Goal: Obtain resource: Download file/media

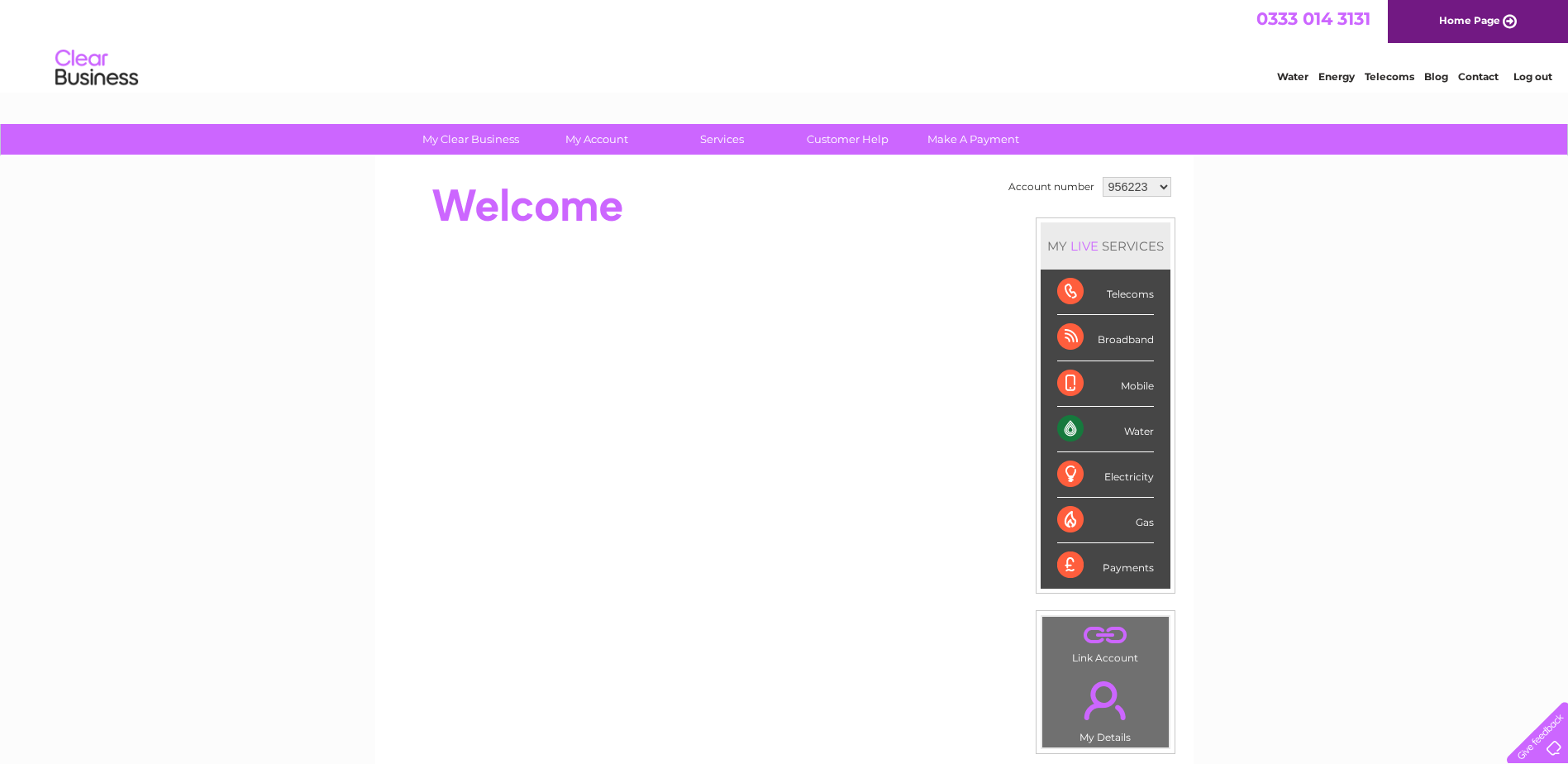
click at [1154, 185] on select "956223 1061076 1107747 3025470 3025472 3025474 3025478 3025480 3025481 3025484 …" at bounding box center [1137, 187] width 69 height 20
click at [1525, 77] on link "Log out" at bounding box center [1532, 77] width 39 height 13
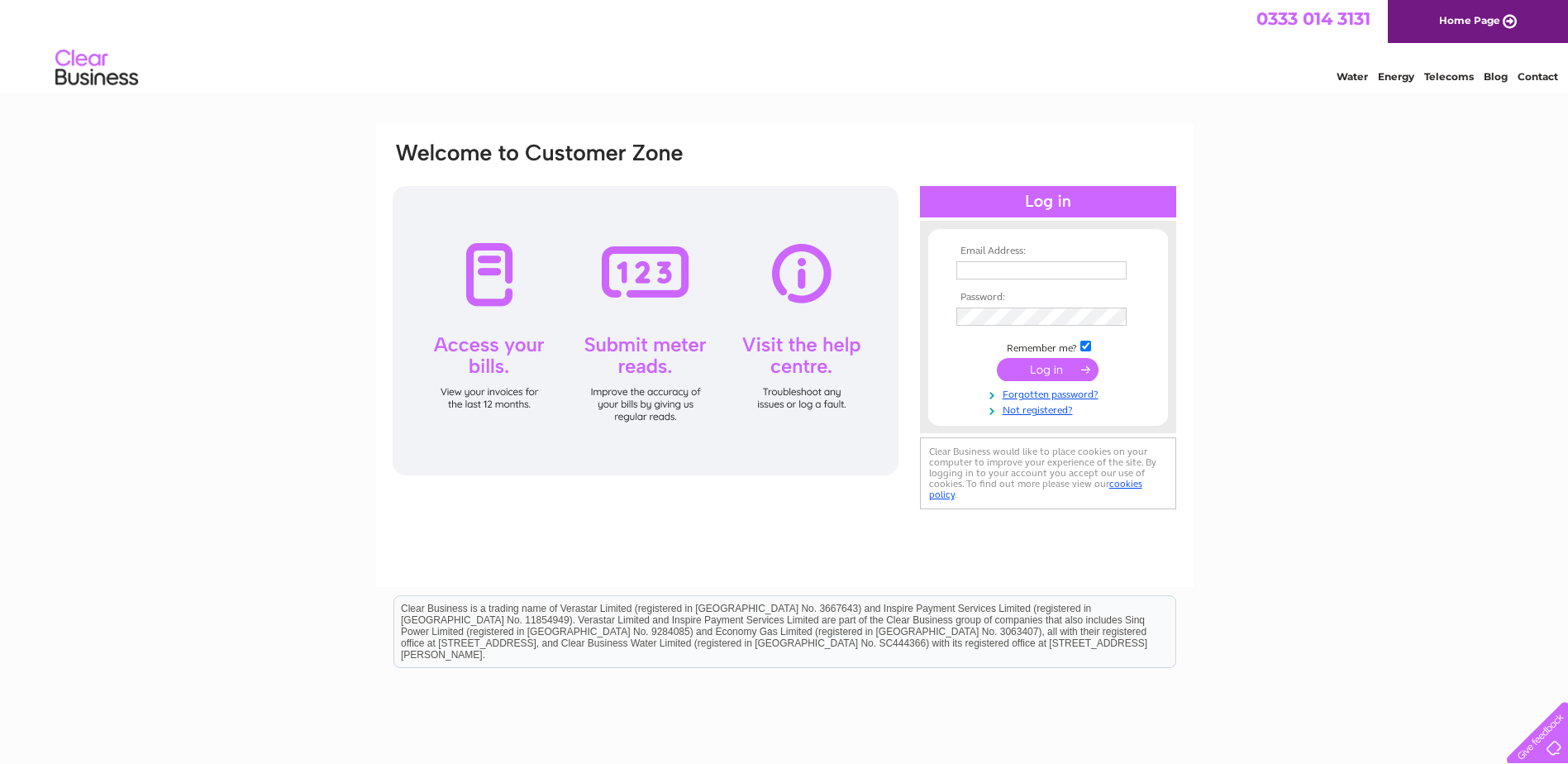
type input "[EMAIL_ADDRESS][DOMAIN_NAME]"
click at [1031, 371] on input "submit" at bounding box center [1047, 371] width 102 height 23
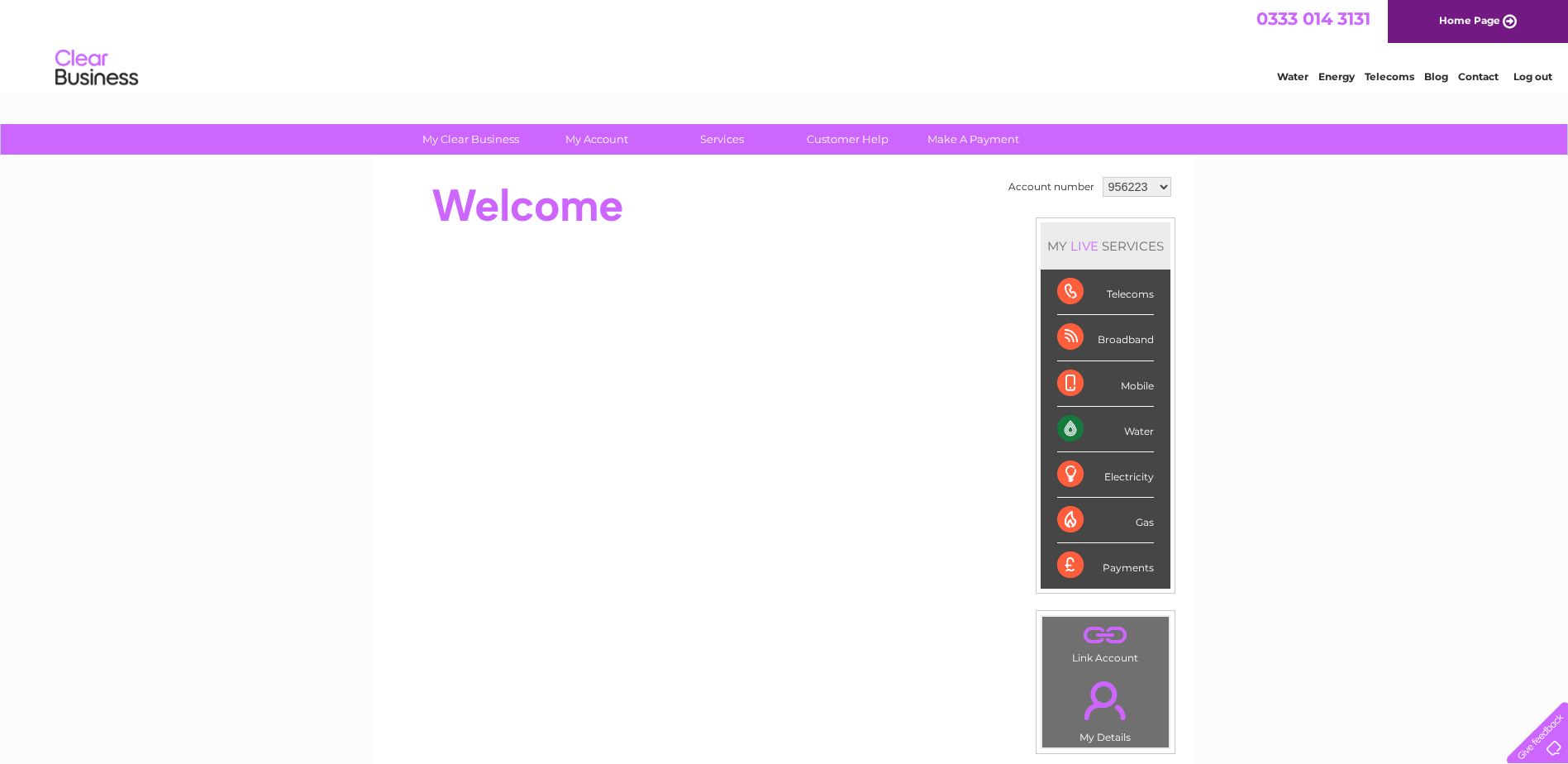
click at [1149, 181] on select "956223 1061076 1107747 3025470 3025472 3025474 3025478 3025480 3025481 3025484 …" at bounding box center [1137, 187] width 69 height 20
click at [1164, 189] on select "956223 1061076 1107747 3025470 3025472 3025474 3025478 3025480 3025481 3025484 …" at bounding box center [1137, 187] width 69 height 20
select select "1061076"
click at [1102, 177] on select "956223 1061076 1107747 3025470 3025472 3025474 3025478 3025480 3025481 3025484 …" at bounding box center [1137, 187] width 69 height 20
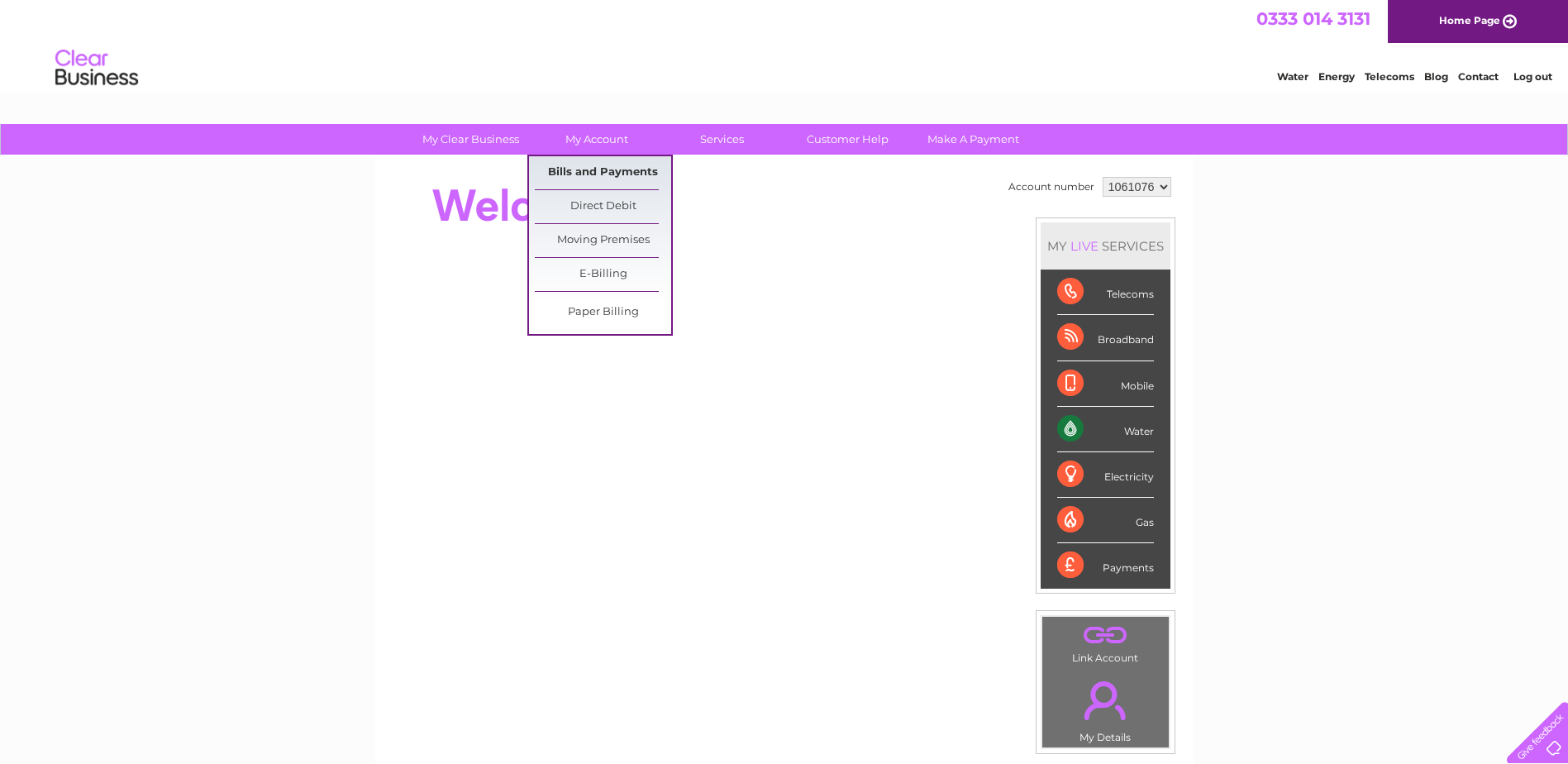
click at [580, 182] on link "Bills and Payments" at bounding box center [602, 172] width 136 height 33
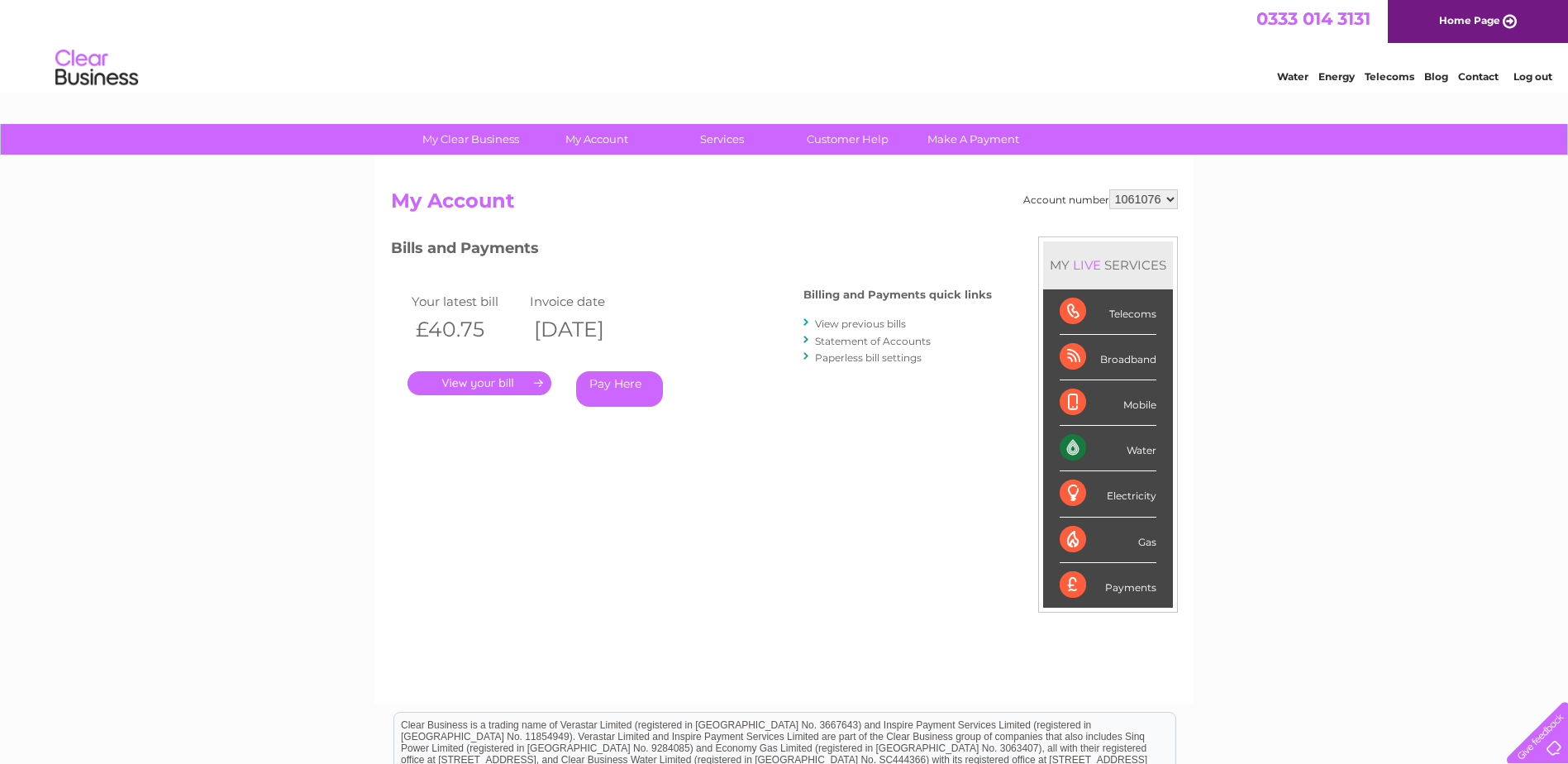
click at [848, 344] on link "Statement of Accounts" at bounding box center [873, 341] width 116 height 13
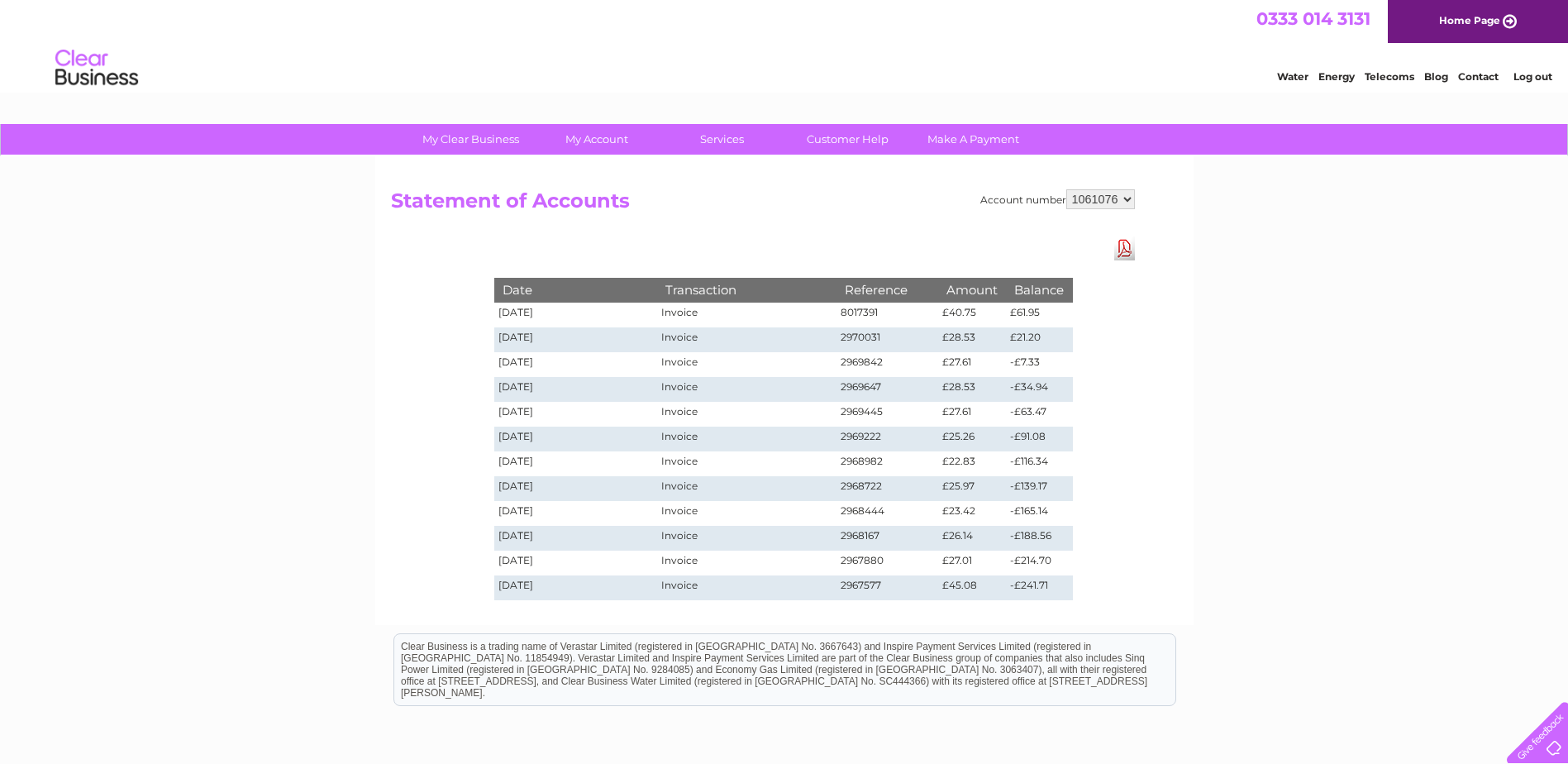
click at [1123, 249] on link "Download Pdf" at bounding box center [1124, 248] width 21 height 24
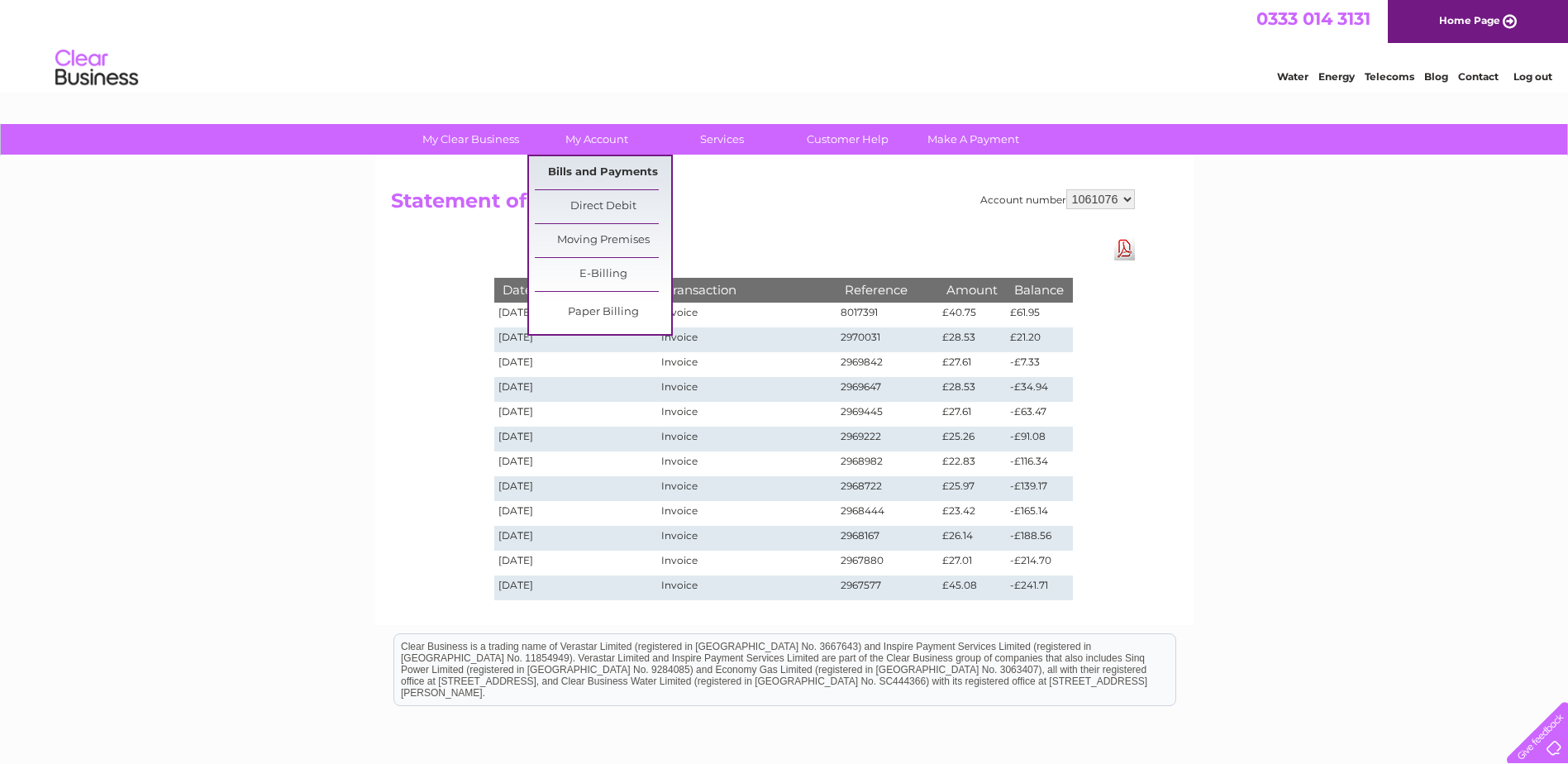
click at [607, 174] on link "Bills and Payments" at bounding box center [602, 172] width 136 height 33
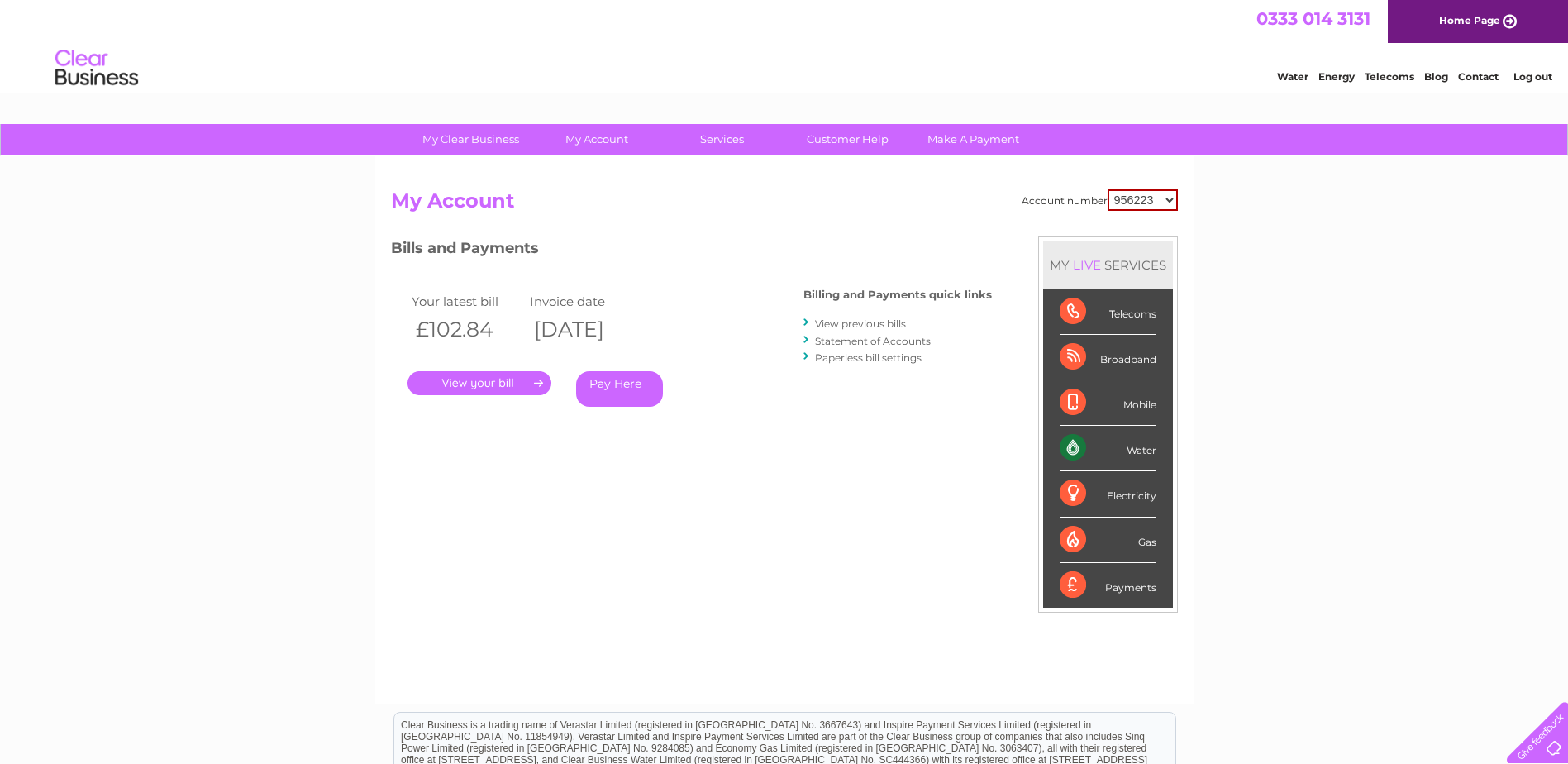
click at [831, 325] on link "View previous bills" at bounding box center [860, 324] width 91 height 13
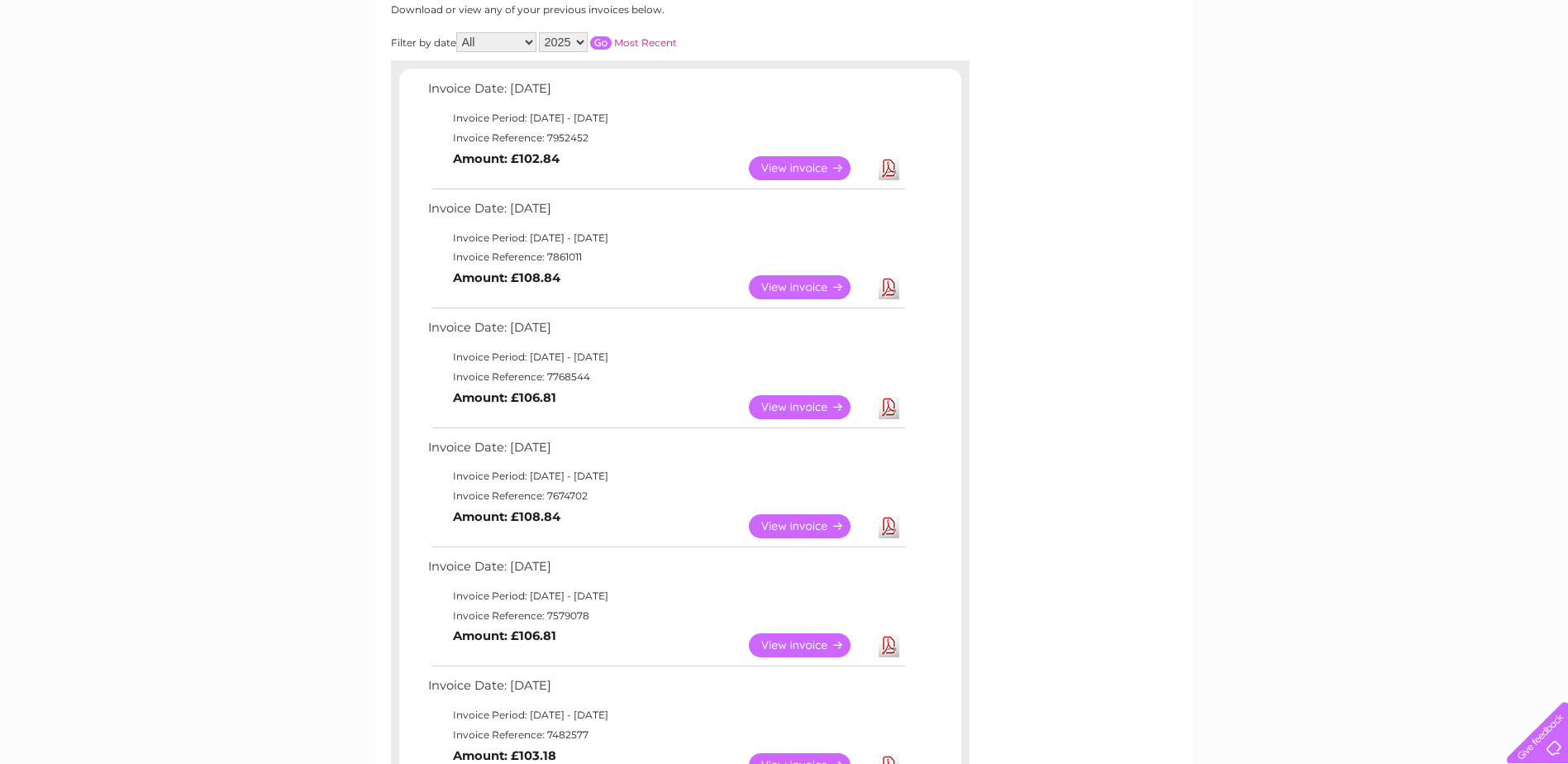
scroll to position [248, 0]
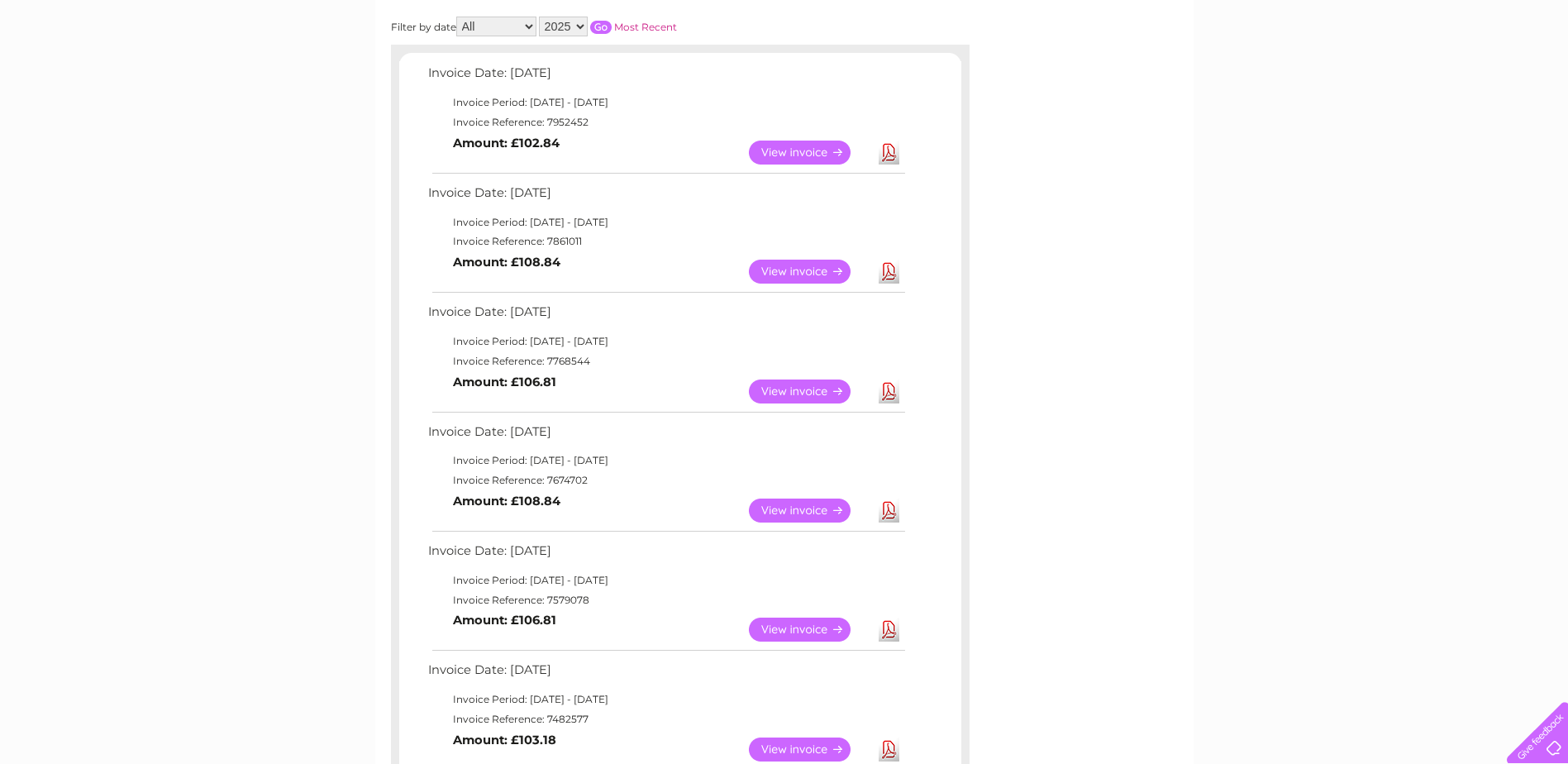
click at [885, 629] on link "Download" at bounding box center [888, 629] width 21 height 24
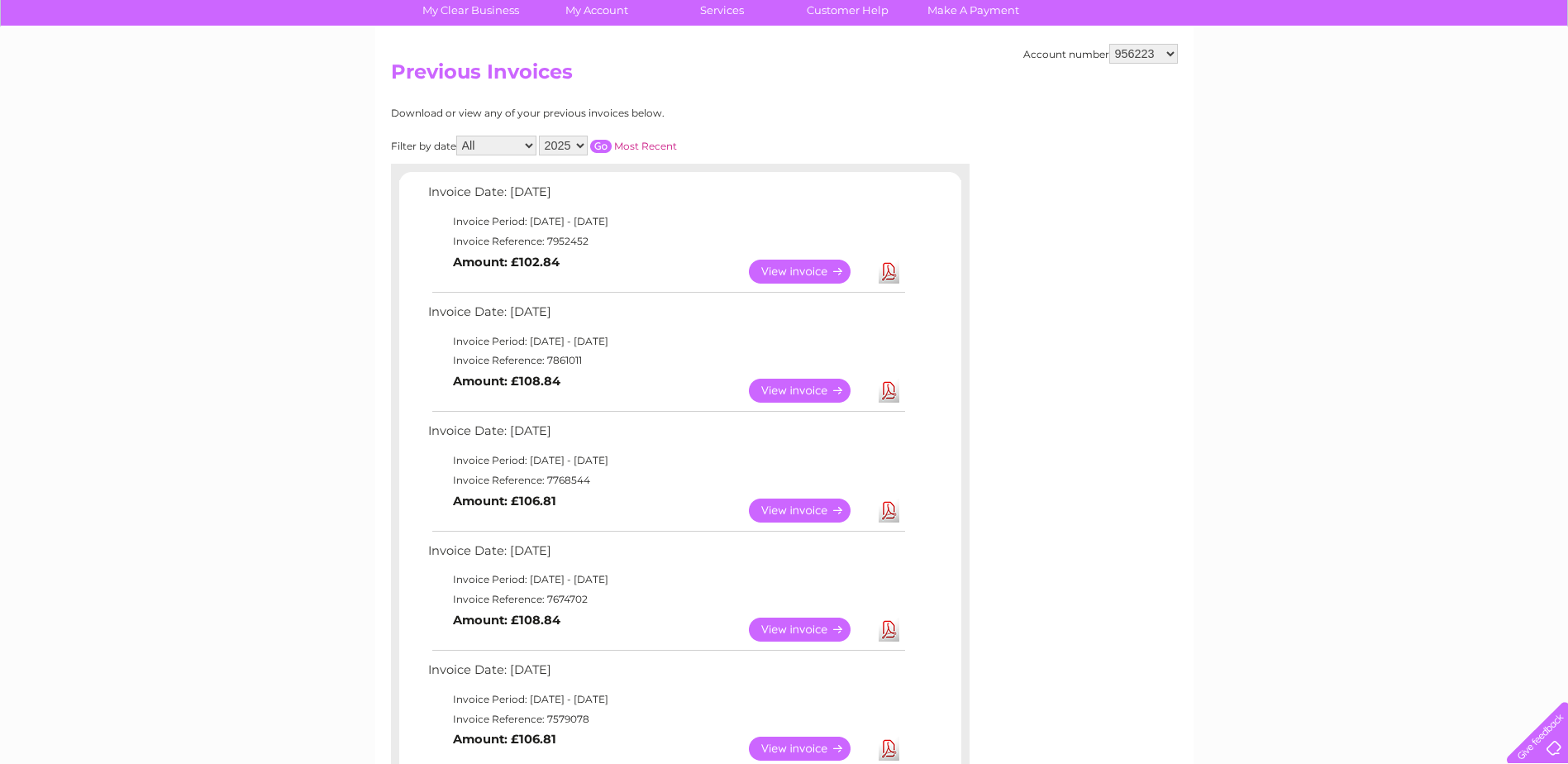
scroll to position [0, 0]
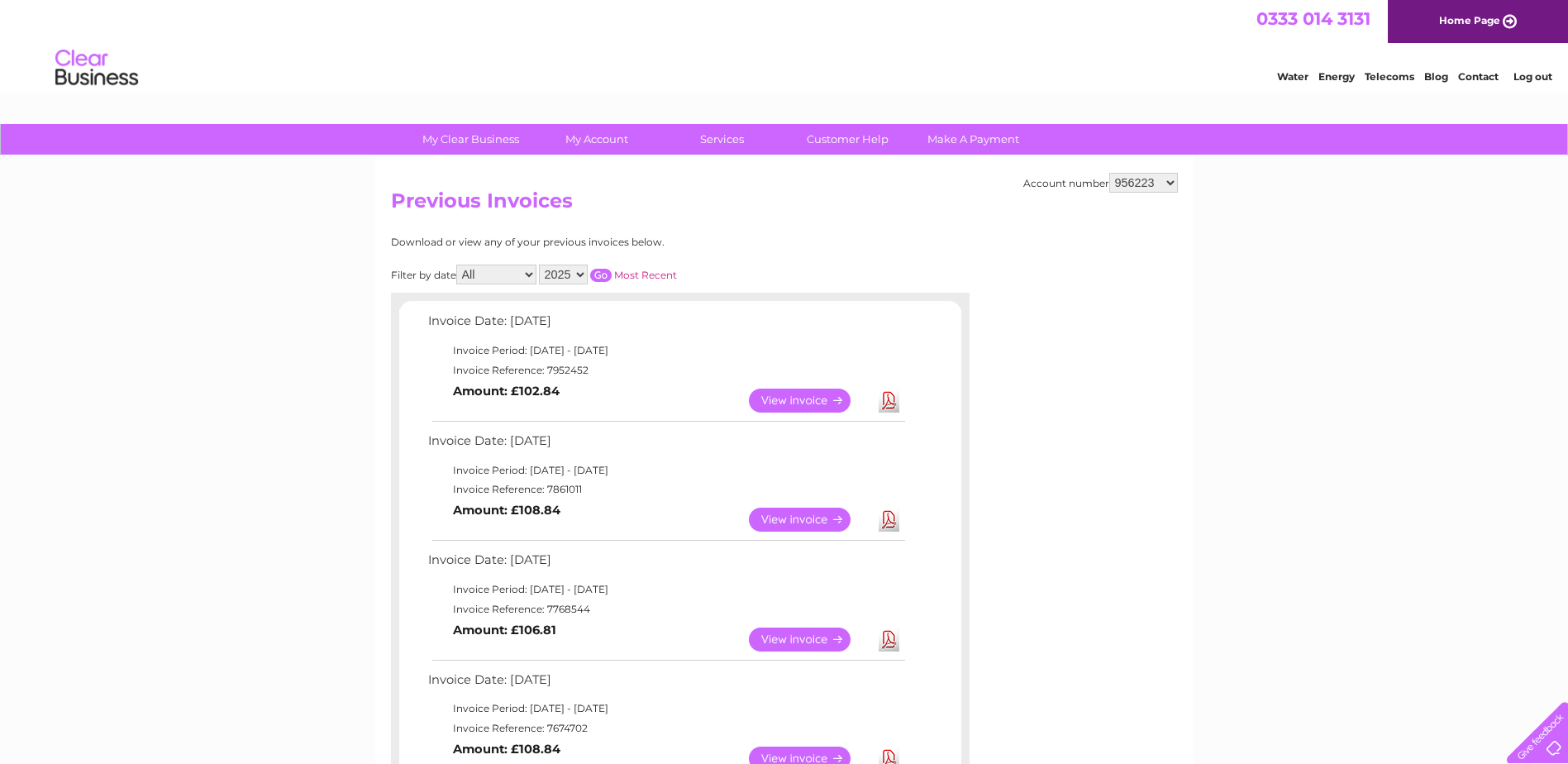
click at [1148, 180] on select "956223 1061076 1107747 3025470 3025472 3025474 3025478 3025480 3025481 3025484 …" at bounding box center [1144, 182] width 69 height 20
select select "1061076"
click at [1109, 172] on select "956223 1061076 1107747 3025470 3025472 3025474 3025478 3025480 3025481 3025484 …" at bounding box center [1144, 182] width 69 height 20
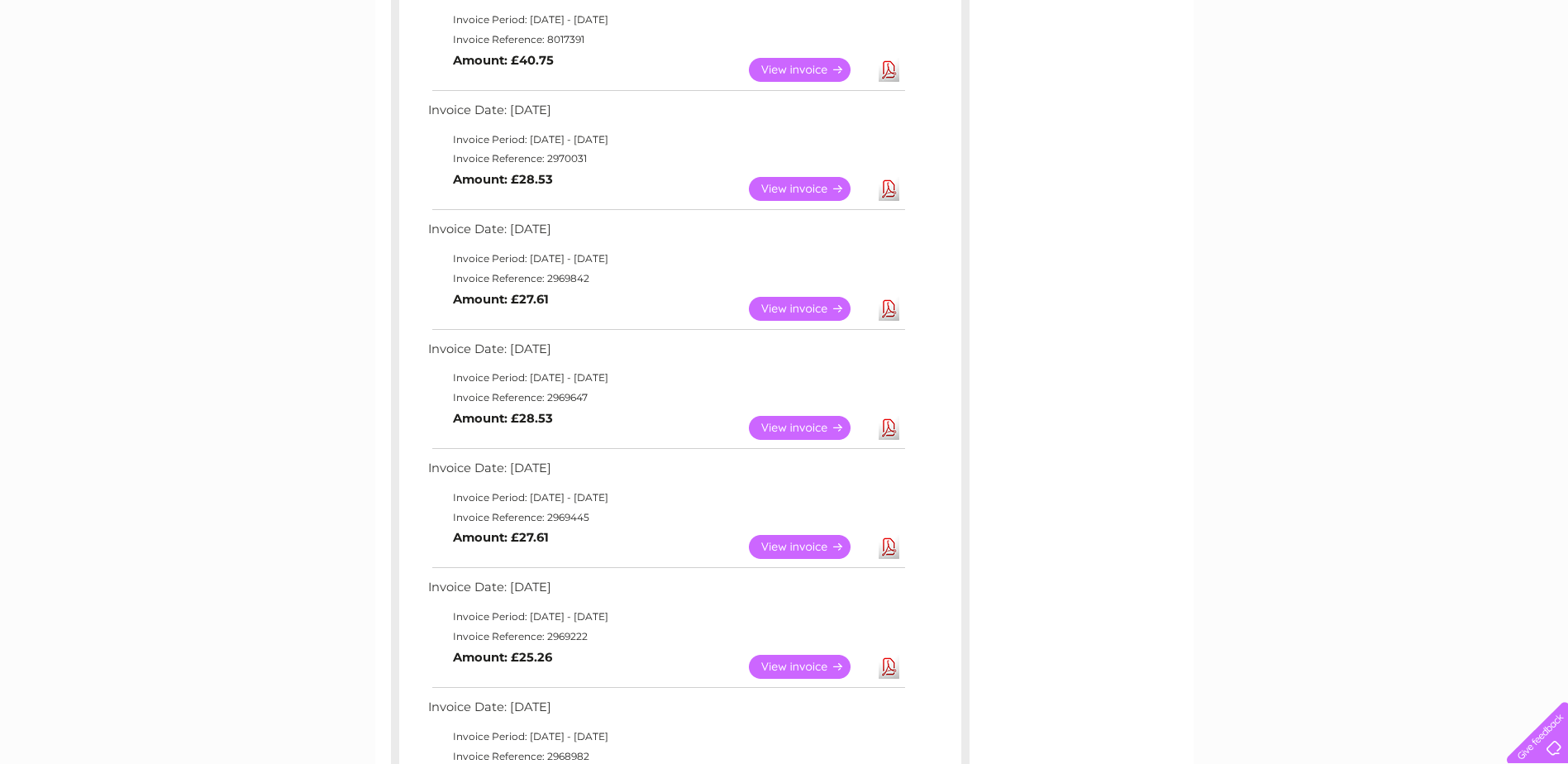
click at [894, 547] on link "Download" at bounding box center [888, 546] width 21 height 24
click at [885, 539] on link "Download" at bounding box center [888, 546] width 21 height 24
click at [1092, 226] on div "Account number 956223 1061076 1107747 3025470 3025472 3025474 3025478 3025480 3…" at bounding box center [784, 419] width 818 height 1187
click at [885, 669] on link "Download" at bounding box center [888, 666] width 21 height 24
click at [1125, 326] on div "Account number 956223 1061076 1107747 3025470 3025472 3025474 3025478 3025480 3…" at bounding box center [784, 419] width 818 height 1187
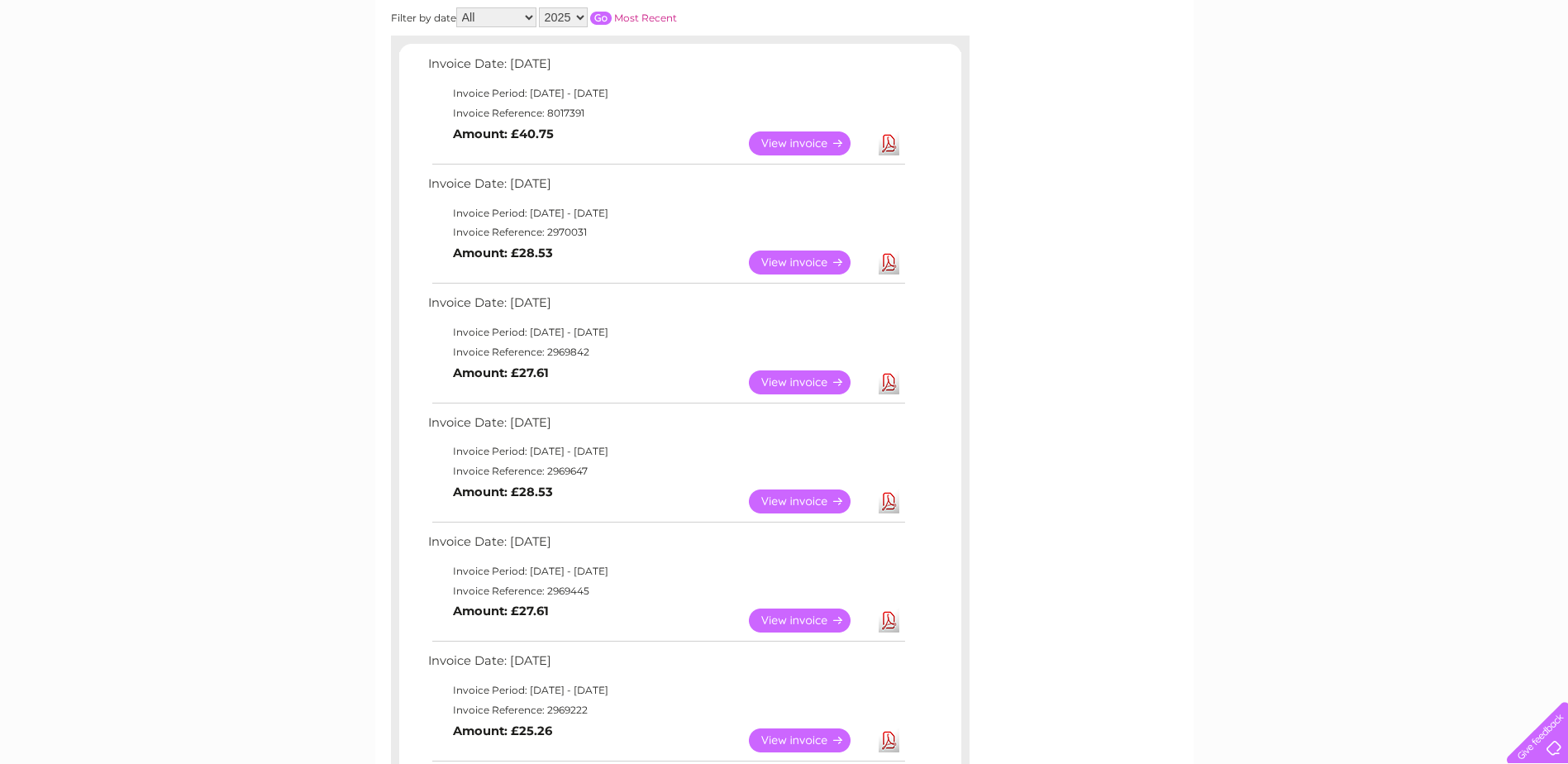
scroll to position [165, 0]
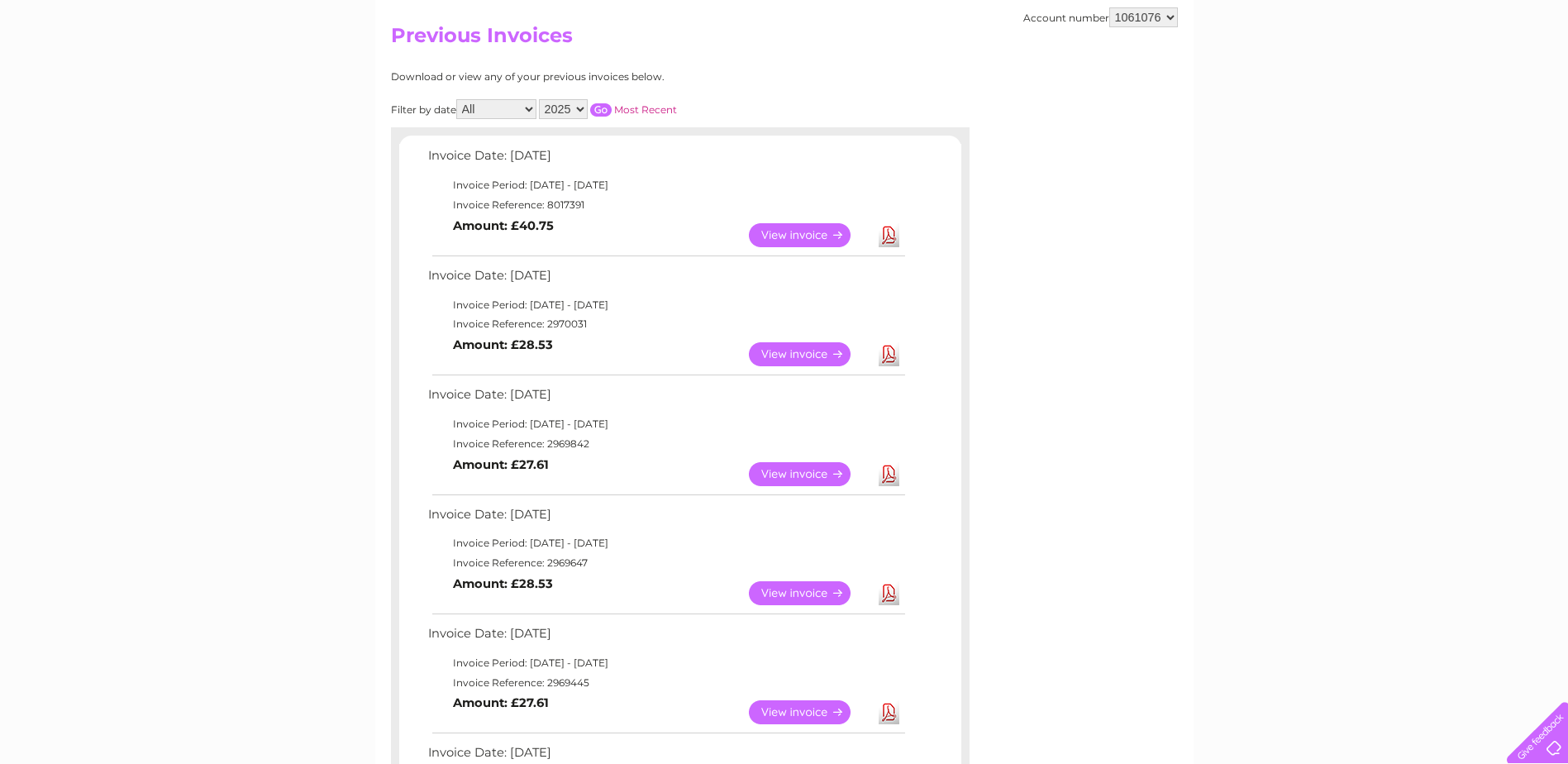
click at [885, 599] on link "Download" at bounding box center [888, 593] width 21 height 24
click at [886, 471] on link "Download" at bounding box center [888, 474] width 21 height 24
drag, startPoint x: 1022, startPoint y: 324, endPoint x: 1000, endPoint y: 333, distance: 23.8
click at [1022, 324] on div "Account number 956223 1061076 1107747 3025470 3025472 3025474 3025478 3025480 3…" at bounding box center [784, 584] width 818 height 1187
click at [883, 360] on link "Download" at bounding box center [888, 354] width 21 height 24
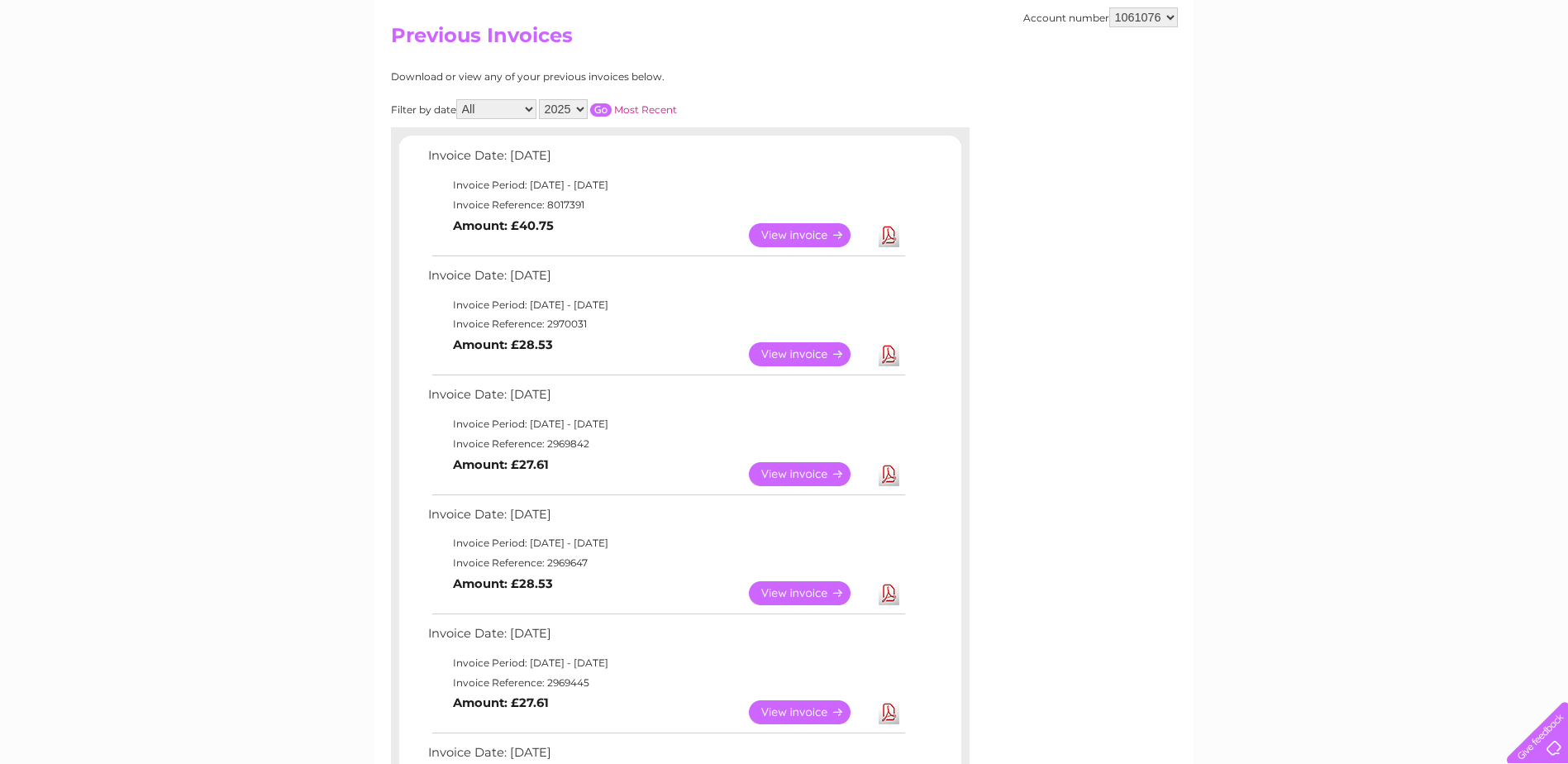
click at [685, 305] on td "Invoice Period: 1 July 2025 - 31 July 2025" at bounding box center [666, 305] width 484 height 20
click at [892, 235] on link "Download" at bounding box center [888, 235] width 21 height 24
click at [914, 92] on div "Download or view any of your previous invoices below. Filter by date All Januar…" at bounding box center [680, 616] width 579 height 1089
click at [1139, 24] on select "956223 1061076 1107747 3025470 3025472 3025474 3025478 3025480 3025481 3025484 …" at bounding box center [1144, 17] width 69 height 20
select select "3025500"
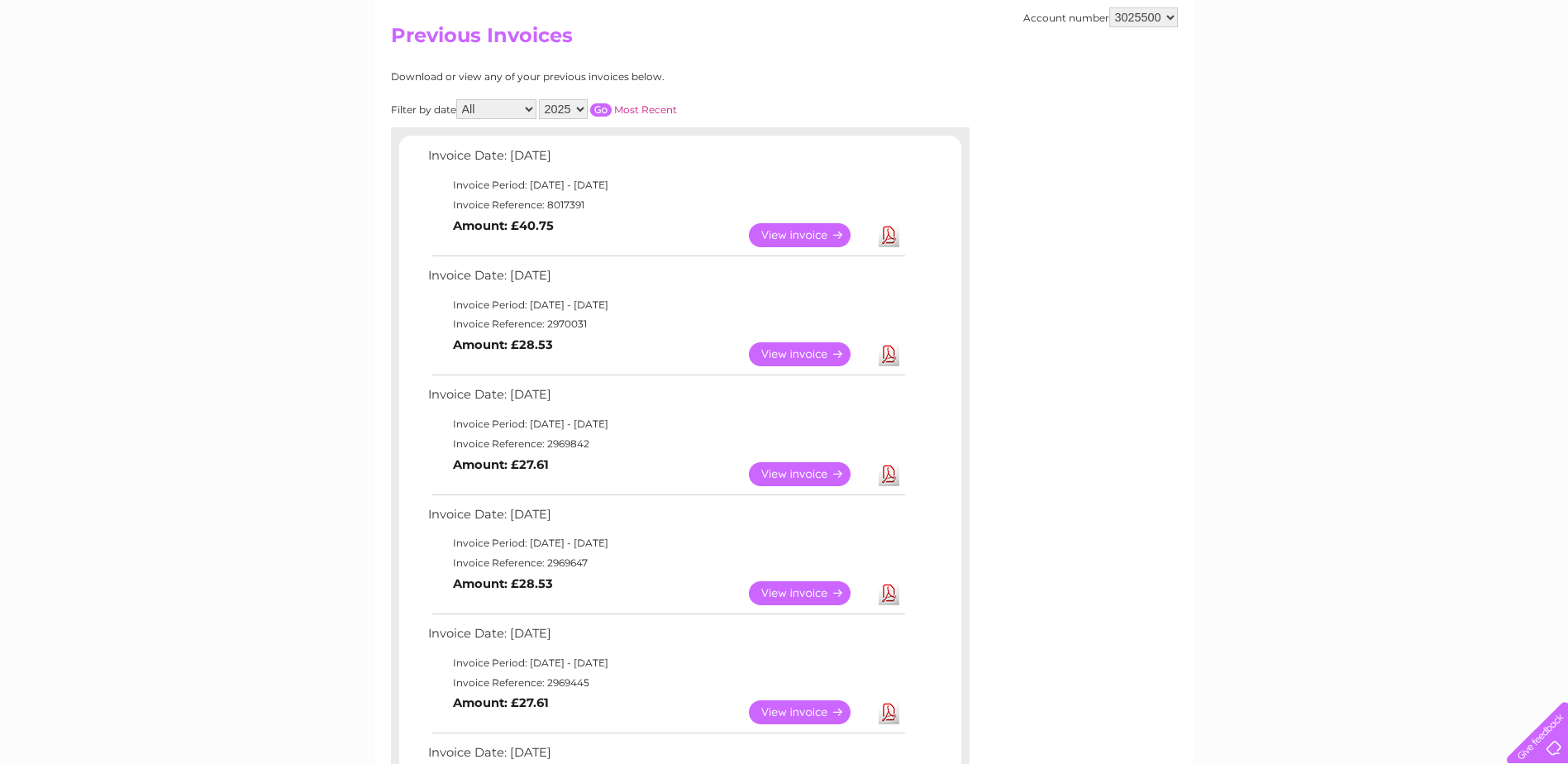
click at [1109, 7] on select "956223 1061076 1107747 3025470 3025472 3025474 3025478 3025480 3025481 3025484 …" at bounding box center [1144, 17] width 69 height 20
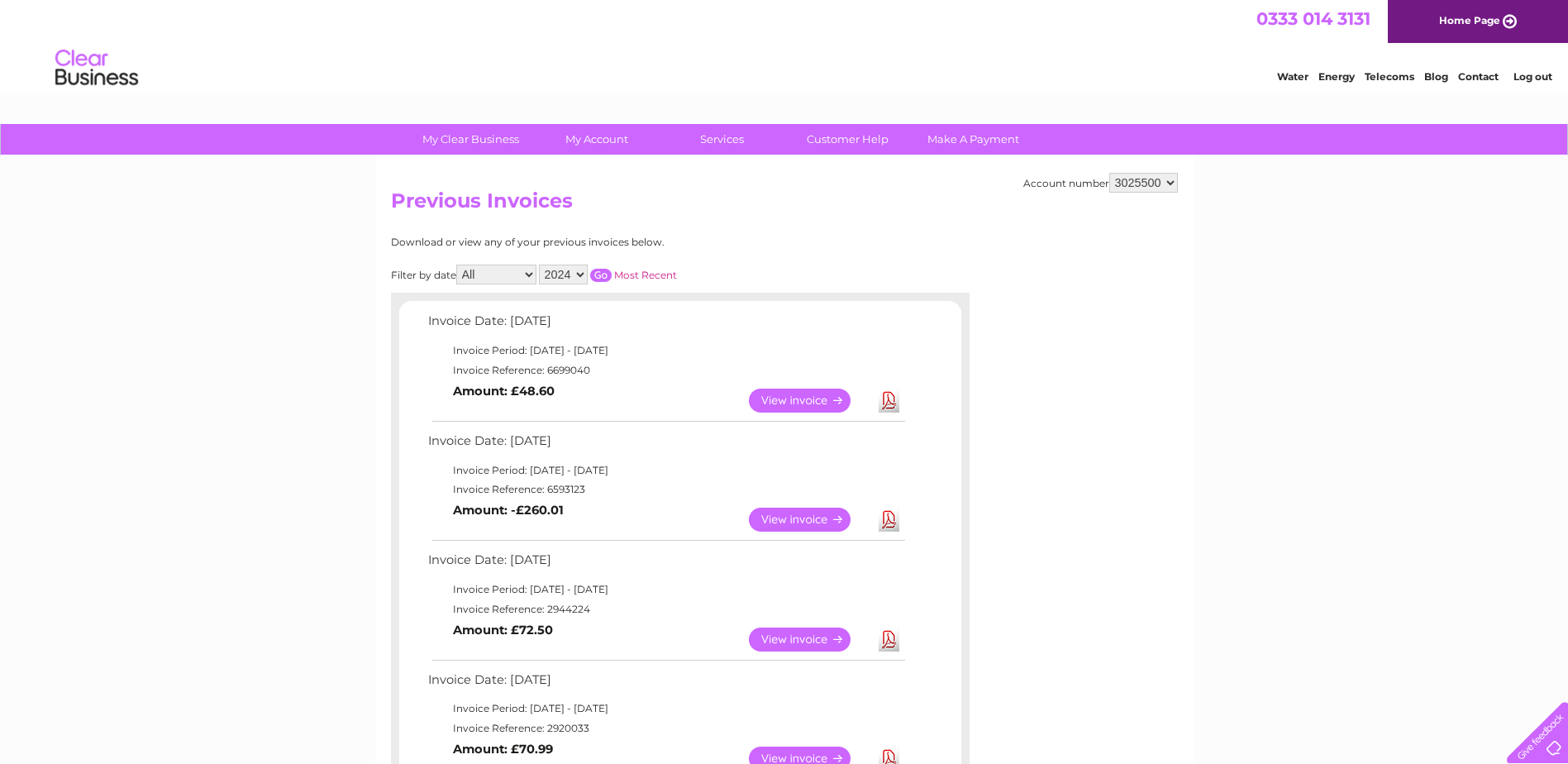
click at [1142, 182] on select "956223 1061076 1107747 3025470 3025472 3025474 3025478 3025480 3025481 3025484 …" at bounding box center [1144, 182] width 69 height 20
select select "3025491"
click at [1109, 172] on select "956223 1061076 1107747 3025470 3025472 3025474 3025478 3025480 3025481 3025484 …" at bounding box center [1144, 182] width 69 height 20
click at [793, 520] on link "View" at bounding box center [809, 519] width 122 height 24
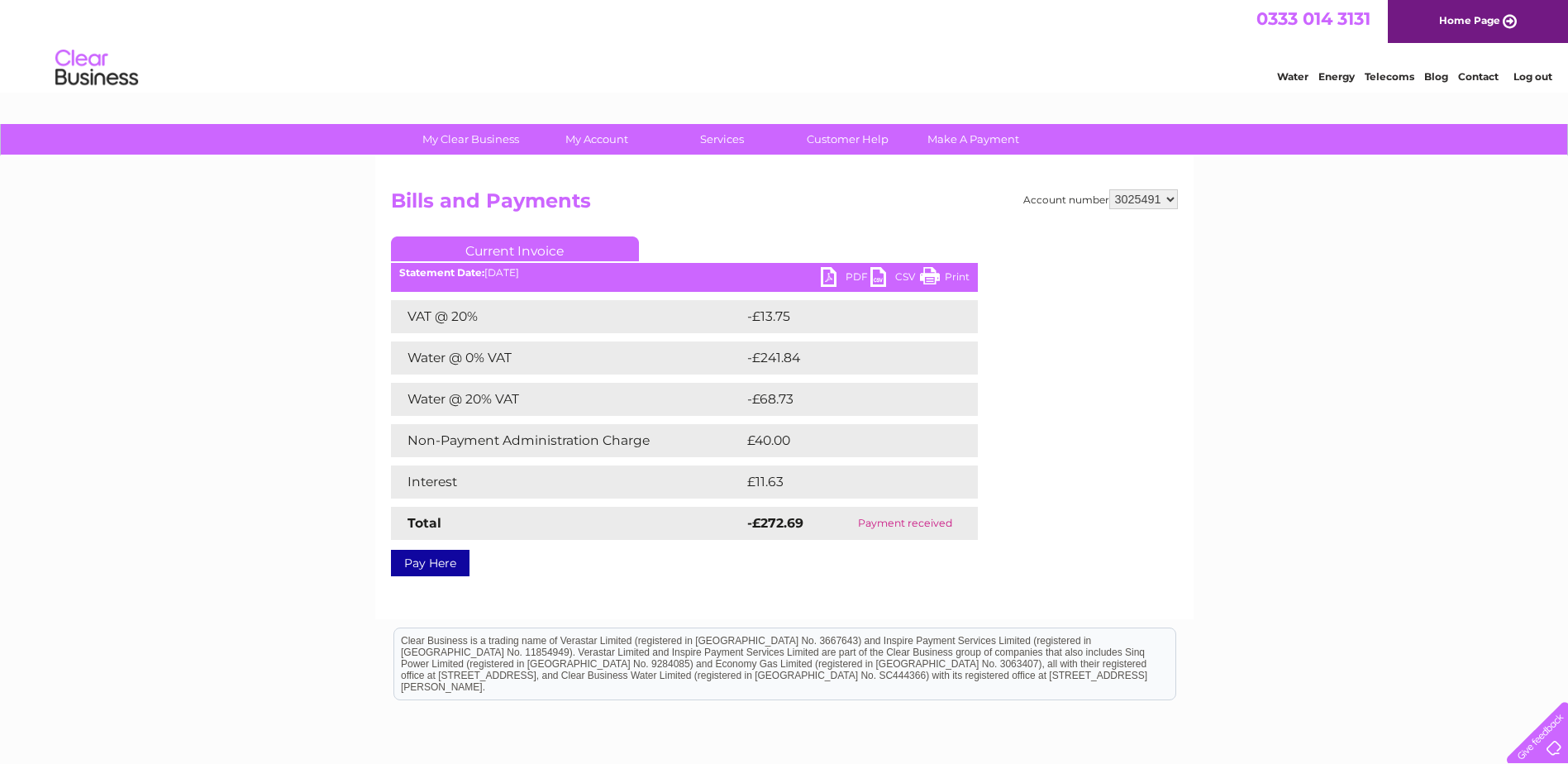
click at [837, 281] on link "PDF" at bounding box center [845, 279] width 50 height 24
click at [1042, 230] on div "Account number 956223 1061076 1107747 3025470 3025472 3025474 3025478 3025480 3…" at bounding box center [784, 380] width 787 height 381
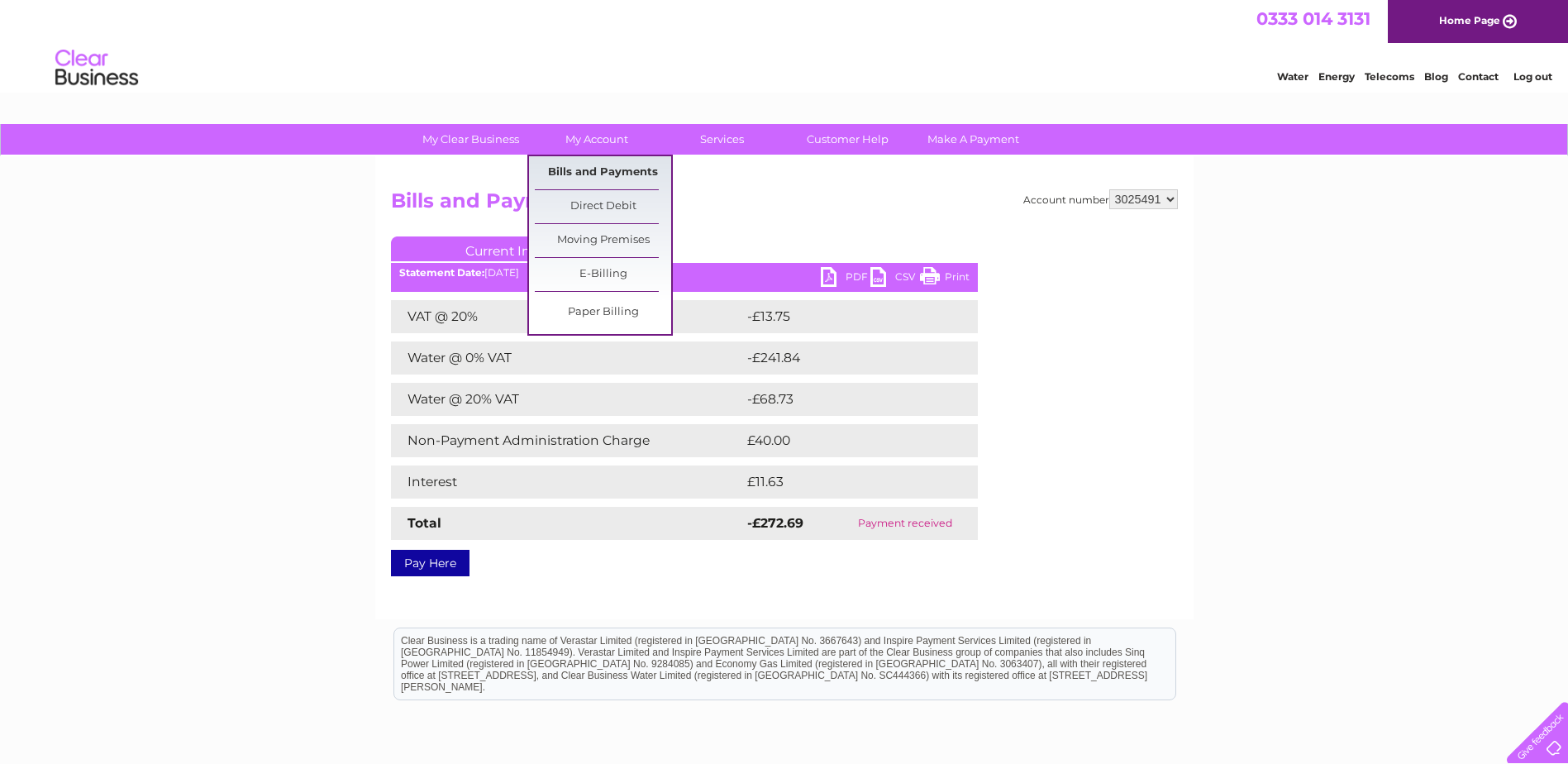
click at [581, 171] on link "Bills and Payments" at bounding box center [602, 172] width 136 height 33
click at [572, 167] on link "Bills and Payments" at bounding box center [602, 172] width 136 height 33
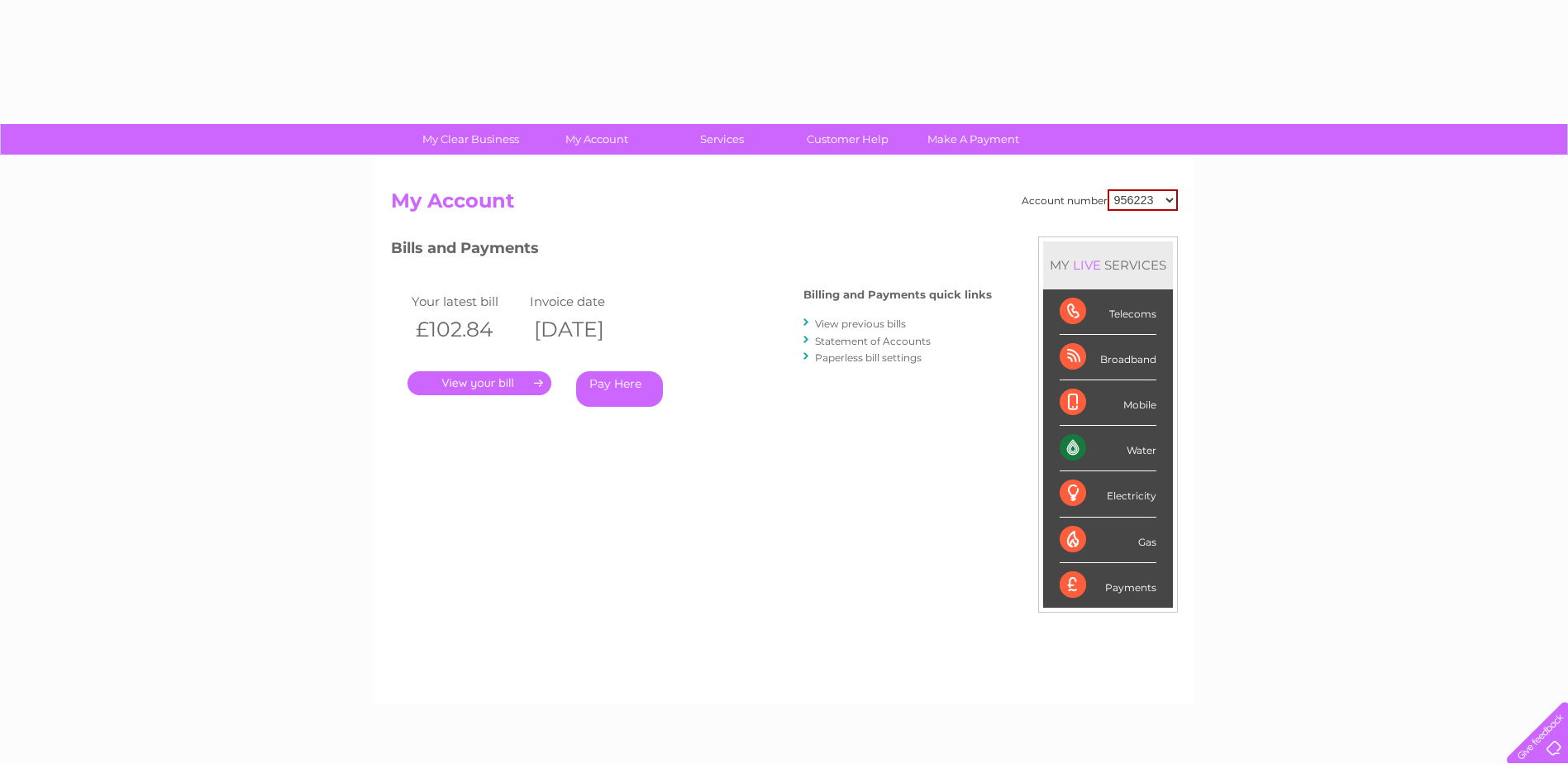
click at [1132, 196] on select "956223 1061076 1107747 3025470 3025472 3025474 3025478 3025480 3025481 3025484 …" at bounding box center [1143, 200] width 70 height 22
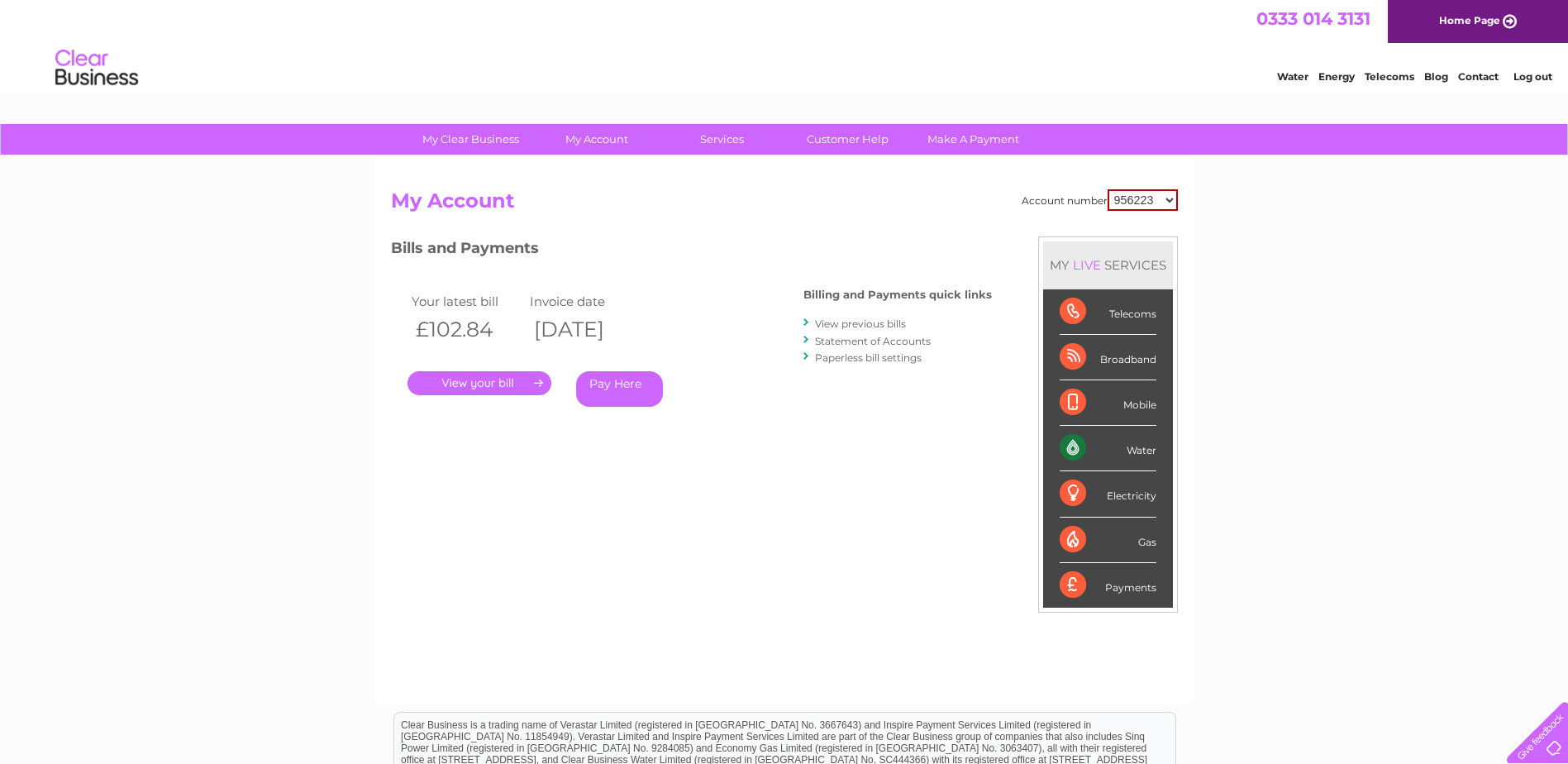
select select "3025491"
click at [1108, 190] on select "956223 1061076 1107747 3025470 3025472 3025474 3025478 3025480 3025481 3025484 …" at bounding box center [1143, 200] width 70 height 22
click at [871, 344] on link "Statement of Accounts" at bounding box center [873, 341] width 116 height 13
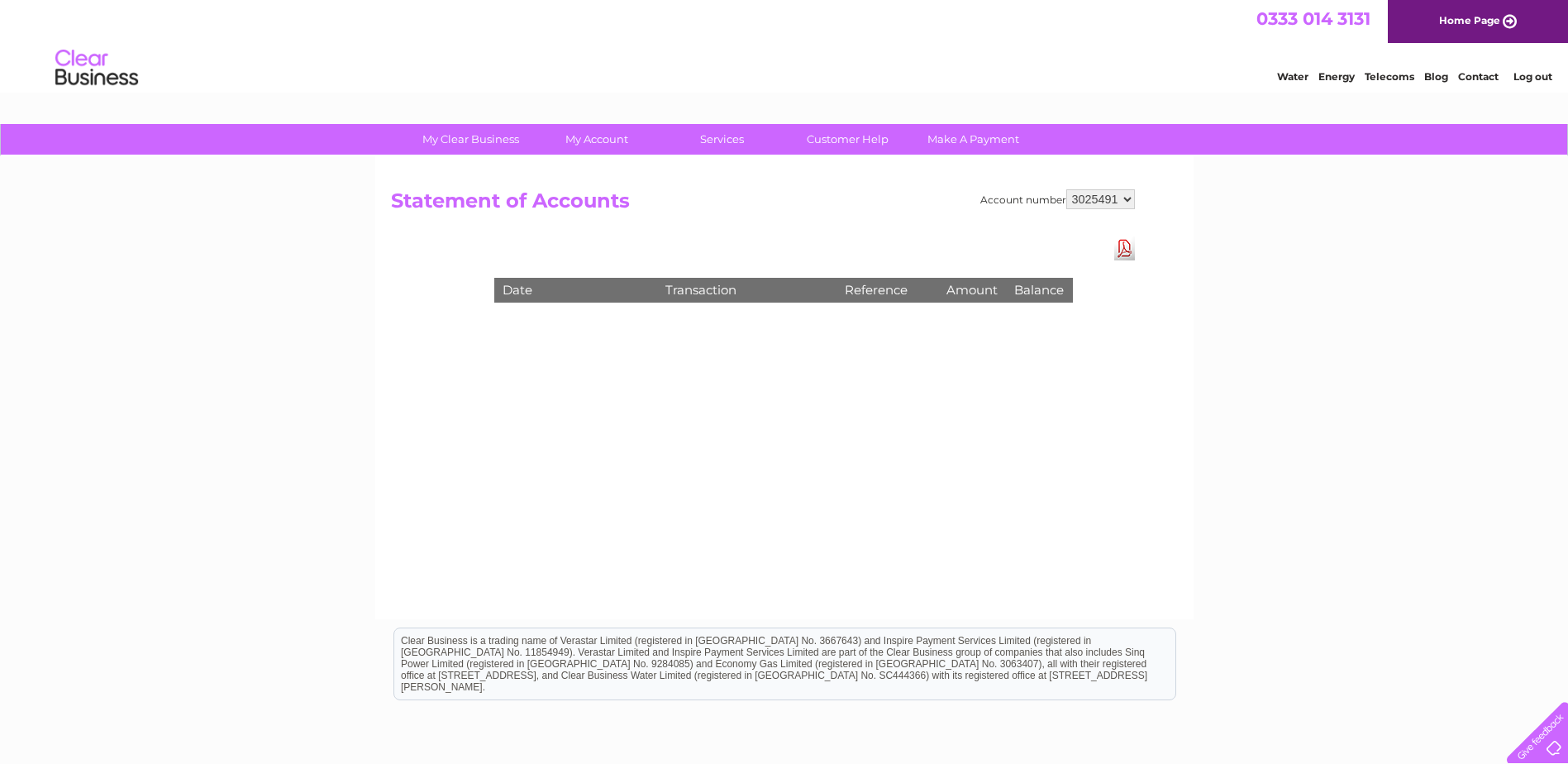
click at [1124, 256] on link "Download Pdf" at bounding box center [1124, 248] width 21 height 24
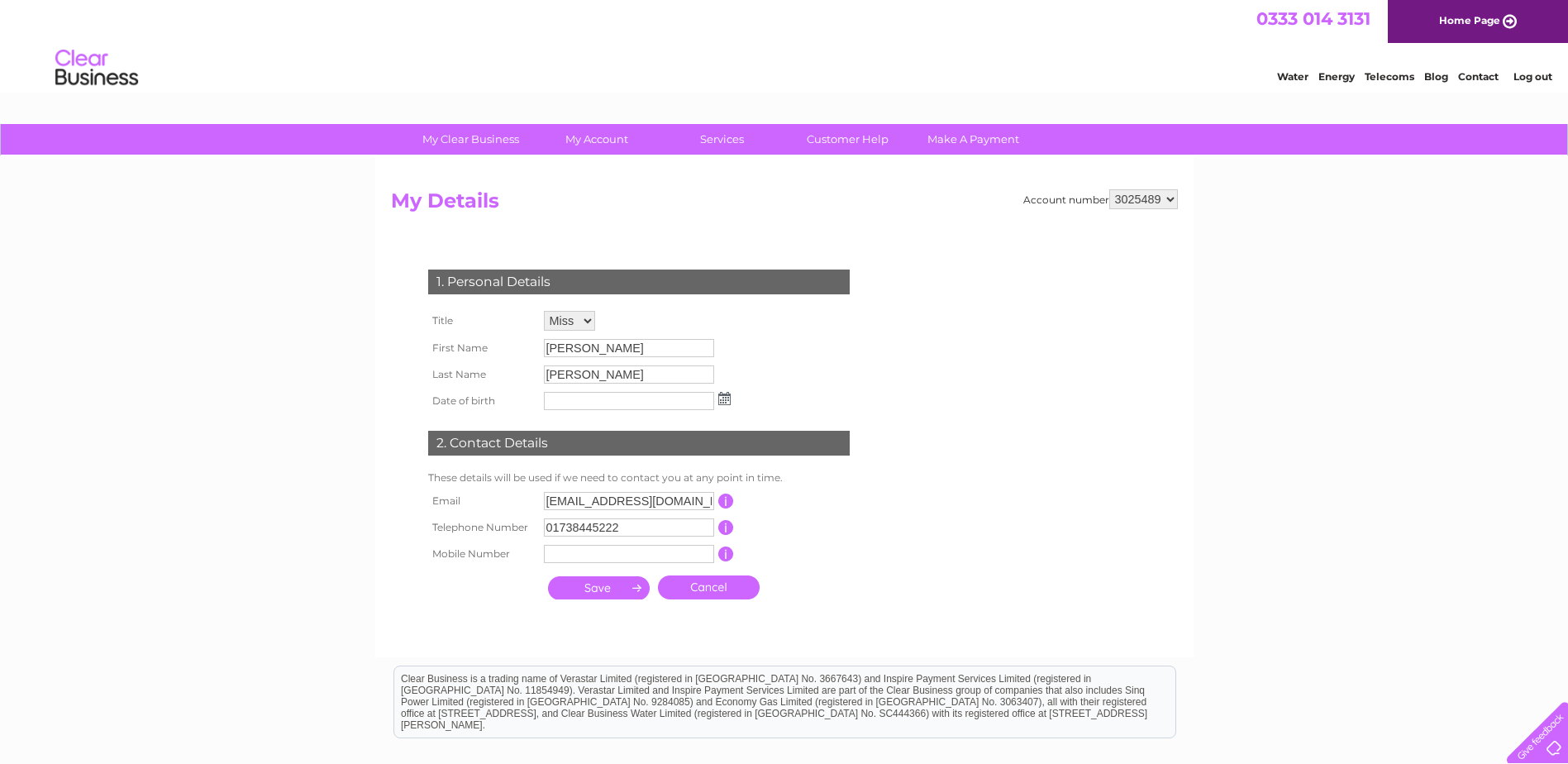
click at [1155, 185] on div "Account number 956223 1061076 1107747 3025470 3025472 3025474 3025478 3025480 3…" at bounding box center [784, 406] width 818 height 501
click at [1161, 202] on select "956223 1061076 1107747 3025470 3025472 3025474 3025478 3025480 3025481 3025484 …" at bounding box center [1144, 200] width 69 height 20
select select "3025491"
click at [1109, 190] on select "956223 1061076 1107747 3025470 3025472 3025474 3025478 3025480 3025481 3025484 …" at bounding box center [1144, 200] width 69 height 20
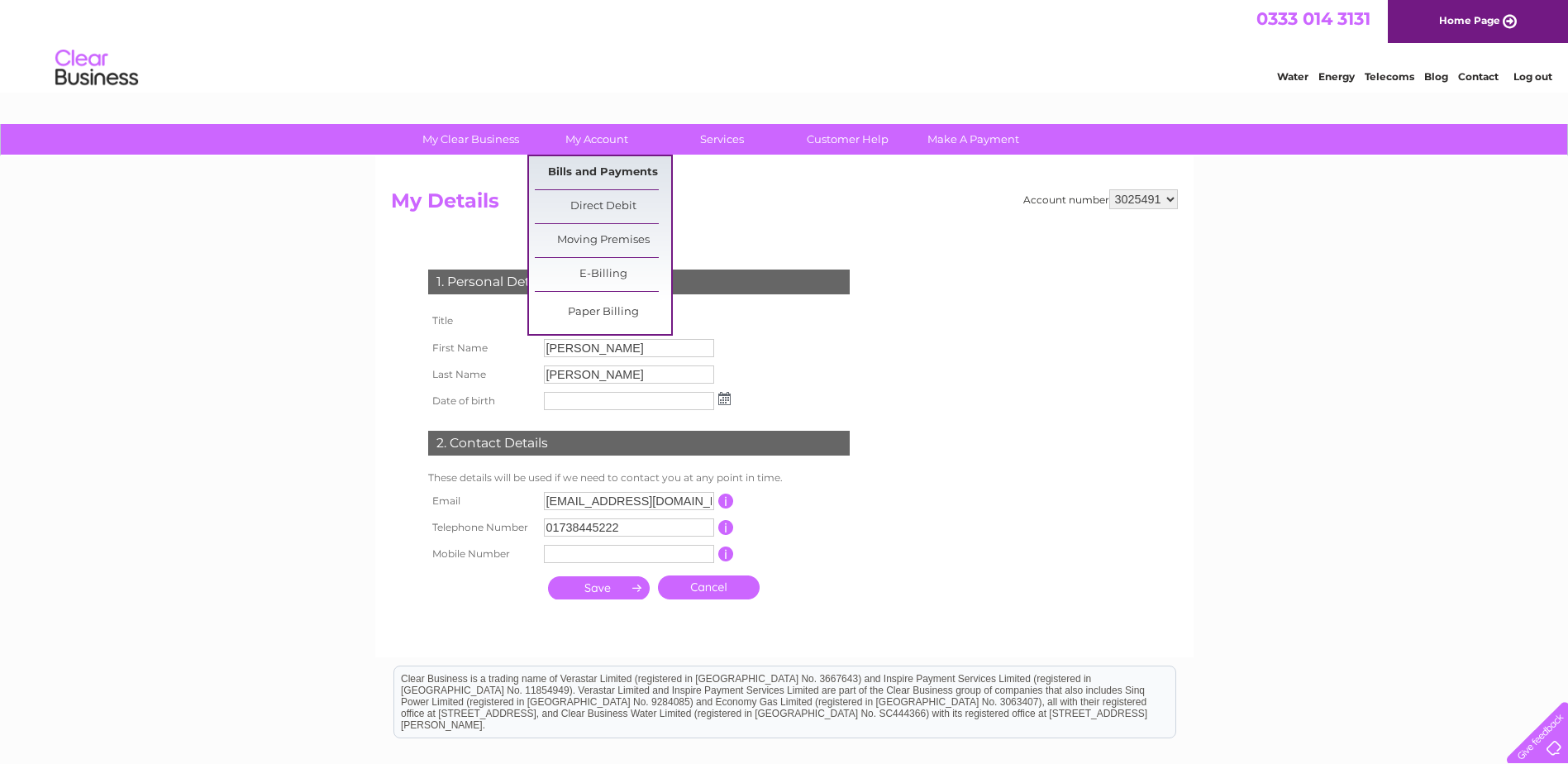
click at [599, 182] on link "Bills and Payments" at bounding box center [602, 172] width 136 height 33
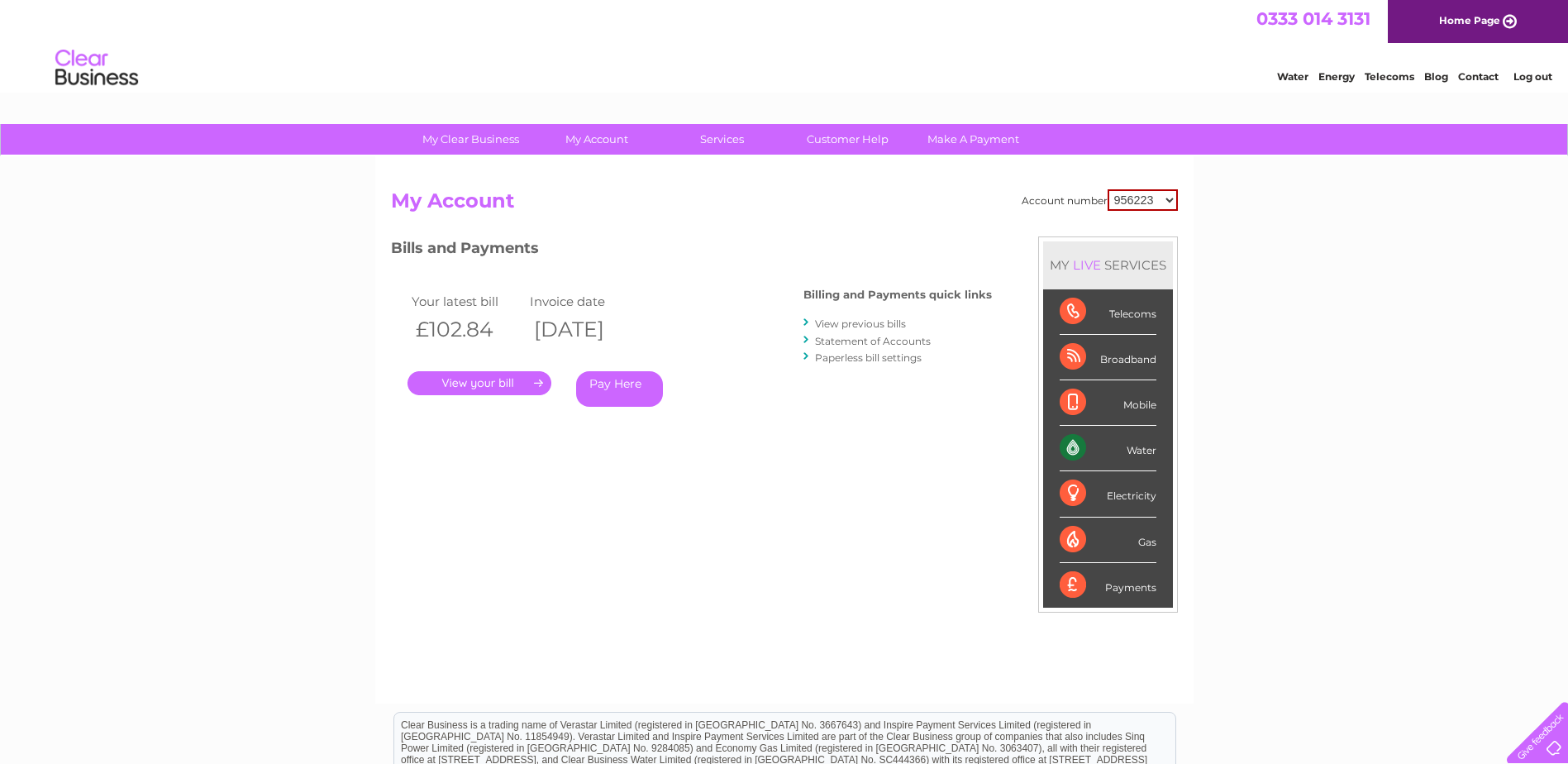
click at [872, 326] on link "View previous bills" at bounding box center [860, 324] width 91 height 13
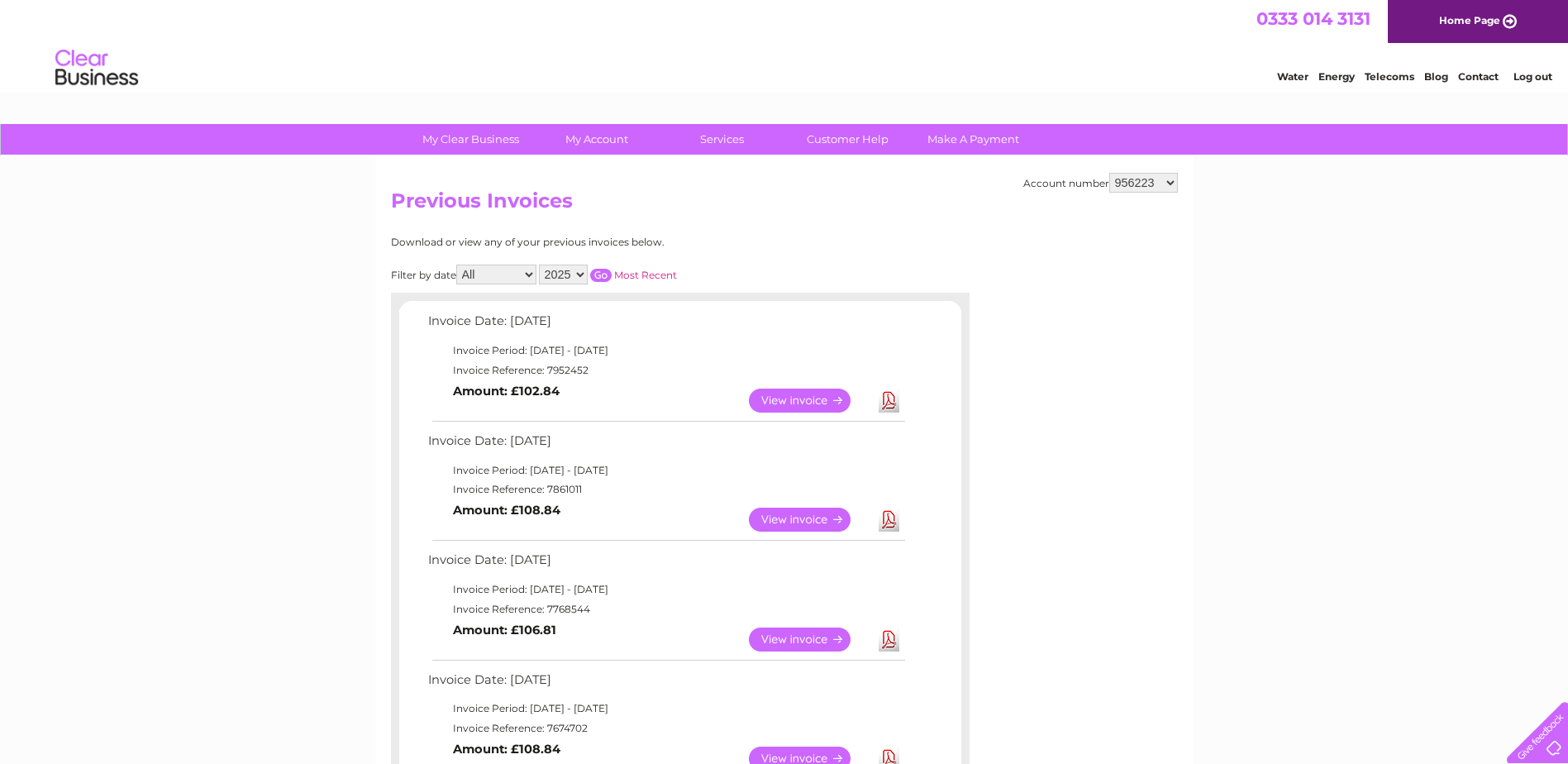
click at [1144, 187] on select "956223 1061076 1107747 3025470 3025472 3025474 3025478 3025480 3025481 3025484 …" at bounding box center [1144, 182] width 69 height 20
select select "3025491"
click at [1109, 172] on select "956223 1061076 1107747 3025470 3025472 3025474 3025478 3025480 3025481 3025484 …" at bounding box center [1144, 182] width 69 height 20
click at [572, 279] on select "2024 2023 2022" at bounding box center [563, 275] width 49 height 20
click at [541, 265] on select "2024 2023 2022" at bounding box center [563, 275] width 49 height 20
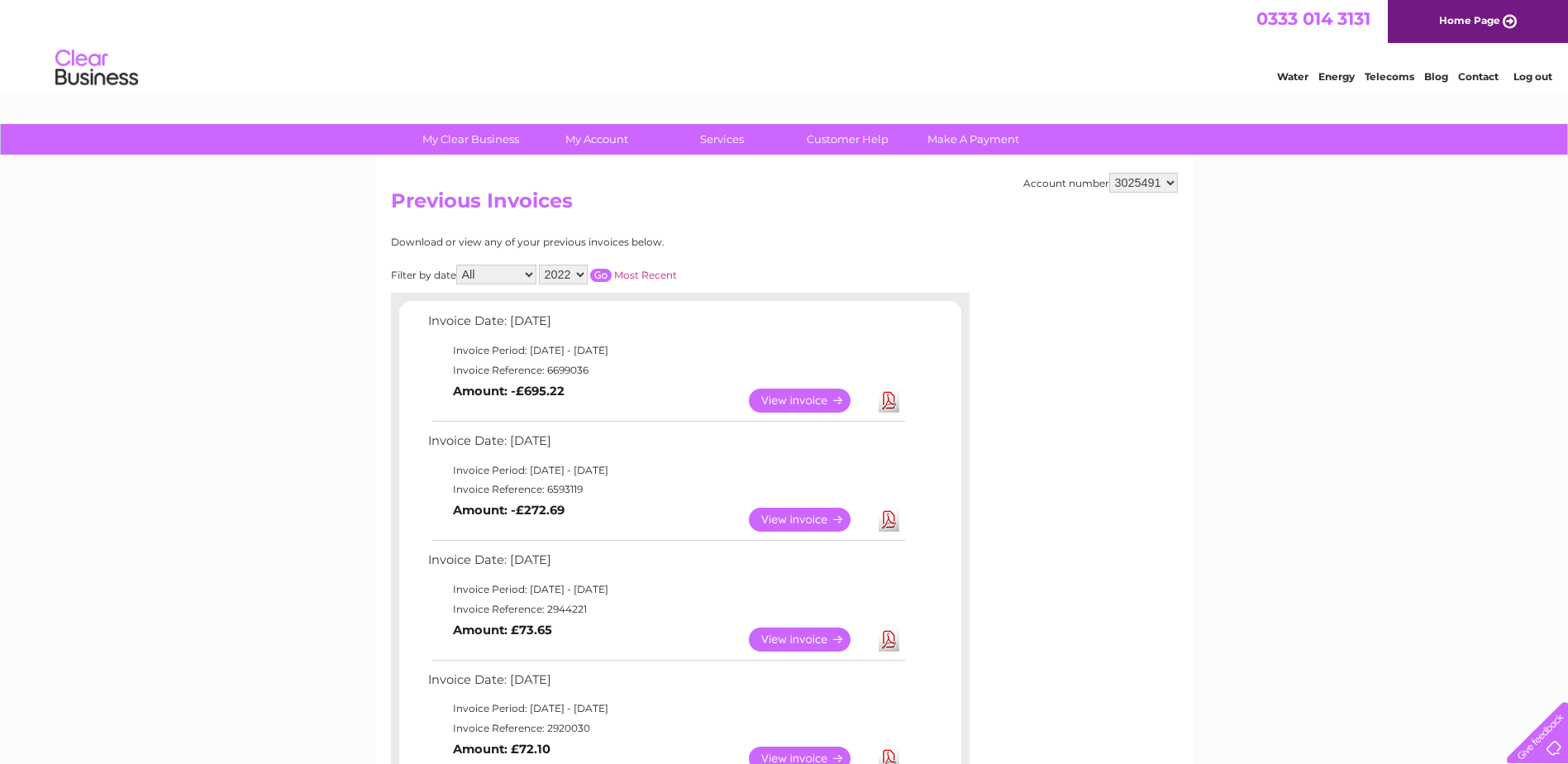
click at [599, 275] on input "button" at bounding box center [601, 275] width 22 height 14
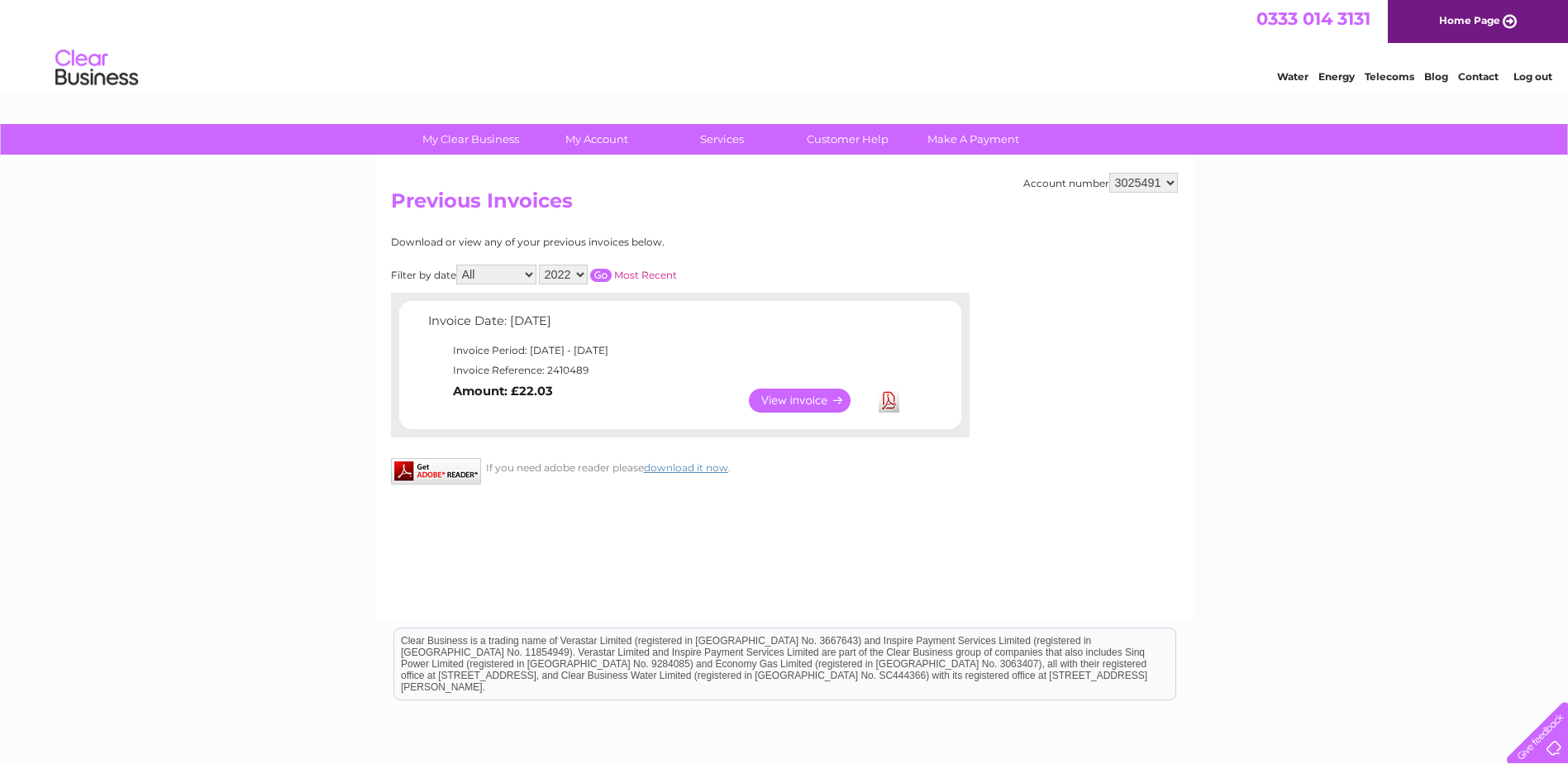
click at [565, 275] on select "2024 2023 2022" at bounding box center [563, 275] width 49 height 20
click at [541, 265] on select "2024 2023 2022" at bounding box center [563, 275] width 49 height 20
click at [599, 279] on input "button" at bounding box center [601, 275] width 22 height 14
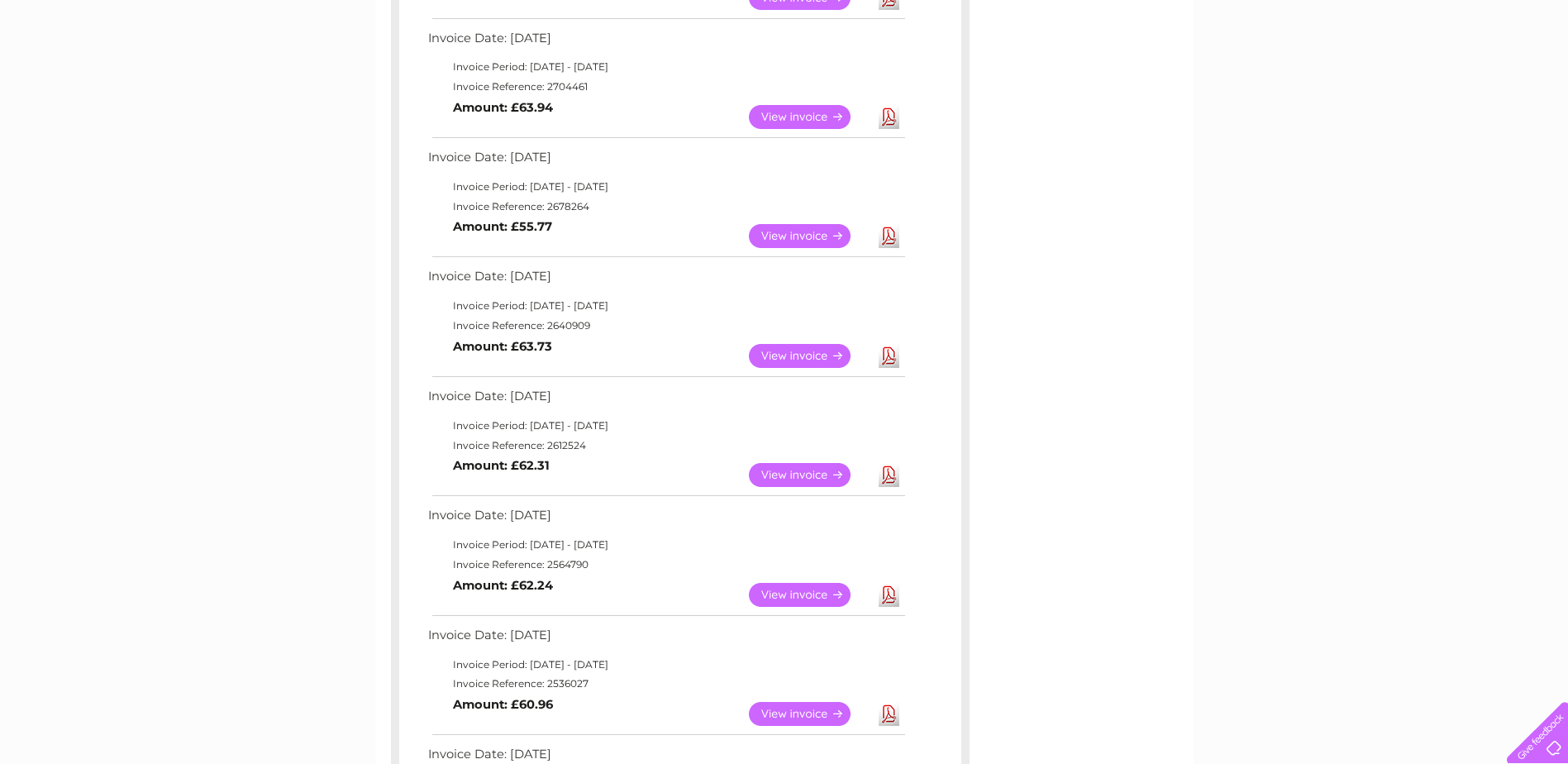
scroll to position [1075, 0]
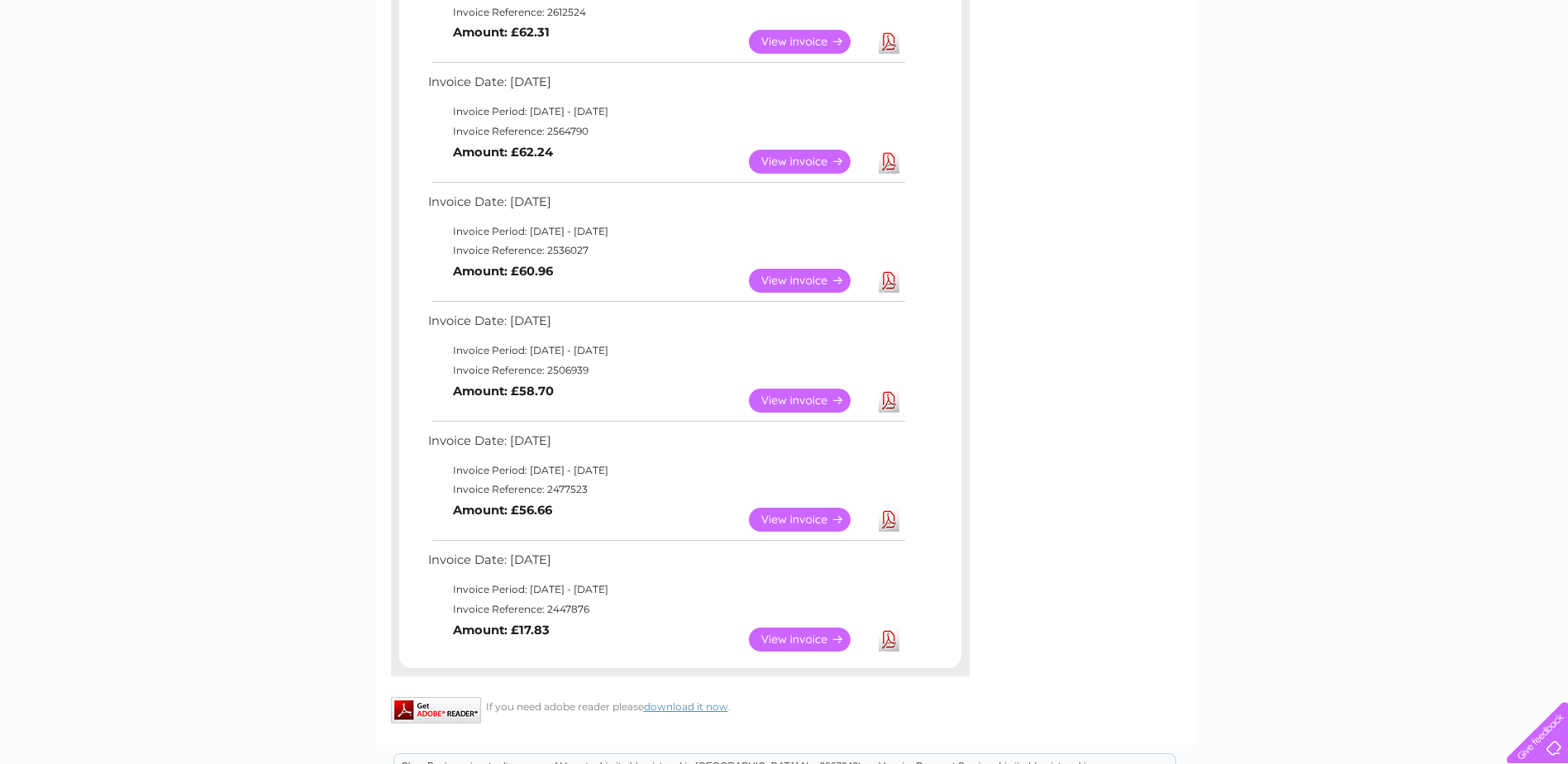
click at [314, 308] on div "My Clear Business Login Details My Details My Preferences Link Account My Accou…" at bounding box center [784, 38] width 1568 height 1979
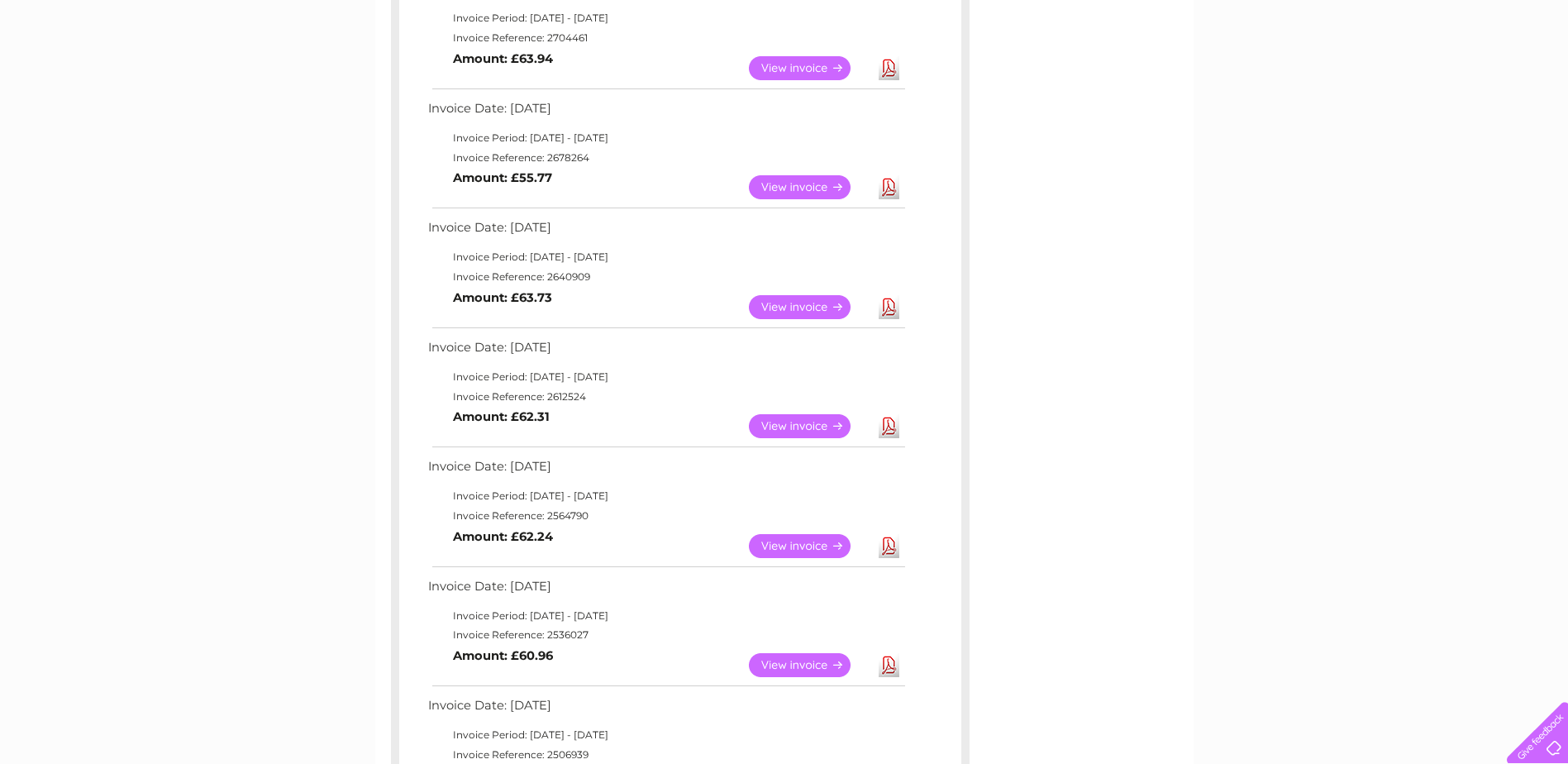
scroll to position [661, 0]
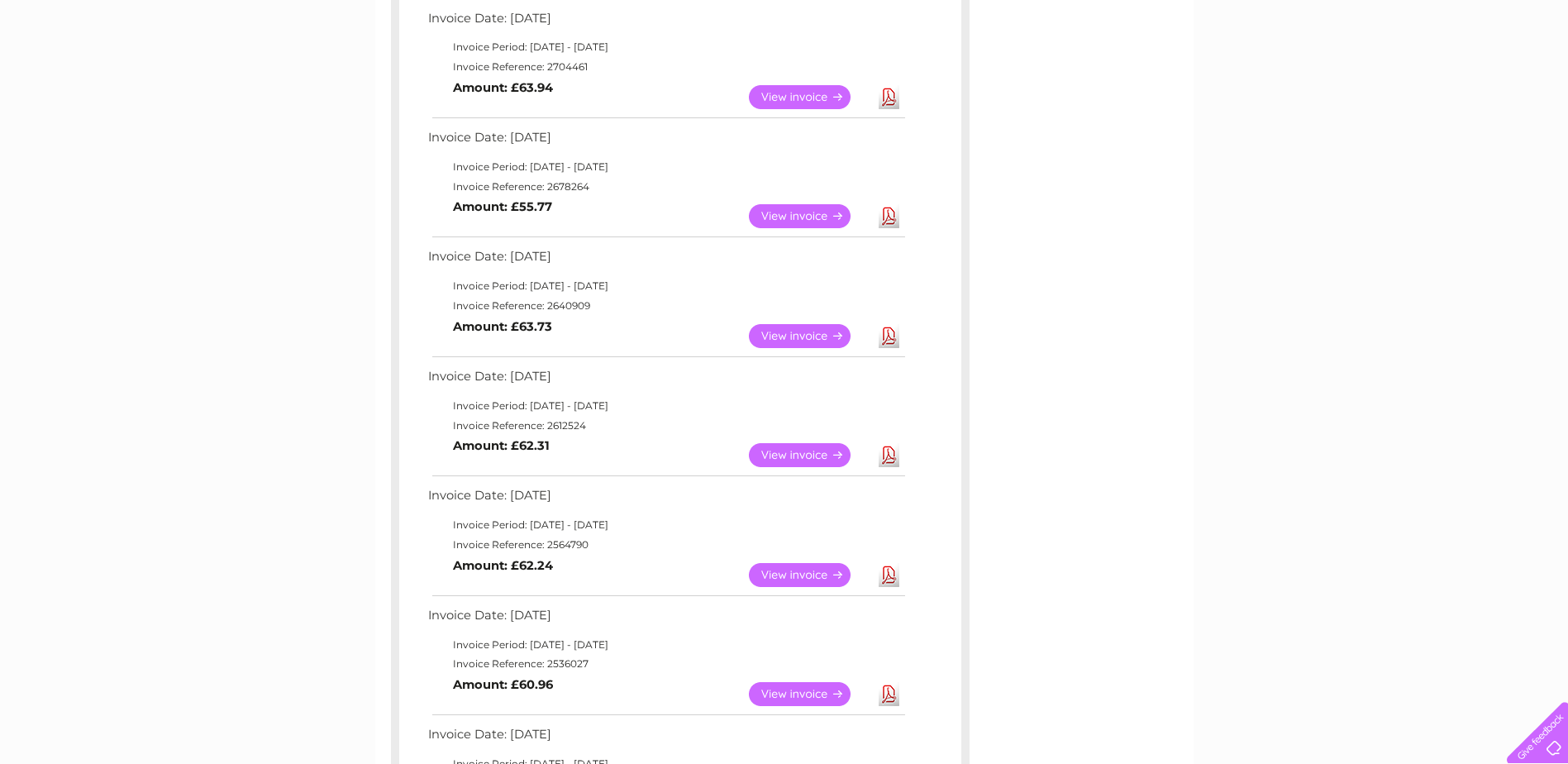
click at [551, 353] on td "View Download Amount: £63.73" at bounding box center [666, 336] width 484 height 41
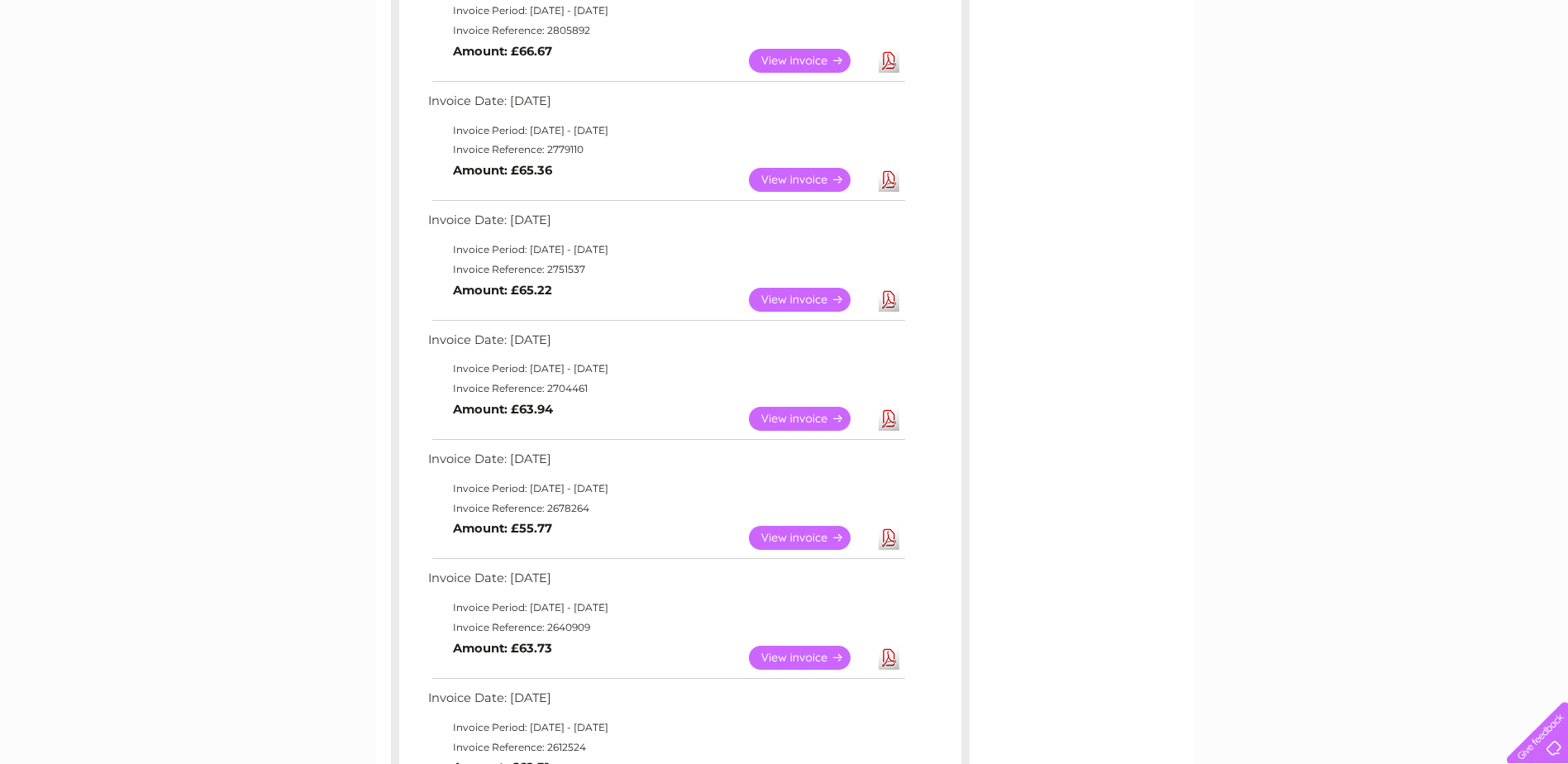
scroll to position [331, 0]
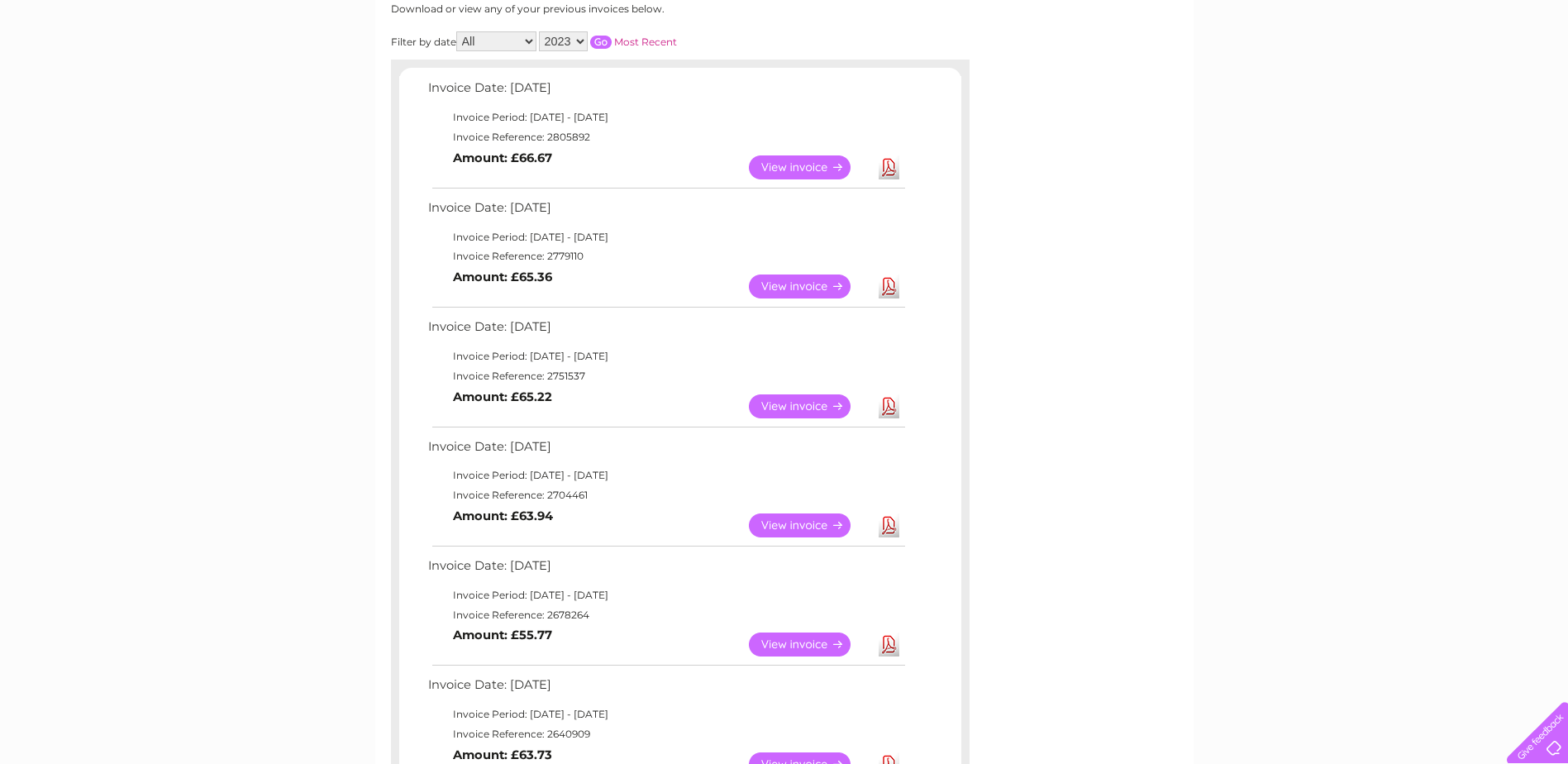
scroll to position [0, 0]
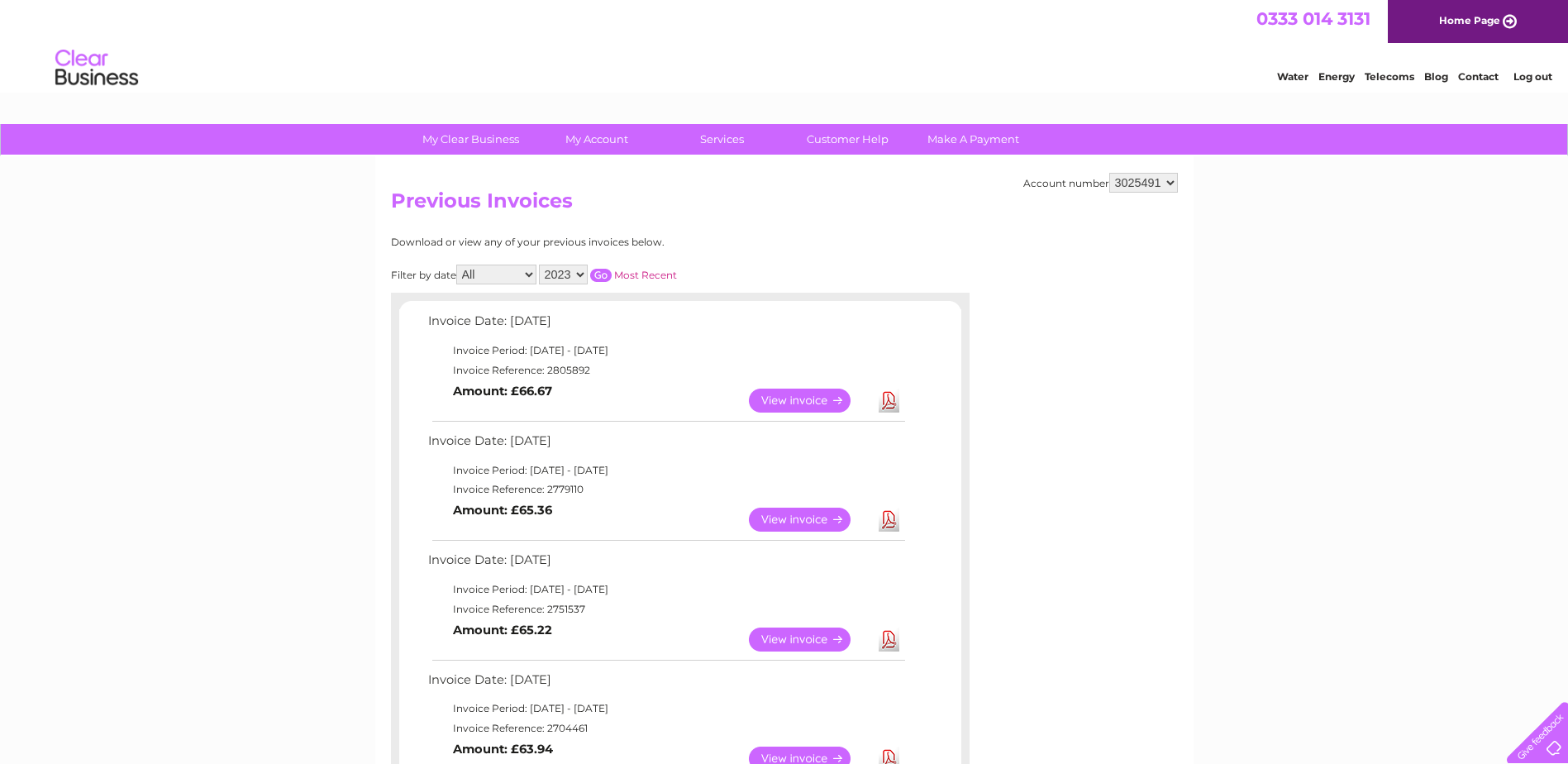
click at [578, 280] on select "2024 2023 2022" at bounding box center [563, 275] width 49 height 20
select select "2024"
click at [541, 265] on select "2024 2023 2022" at bounding box center [563, 275] width 49 height 20
click at [609, 274] on input "button" at bounding box center [601, 275] width 22 height 14
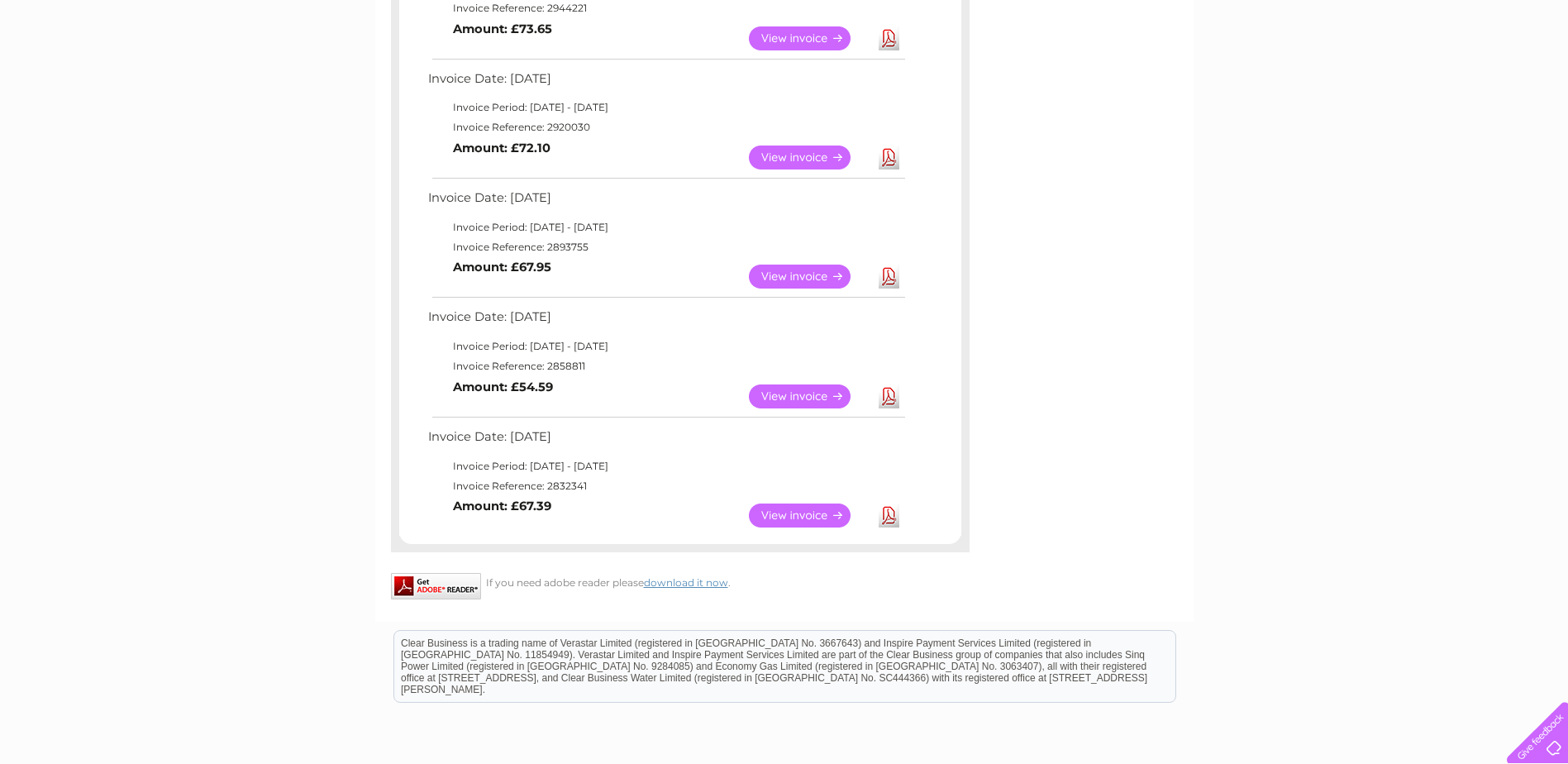
scroll to position [589, 0]
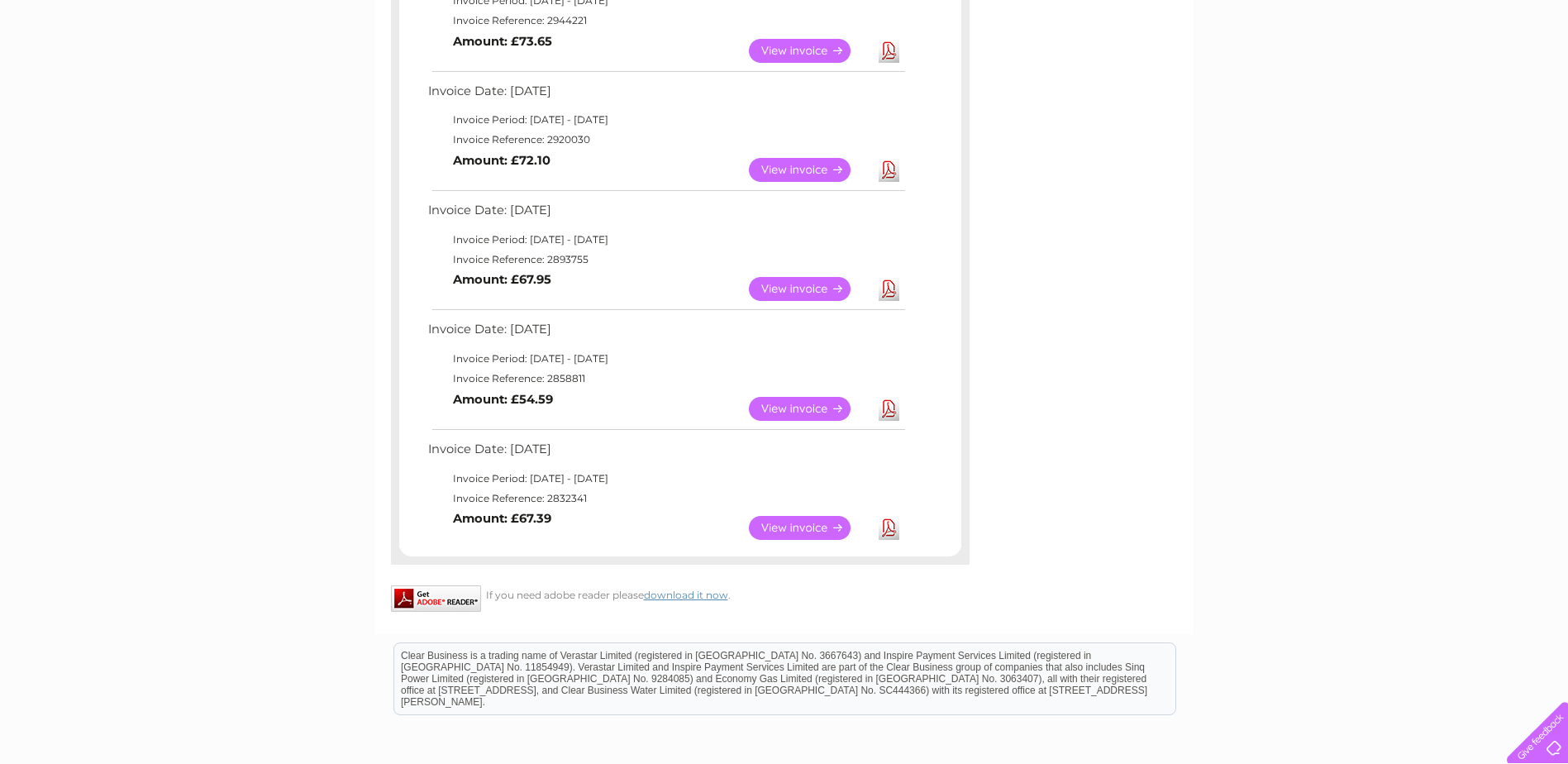
click at [798, 406] on link "View" at bounding box center [809, 408] width 122 height 24
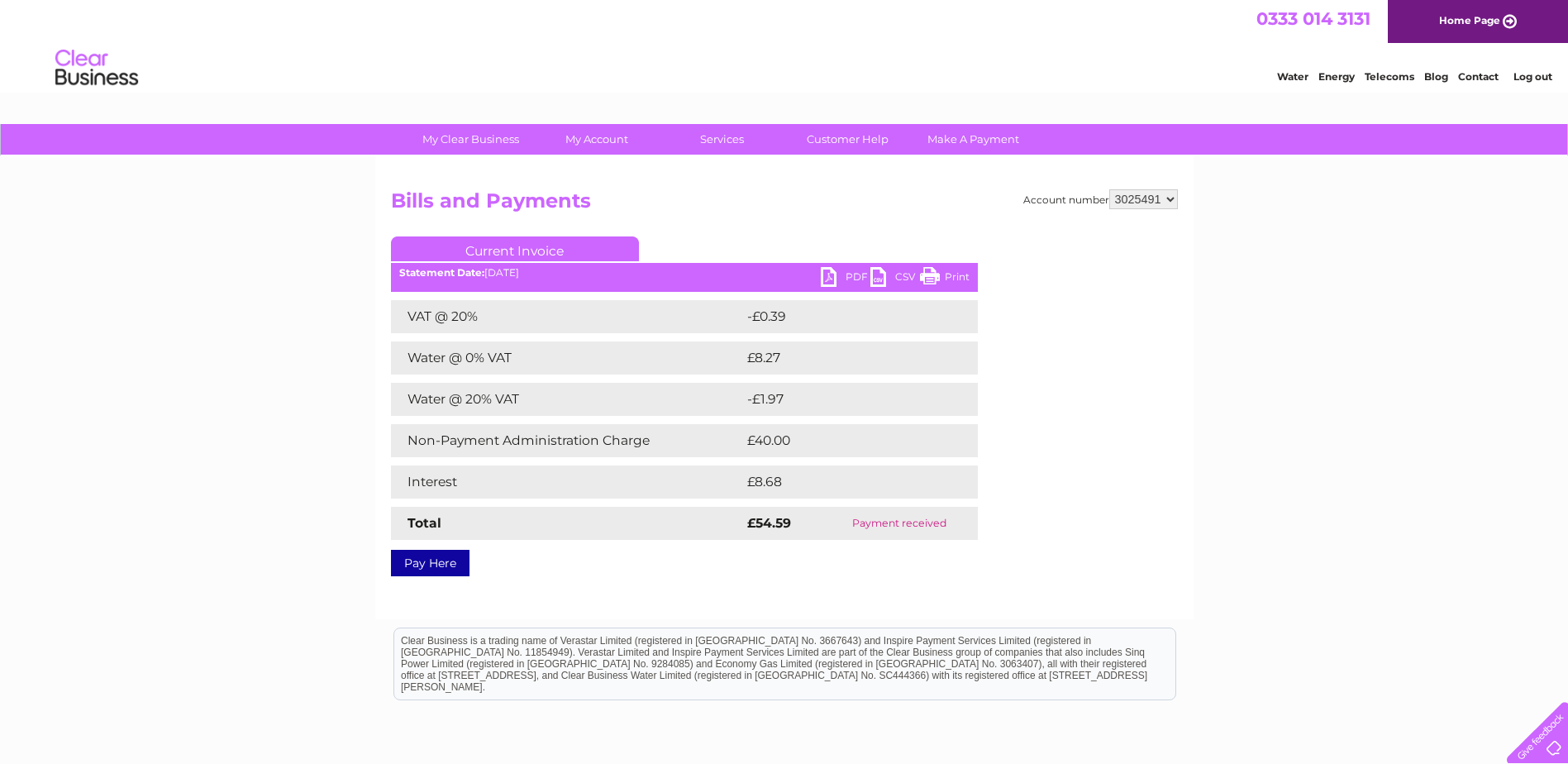
click at [825, 279] on link "PDF" at bounding box center [845, 279] width 50 height 24
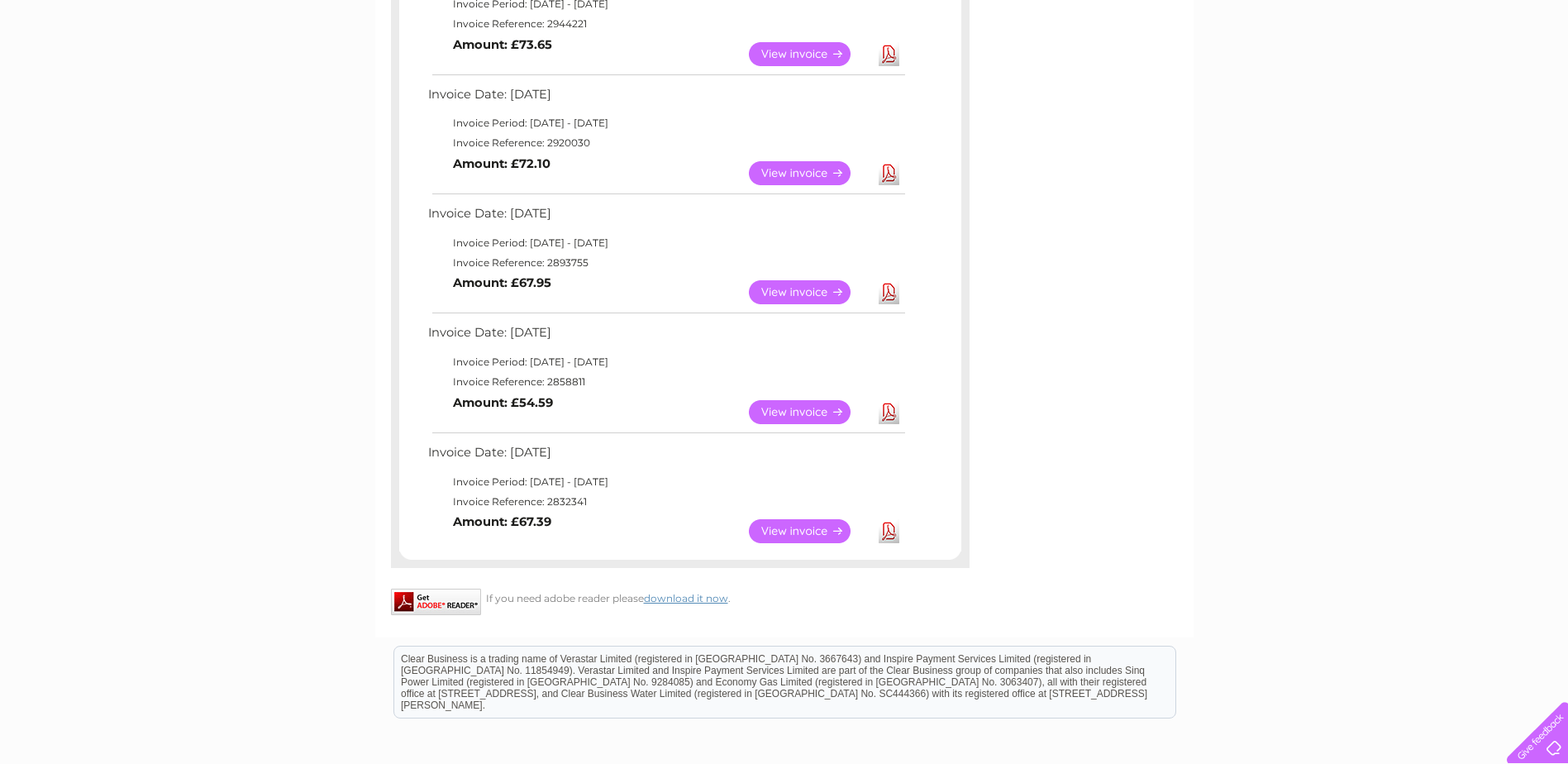
click at [425, 359] on td "Invoice Period: [DATE] - [DATE]" at bounding box center [666, 362] width 484 height 20
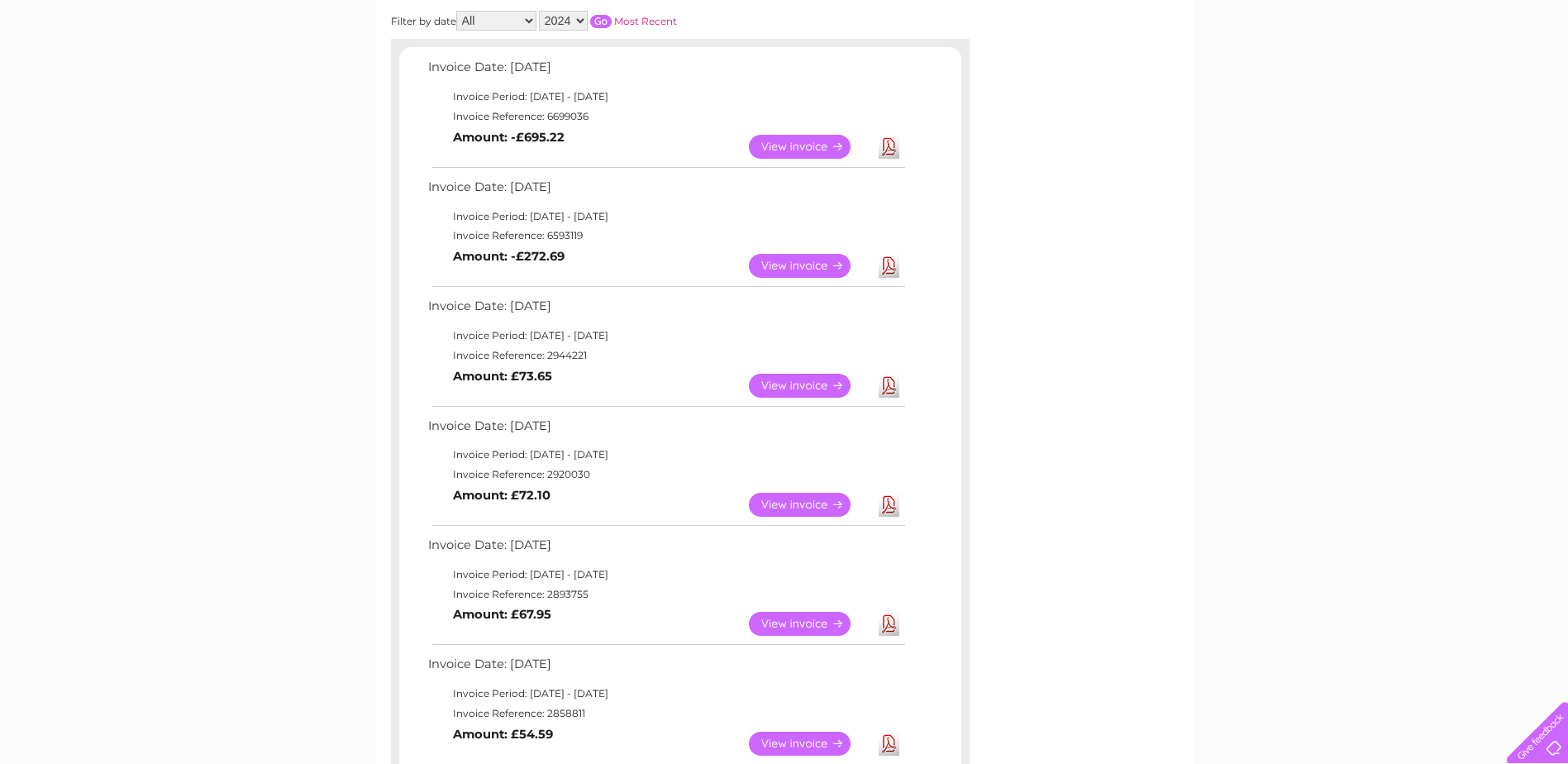
scroll to position [503, 0]
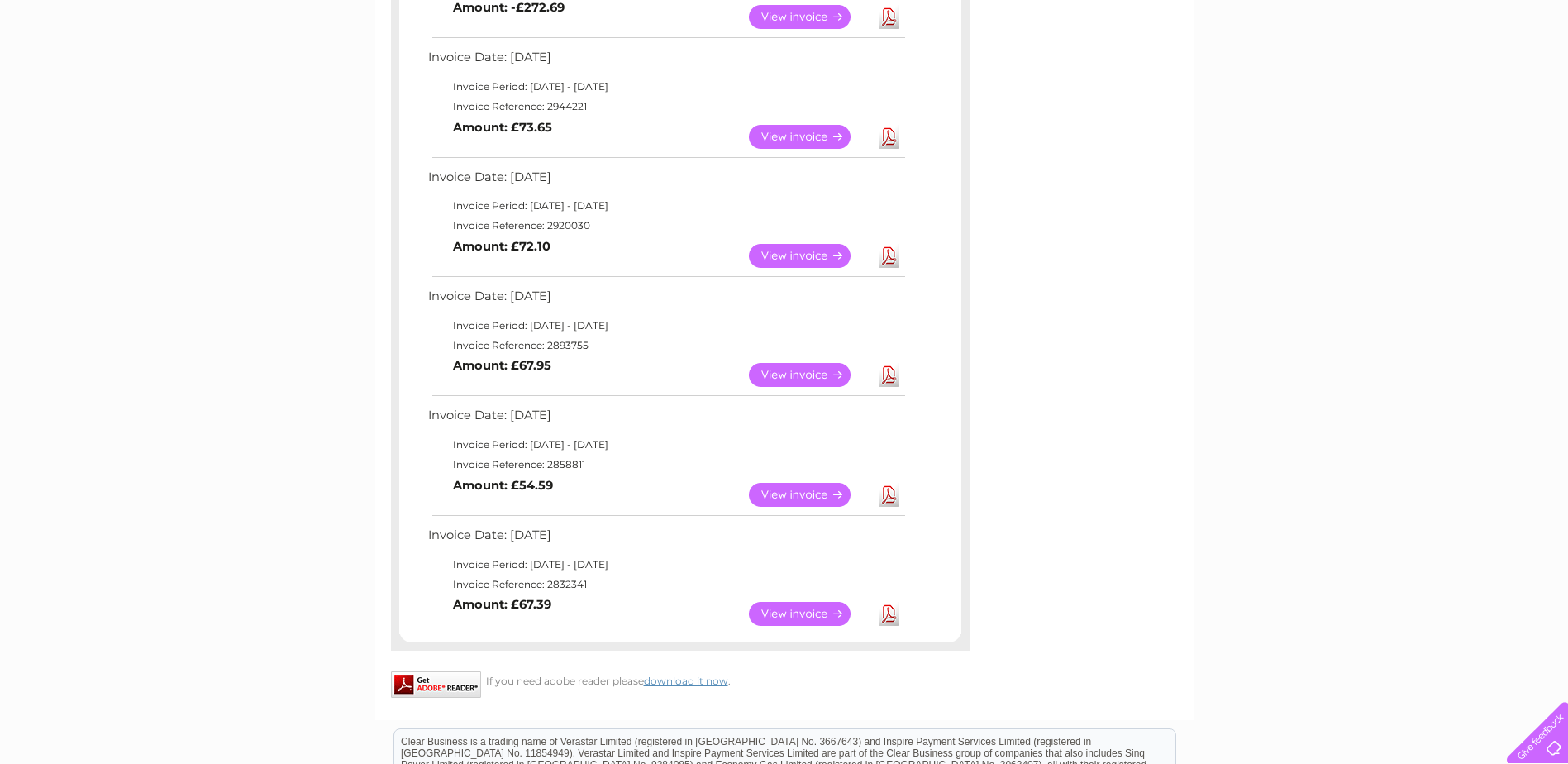
click at [893, 498] on link "Download" at bounding box center [888, 495] width 21 height 24
click at [145, 440] on div "My Clear Business Login Details My Details My Preferences Link Account My Accou…" at bounding box center [784, 312] width 1568 height 1382
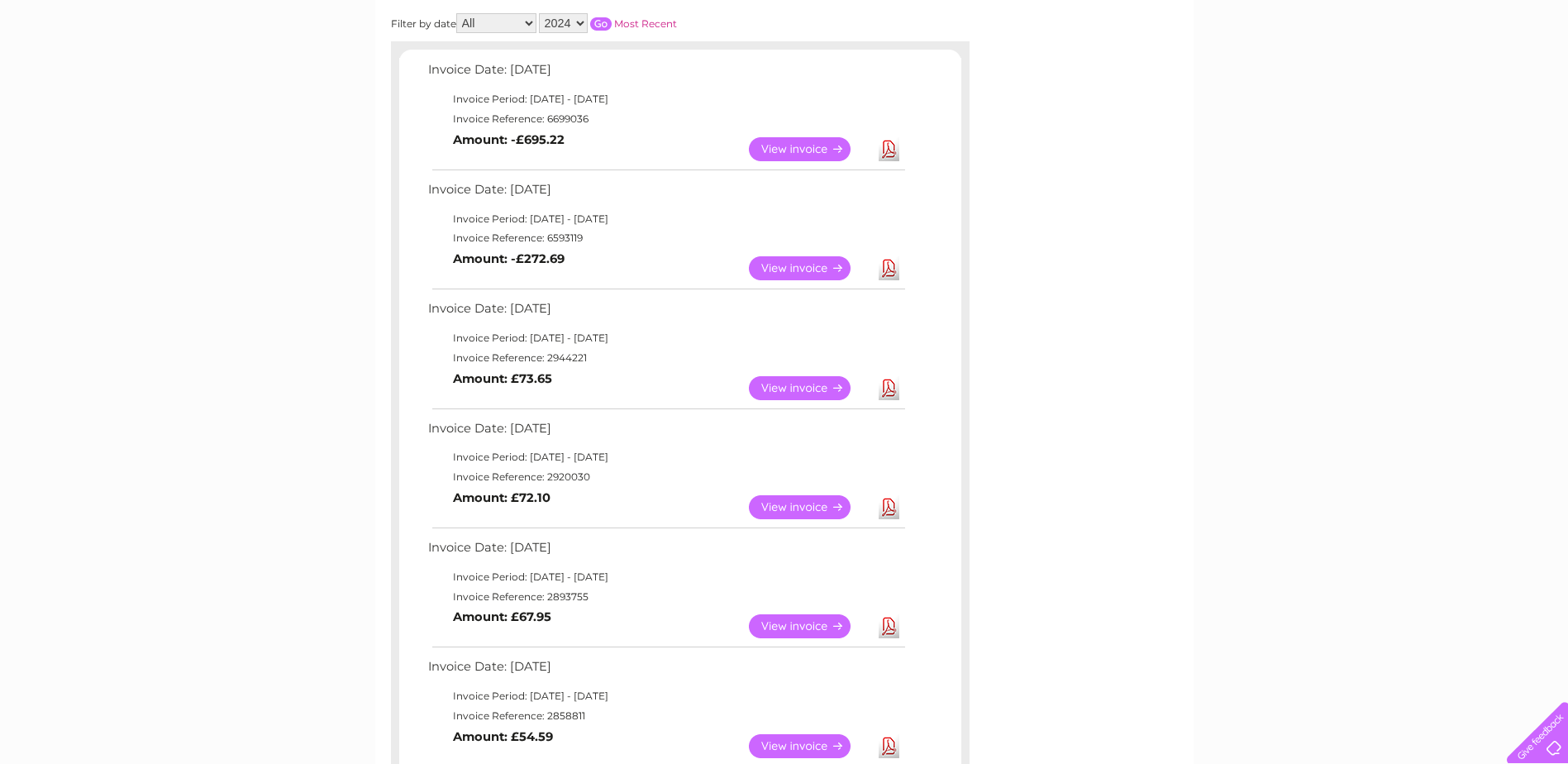
scroll to position [496, 0]
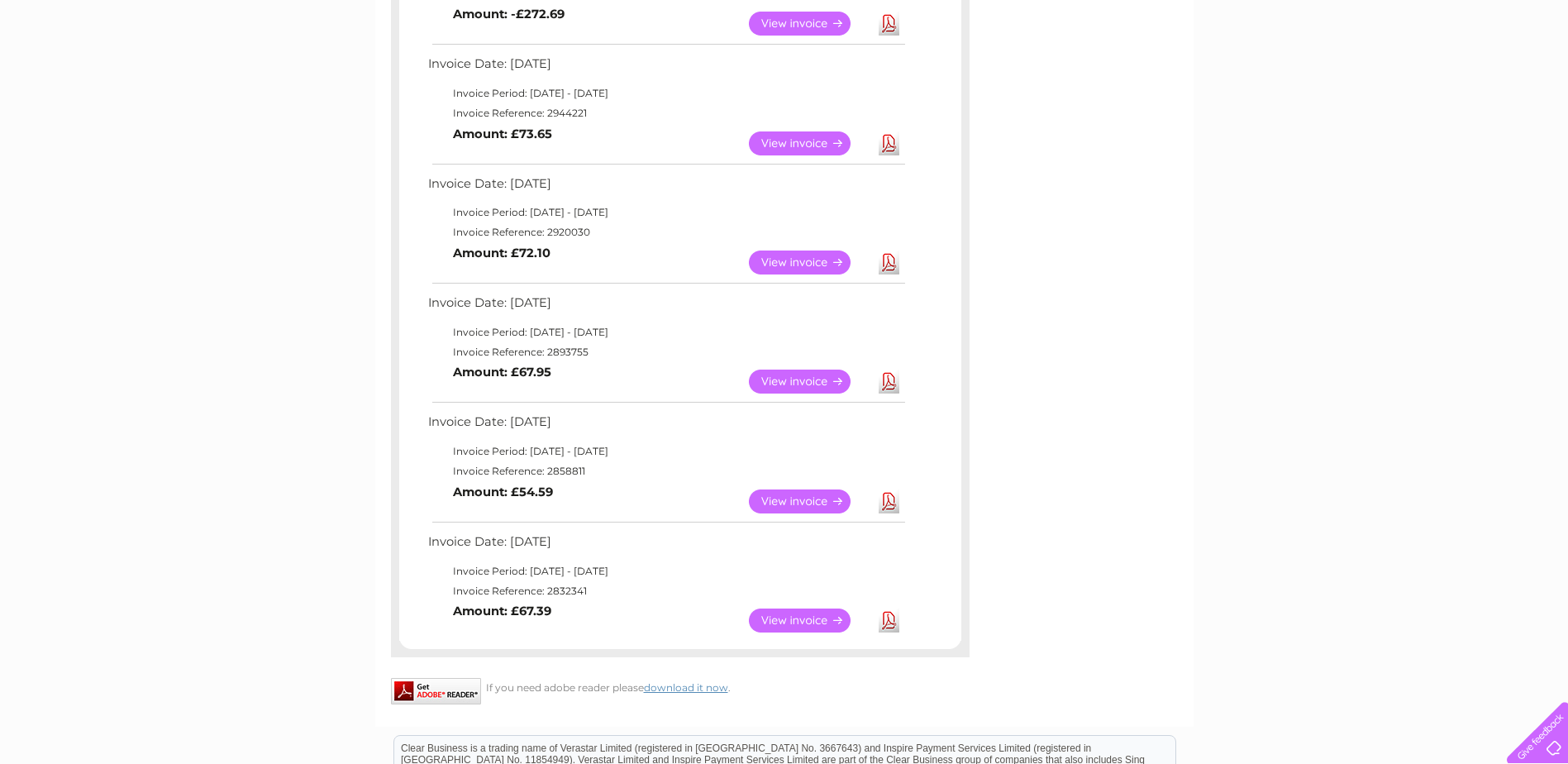
click at [891, 504] on link "Download" at bounding box center [888, 501] width 21 height 24
click at [212, 503] on div "My Clear Business Login Details My Details My Preferences Link Account My Accou…" at bounding box center [784, 319] width 1568 height 1382
click at [261, 343] on div "My Clear Business Login Details My Details My Preferences Link Account My Accou…" at bounding box center [784, 319] width 1568 height 1382
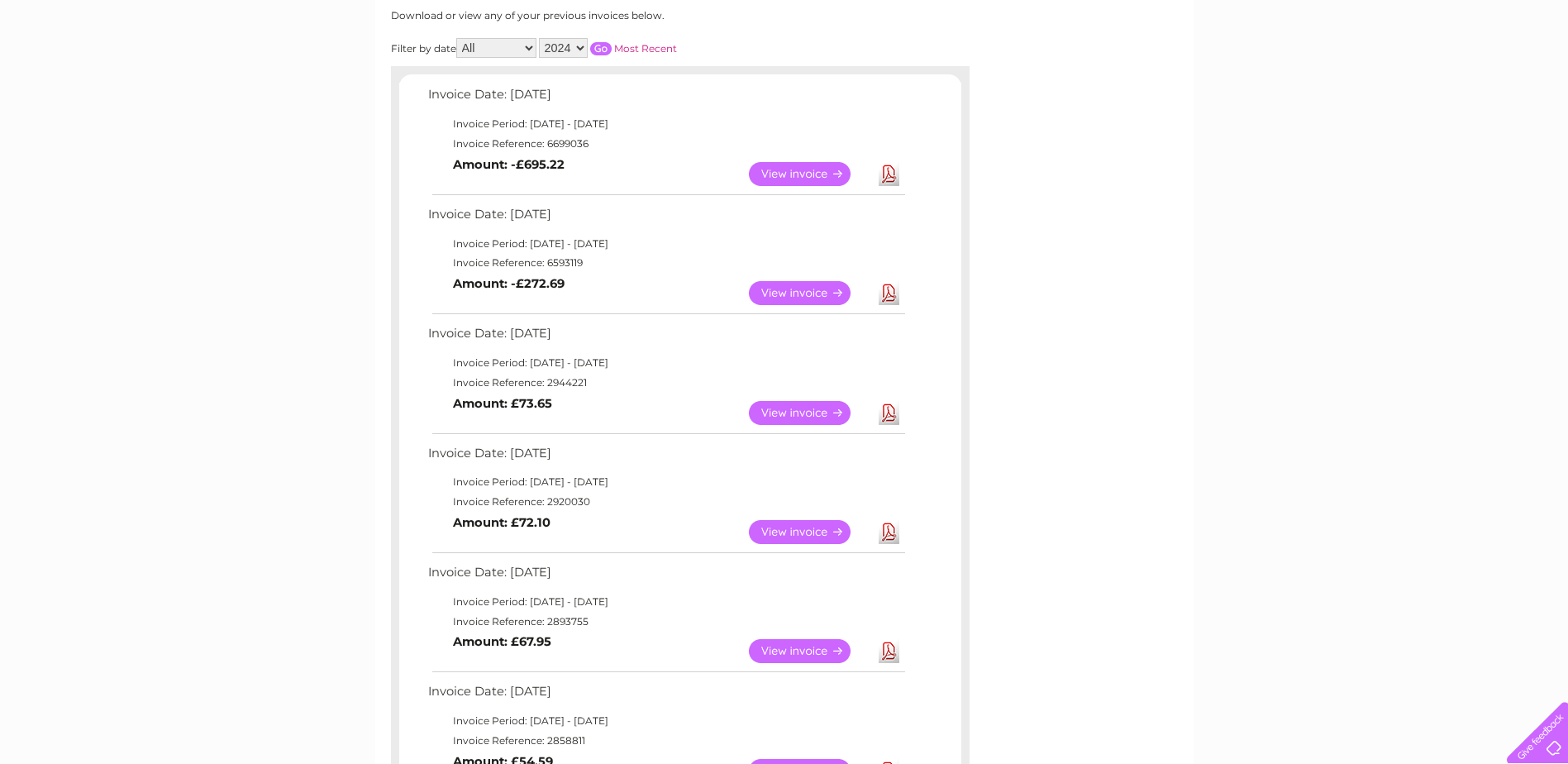
scroll to position [165, 0]
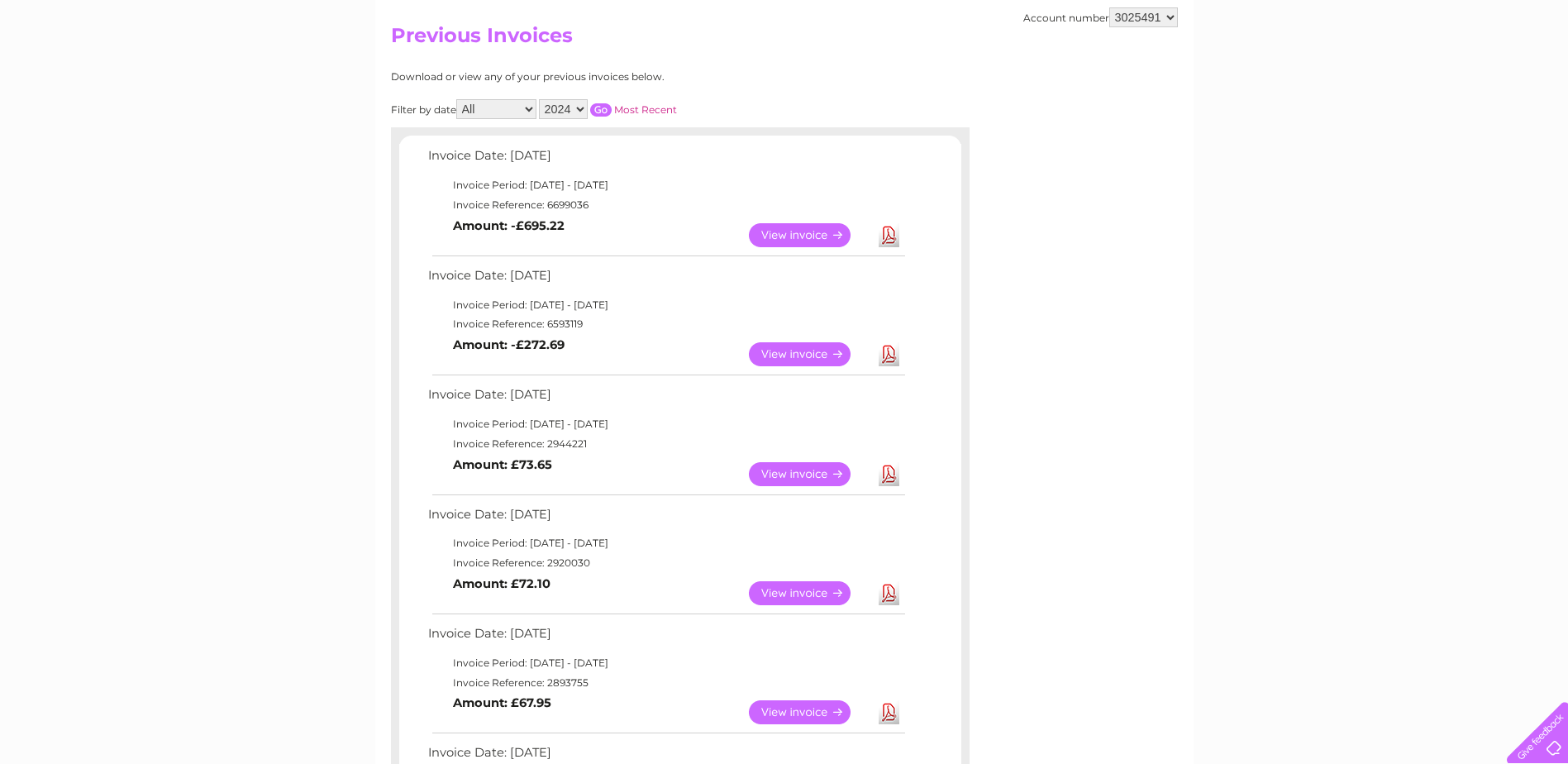
click at [890, 353] on link "Download" at bounding box center [888, 354] width 21 height 24
click at [799, 235] on link "View" at bounding box center [809, 235] width 122 height 24
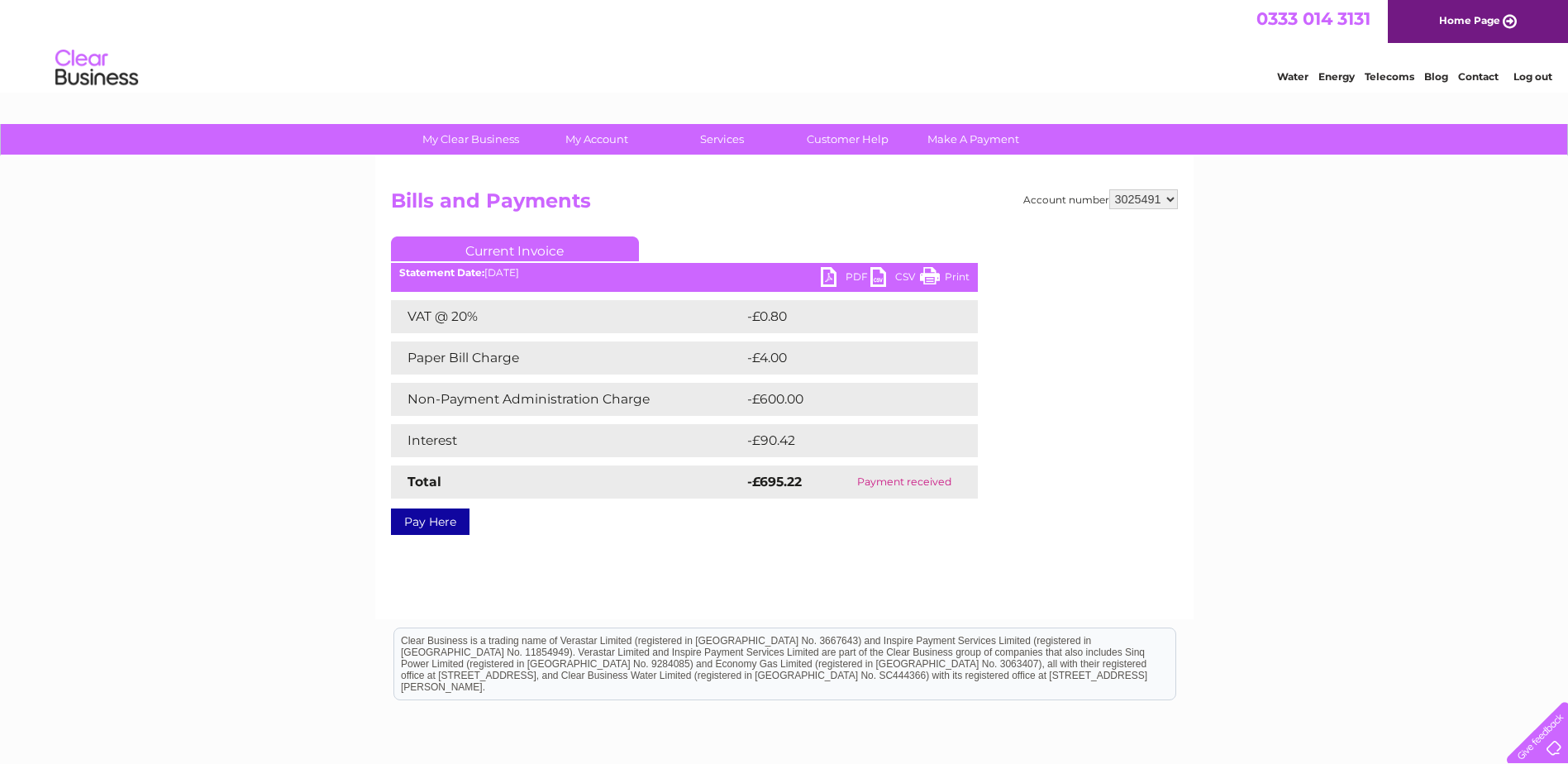
click link "PDF"
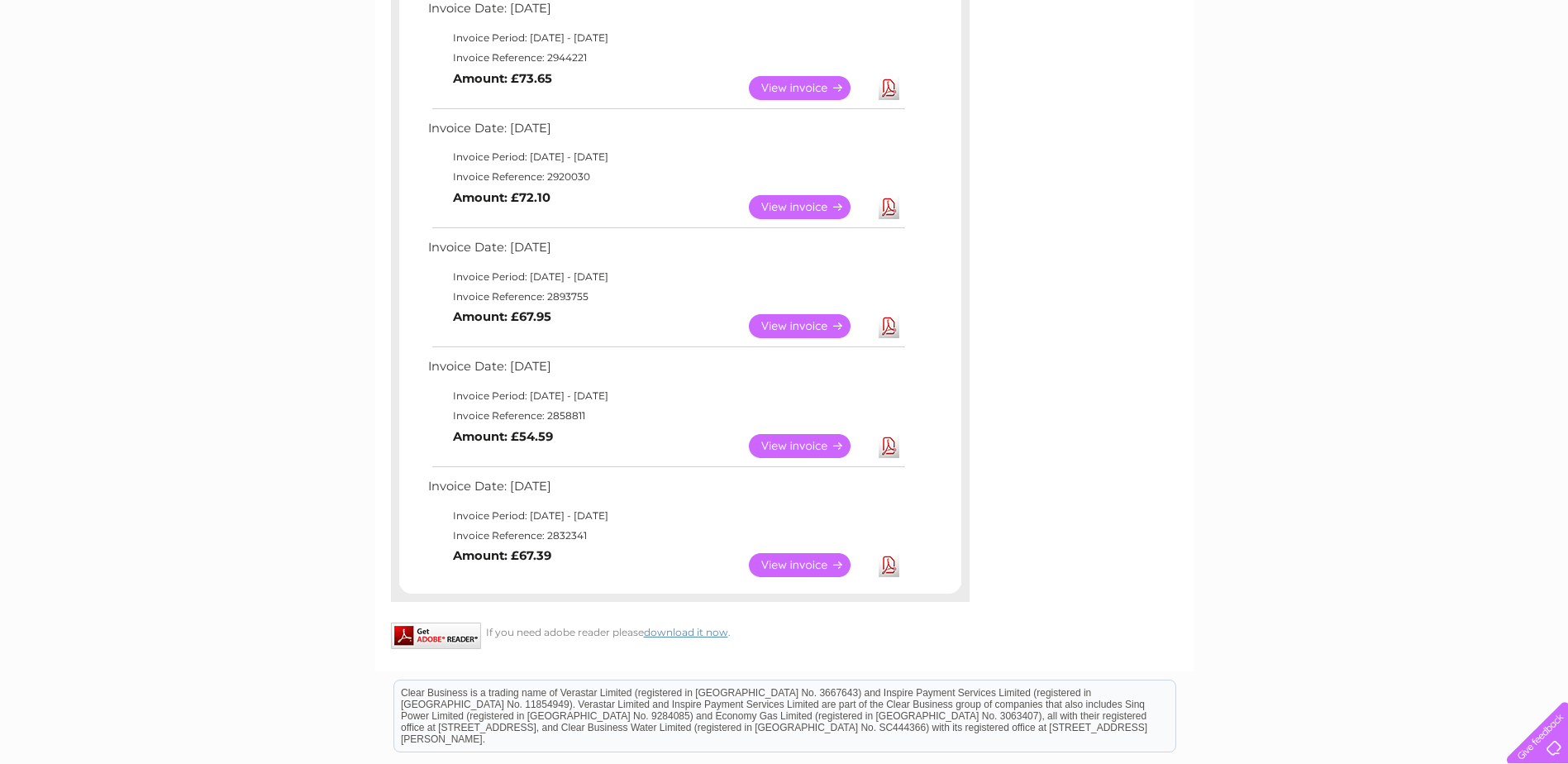
scroll to position [579, 0]
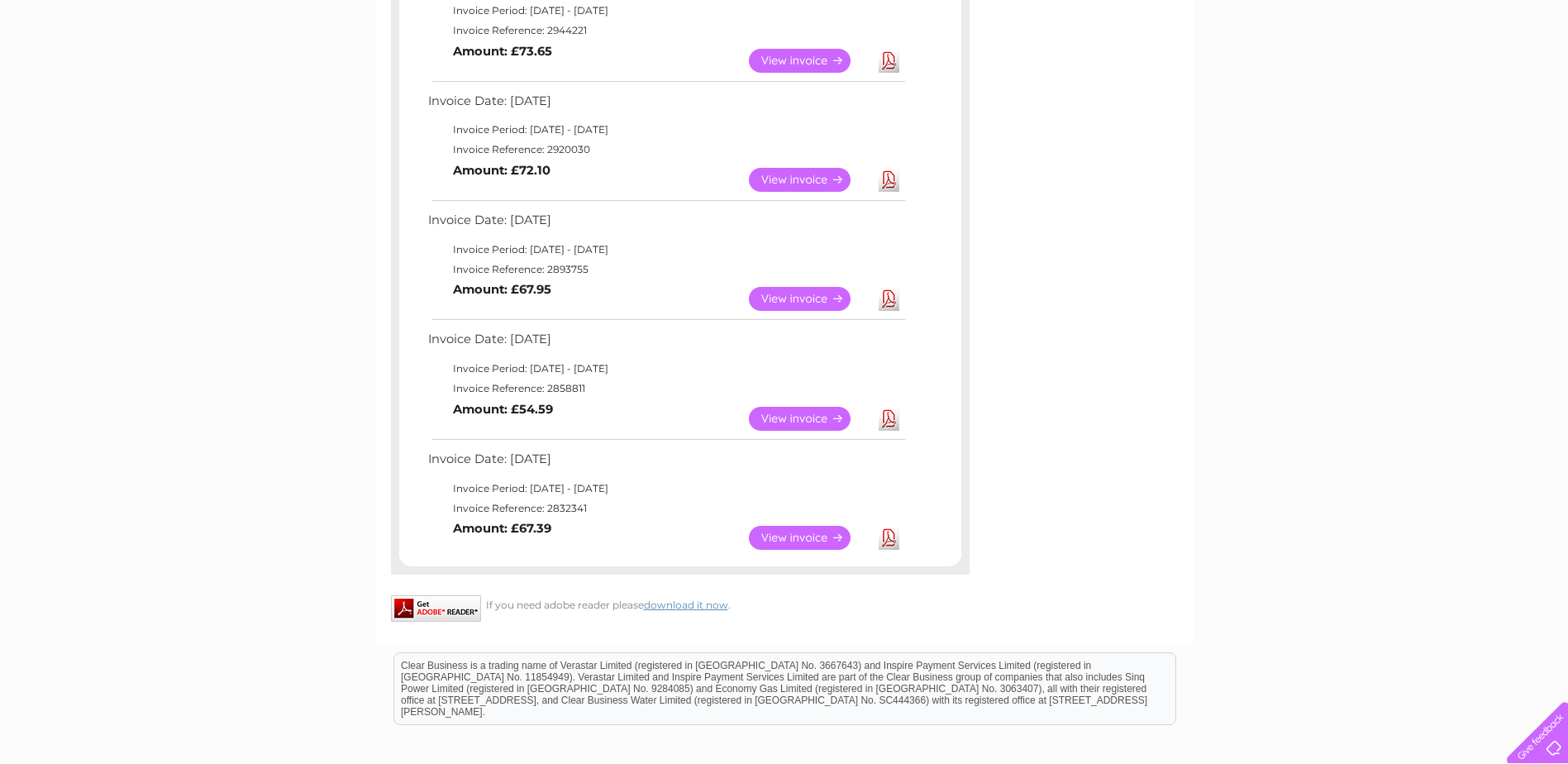
click at [890, 422] on link "Download" at bounding box center [888, 418] width 21 height 24
click at [1069, 247] on div "Account number 956223 1061076 1107747 3025470 3025472 3025474 3025478 3025480 3…" at bounding box center [784, 110] width 818 height 1067
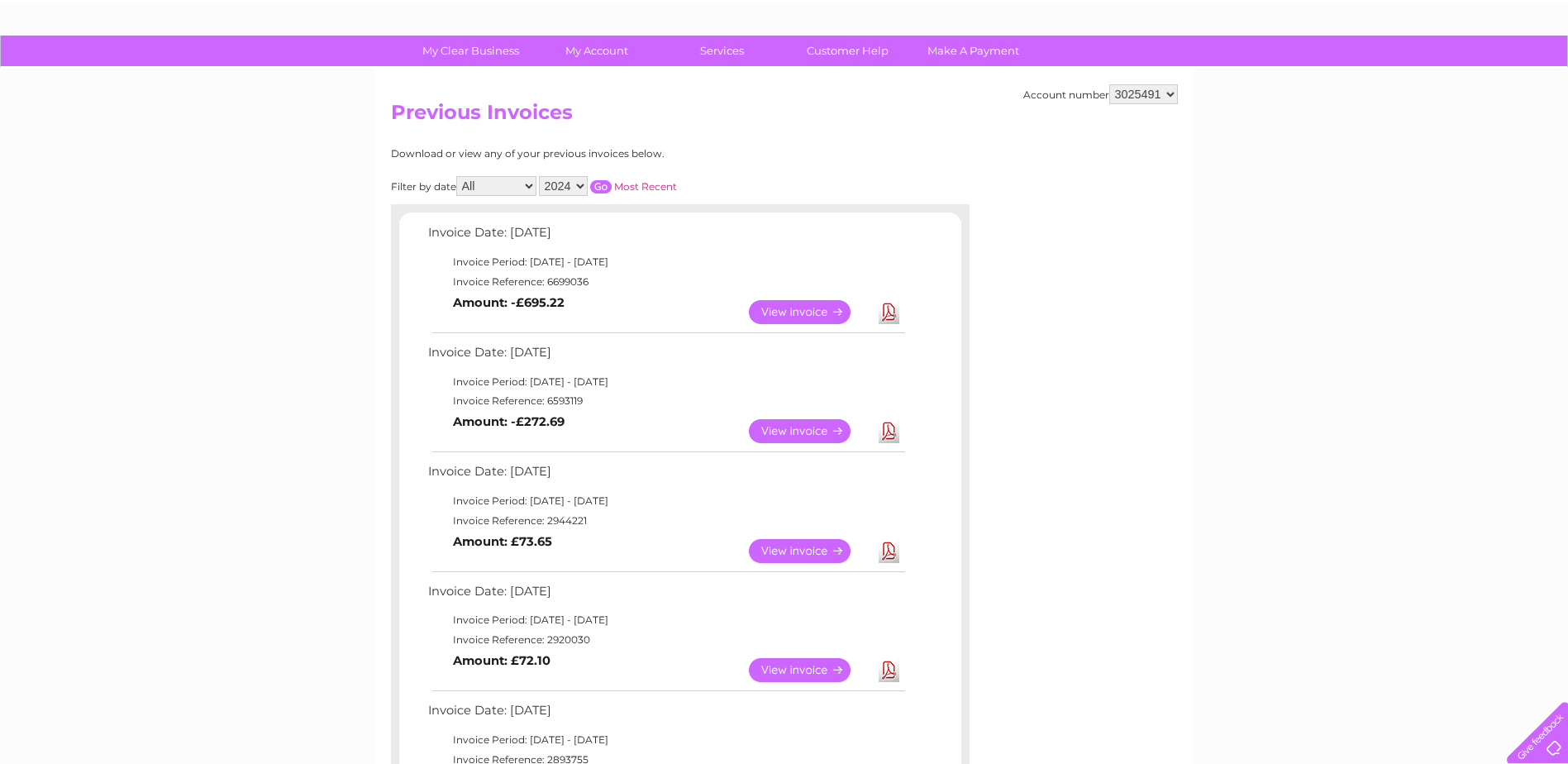
scroll to position [0, 0]
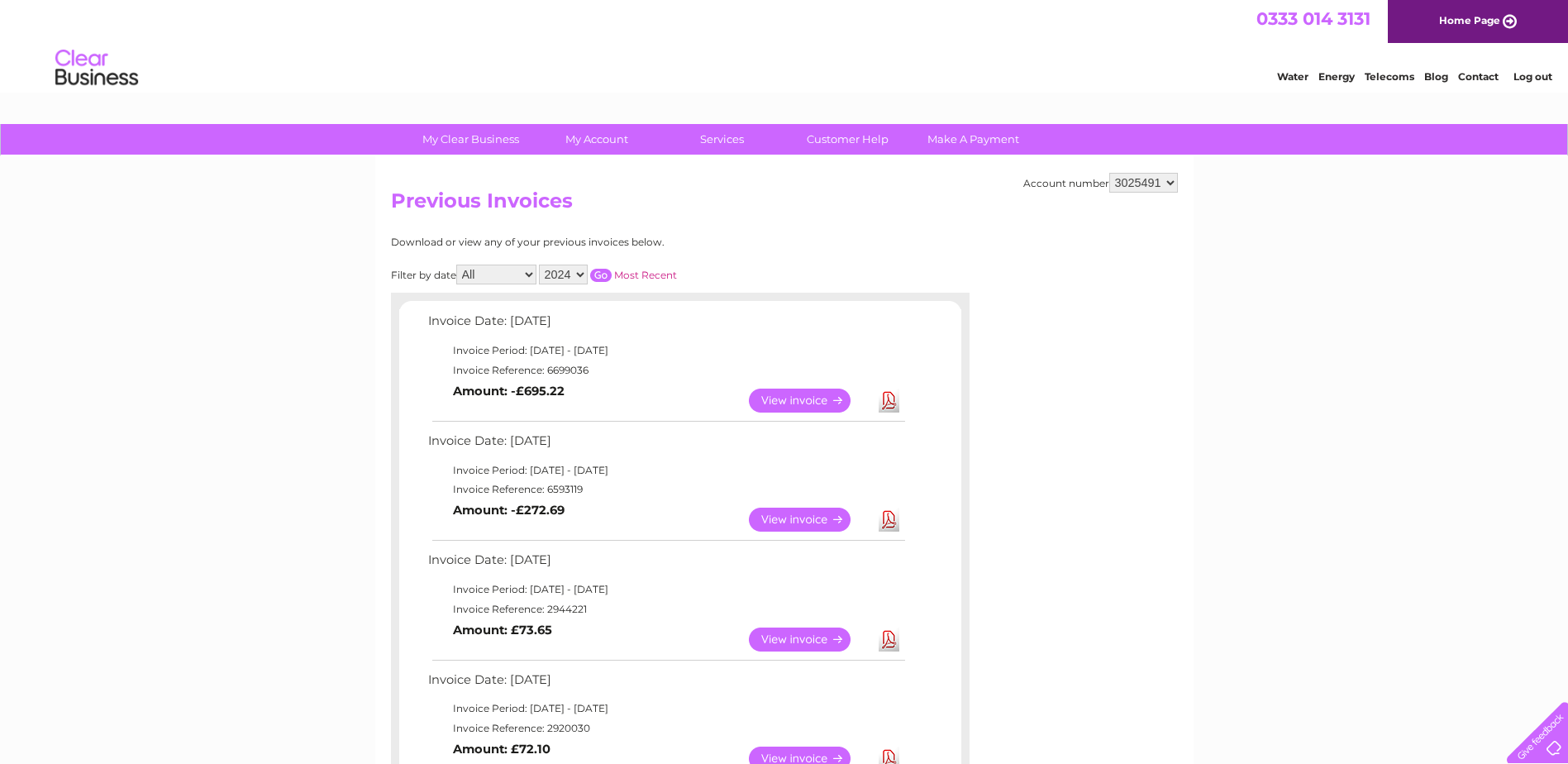
click at [885, 402] on link "Download" at bounding box center [888, 400] width 21 height 24
click at [1156, 189] on select "956223 1061076 1107747 3025470 3025472 3025474 3025478 3025480 3025481 3025484 …" at bounding box center [1144, 182] width 69 height 20
select select "3025470"
click at [1109, 172] on select "956223 1061076 1107747 3025470 3025472 3025474 3025478 3025480 3025481 3025484 …" at bounding box center [1144, 182] width 69 height 20
click at [784, 279] on div "Filter by date All January February March April May June July August September …" at bounding box center [608, 275] width 434 height 20
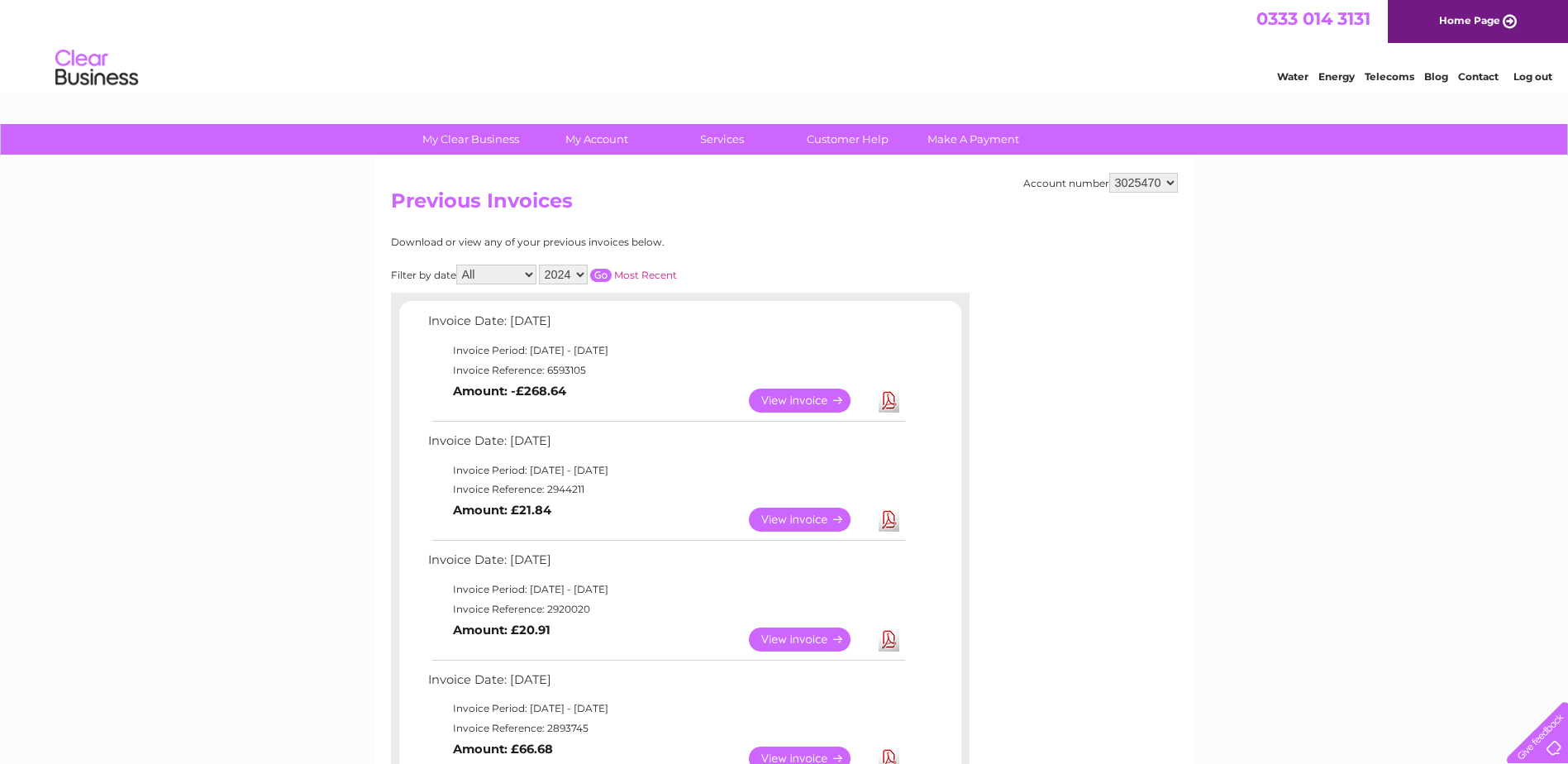
click at [573, 278] on select "2024 2023 2022" at bounding box center [563, 275] width 49 height 20
click at [541, 265] on select "2024 2023 2022" at bounding box center [563, 275] width 49 height 20
click at [608, 273] on input "button" at bounding box center [601, 275] width 22 height 14
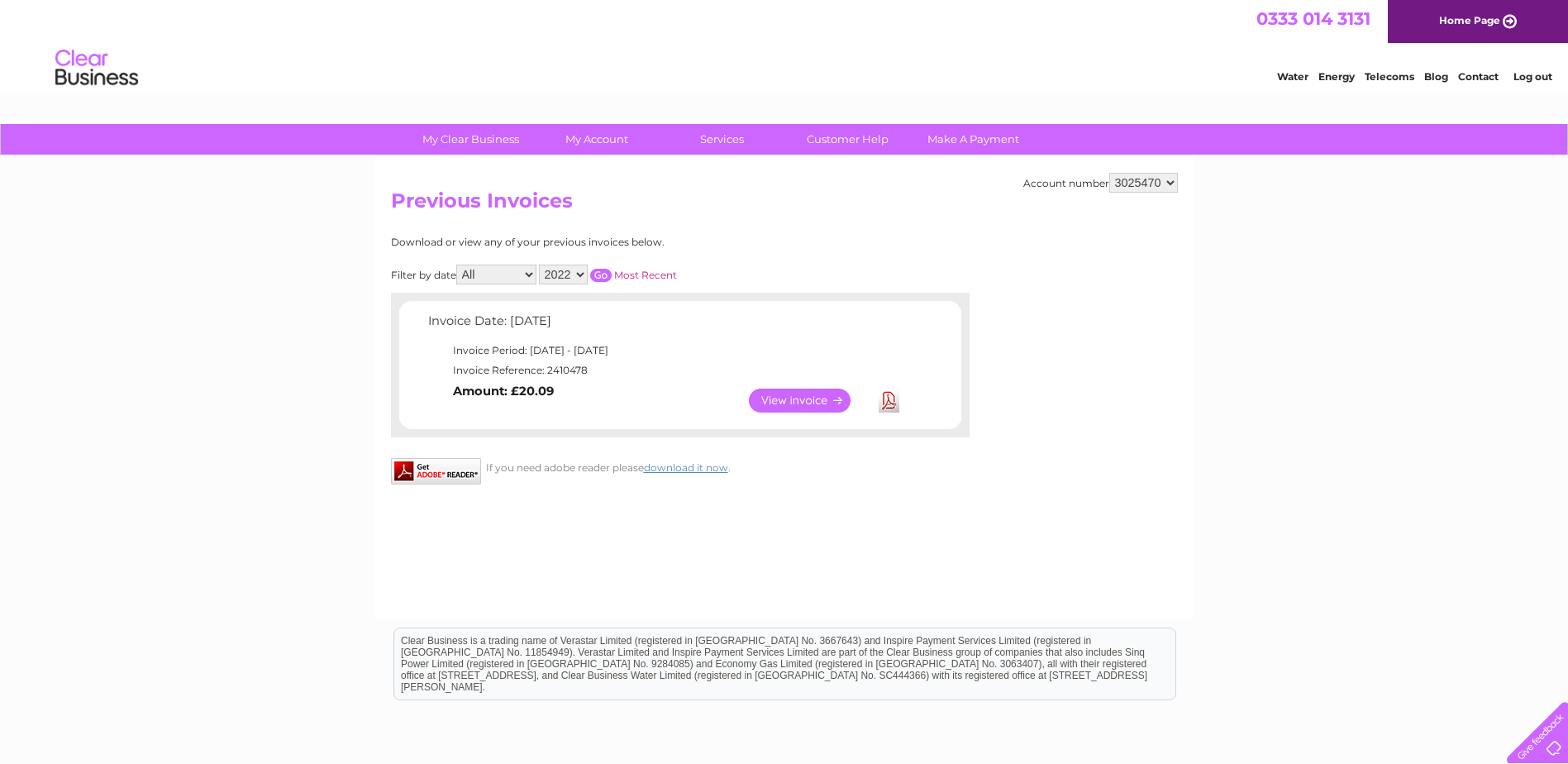
click at [568, 276] on select "2024 2023 2022" at bounding box center [563, 275] width 49 height 20
click at [541, 265] on select "2024 2023 2022" at bounding box center [563, 275] width 49 height 20
click at [601, 269] on input "button" at bounding box center [601, 275] width 22 height 14
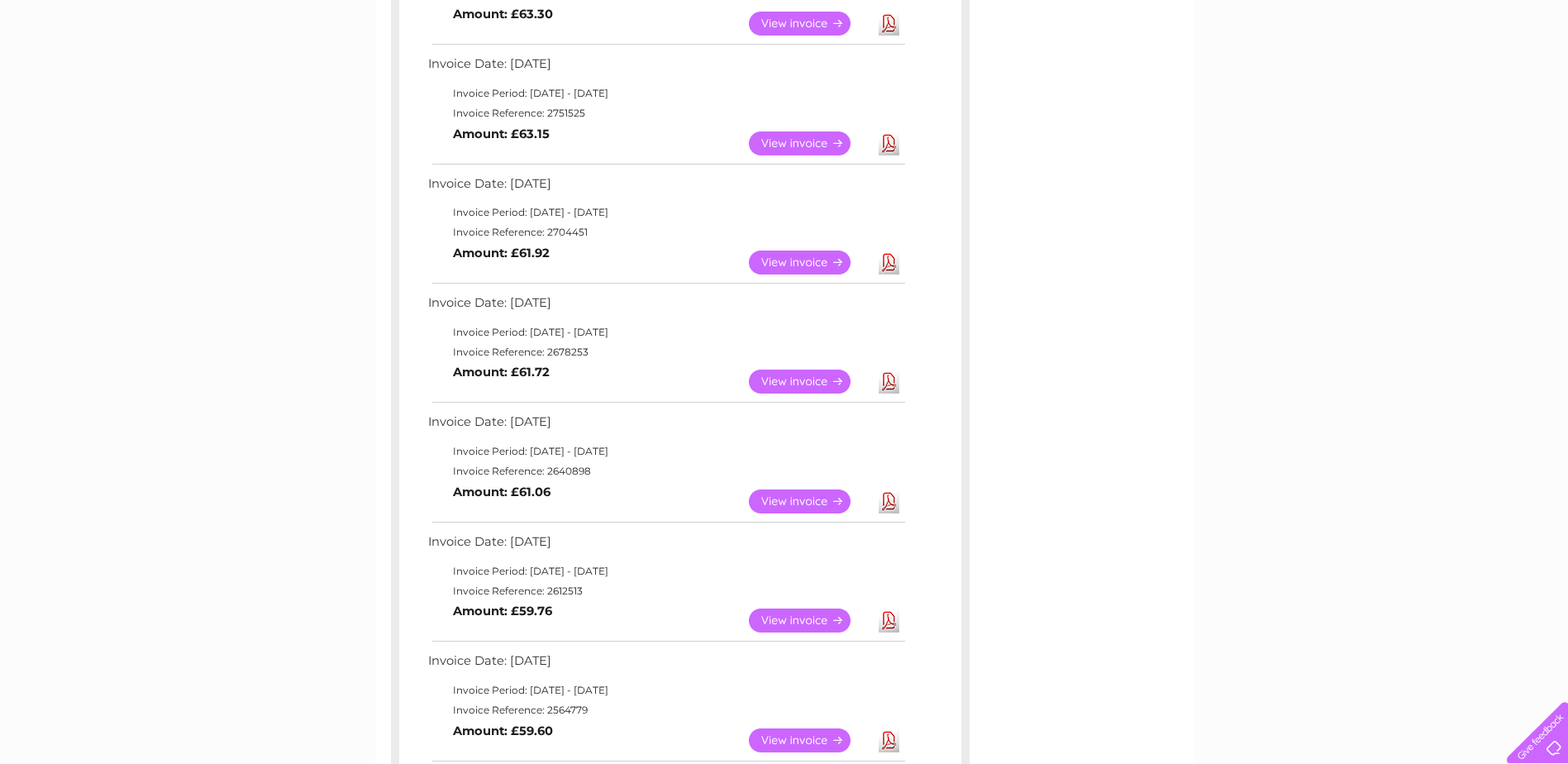
scroll to position [1075, 0]
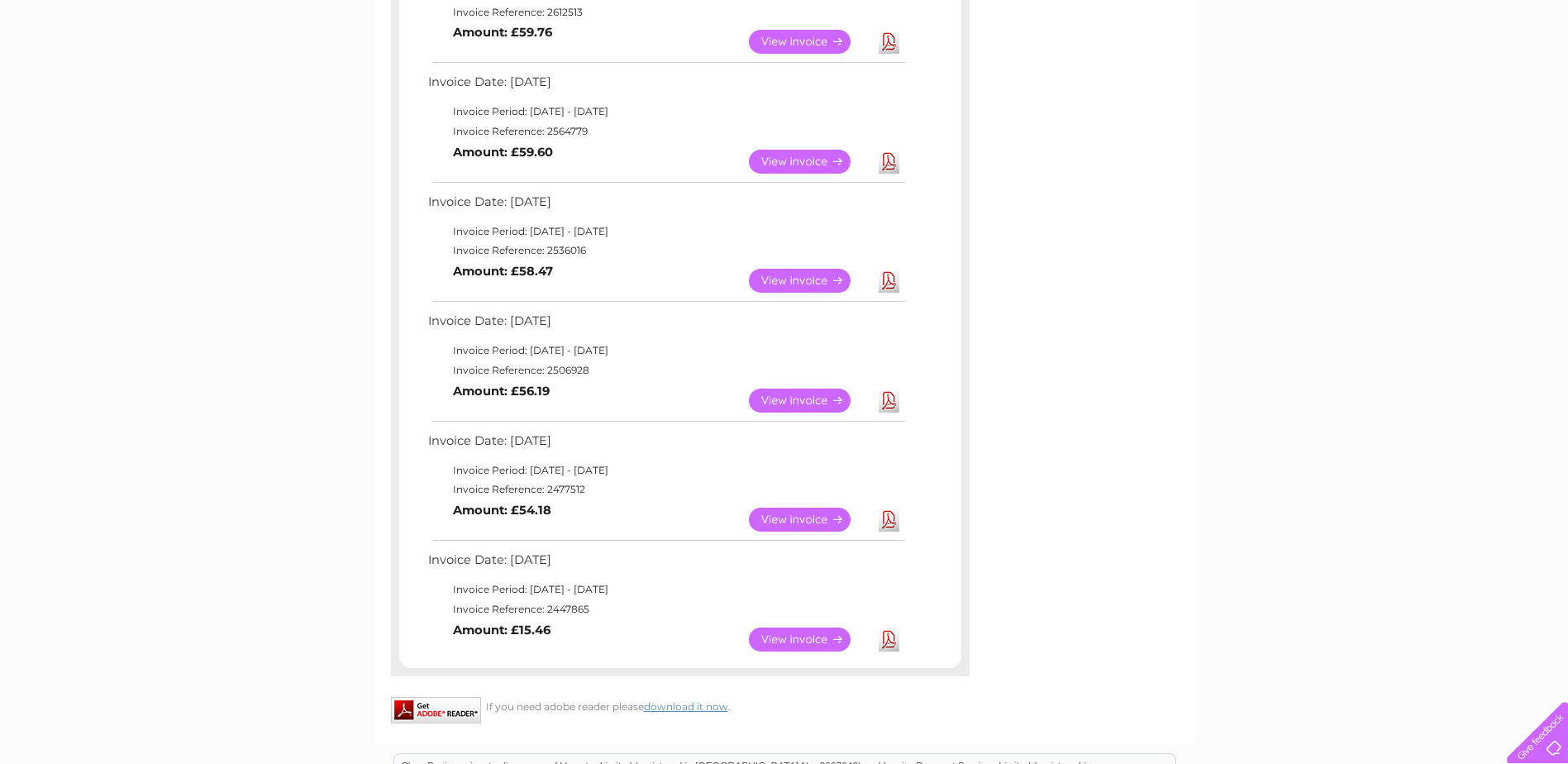
click at [366, 239] on div "My Clear Business Login Details My Details My Preferences Link Account My Accou…" at bounding box center [784, 38] width 1568 height 1979
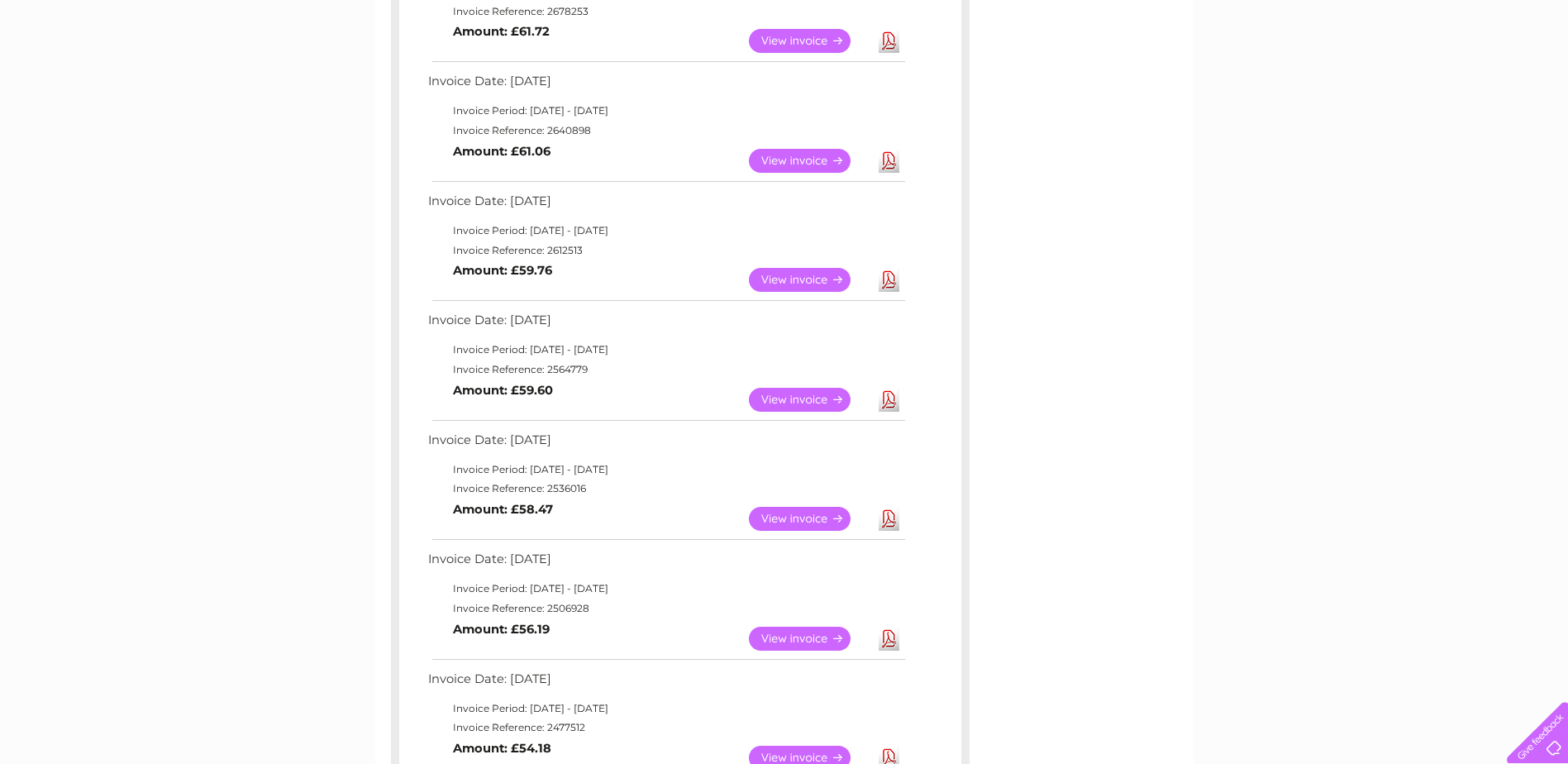
scroll to position [661, 0]
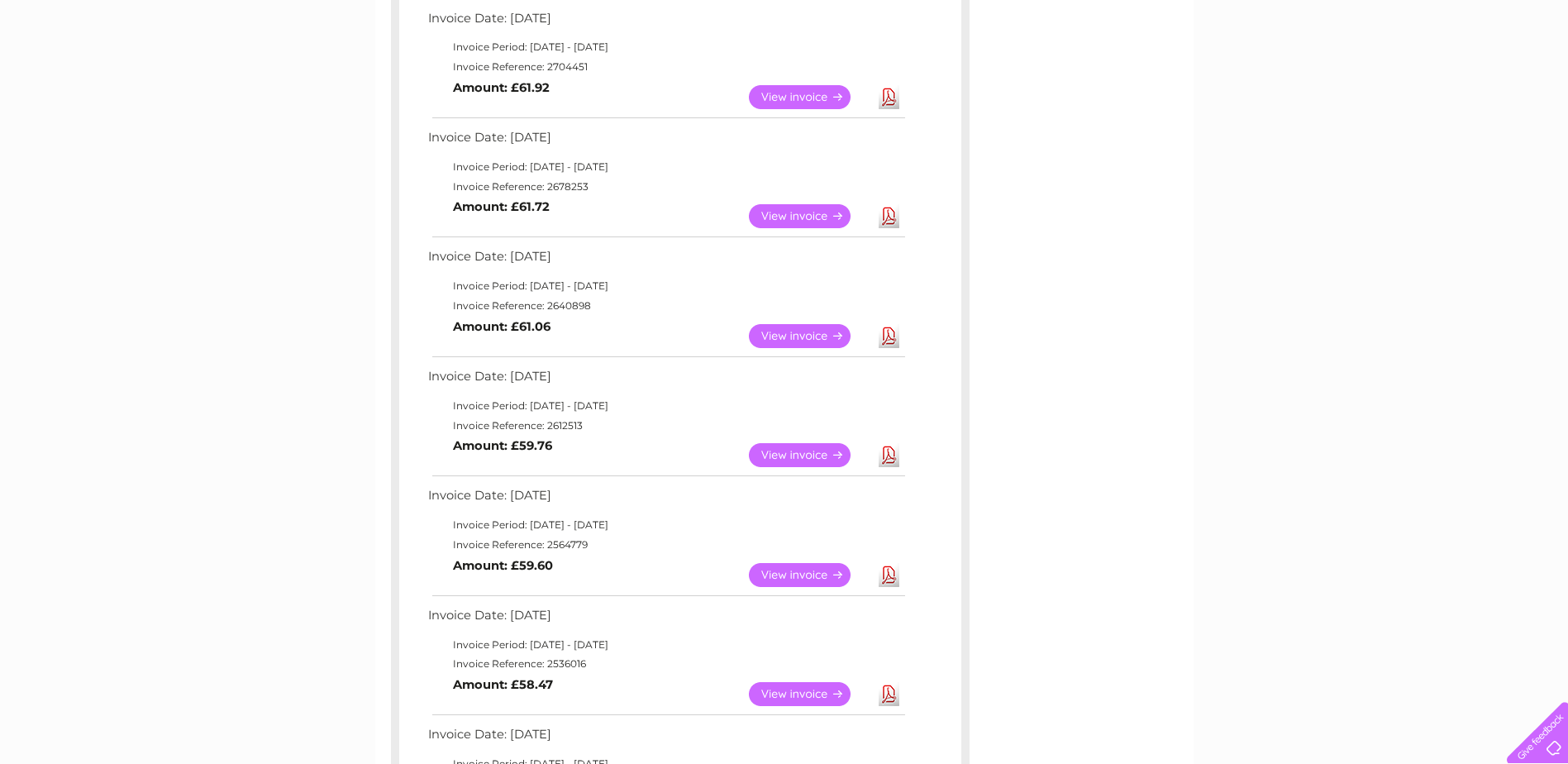
click at [190, 257] on div "My Clear Business Login Details My Details My Preferences Link Account My Accou…" at bounding box center [784, 452] width 1568 height 1979
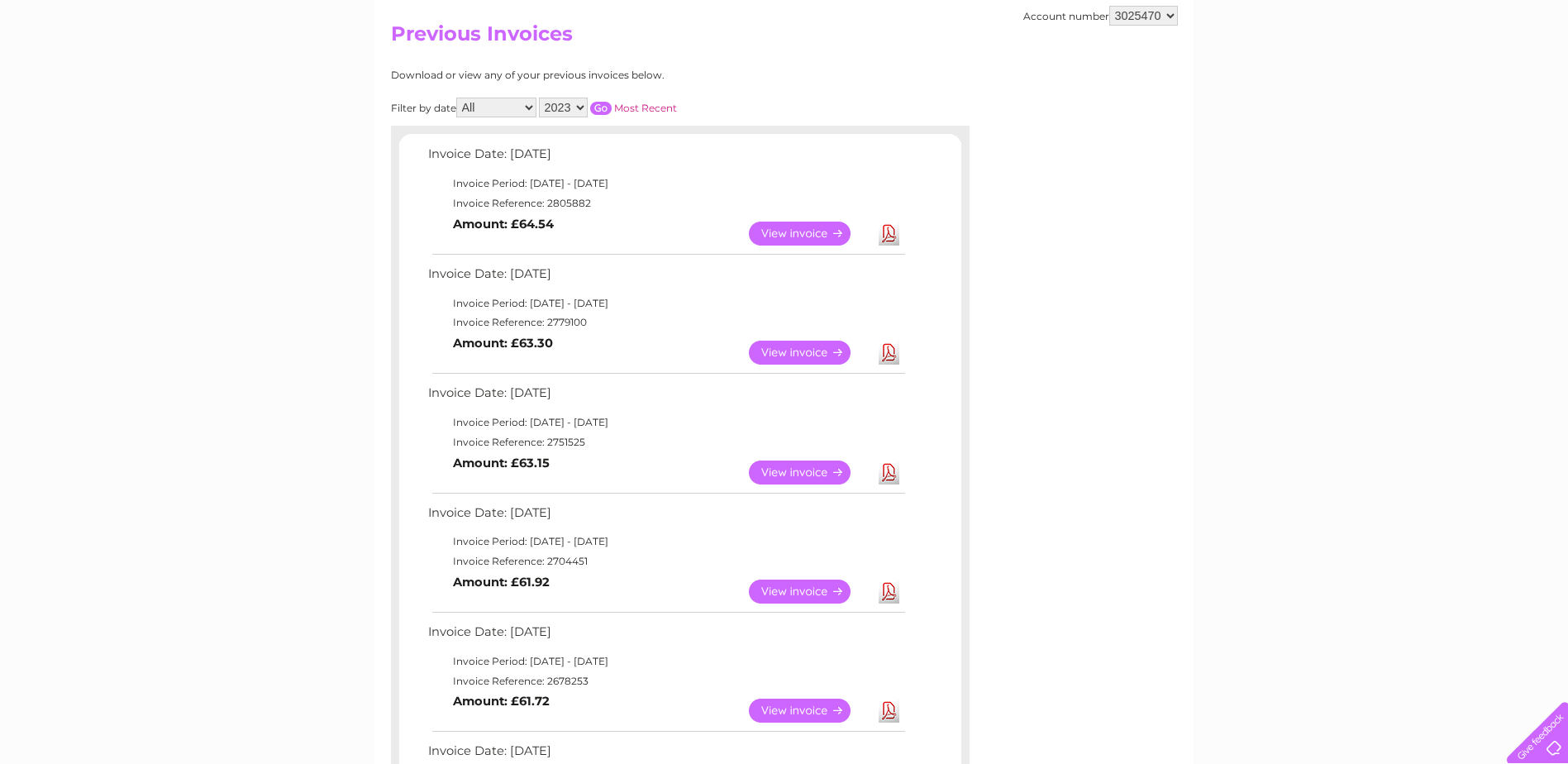
scroll to position [165, 0]
click at [571, 113] on select "2024 2023 2022" at bounding box center [563, 109] width 49 height 20
select select "2024"
click at [541, 99] on select "2024 2023 2022" at bounding box center [563, 109] width 49 height 20
click input "button"
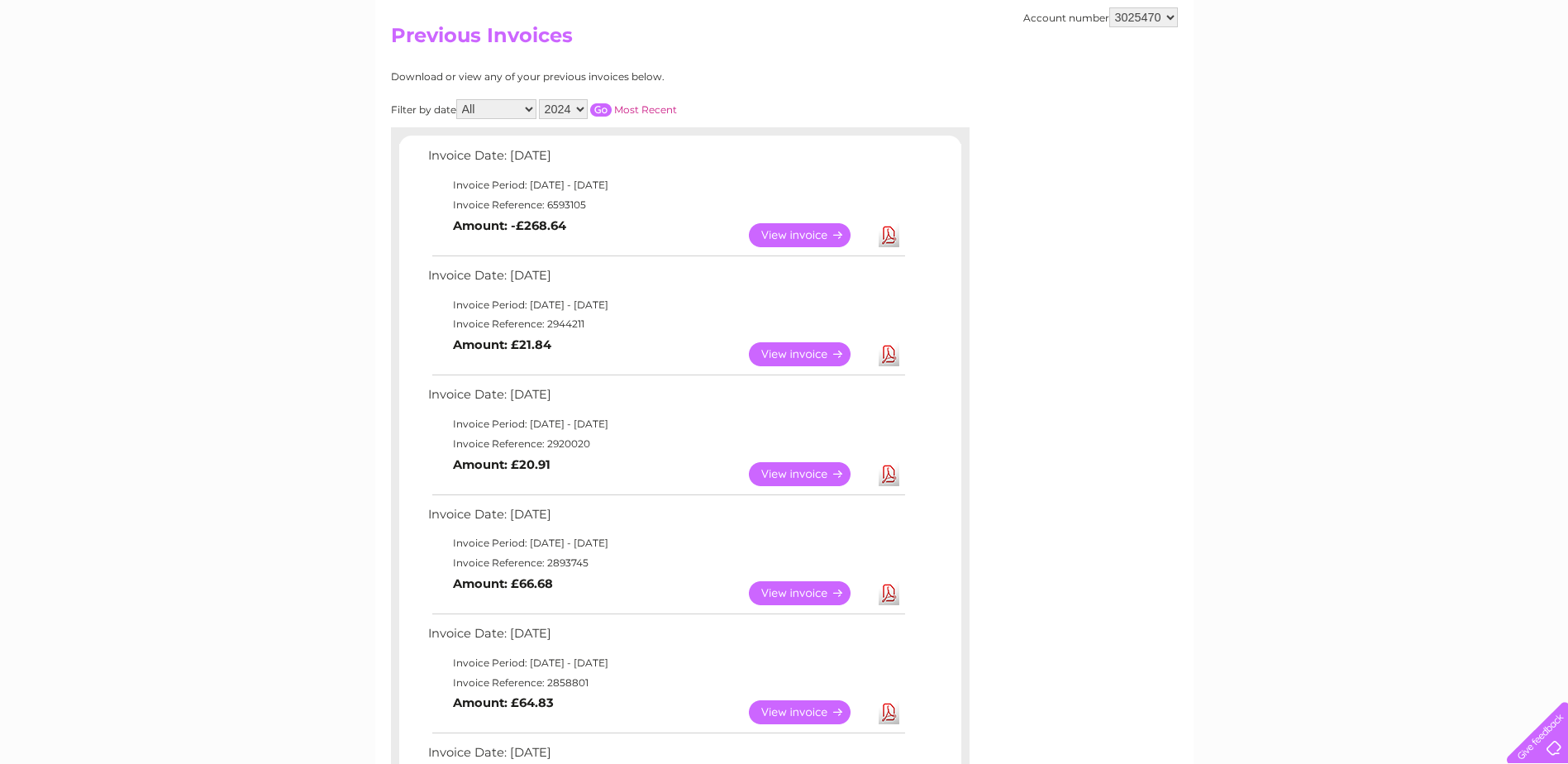
click input "button"
click div "My Clear Business Login Details My Details My Preferences Link Account My Accou…"
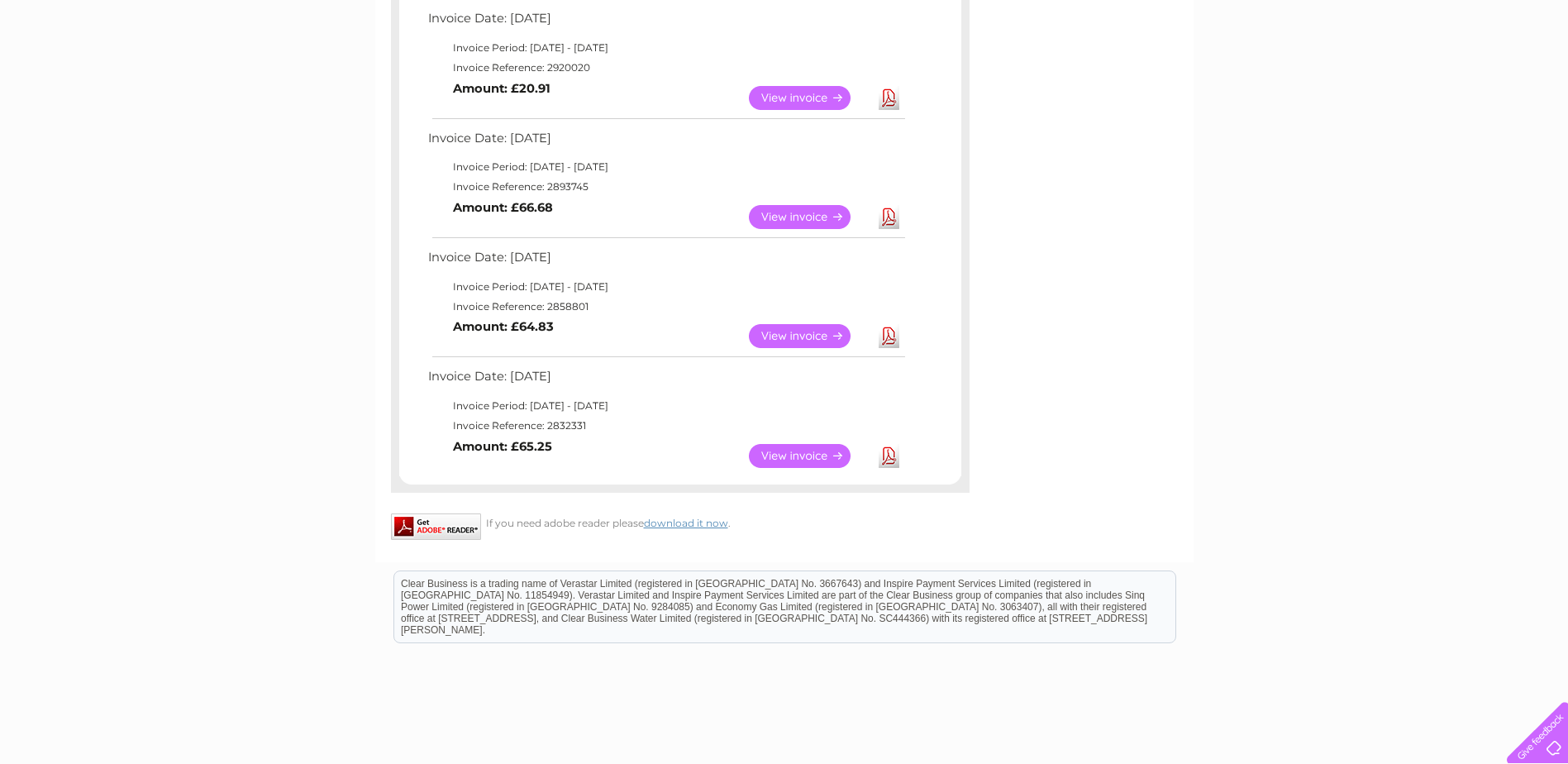
scroll to position [579, 0]
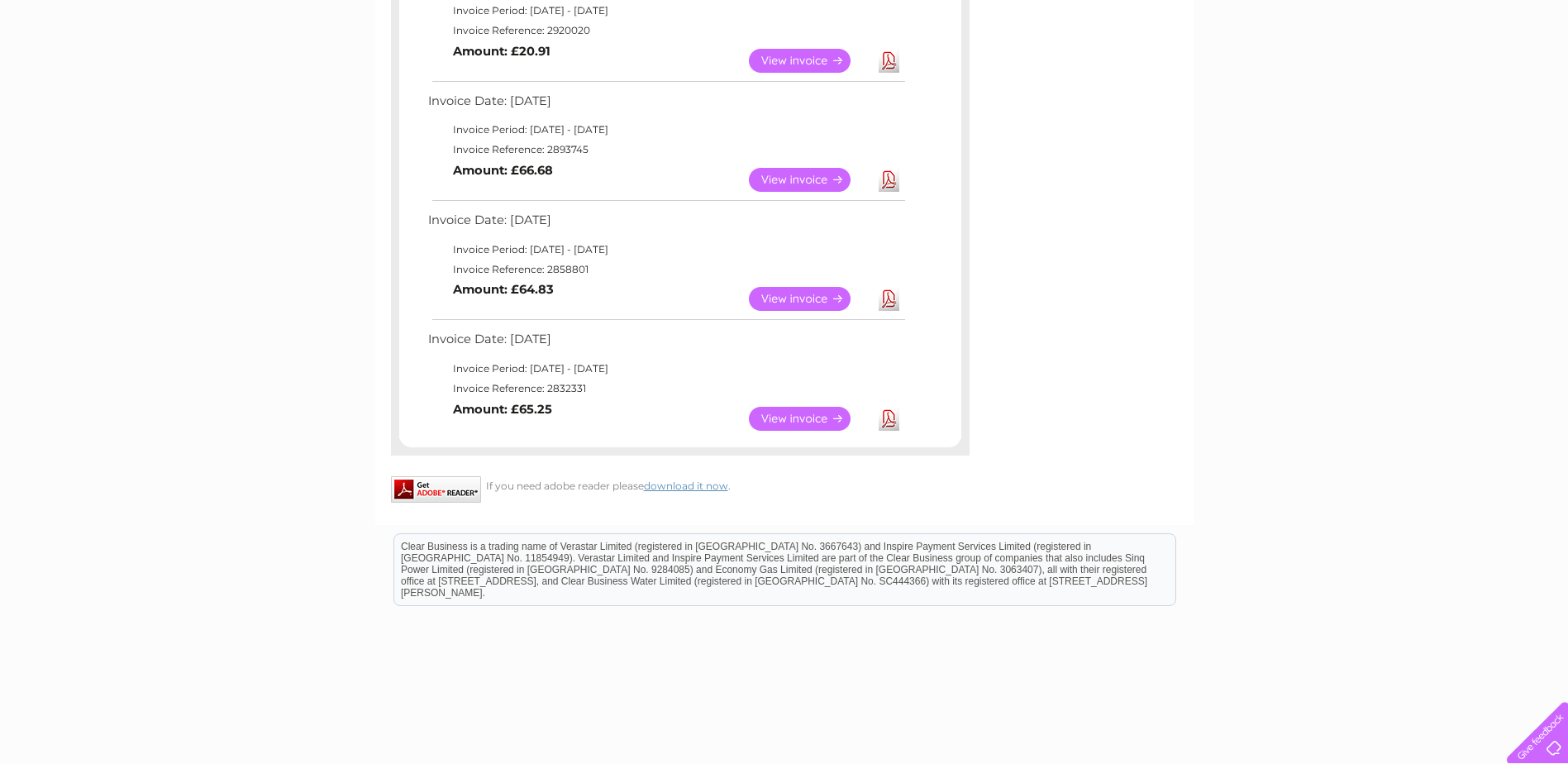
click td "View Download Amount: £64.83"
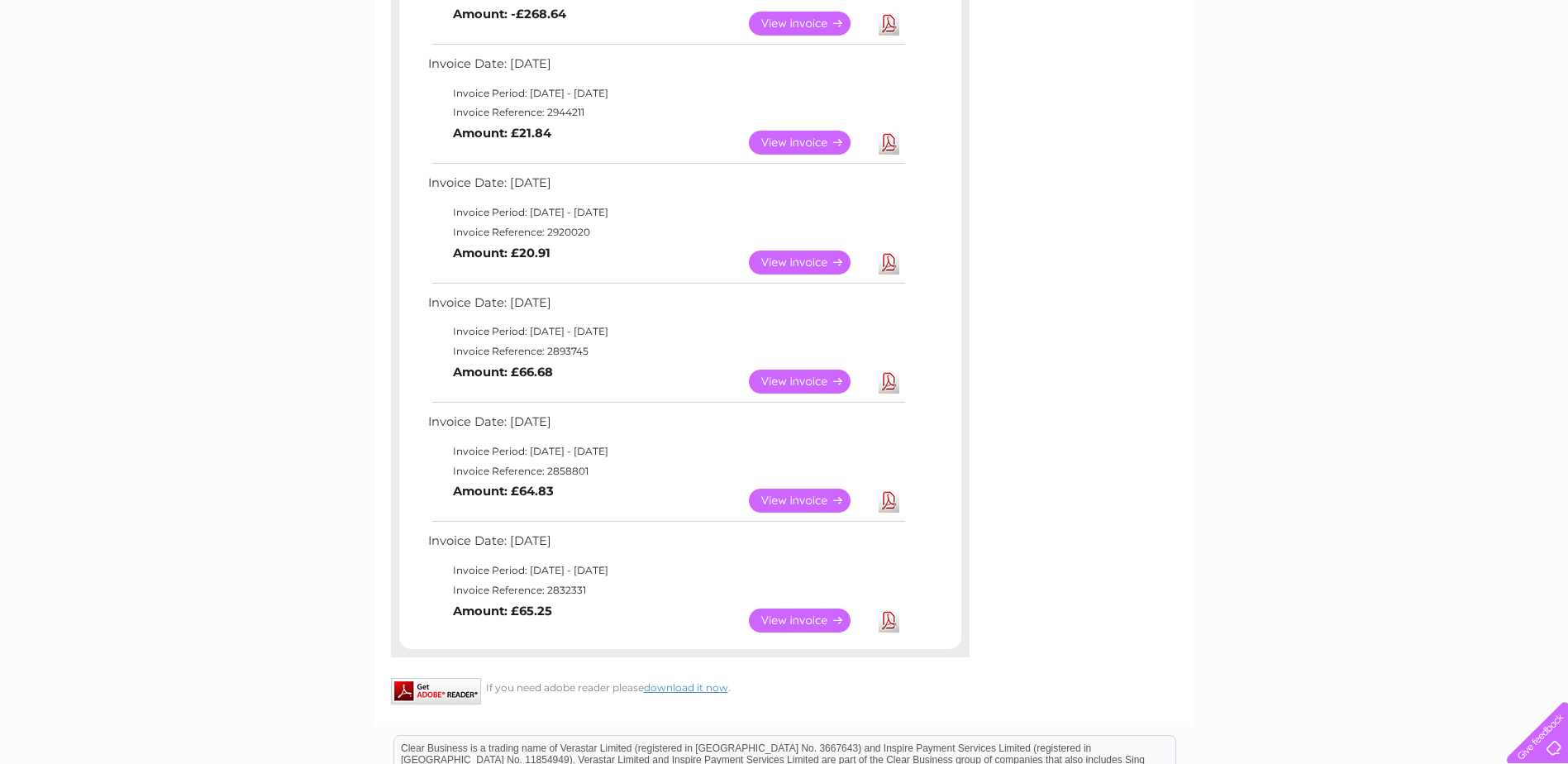
scroll to position [248, 0]
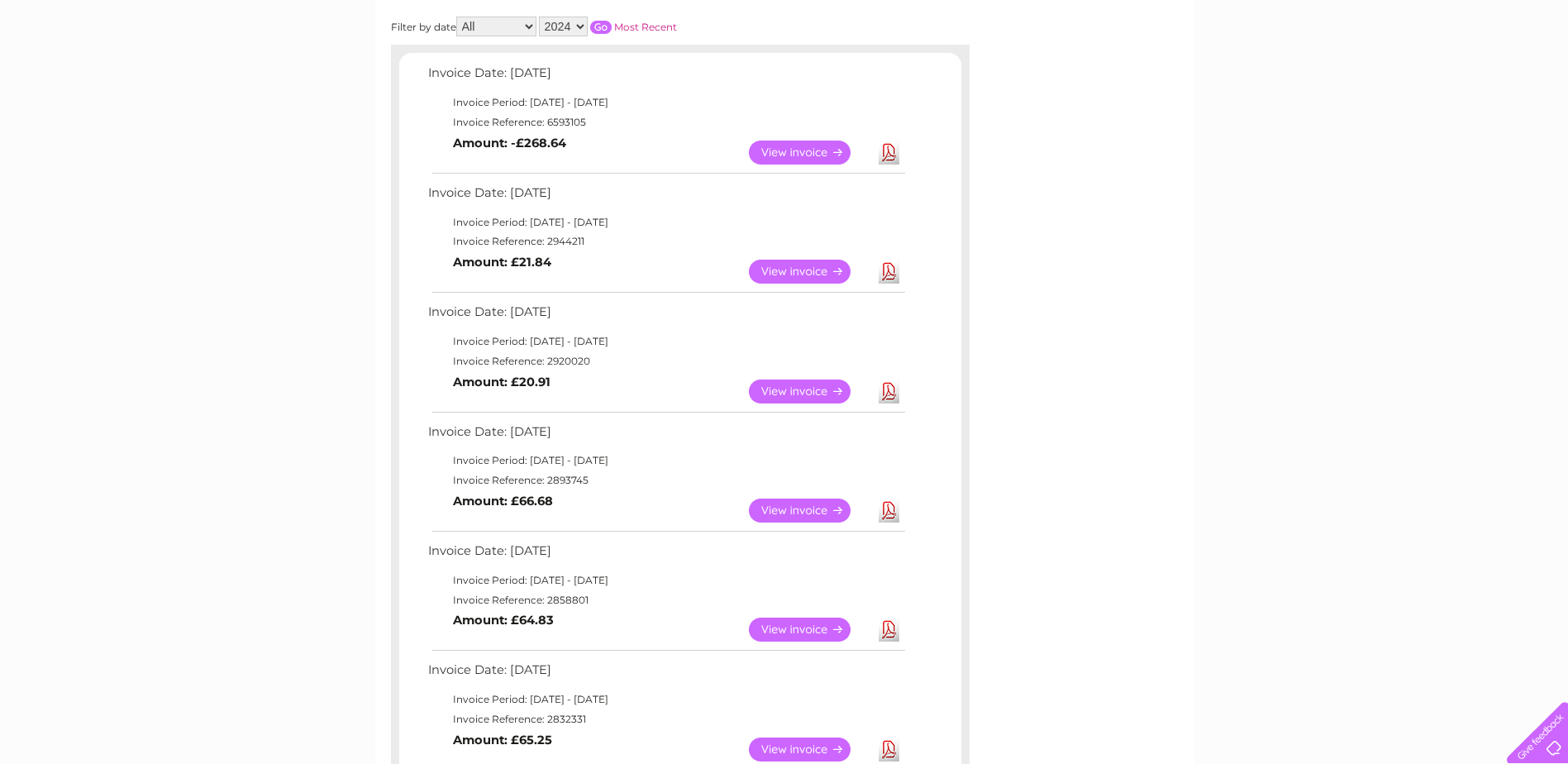
click link "View"
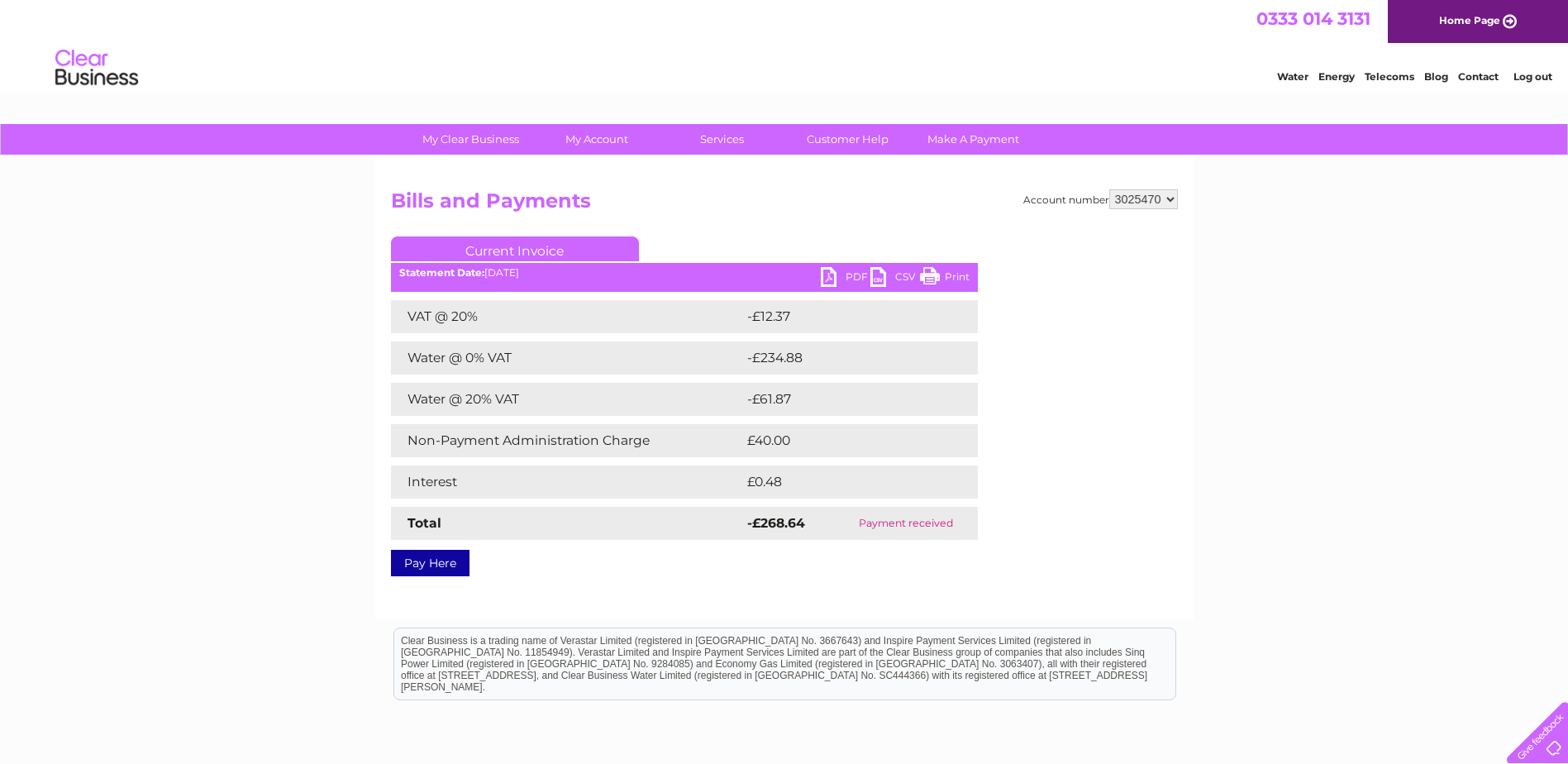
click at [836, 275] on link "PDF" at bounding box center [845, 279] width 50 height 24
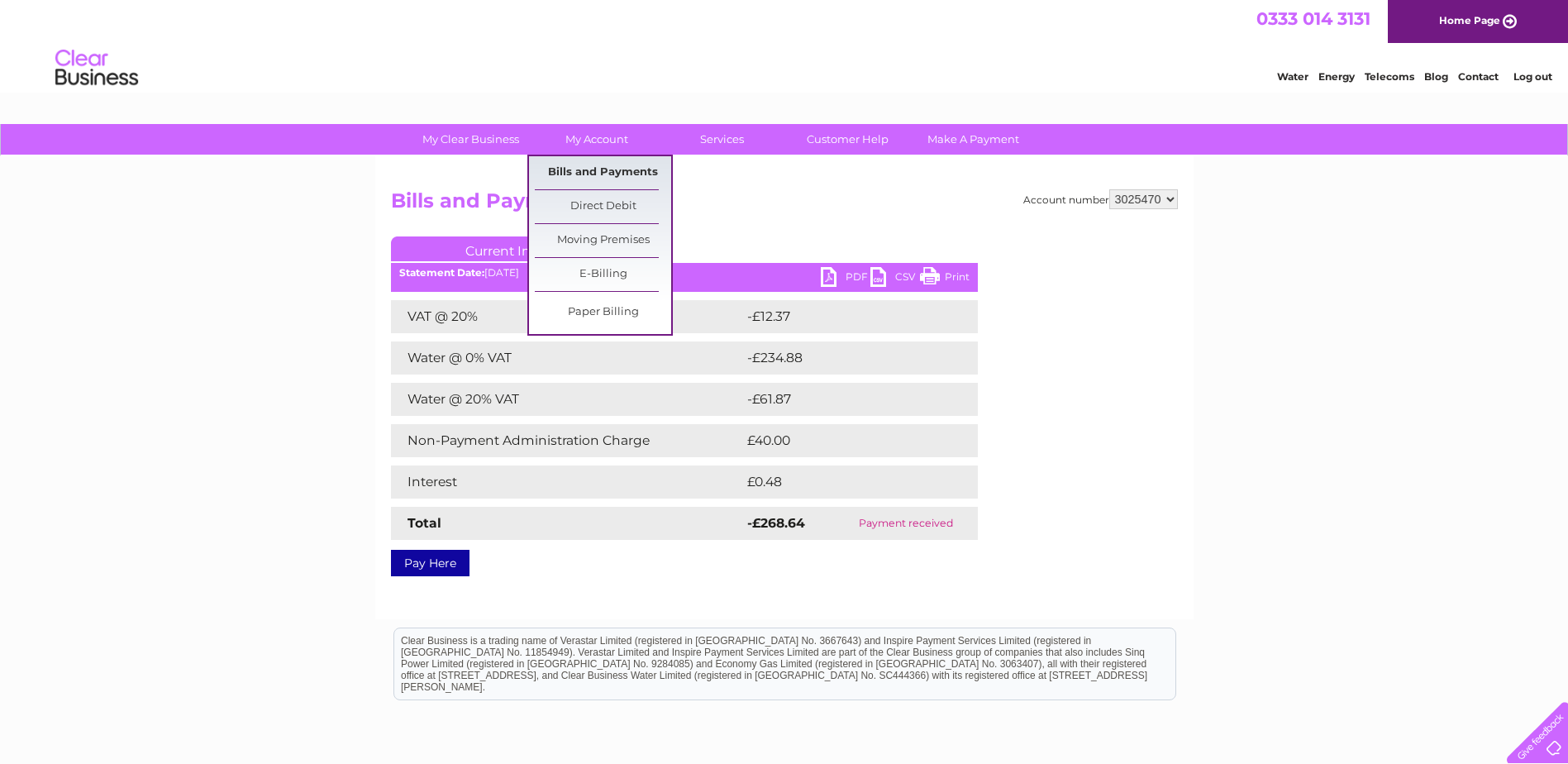
click at [618, 174] on link "Bills and Payments" at bounding box center [602, 172] width 136 height 33
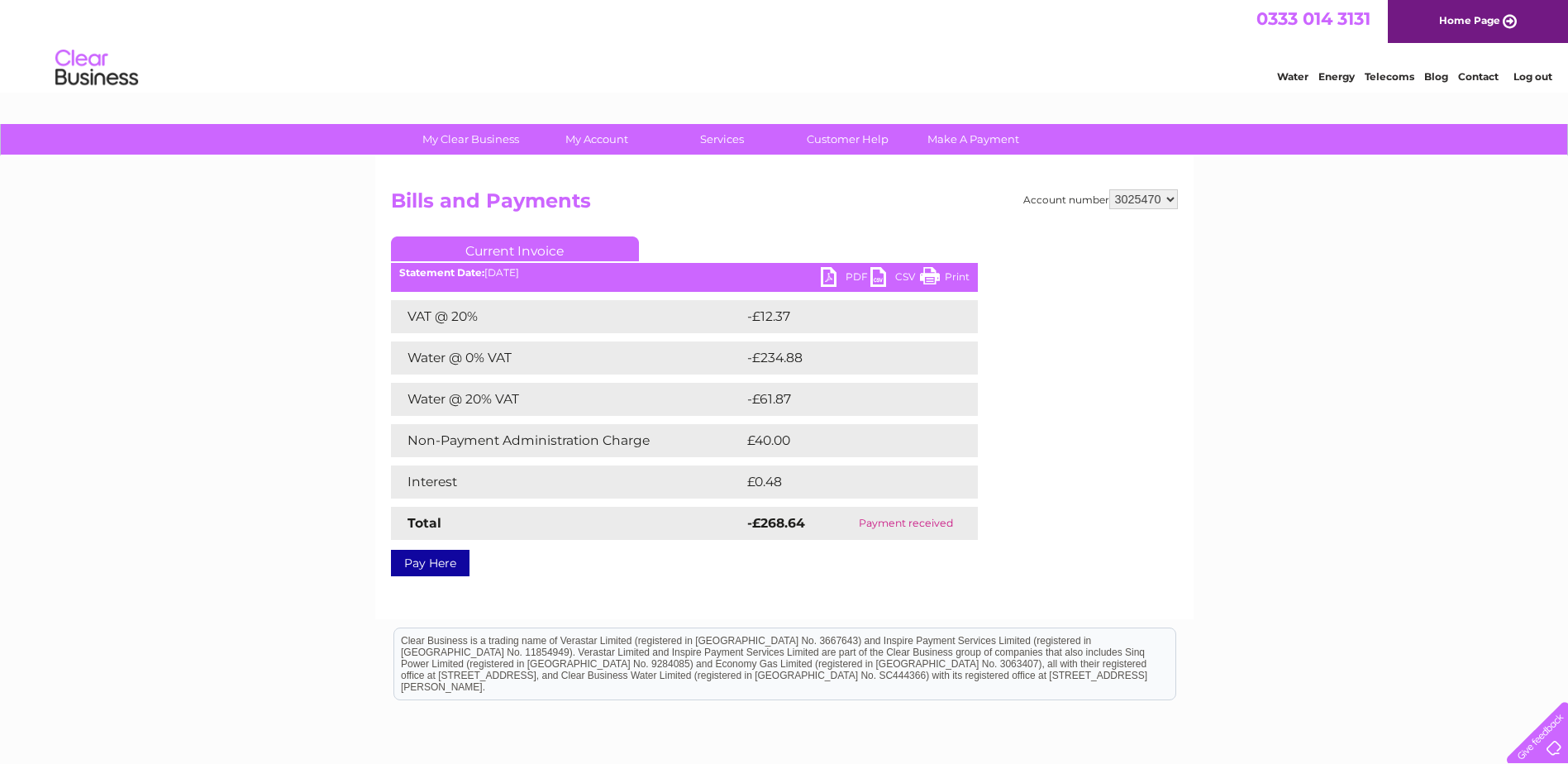
click at [1137, 197] on select "956223 1061076 1107747 3025470 3025472 3025474 3025478 3025480 3025481 3025484 …" at bounding box center [1144, 200] width 69 height 20
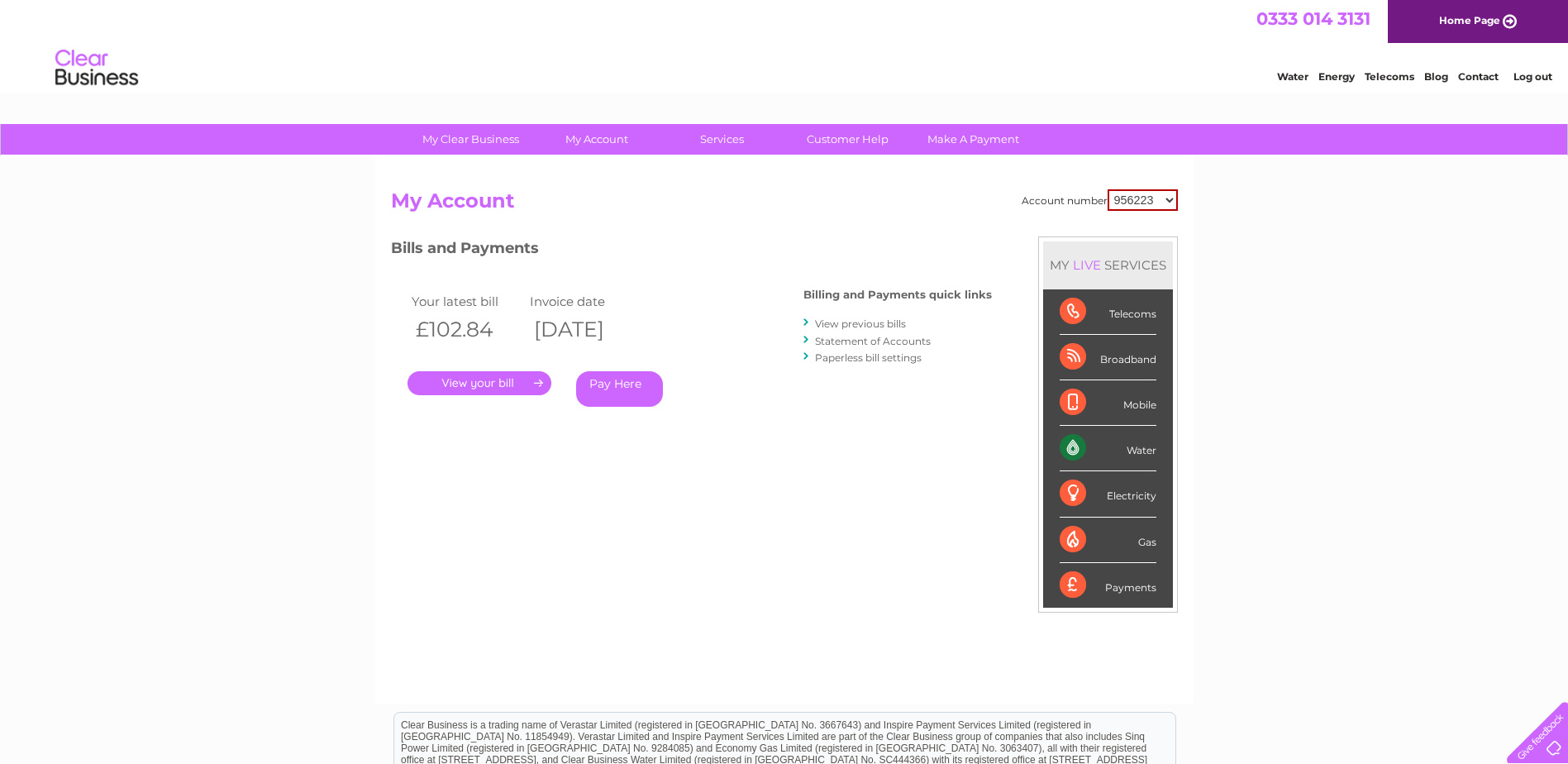
click at [1137, 195] on select "956223 1061076 1107747 3025470 3025472 3025474 3025478 3025480 3025481 3025484 …" at bounding box center [1143, 200] width 70 height 22
select select "3025470"
click at [1108, 190] on select "956223 1061076 1107747 3025470 3025472 3025474 3025478 3025480 3025481 3025484 …" at bounding box center [1143, 200] width 70 height 22
click at [484, 377] on link "." at bounding box center [478, 383] width 144 height 24
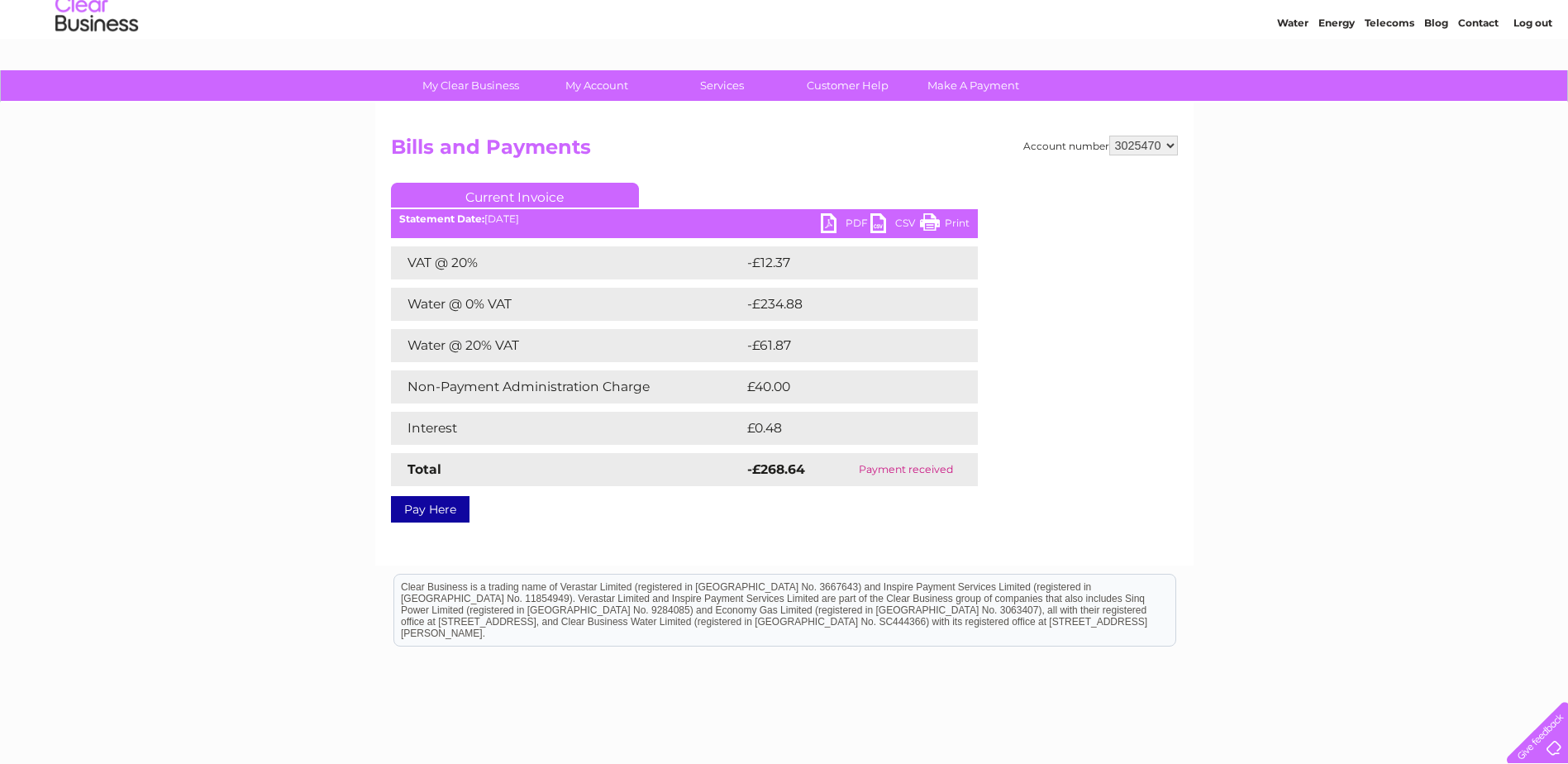
scroll to position [83, 0]
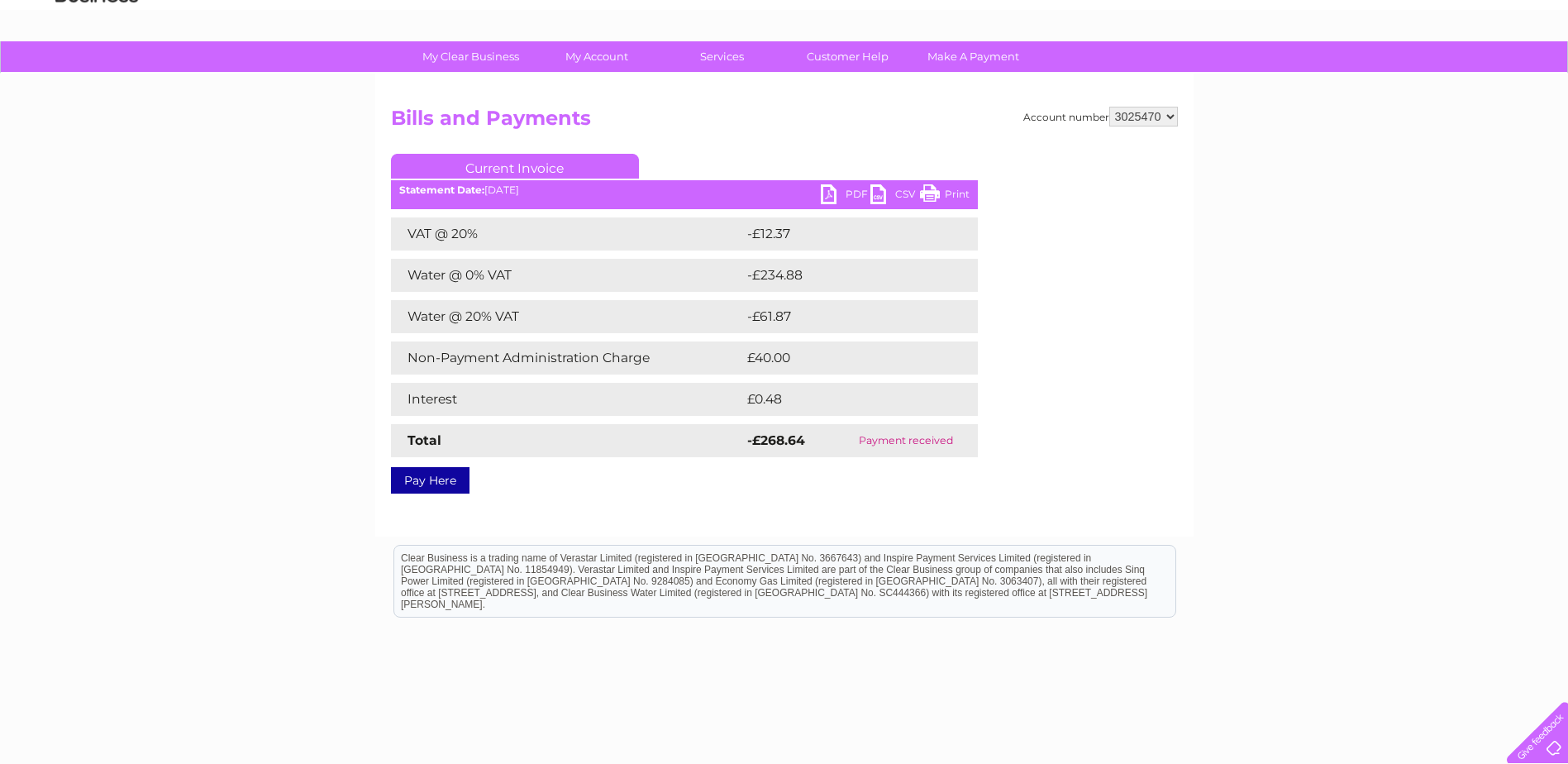
click at [830, 194] on link "PDF" at bounding box center [845, 196] width 50 height 24
click at [1154, 123] on select "956223 1061076 1107747 3025470 3025472 3025474 3025478 3025480 3025481 3025484 …" at bounding box center [1144, 116] width 69 height 20
select select "3025490"
click at [1109, 107] on select "956223 1061076 1107747 3025470 3025472 3025474 3025478 3025480 3025481 3025484 …" at bounding box center [1144, 116] width 69 height 20
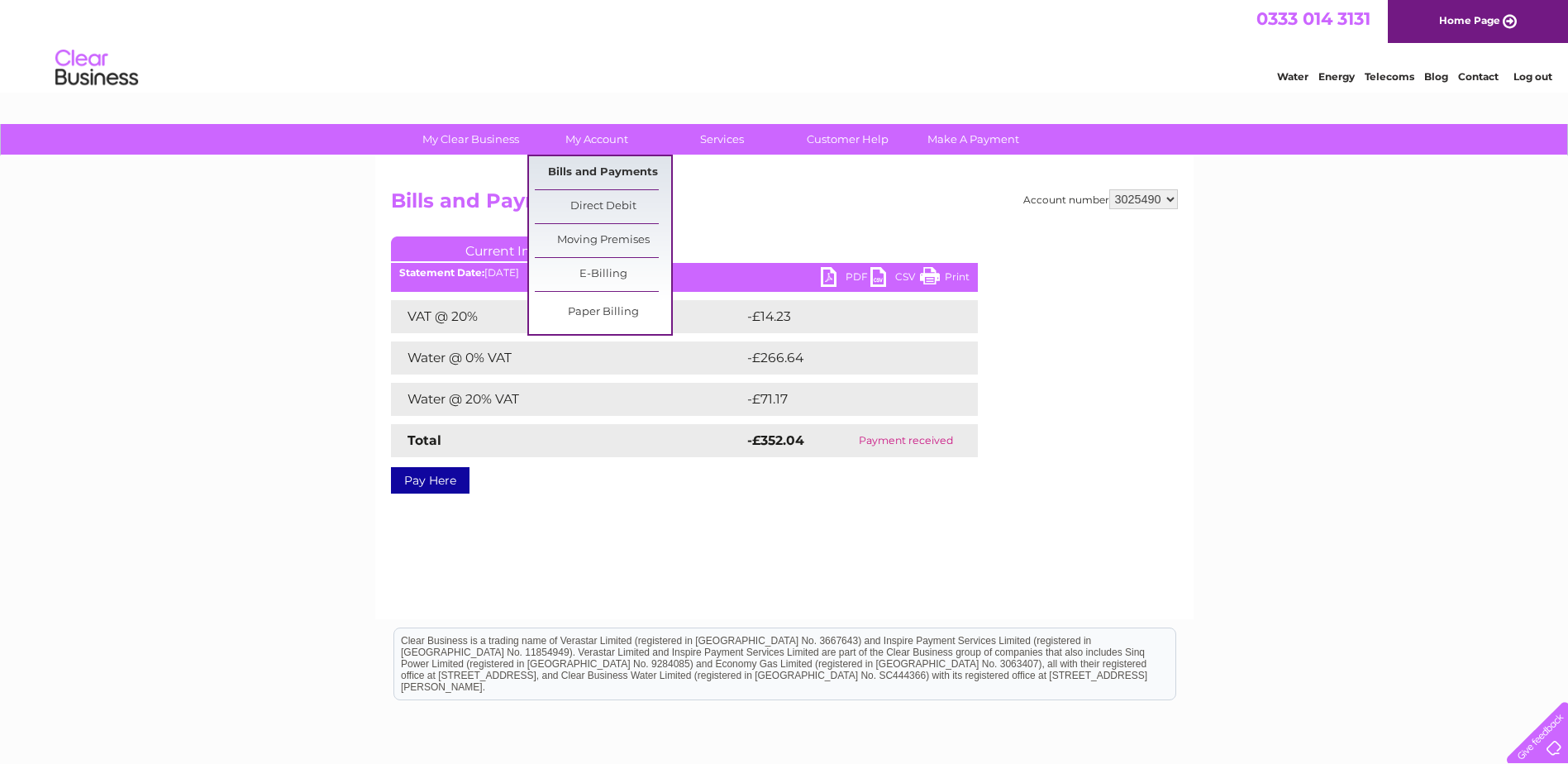
click at [585, 172] on link "Bills and Payments" at bounding box center [602, 172] width 136 height 33
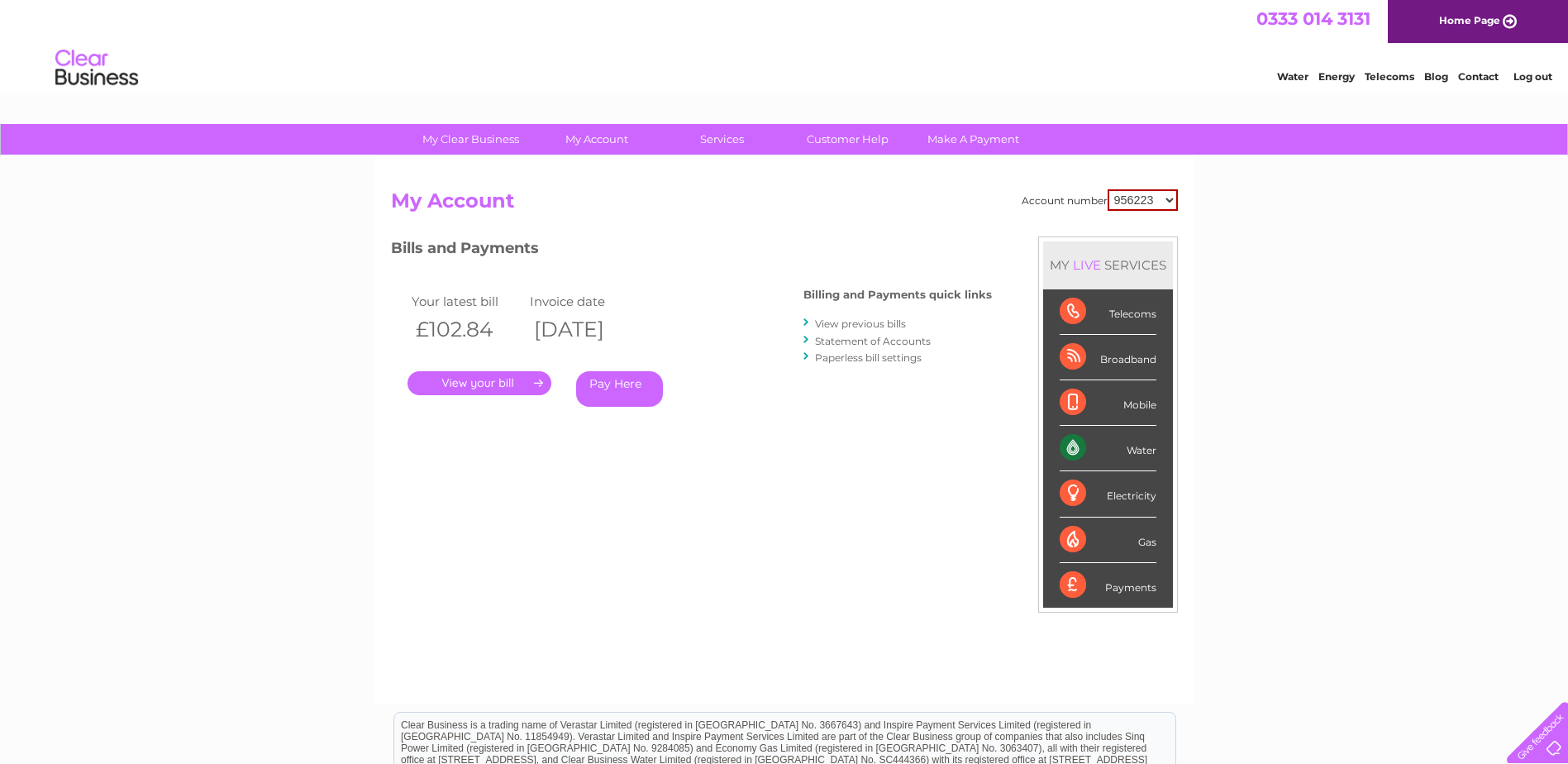
click at [528, 377] on link "." at bounding box center [478, 383] width 144 height 24
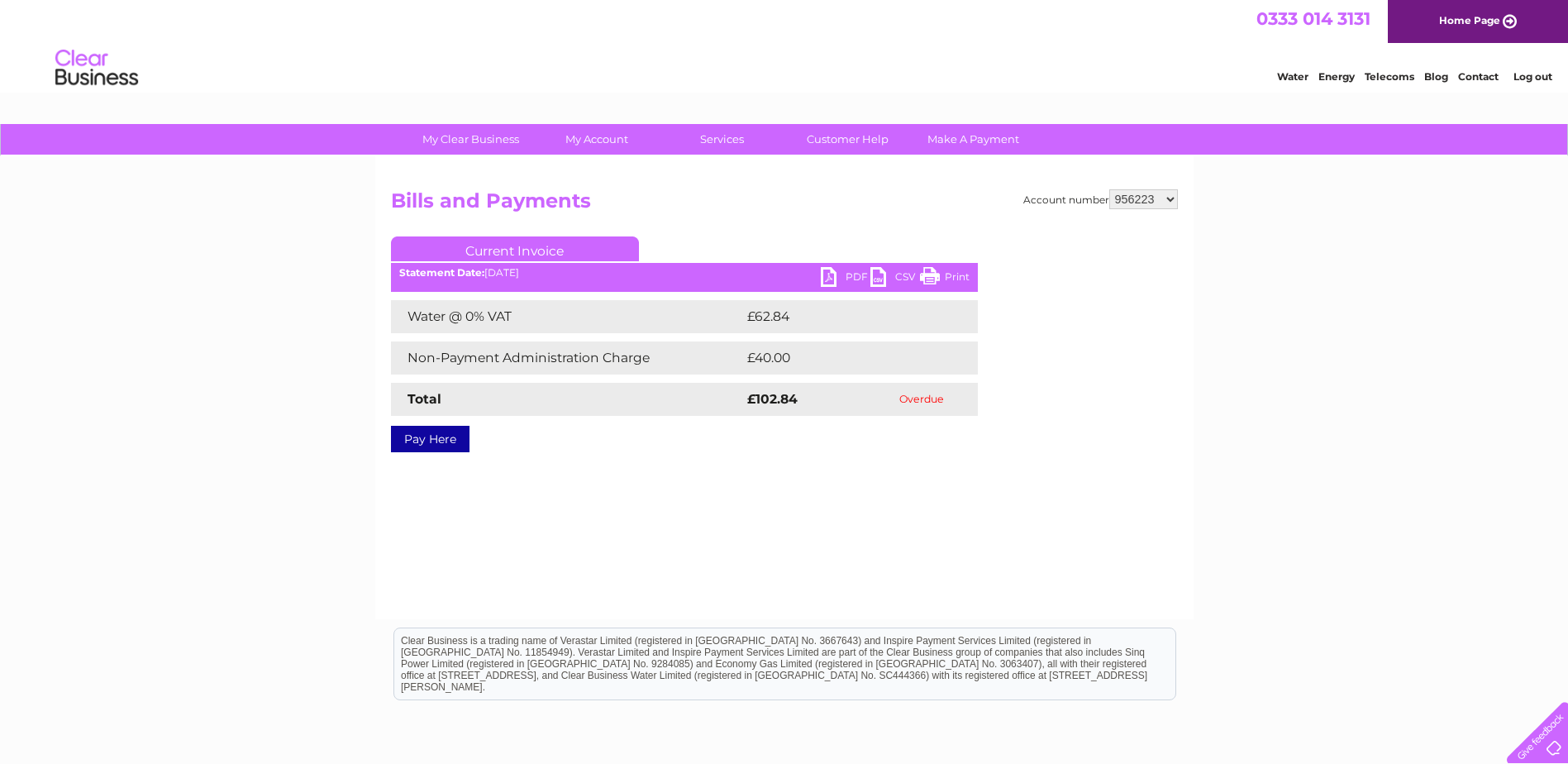
click at [1131, 200] on select "956223 1061076 1107747 3025470 3025472 3025474 3025478 3025480 3025481 3025484 …" at bounding box center [1144, 200] width 69 height 20
select select "3025490"
click at [1109, 190] on select "956223 1061076 1107747 3025470 3025472 3025474 3025478 3025480 3025481 3025484 …" at bounding box center [1144, 200] width 69 height 20
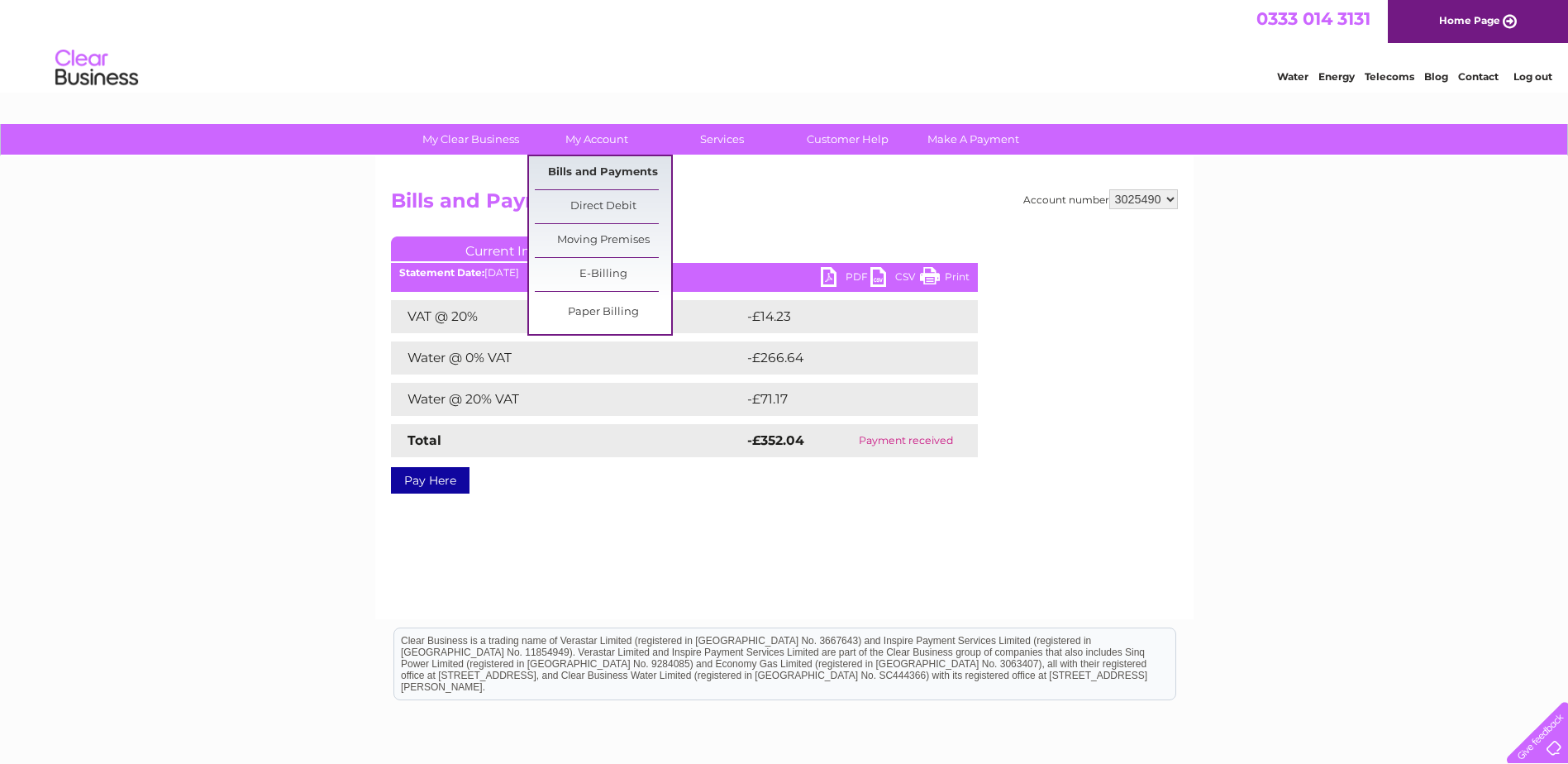
click at [585, 174] on link "Bills and Payments" at bounding box center [602, 172] width 136 height 33
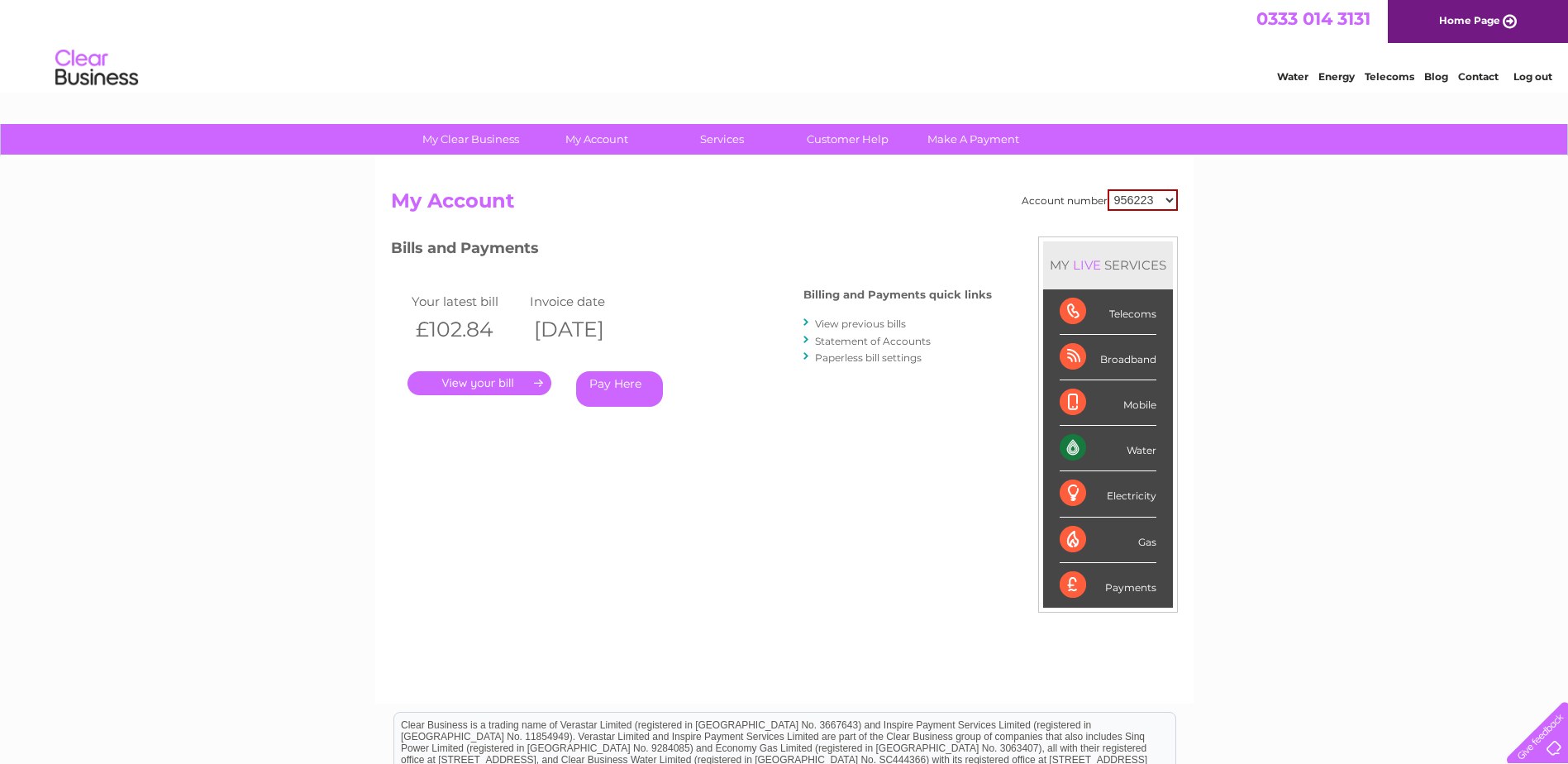
click at [1139, 201] on select "956223 1061076 1107747 3025470 3025472 3025474 3025478 3025480 3025481 3025484 …" at bounding box center [1143, 200] width 70 height 22
select select "3025490"
click at [1108, 190] on select "956223 1061076 1107747 3025470 3025472 3025474 3025478 3025480 3025481 3025484 …" at bounding box center [1143, 200] width 70 height 22
click at [873, 325] on link "View previous bills" at bounding box center [860, 324] width 91 height 13
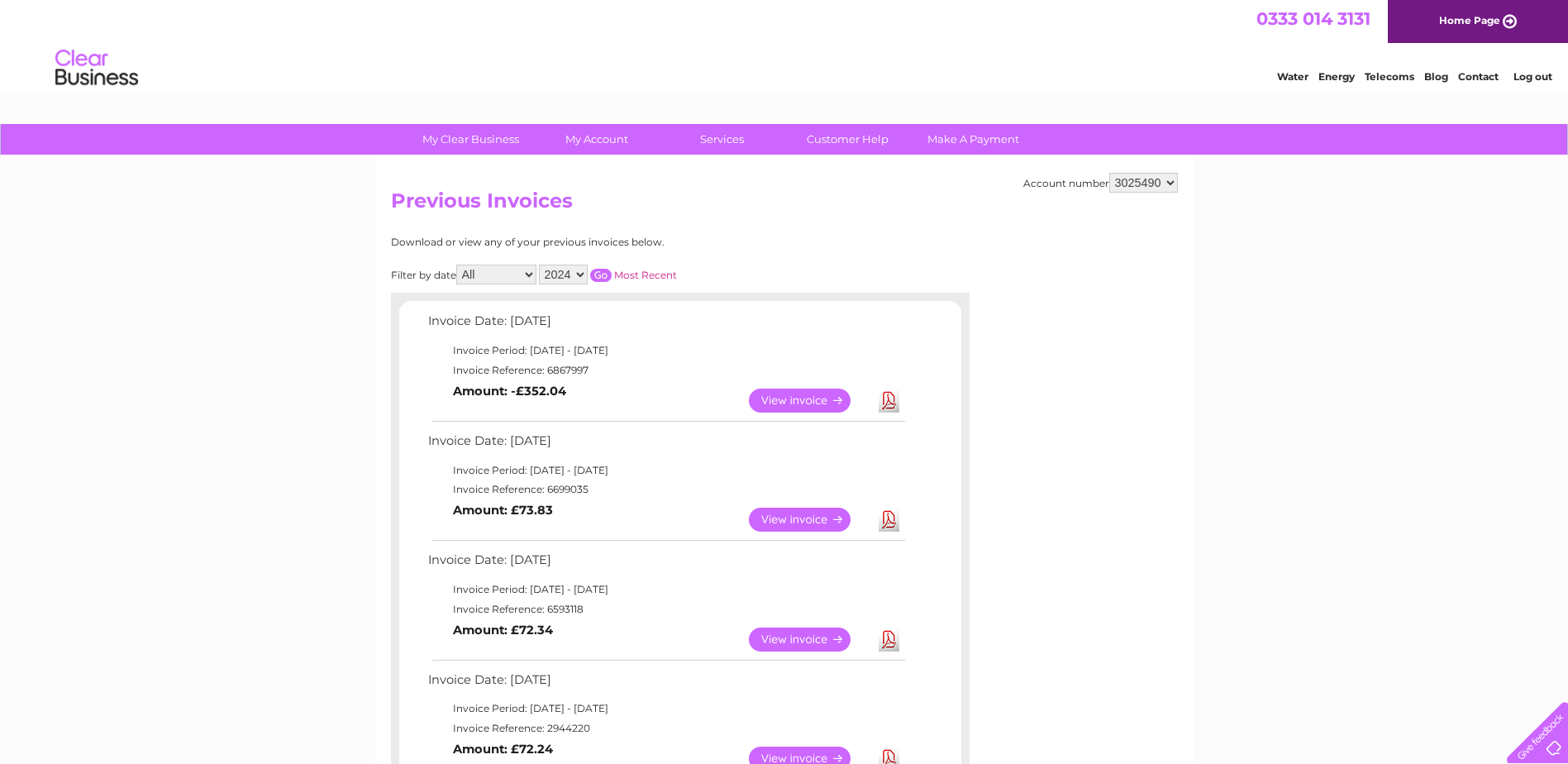
drag, startPoint x: 562, startPoint y: 277, endPoint x: 562, endPoint y: 287, distance: 10.0
click at [562, 277] on select "2024 2023 2022" at bounding box center [563, 275] width 49 height 20
click at [541, 265] on select "2024 2023 2022" at bounding box center [563, 275] width 49 height 20
click at [601, 275] on input "button" at bounding box center [601, 275] width 22 height 14
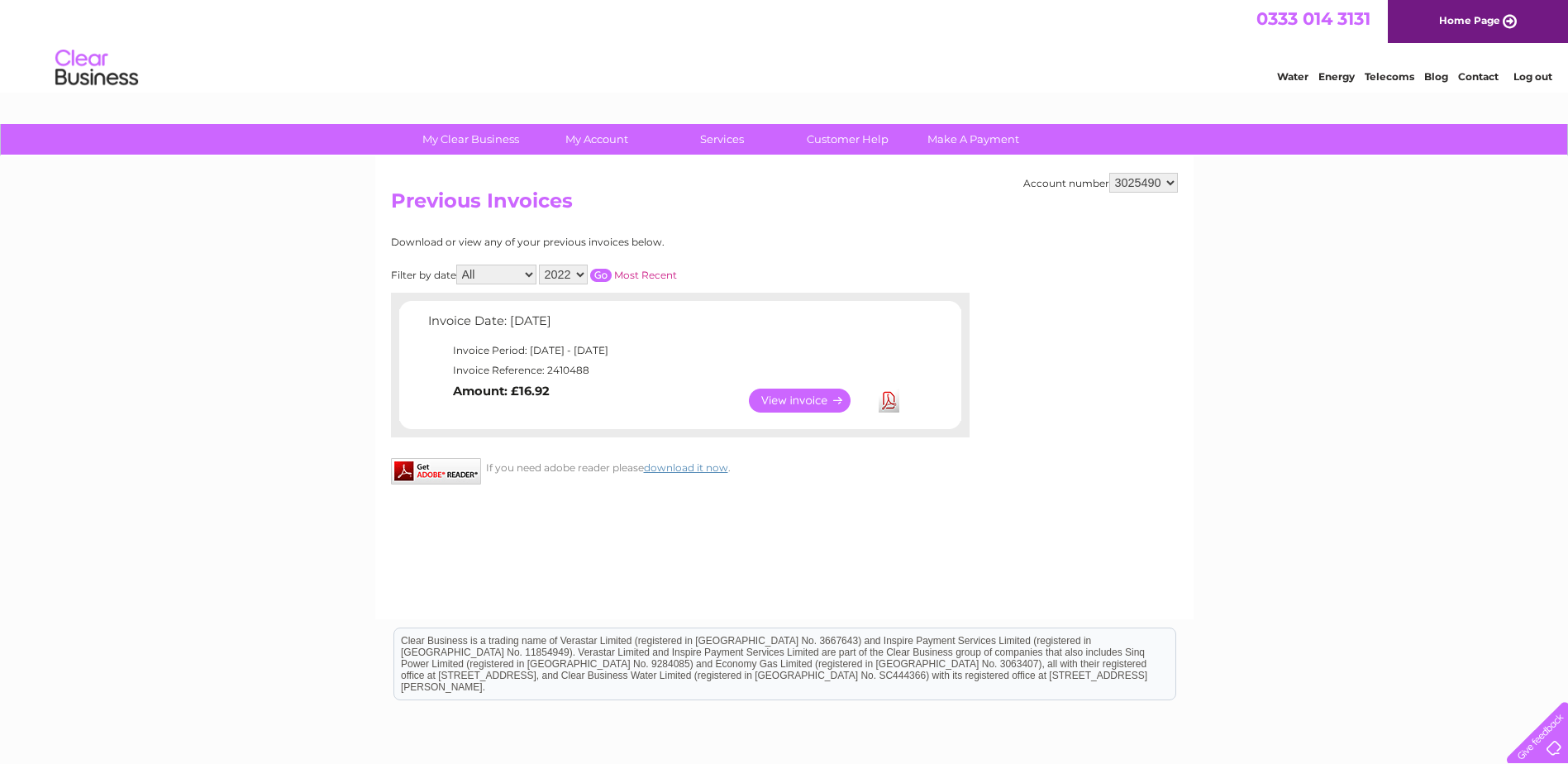
click at [570, 278] on select "2024 2023 2022" at bounding box center [563, 275] width 49 height 20
click at [541, 265] on select "2024 2023 2022" at bounding box center [563, 275] width 49 height 20
click at [605, 279] on input "button" at bounding box center [601, 275] width 22 height 14
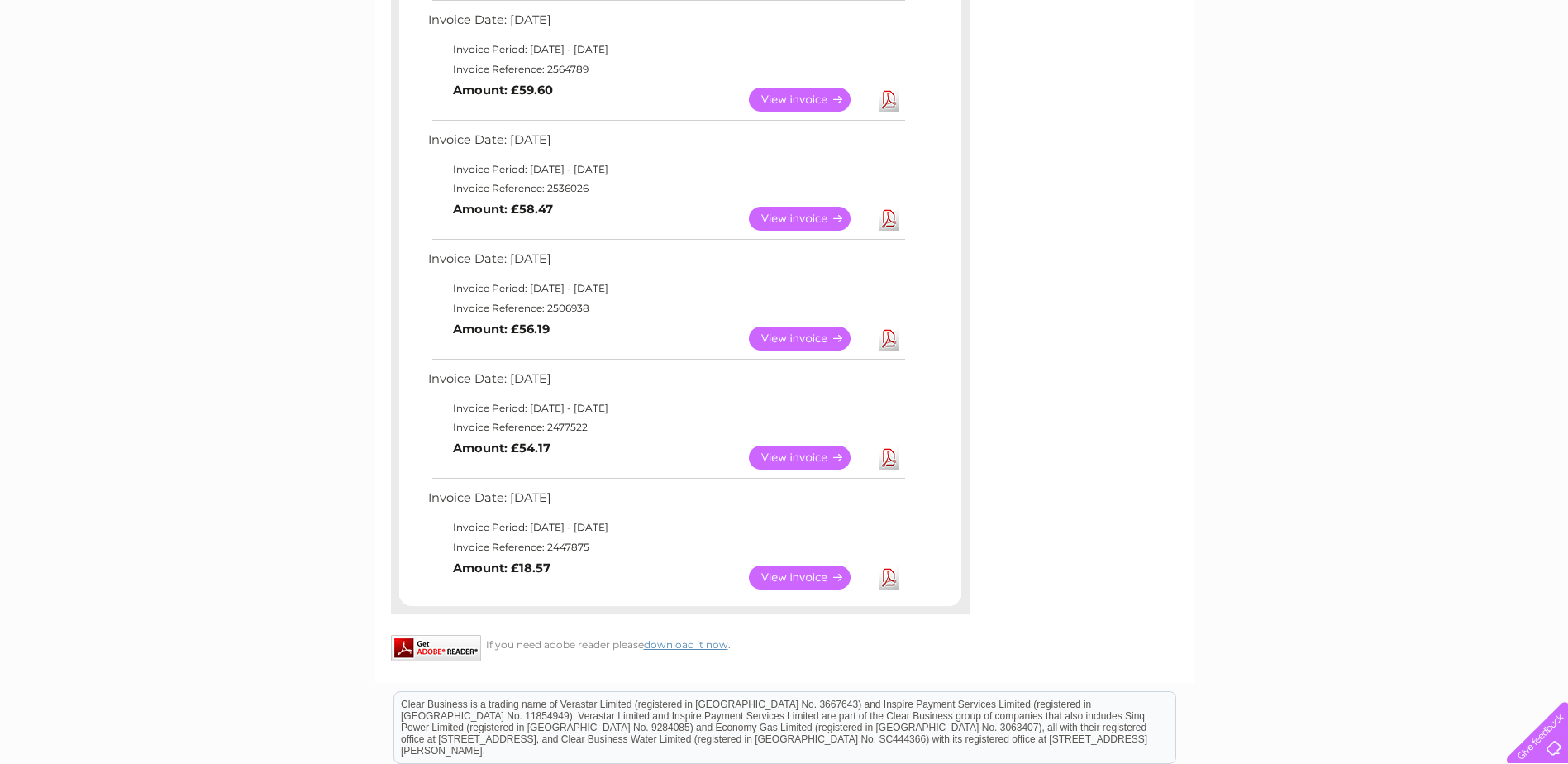
scroll to position [1351, 0]
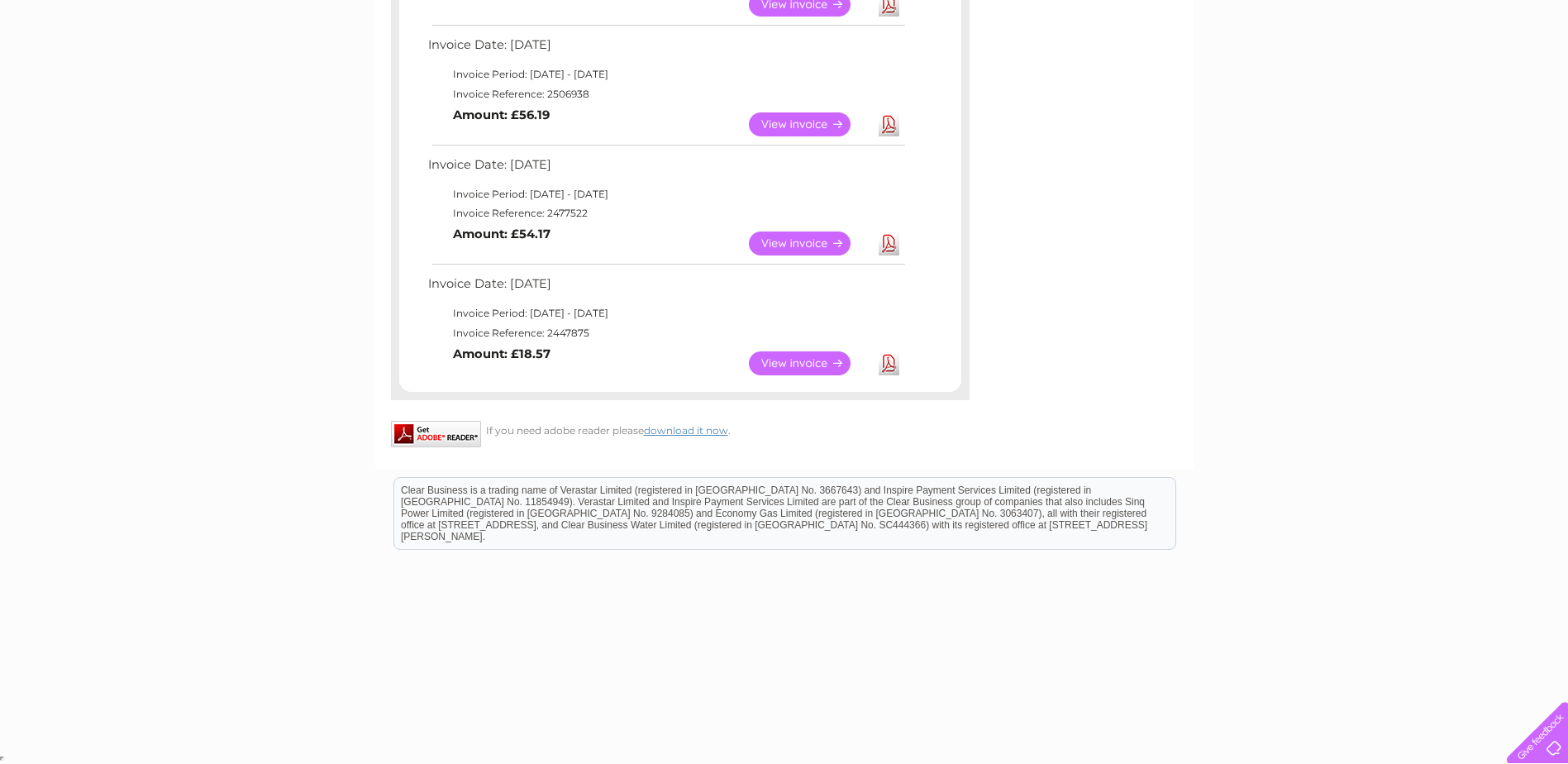
click at [549, 299] on td "Invoice Date: 05 January 2023" at bounding box center [666, 288] width 484 height 31
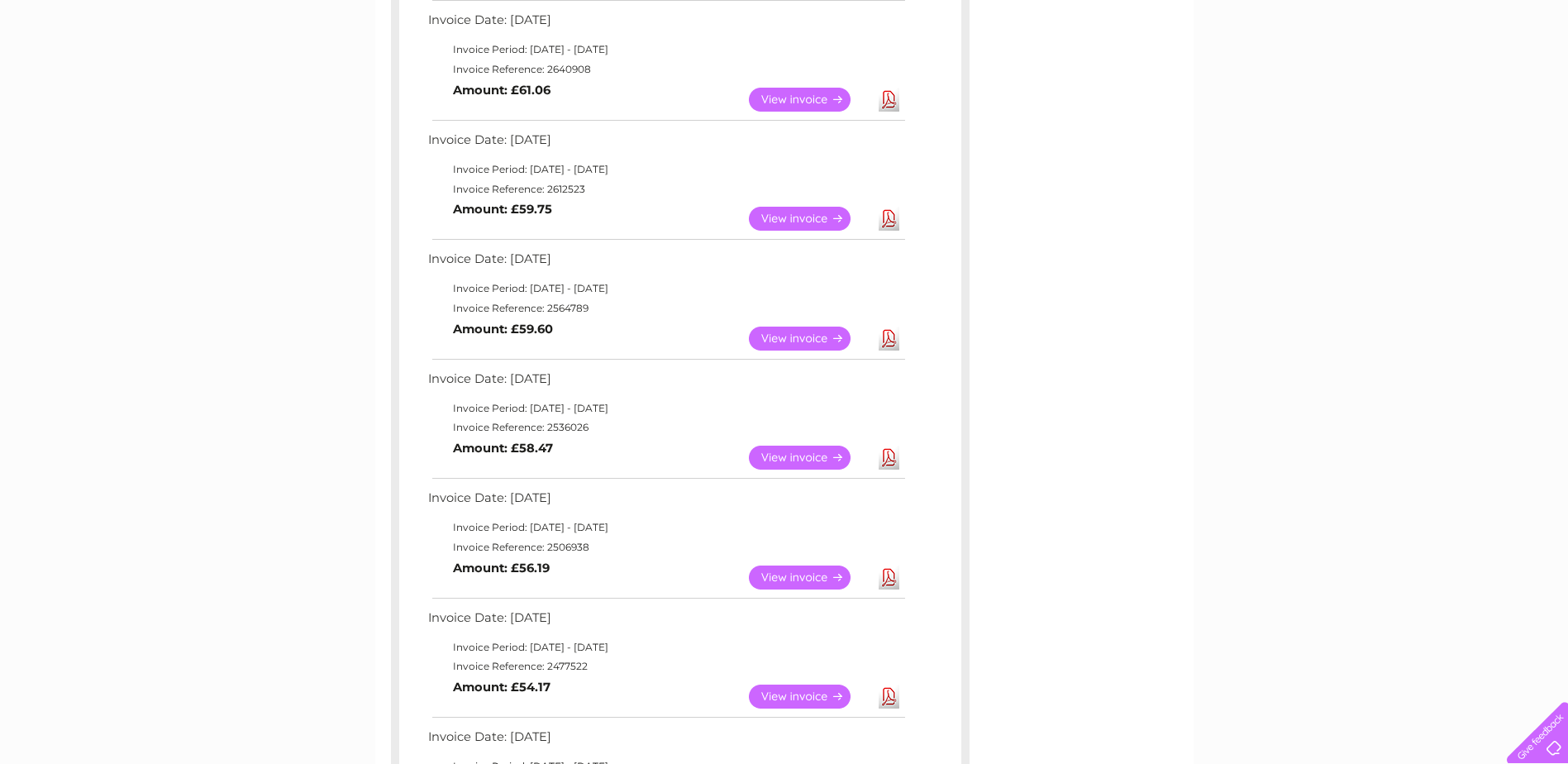
scroll to position [855, 0]
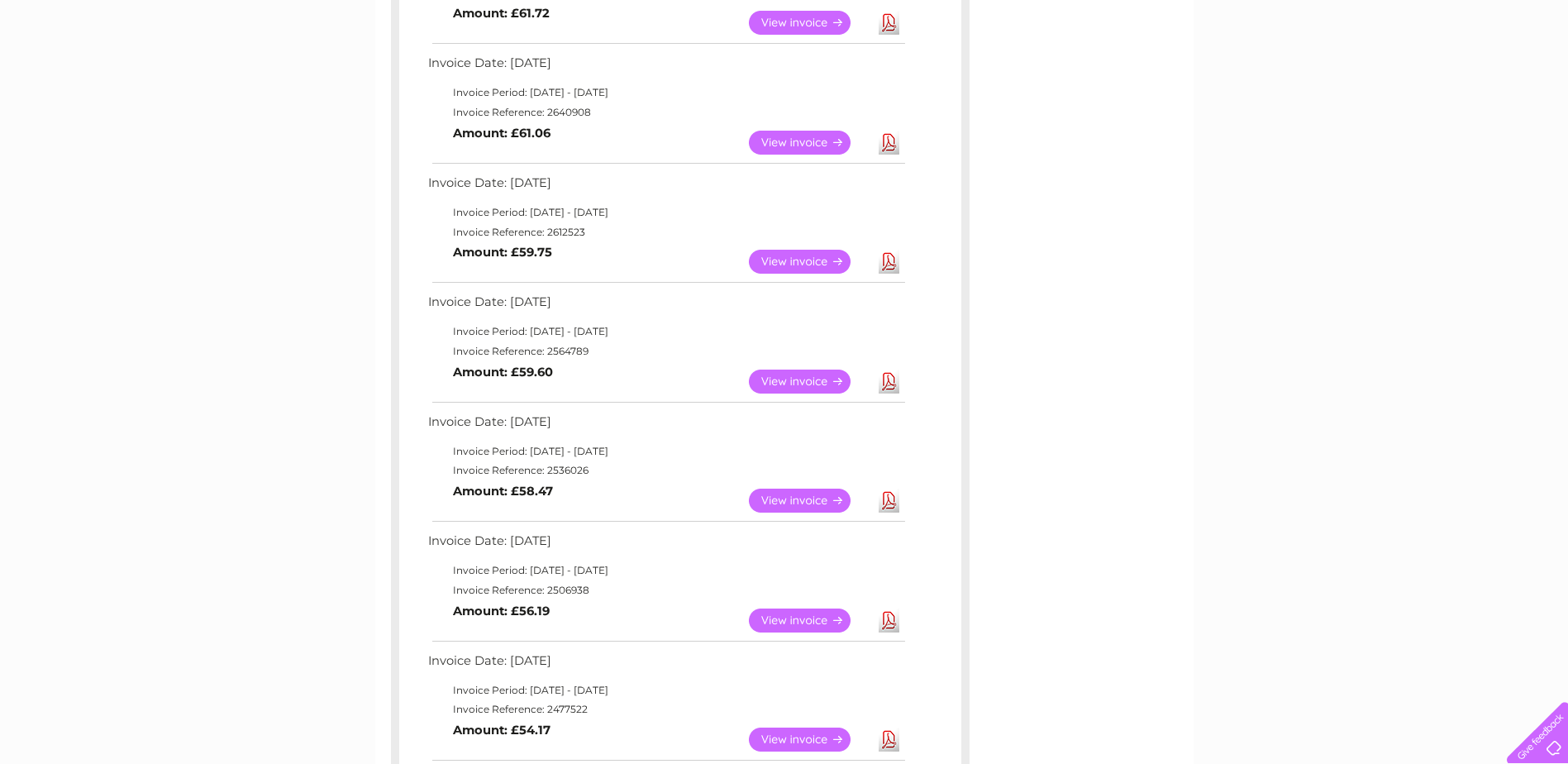
click at [348, 280] on div "My Clear Business Login Details My Details My Preferences Link Account My Accou…" at bounding box center [784, 258] width 1568 height 1979
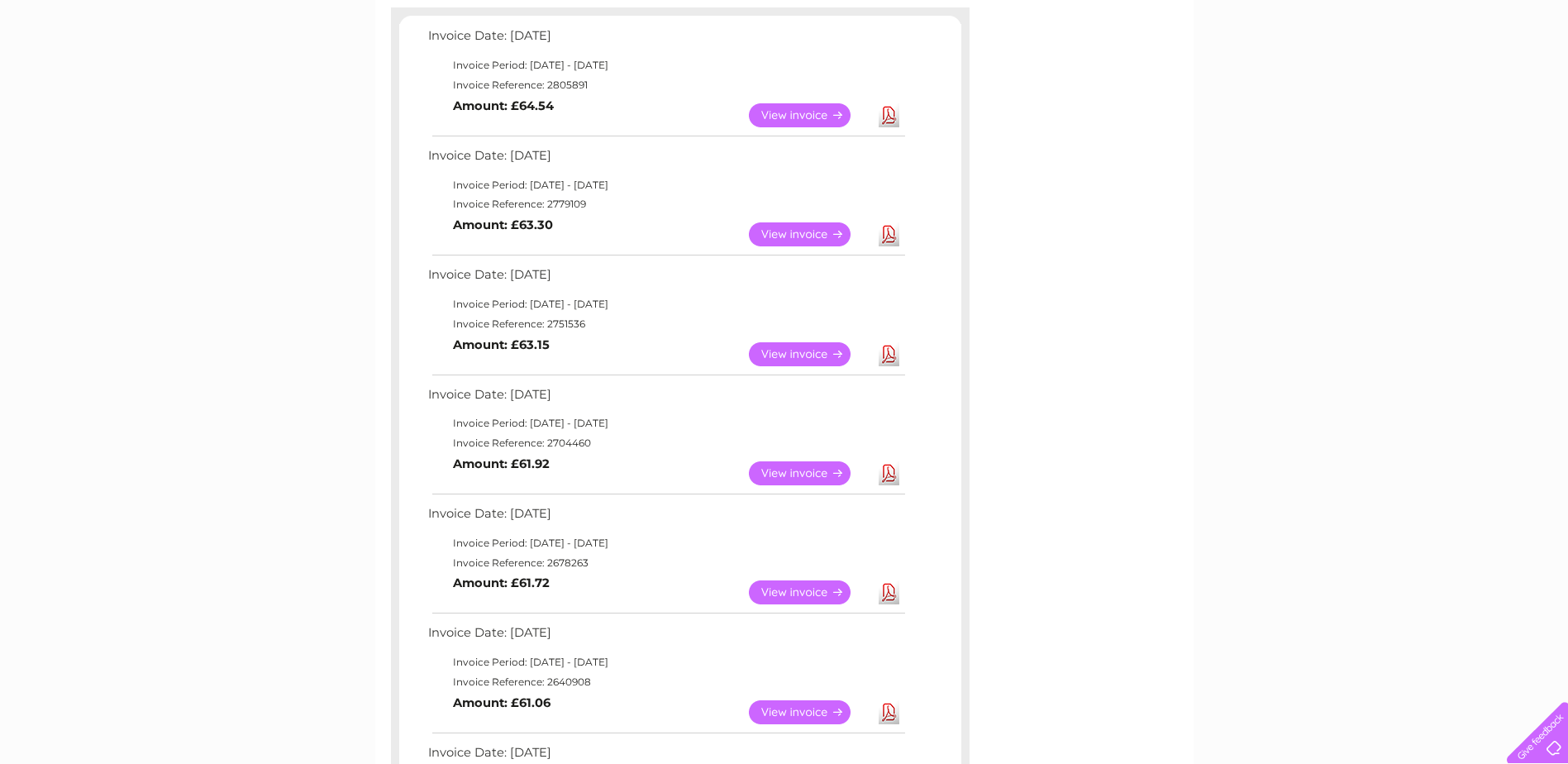
scroll to position [193, 0]
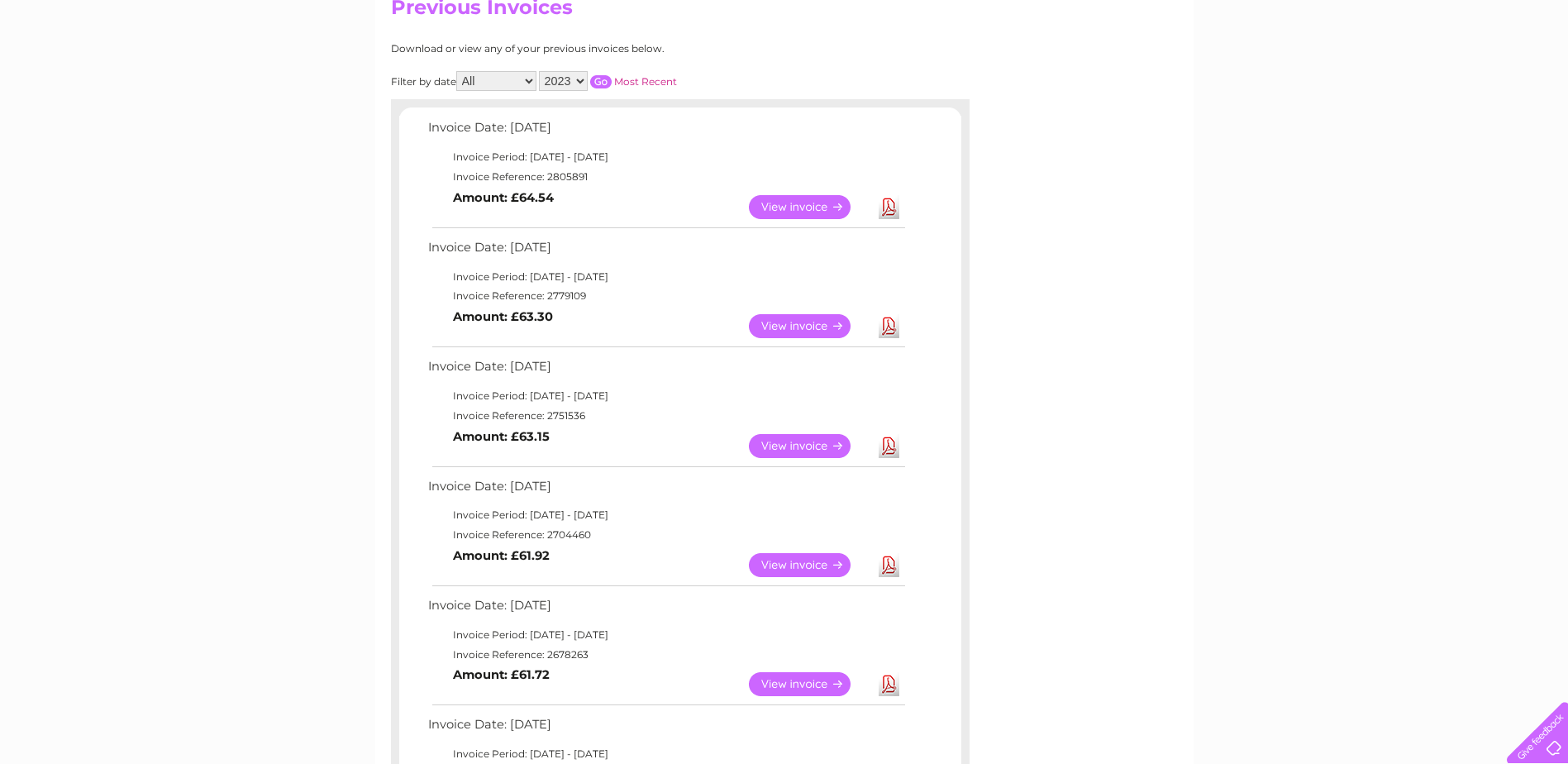
click at [561, 85] on select "2024 2023 2022" at bounding box center [563, 81] width 49 height 20
select select "2024"
click at [541, 71] on select "2024 2023 2022" at bounding box center [563, 81] width 49 height 20
click at [601, 84] on input "button" at bounding box center [601, 81] width 22 height 14
click at [521, 614] on td "Invoice Date: 03 April 2024" at bounding box center [666, 610] width 484 height 31
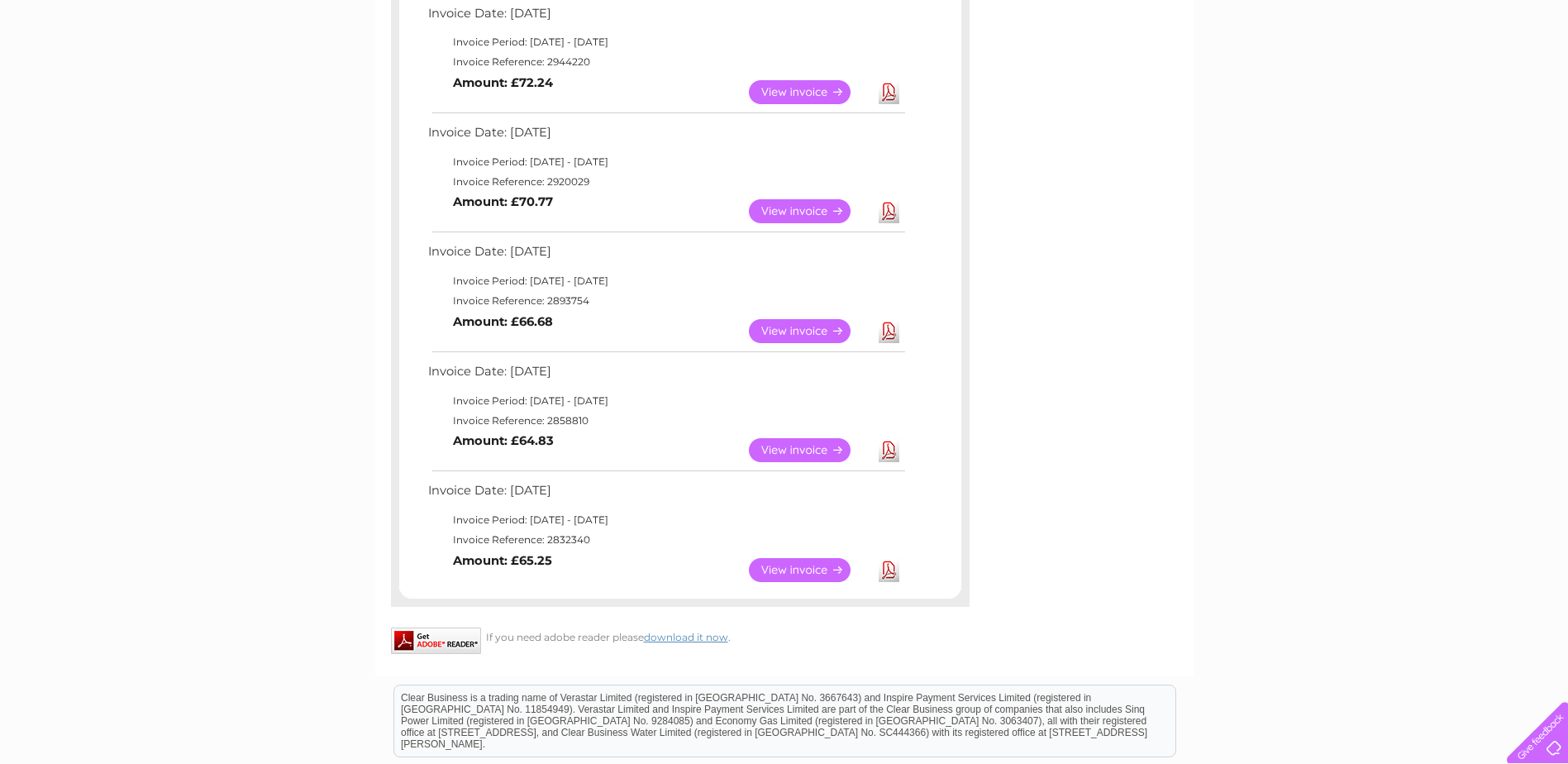
scroll to position [690, 0]
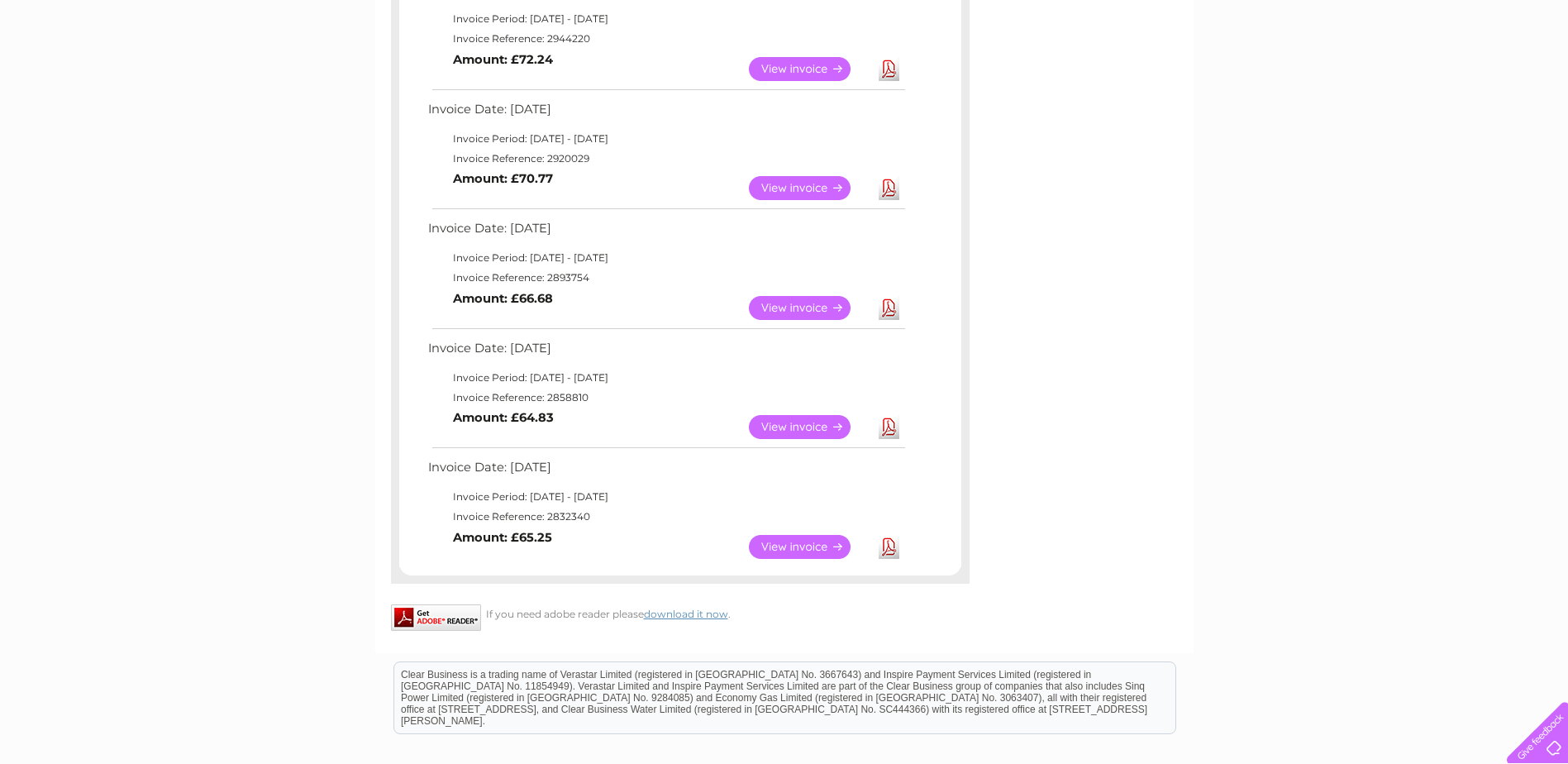
click at [306, 332] on div "My Clear Business Login Details My Details My Preferences Link Account My Accou…" at bounding box center [784, 185] width 1568 height 1502
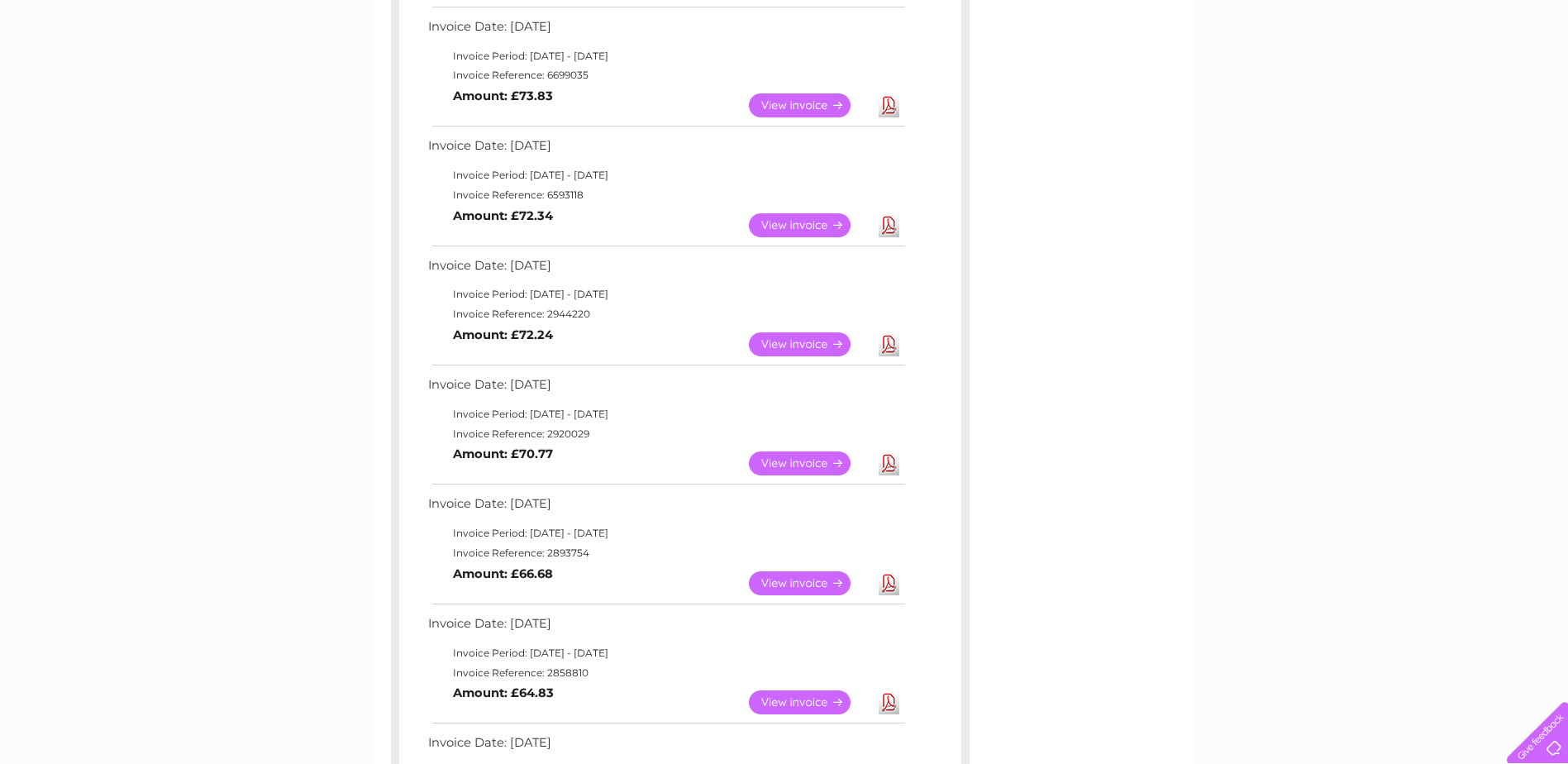
scroll to position [359, 0]
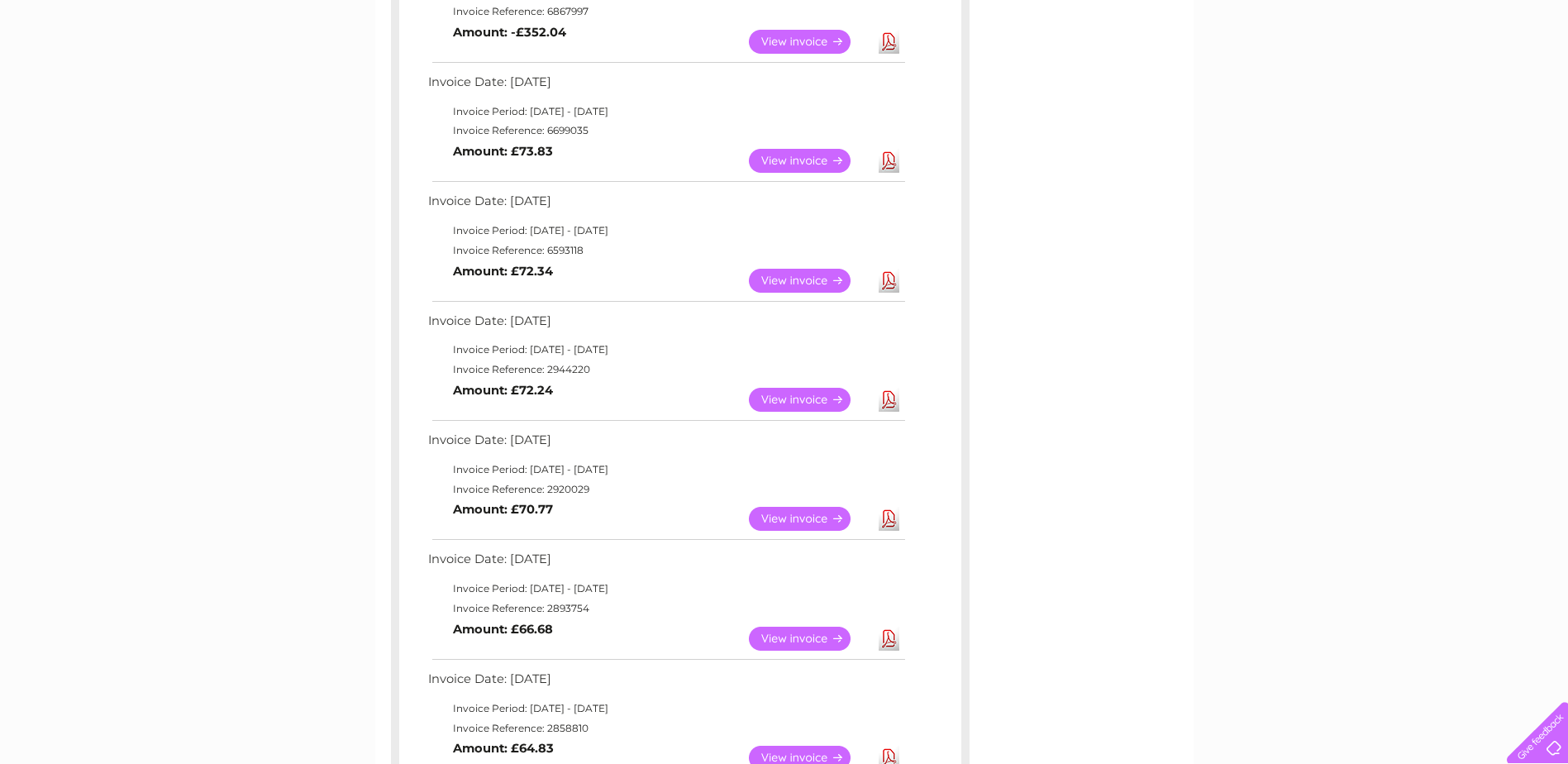
click at [460, 439] on td "Invoice Date: 03 April 2024" at bounding box center [666, 444] width 484 height 31
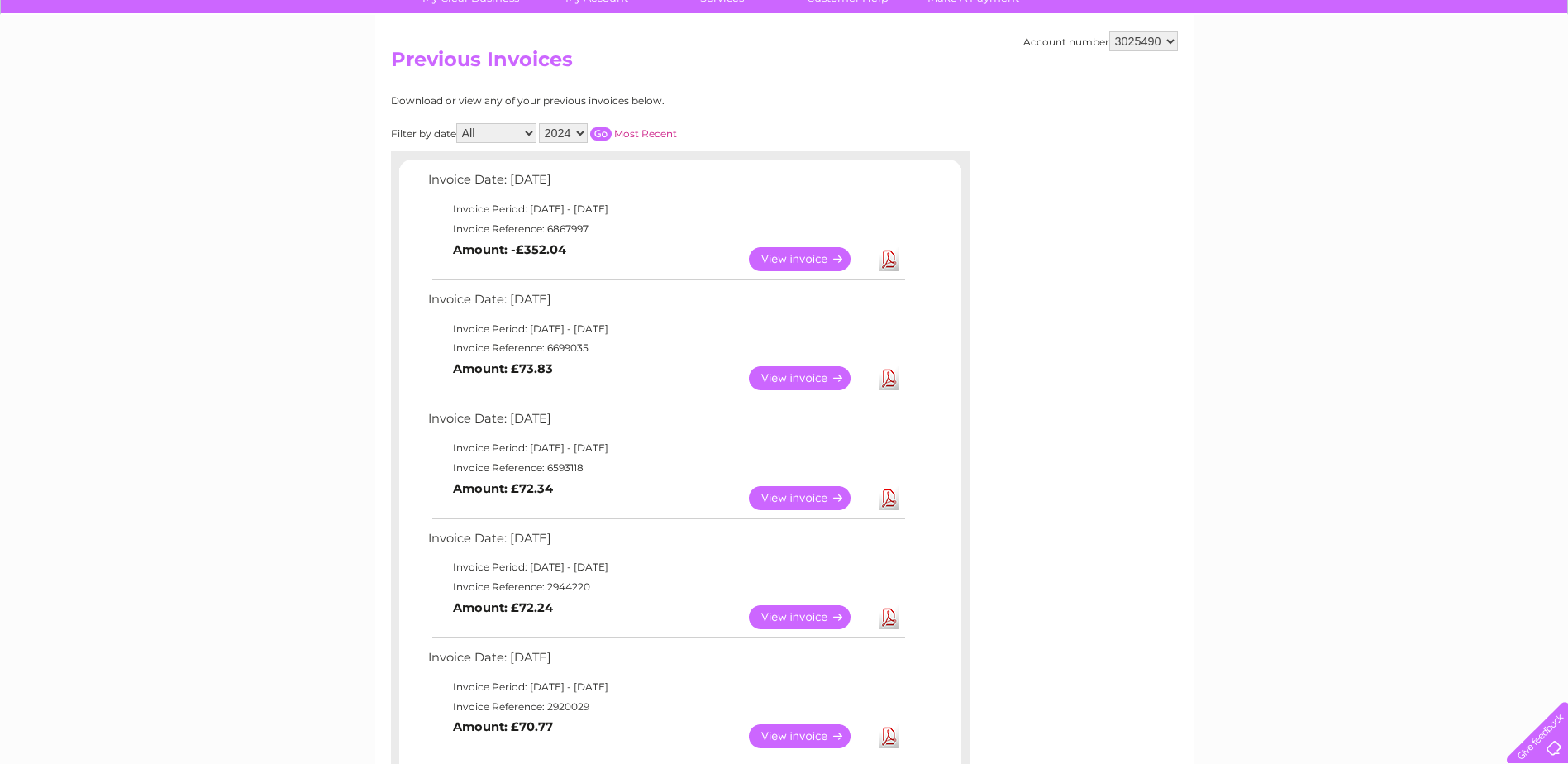
scroll to position [111, 0]
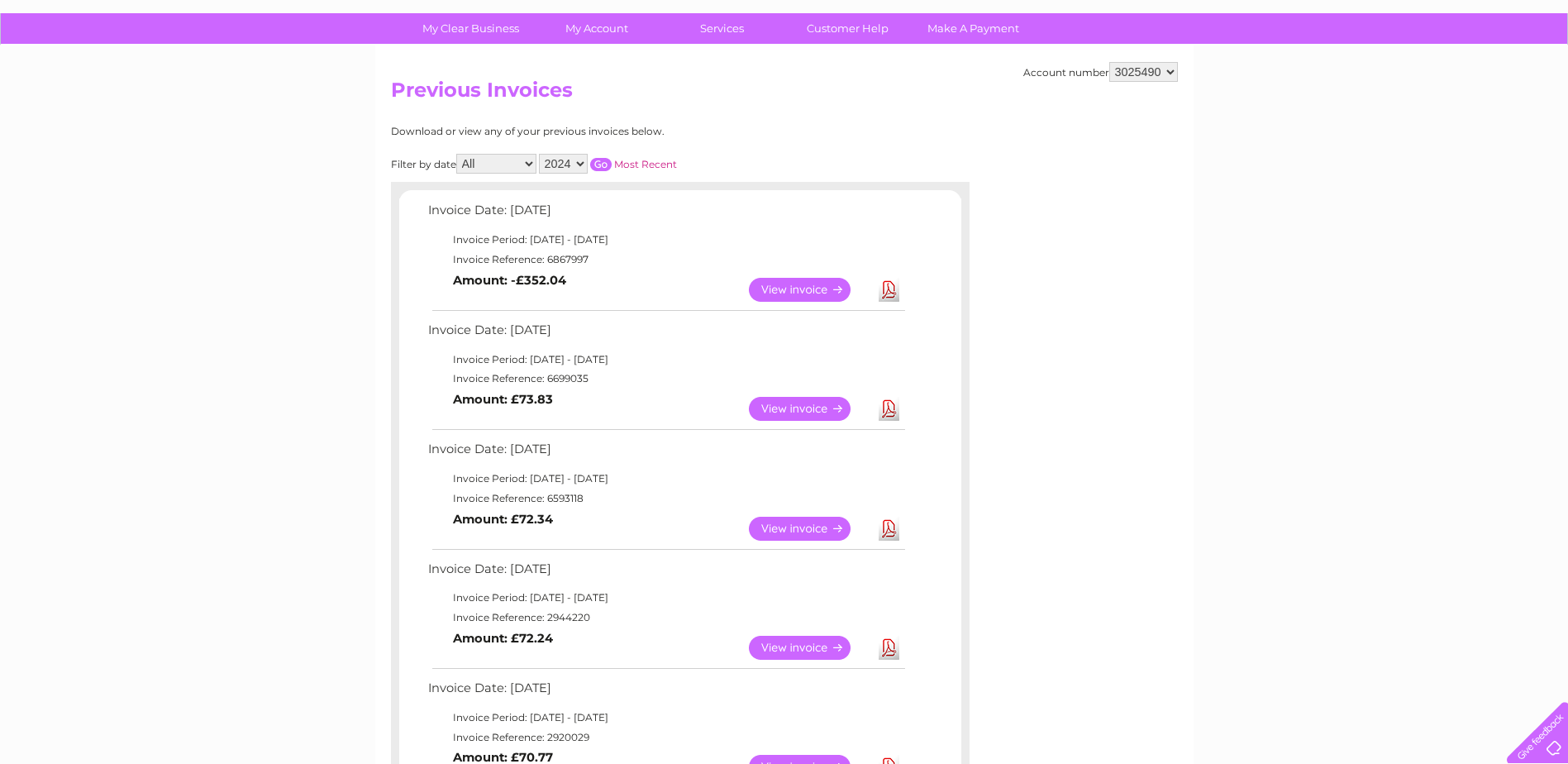
click at [784, 298] on link "View" at bounding box center [809, 290] width 122 height 24
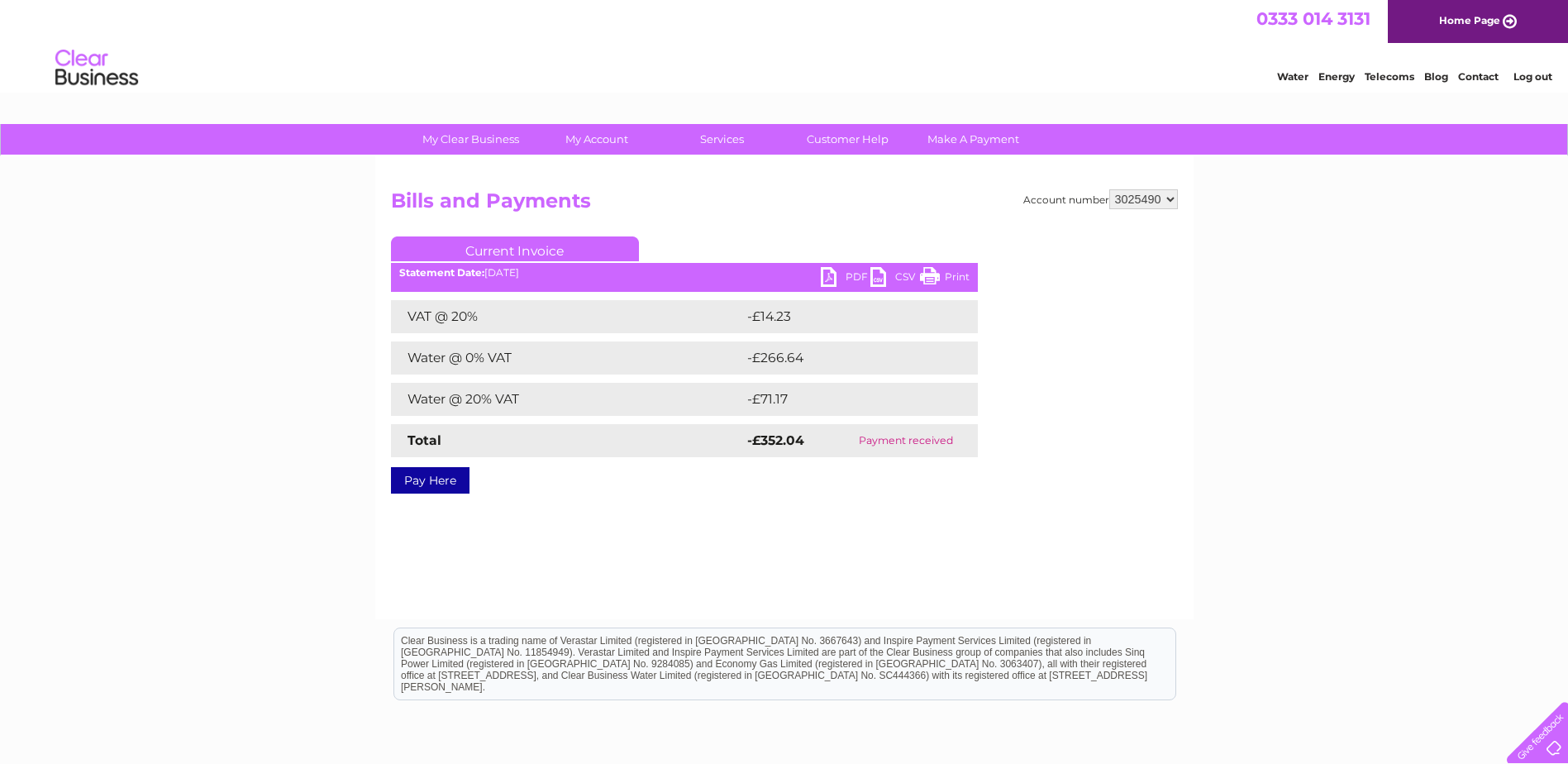
click at [841, 281] on link "PDF" at bounding box center [845, 279] width 50 height 24
click at [155, 521] on div "My Clear Business Login Details My Details My Preferences Link Account My Accou…" at bounding box center [784, 512] width 1568 height 778
click at [1158, 195] on select "956223 1061076 1107747 3025470 3025472 3025474 3025478 3025480 3025481 3025484 …" at bounding box center [1144, 200] width 69 height 20
select select "3025485"
click at [1109, 190] on select "956223 1061076 1107747 3025470 3025472 3025474 3025478 3025480 3025481 3025484 …" at bounding box center [1144, 200] width 69 height 20
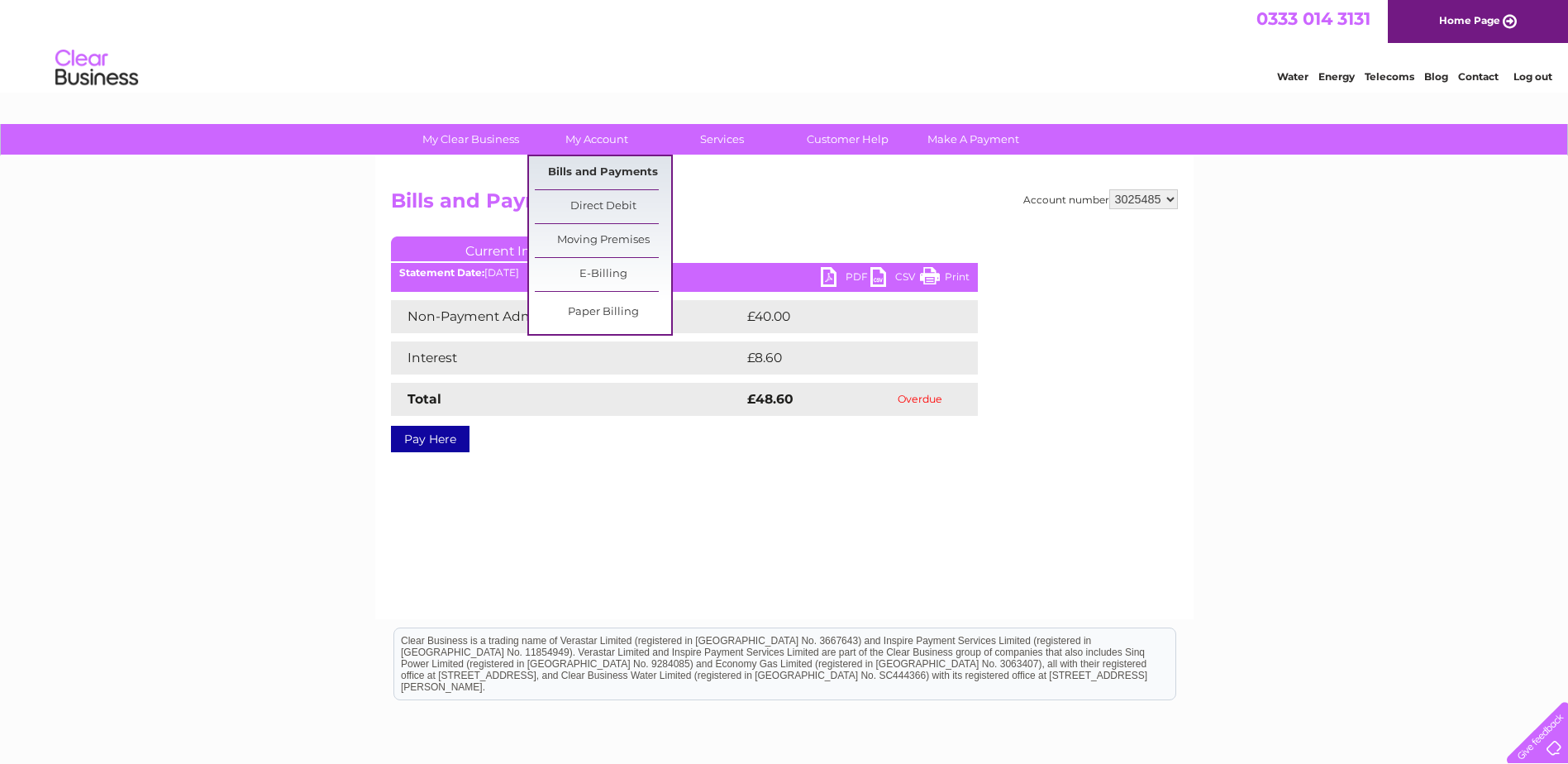
click at [630, 160] on link "Bills and Payments" at bounding box center [602, 172] width 136 height 33
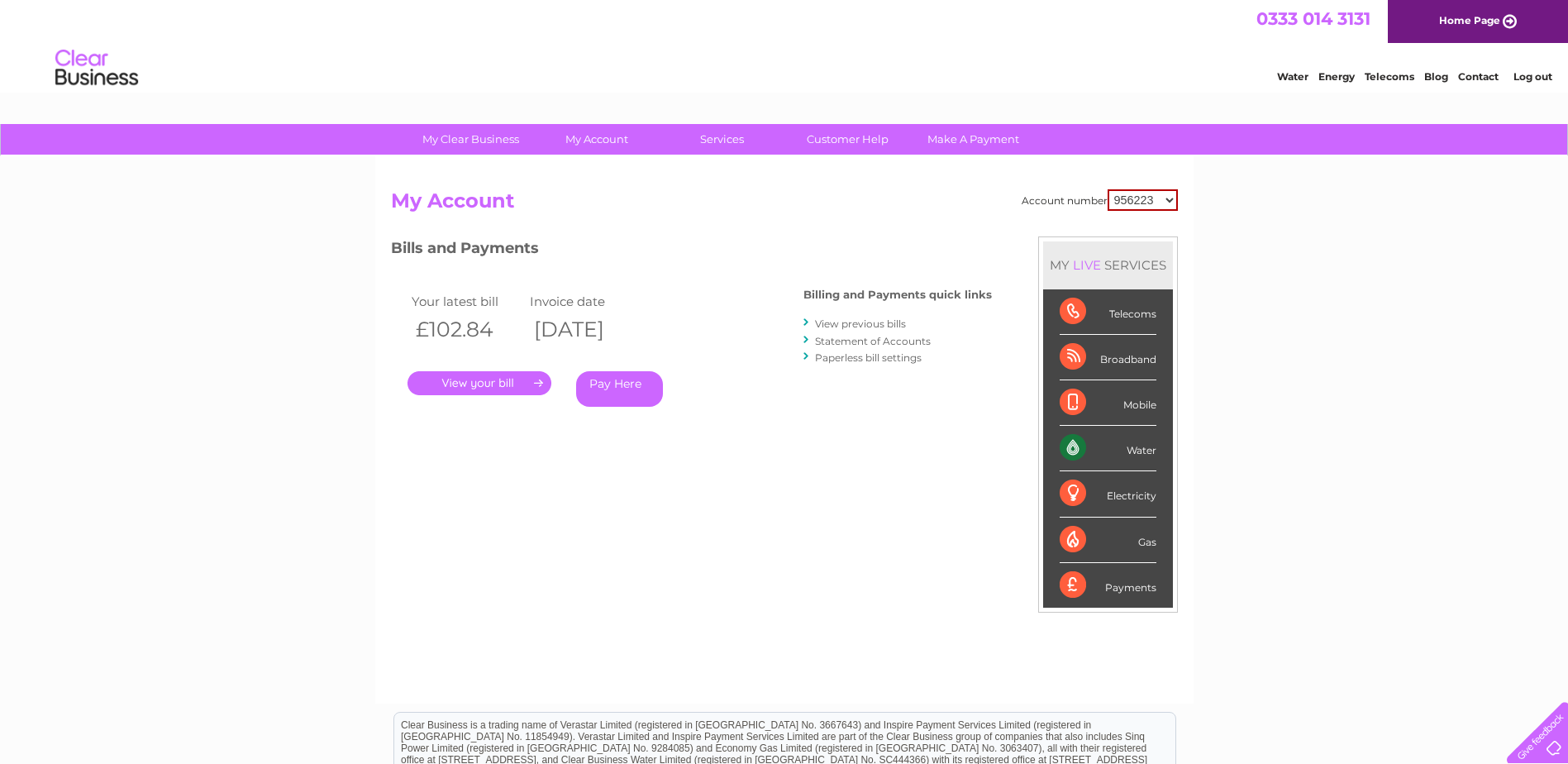
drag, startPoint x: 0, startPoint y: 0, endPoint x: 1158, endPoint y: 200, distance: 1175.1
click at [1158, 200] on select "956223 1061076 1107747 3025470 3025472 3025474 3025478 3025480 3025481 3025484 …" at bounding box center [1143, 200] width 70 height 22
select select "3025485"
click at [1108, 190] on select "956223 1061076 1107747 3025470 3025472 3025474 3025478 3025480 3025481 3025484 …" at bounding box center [1143, 200] width 70 height 22
click at [860, 325] on link "View previous bills" at bounding box center [860, 324] width 91 height 13
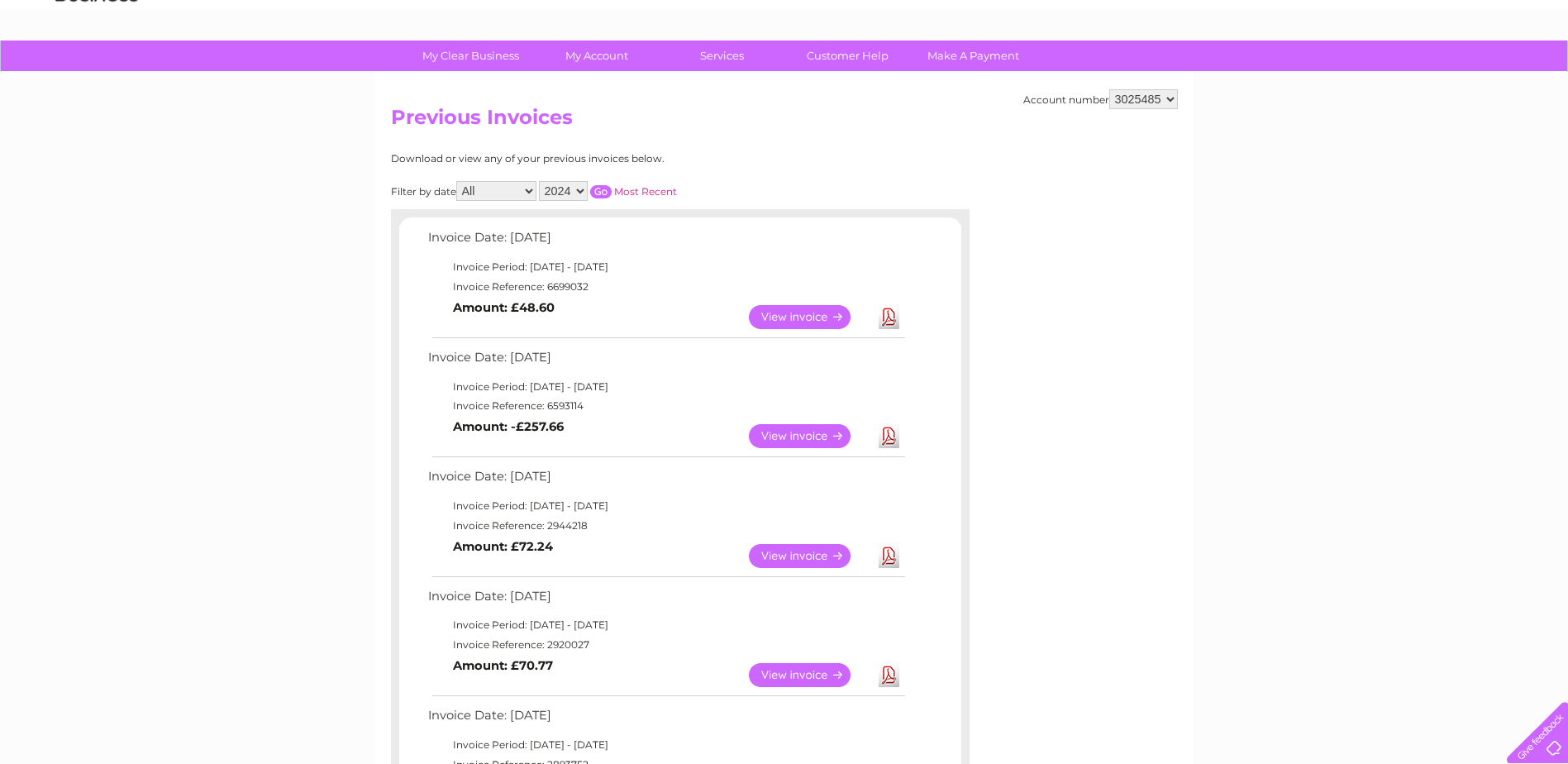
scroll to position [83, 0]
click at [569, 193] on select "2024 2023 2022" at bounding box center [563, 191] width 49 height 20
click at [541, 182] on select "2024 2023 2022" at bounding box center [563, 191] width 49 height 20
click at [605, 194] on input "button" at bounding box center [601, 192] width 22 height 14
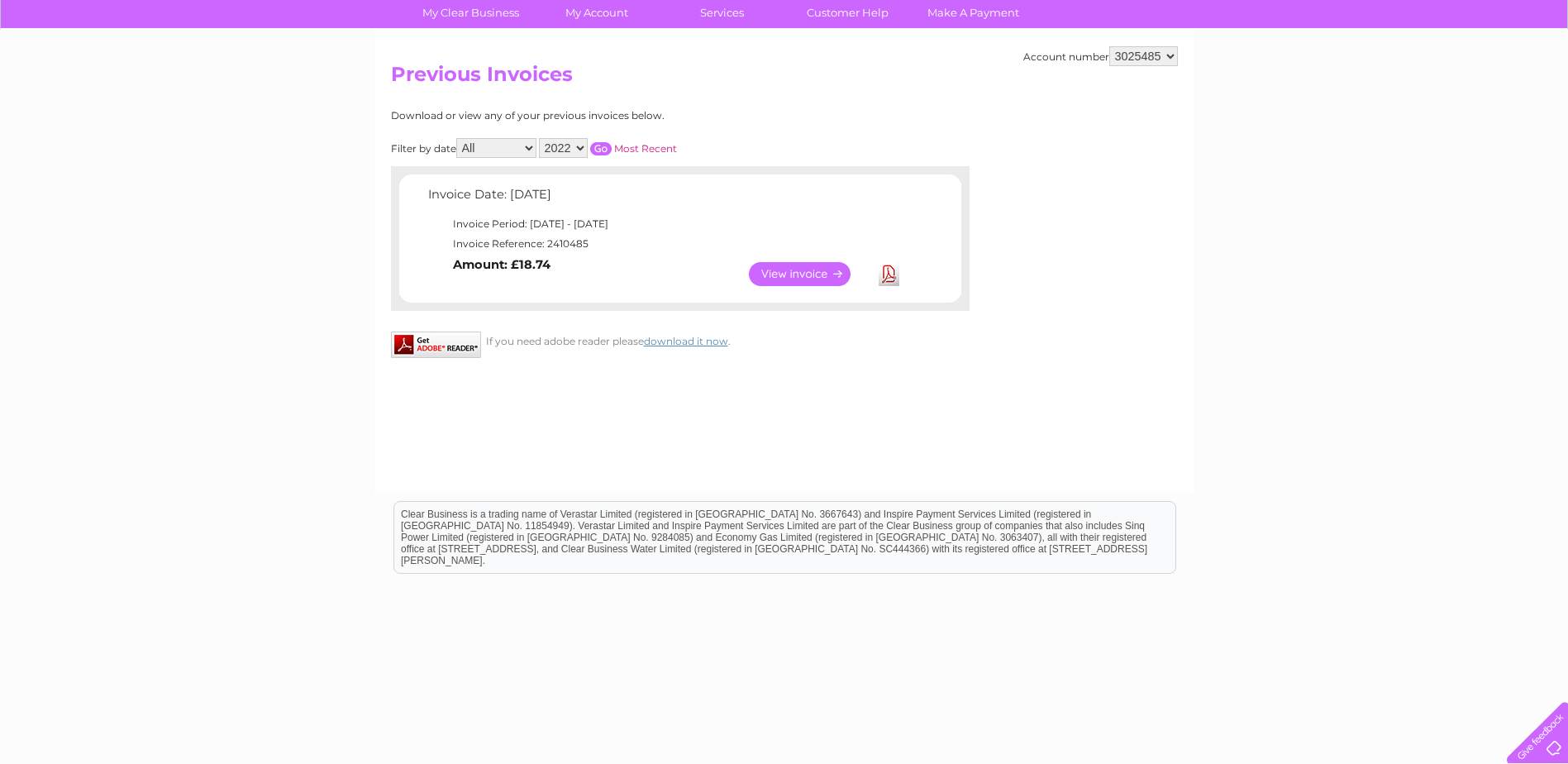
scroll to position [151, 0]
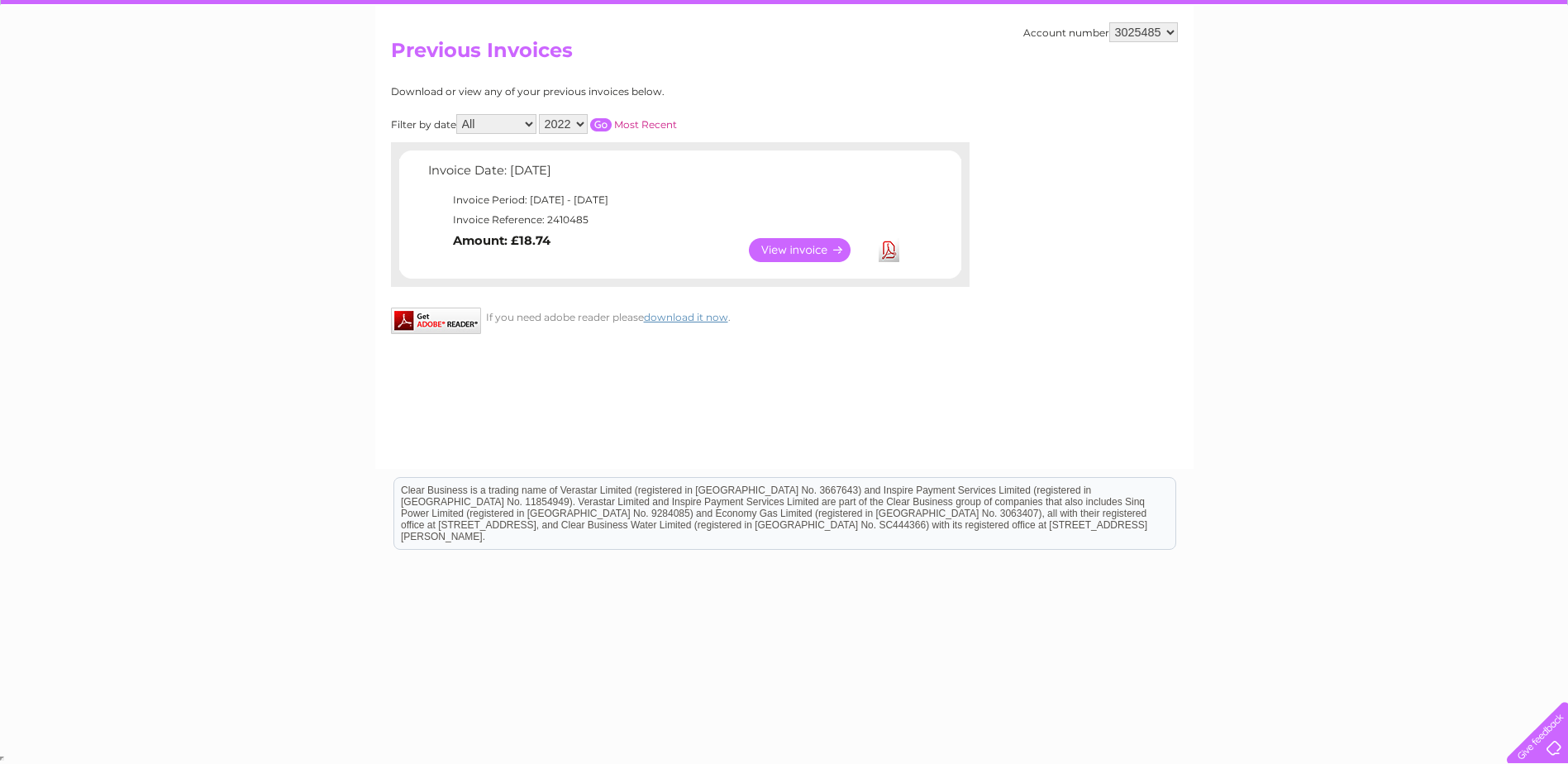
click at [571, 118] on select "2024 2023 2022" at bounding box center [563, 124] width 49 height 20
click at [541, 114] on select "2024 2023 2022" at bounding box center [563, 124] width 49 height 20
click at [598, 128] on input "button" at bounding box center [601, 125] width 22 height 14
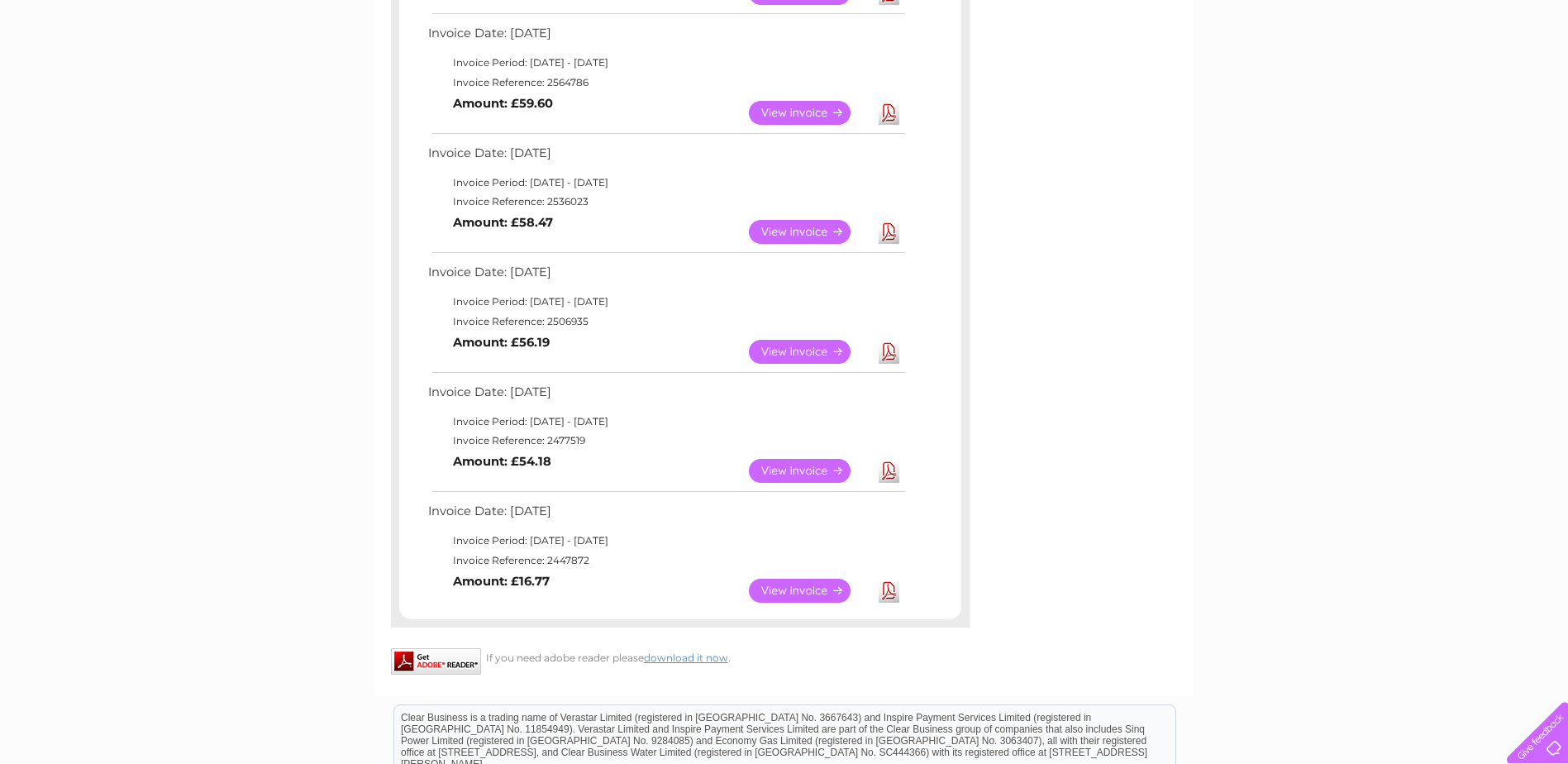
scroll to position [1142, 0]
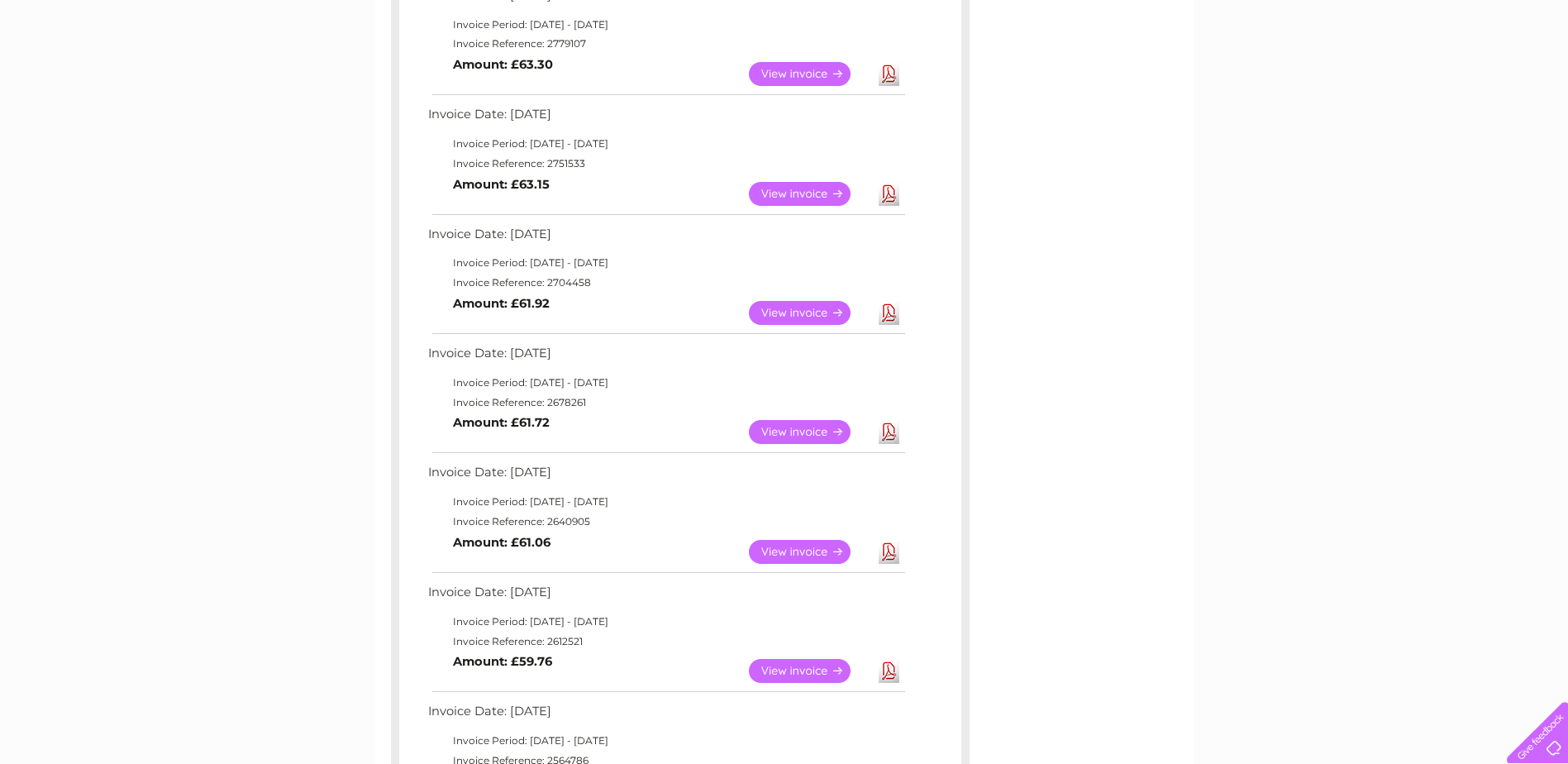
scroll to position [398, 0]
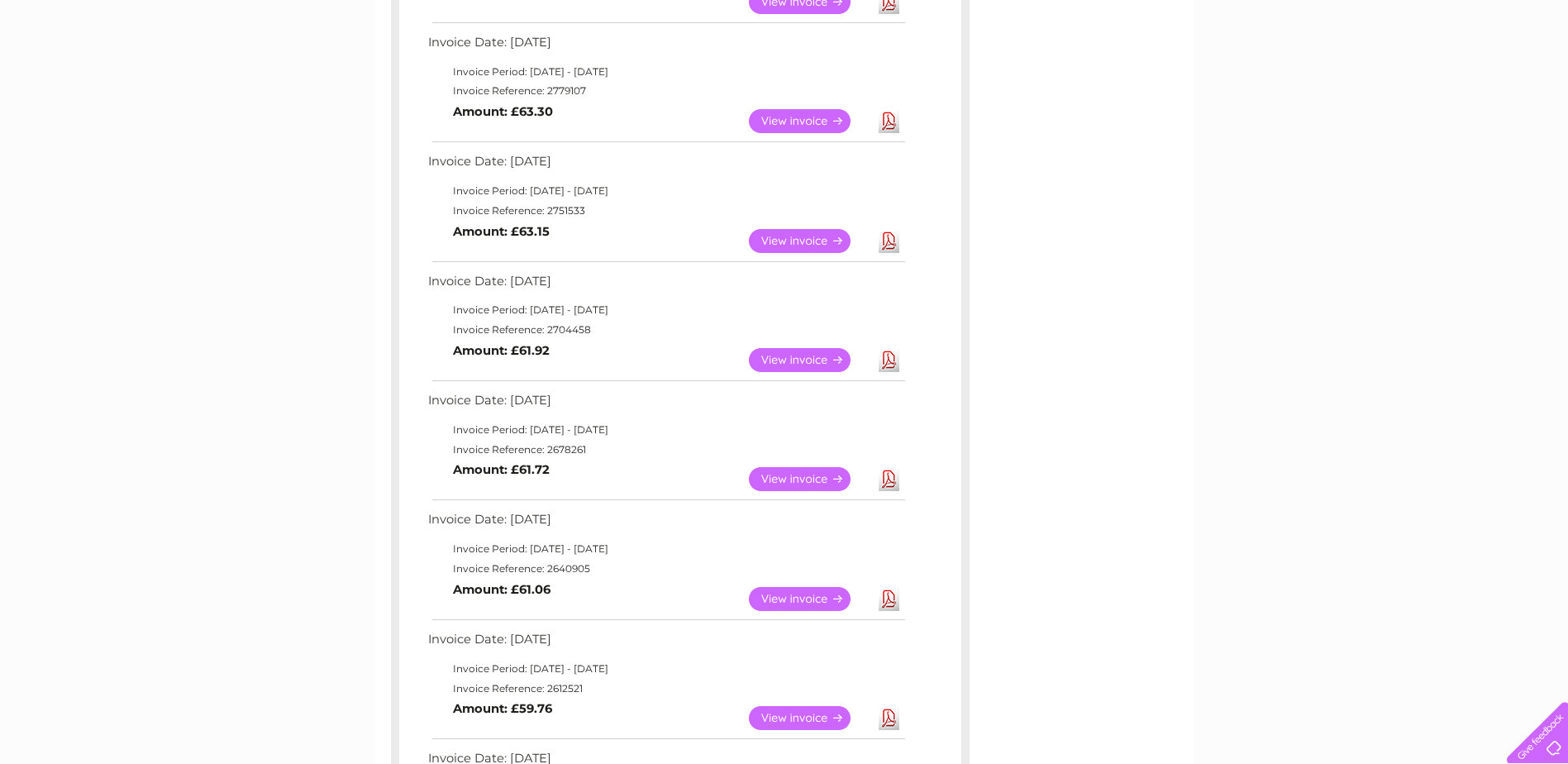
click at [162, 265] on div "My Clear Business Login Details My Details My Preferences Link Account My Accou…" at bounding box center [784, 714] width 1568 height 1979
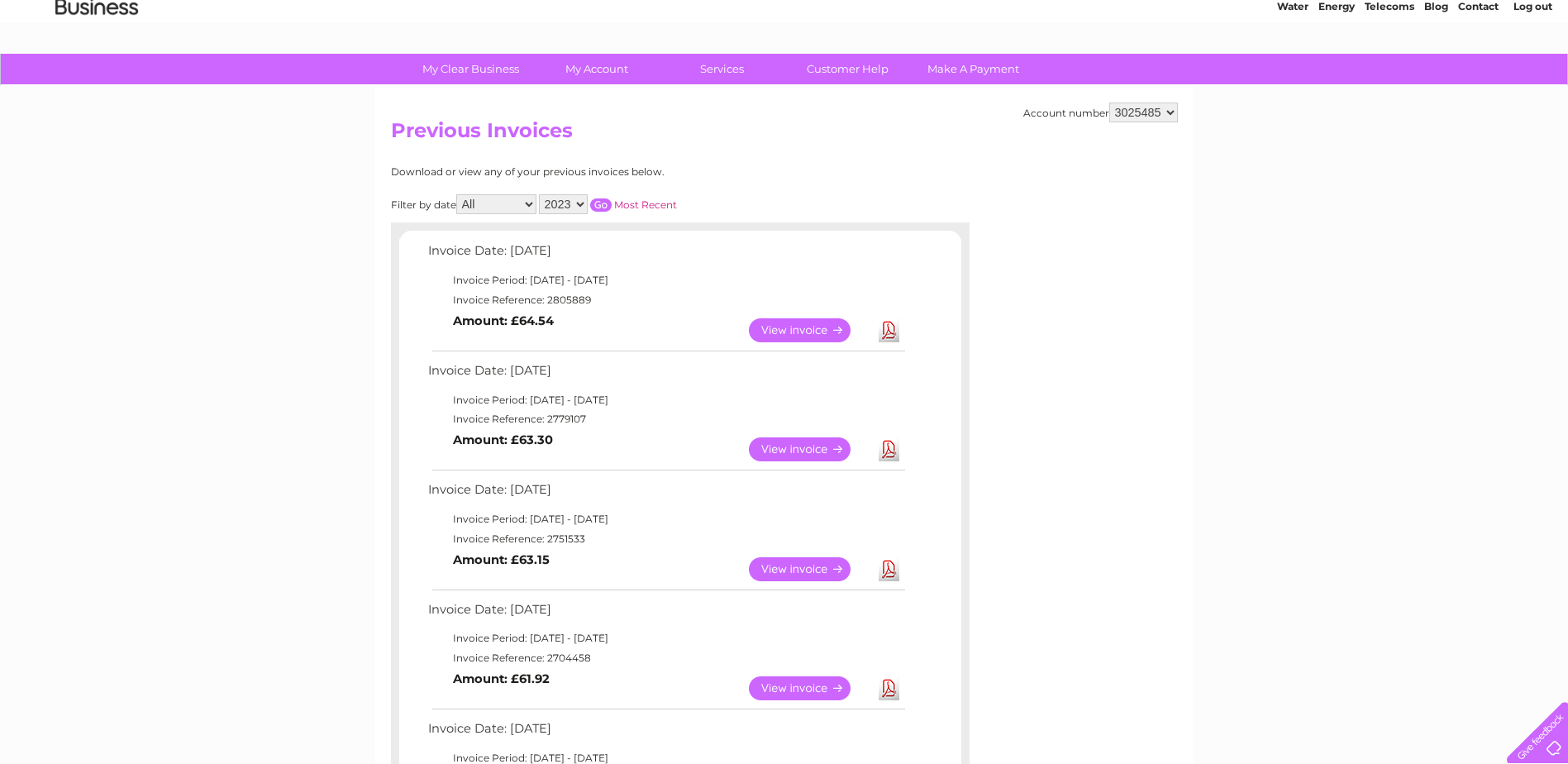
scroll to position [68, 0]
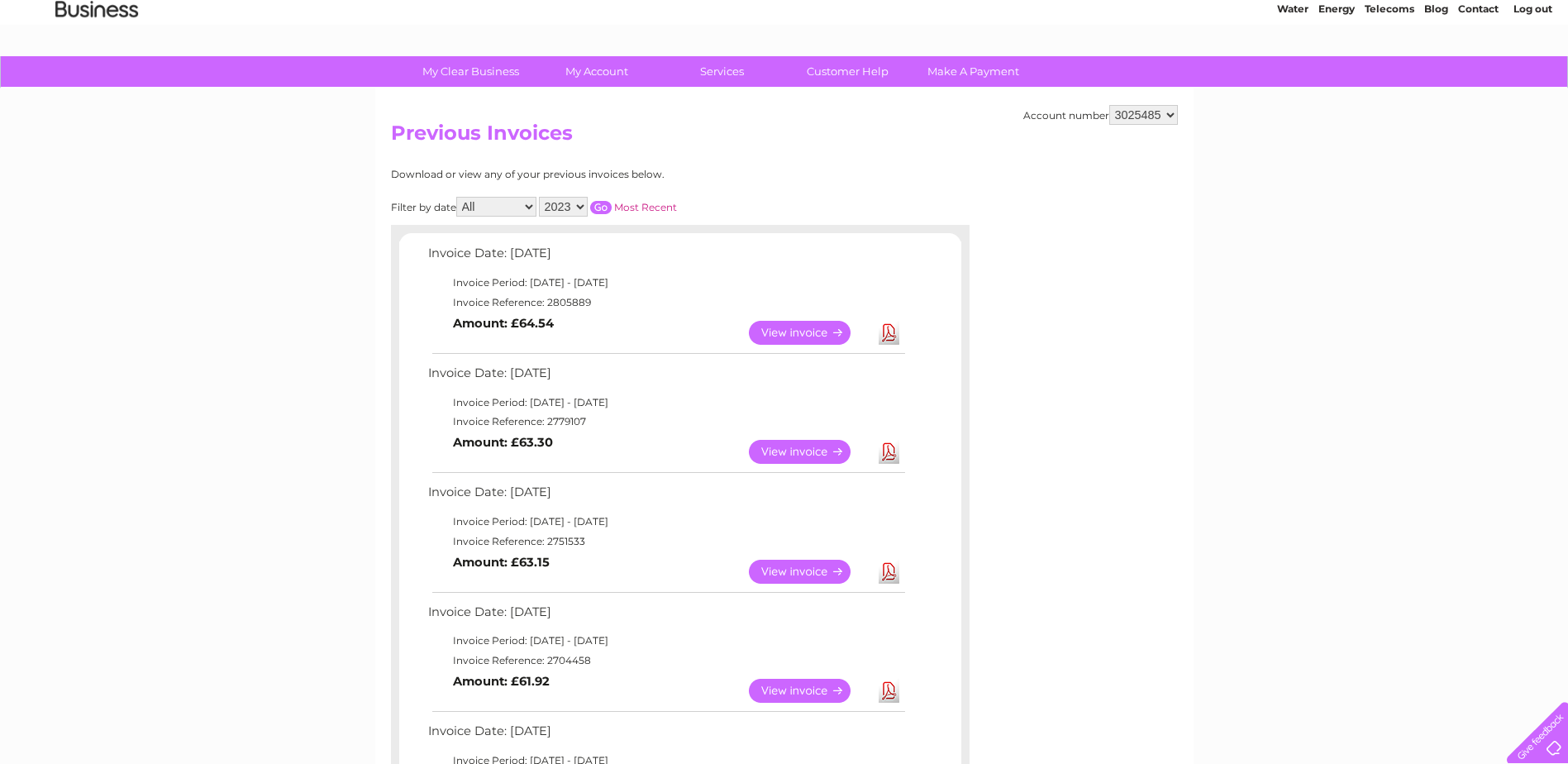
click at [557, 211] on select "2024 2023 2022" at bounding box center [563, 207] width 49 height 20
select select "2024"
click at [541, 197] on select "2024 2023 2022" at bounding box center [563, 207] width 49 height 20
click at [599, 209] on input "button" at bounding box center [601, 207] width 22 height 14
click at [602, 211] on input "button" at bounding box center [601, 207] width 22 height 14
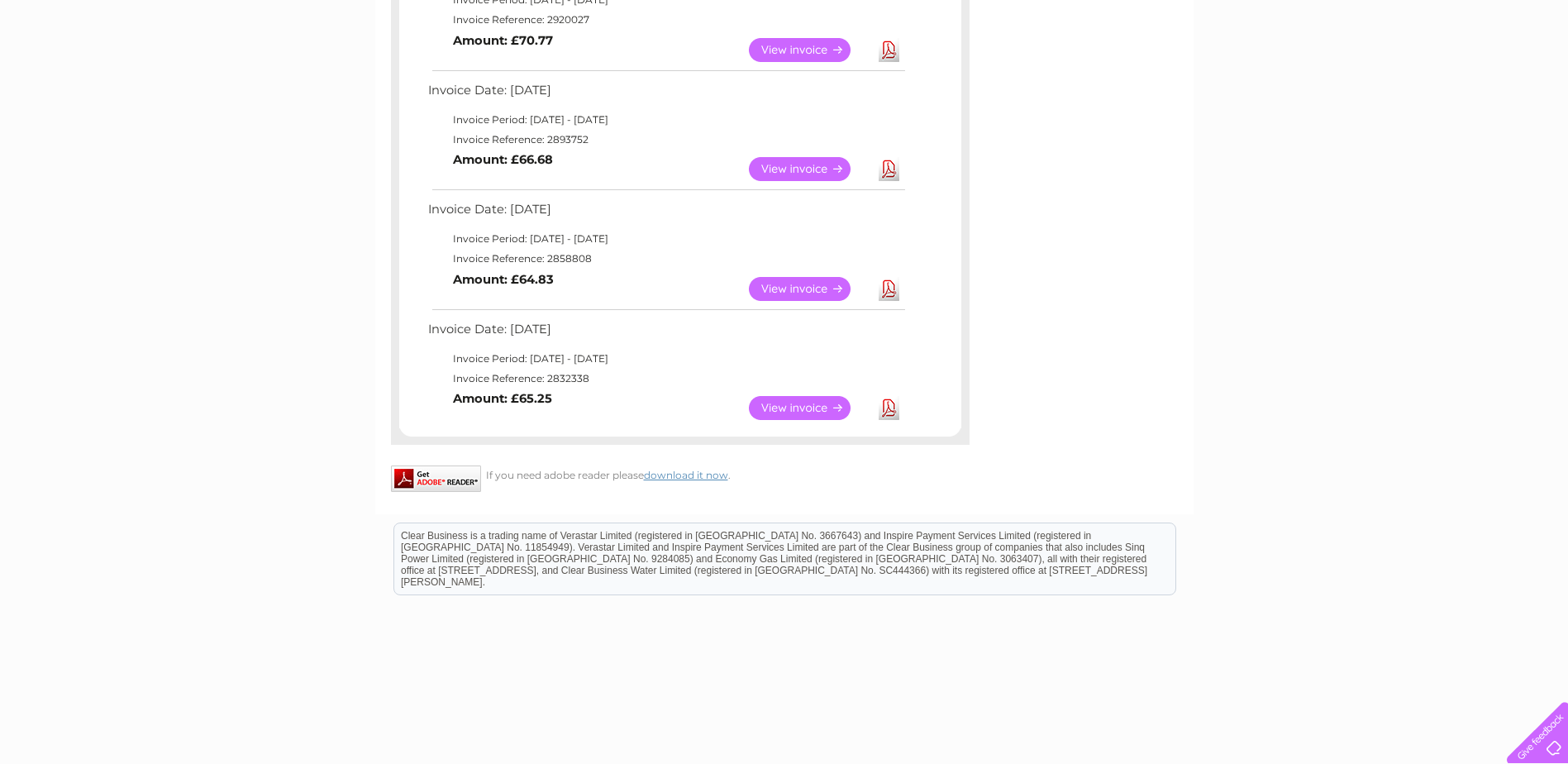
scroll to position [671, 0]
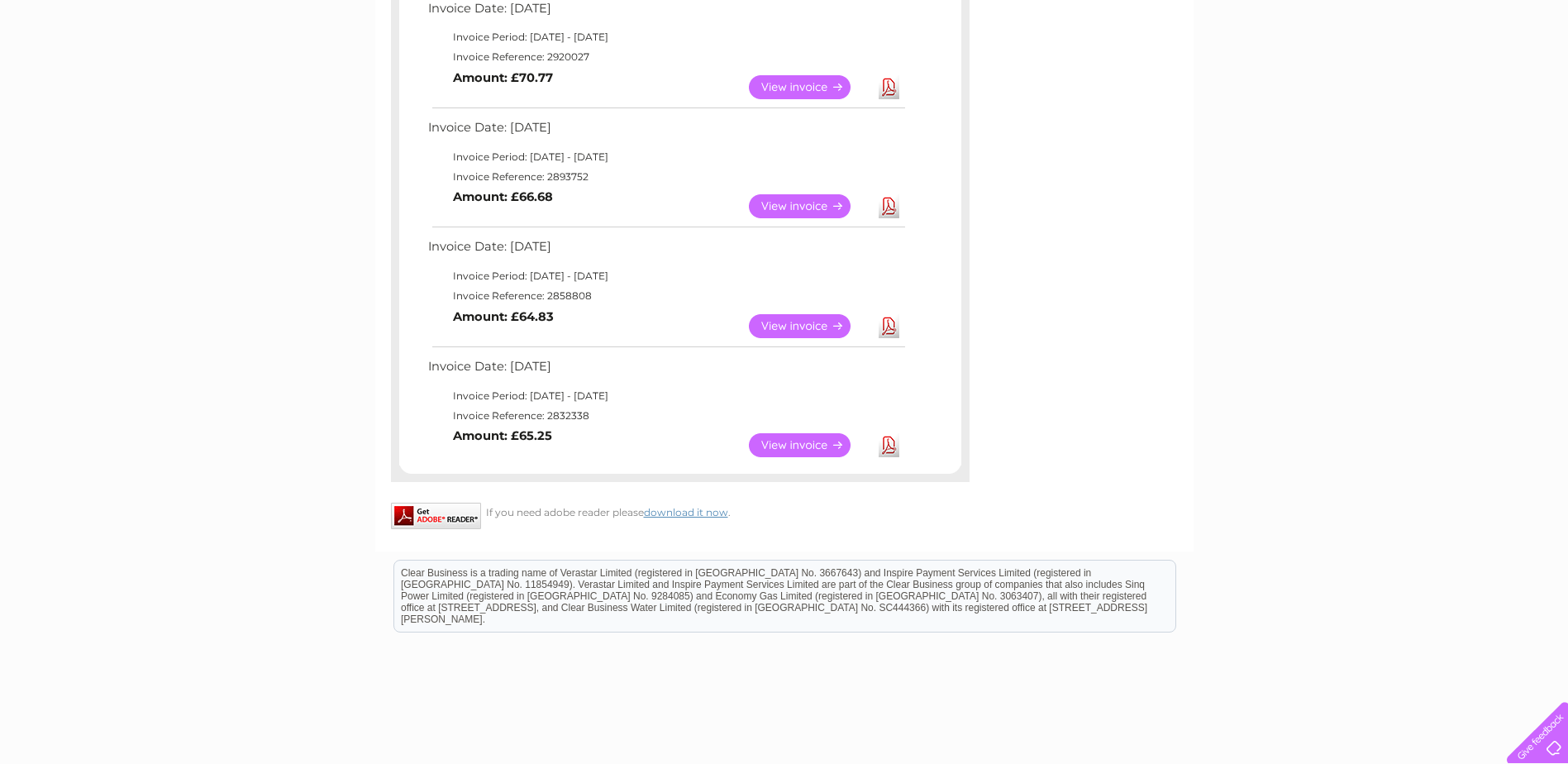
click at [272, 272] on div "My Clear Business Login Details My Details My Preferences Link Account My Accou…" at bounding box center [784, 144] width 1568 height 1382
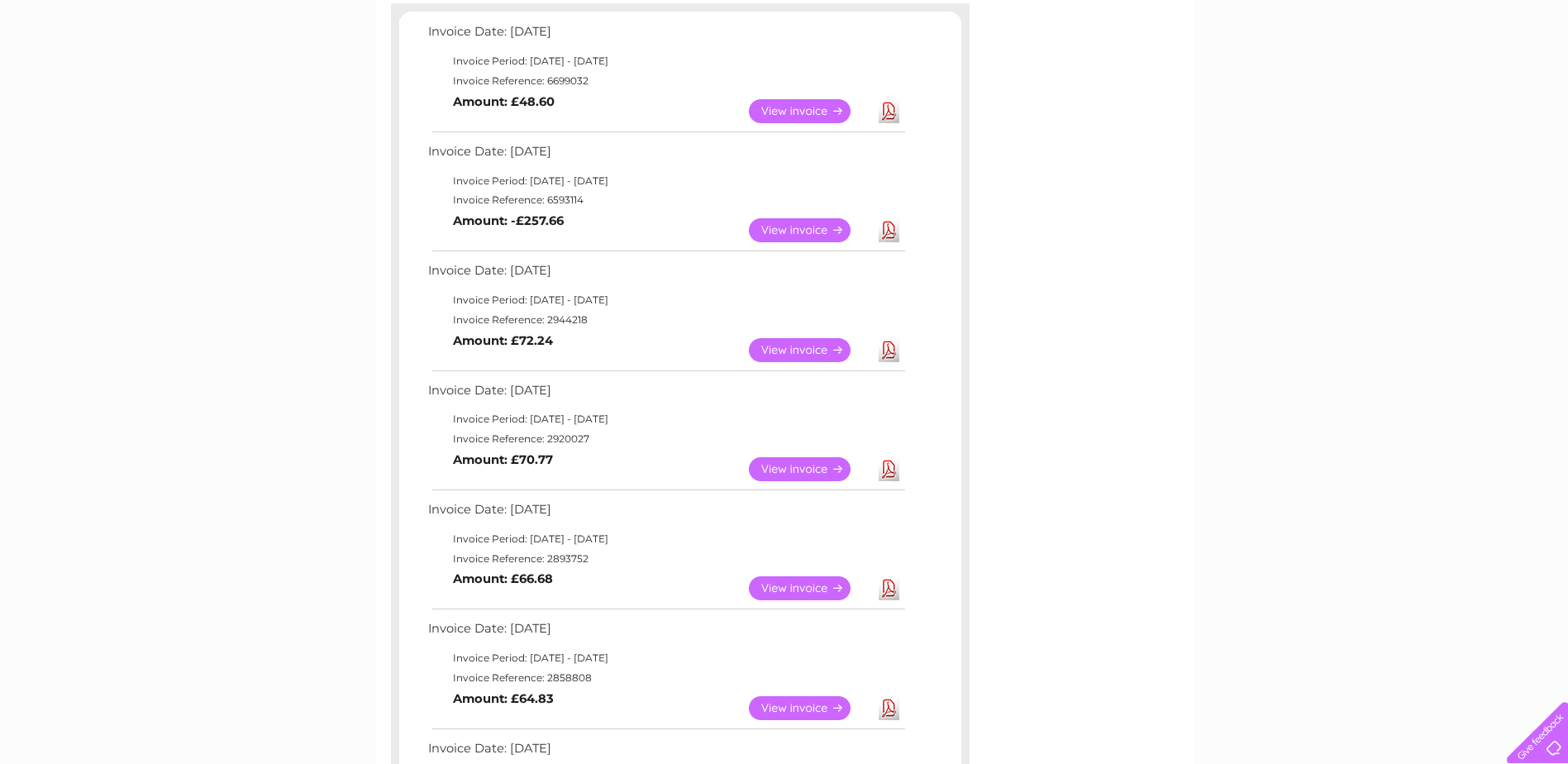
scroll to position [258, 0]
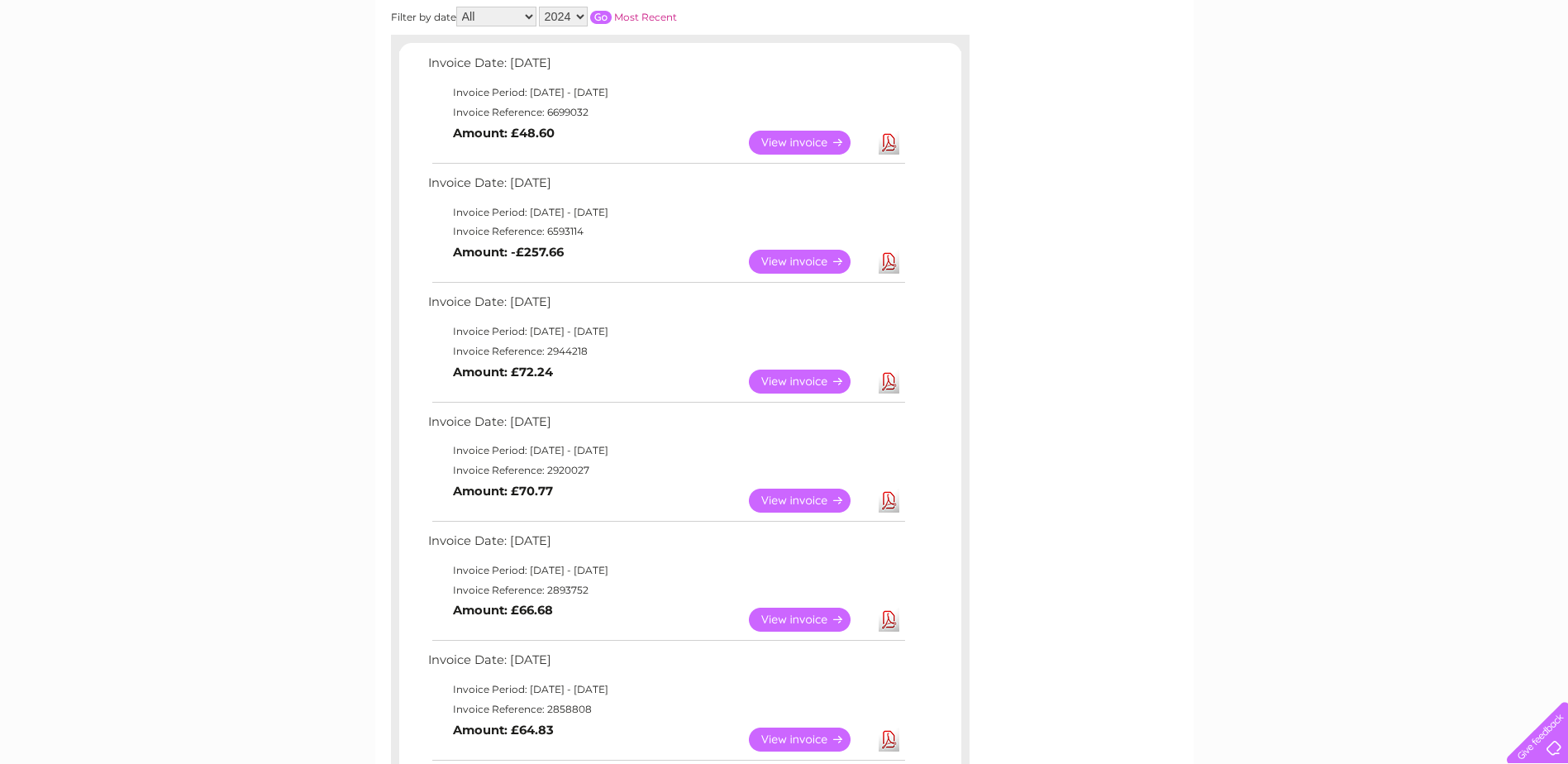
click at [803, 144] on link "View" at bounding box center [809, 143] width 122 height 24
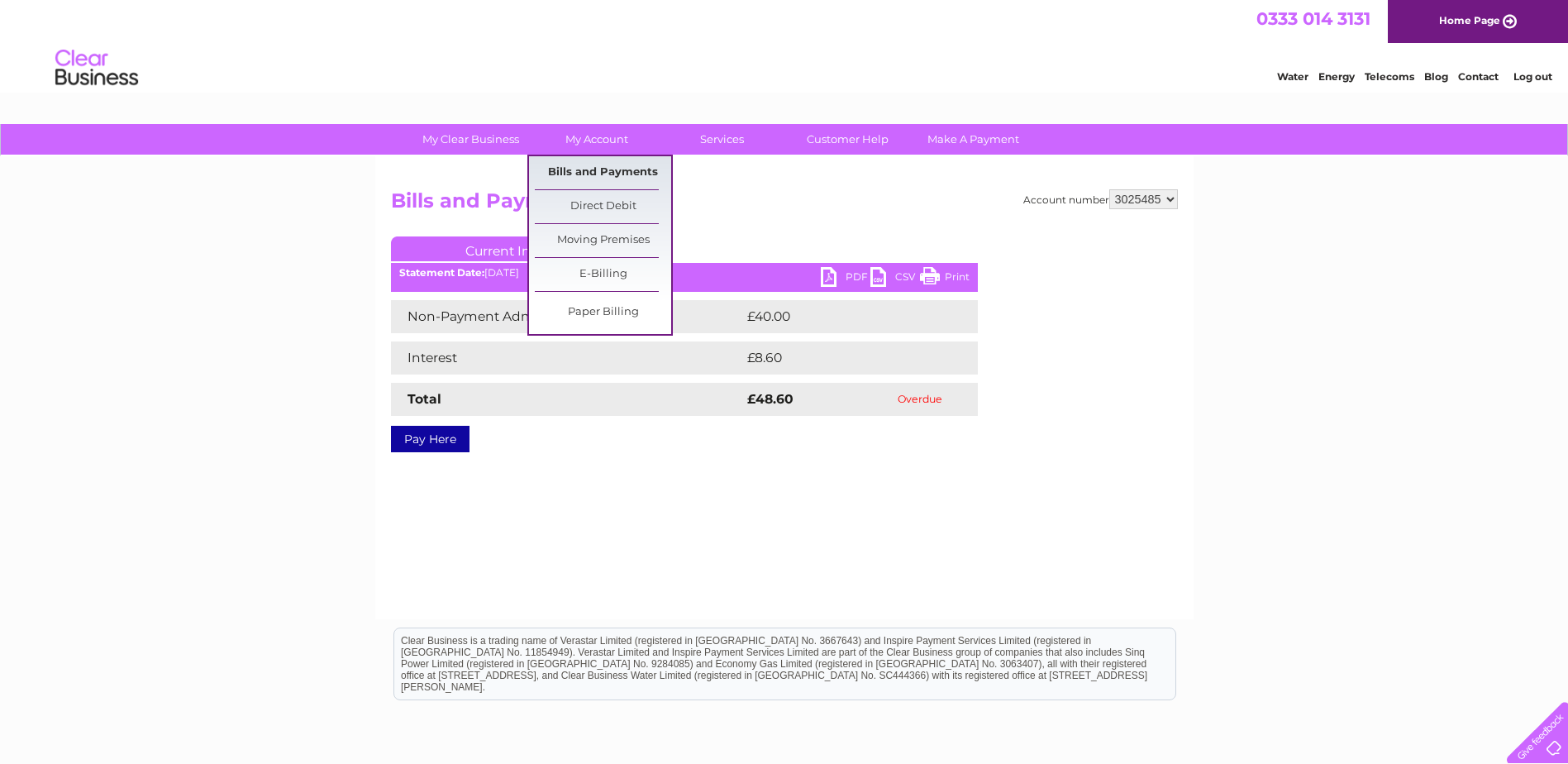
click at [598, 178] on link "Bills and Payments" at bounding box center [602, 172] width 136 height 33
click at [577, 174] on link "Bills and Payments" at bounding box center [602, 172] width 136 height 33
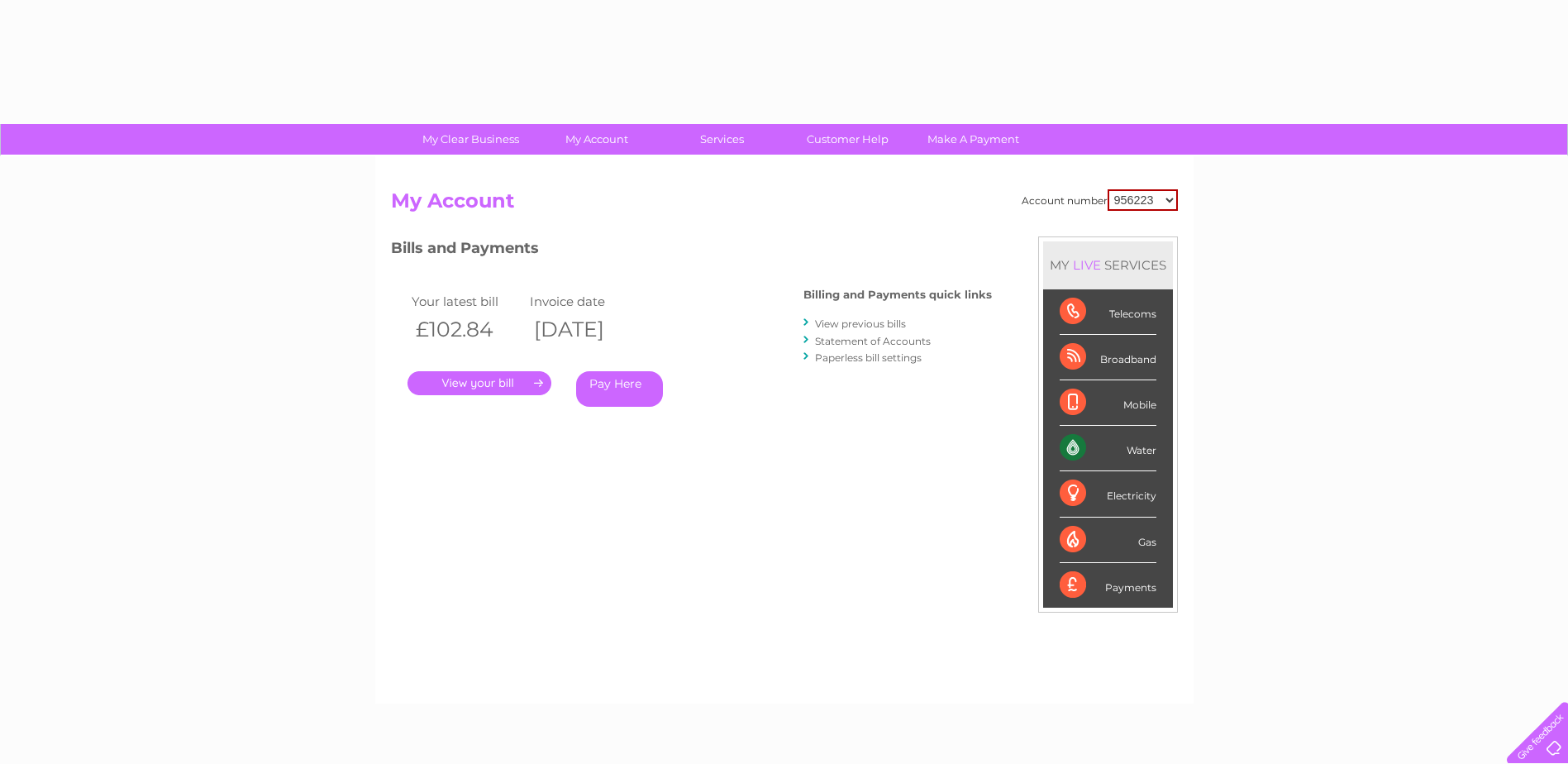
click at [519, 380] on link "." at bounding box center [478, 383] width 144 height 24
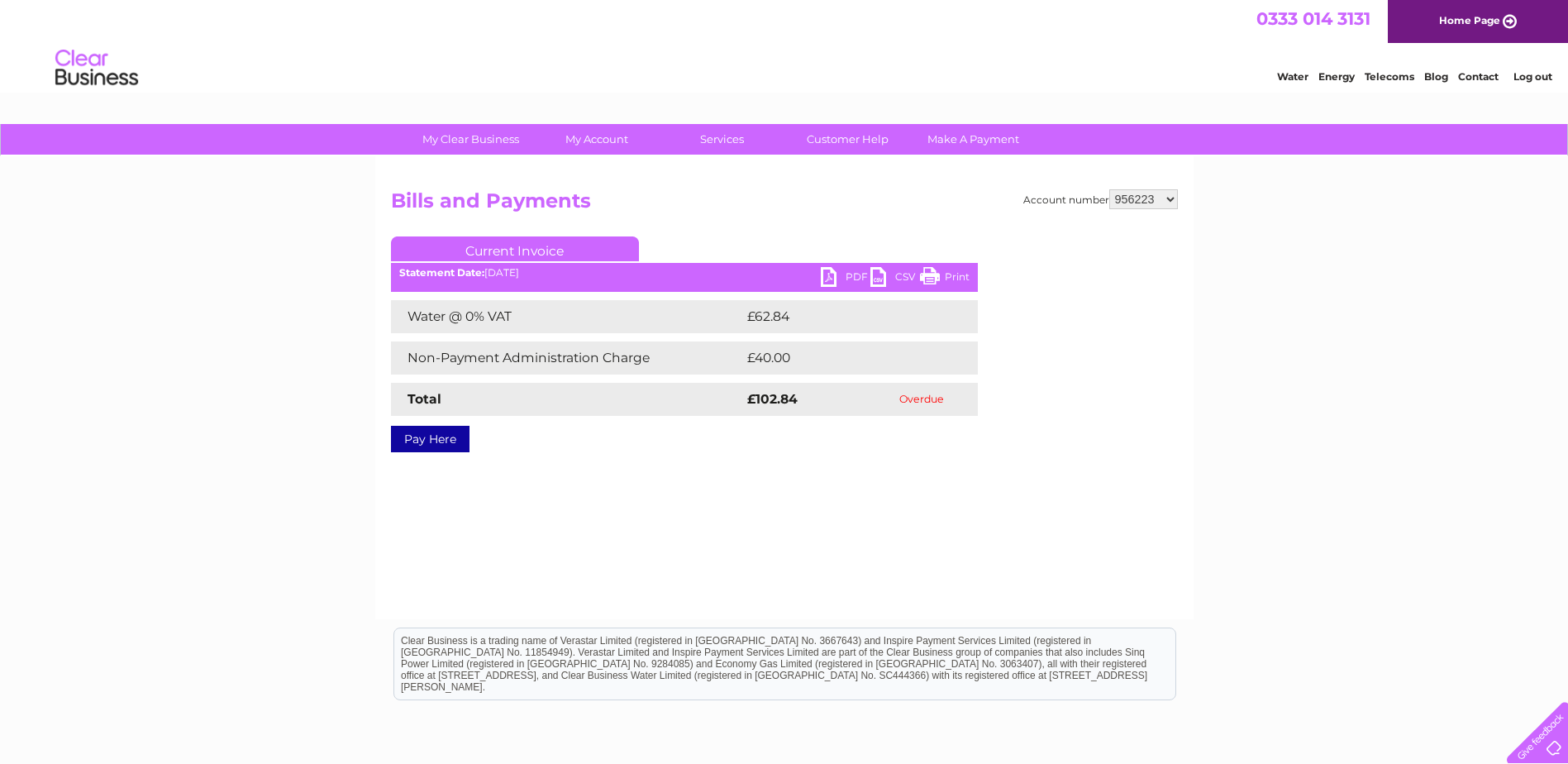
click at [844, 278] on link "PDF" at bounding box center [845, 279] width 50 height 24
click at [1120, 200] on select "956223 1061076 1107747 3025470 3025472 3025474 3025478 3025480 3025481 3025484 …" at bounding box center [1144, 200] width 69 height 20
select select "3025485"
click at [1109, 190] on select "956223 1061076 1107747 3025470 3025472 3025474 3025478 3025480 3025481 3025484 …" at bounding box center [1144, 200] width 69 height 20
click at [829, 280] on link "PDF" at bounding box center [845, 279] width 50 height 24
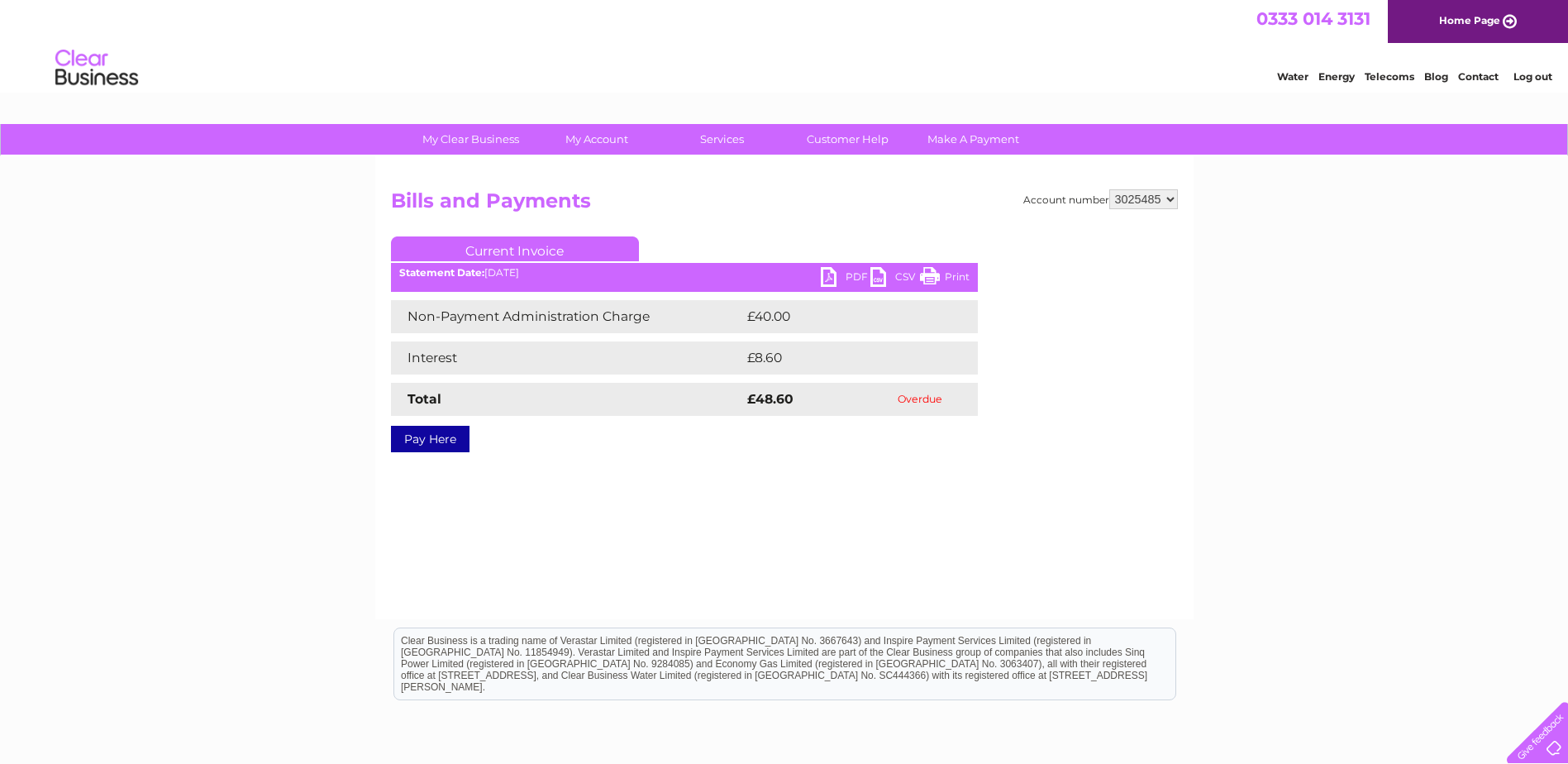
click at [807, 228] on div "Account number 956223 1061076 1107747 3025470 3025472 3025474 3025478 3025480 3…" at bounding box center [784, 318] width 787 height 257
click at [1150, 200] on select "956223 1061076 1107747 3025470 3025472 3025474 3025478 3025480 3025481 3025484 …" at bounding box center [1144, 200] width 69 height 20
click at [1134, 201] on select "956223 1061076 1107747 3025470 3025472 3025474 3025478 3025480 3025481 3025484 …" at bounding box center [1144, 200] width 69 height 20
select select "3025481"
click at [1109, 190] on select "956223 1061076 1107747 3025470 3025472 3025474 3025478 3025480 3025481 3025484 …" at bounding box center [1144, 200] width 69 height 20
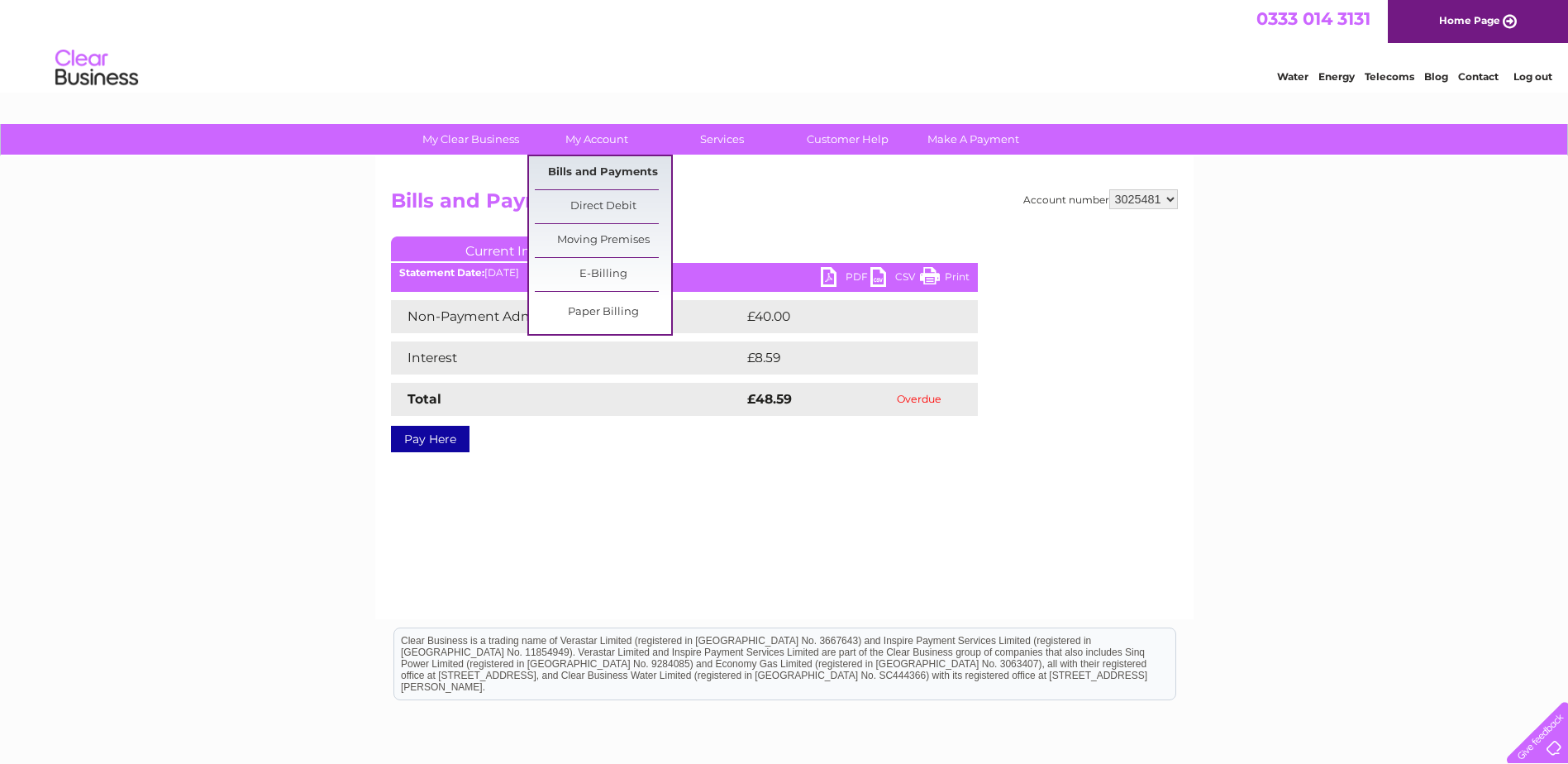
click at [607, 174] on link "Bills and Payments" at bounding box center [602, 172] width 136 height 33
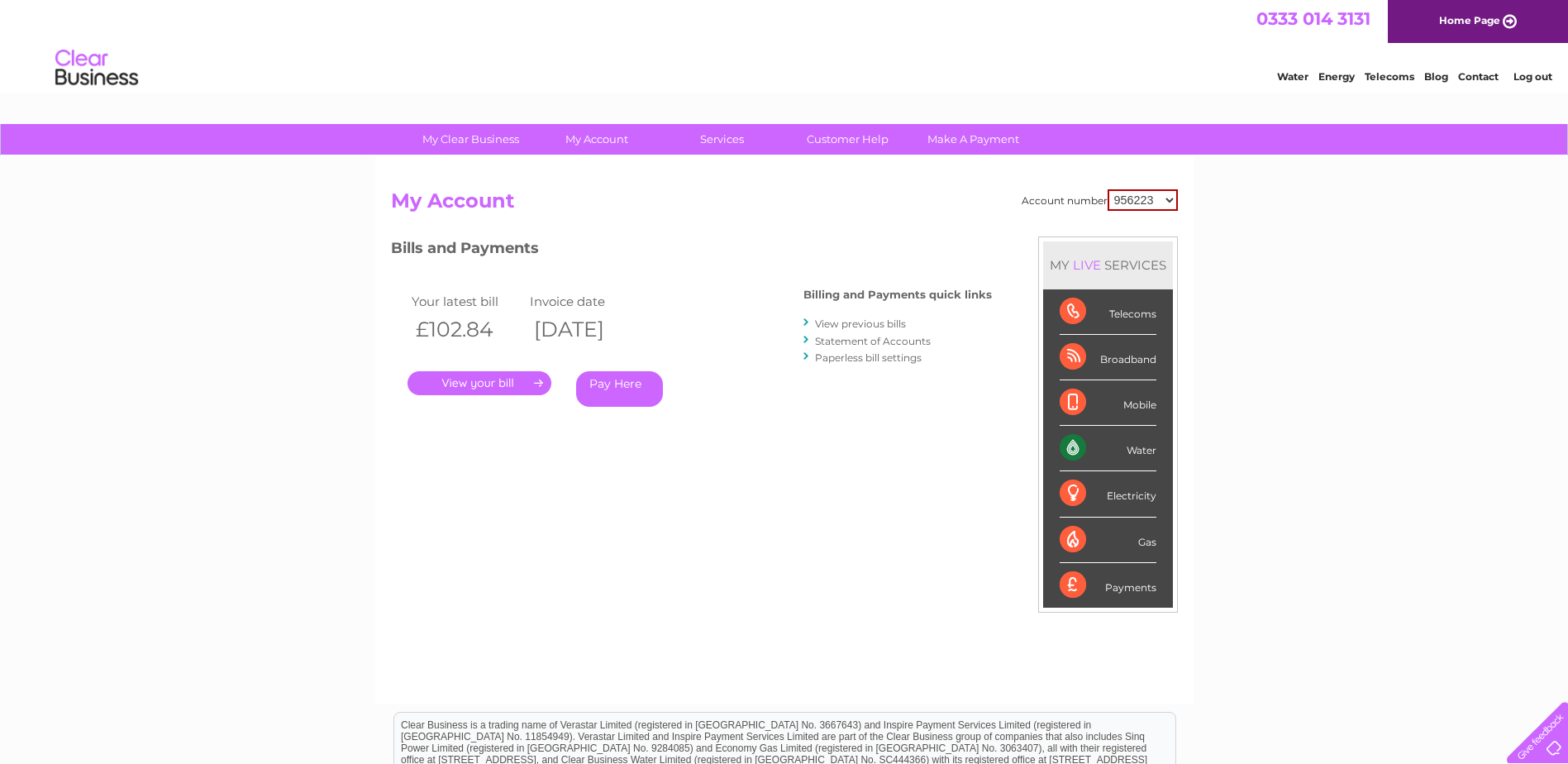
click at [1137, 203] on select "956223 1061076 1107747 3025470 3025472 3025474 3025478 3025480 3025481 3025484 …" at bounding box center [1143, 200] width 70 height 22
select select "3025481"
click at [1108, 190] on select "956223 1061076 1107747 3025470 3025472 3025474 3025478 3025480 3025481 3025484 …" at bounding box center [1143, 200] width 70 height 22
click at [514, 376] on link "." at bounding box center [478, 383] width 144 height 24
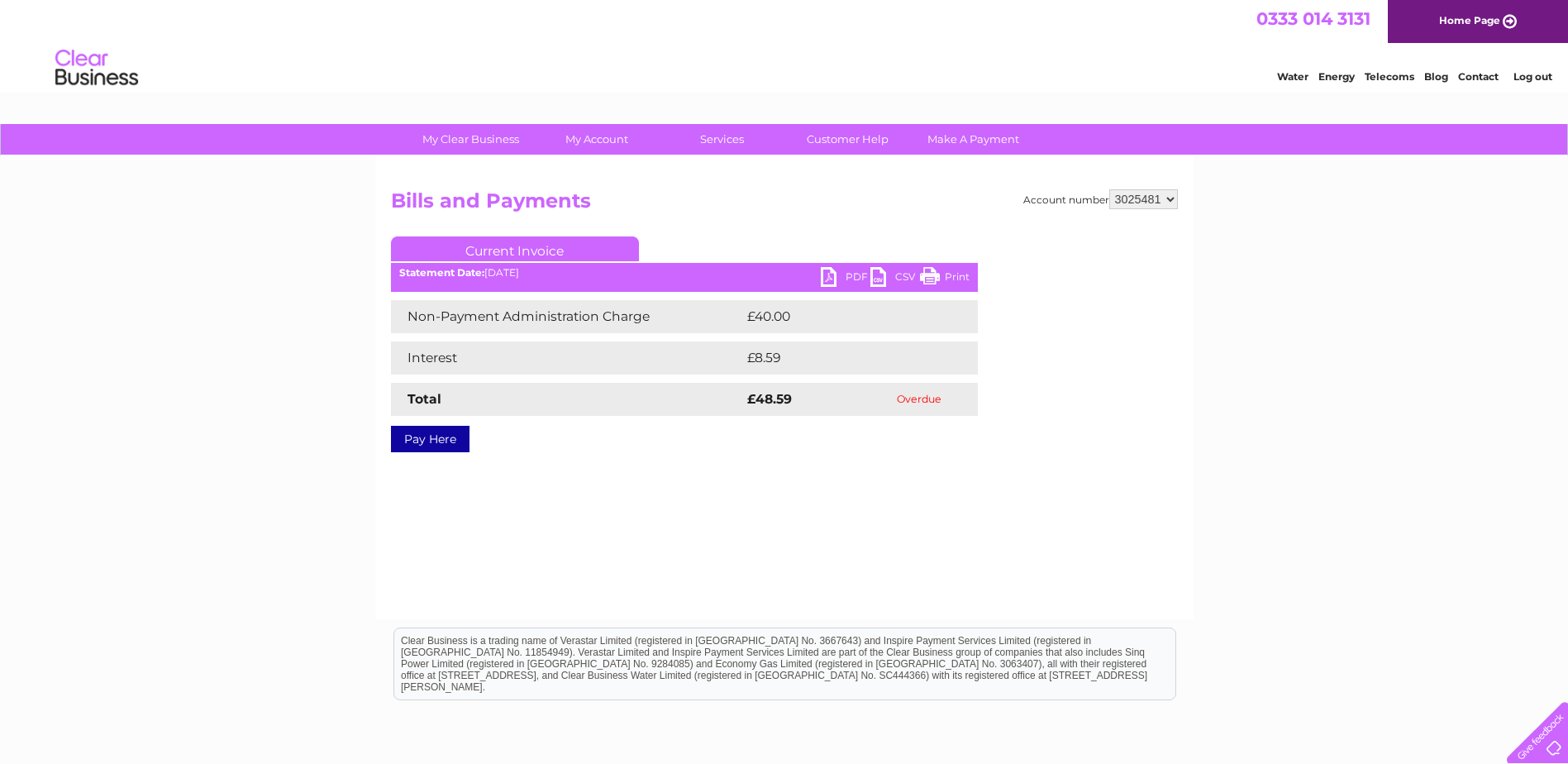
click at [824, 284] on link "PDF" at bounding box center [845, 279] width 50 height 24
click at [1155, 204] on select "956223 1061076 1107747 3025470 3025472 3025474 3025478 3025480 3025481 3025484 …" at bounding box center [1144, 200] width 69 height 20
select select "3025499"
click at [1109, 190] on select "956223 1061076 1107747 3025470 3025472 3025474 3025478 3025480 3025481 3025484 …" at bounding box center [1144, 200] width 69 height 20
click at [828, 281] on link "PDF" at bounding box center [845, 279] width 50 height 24
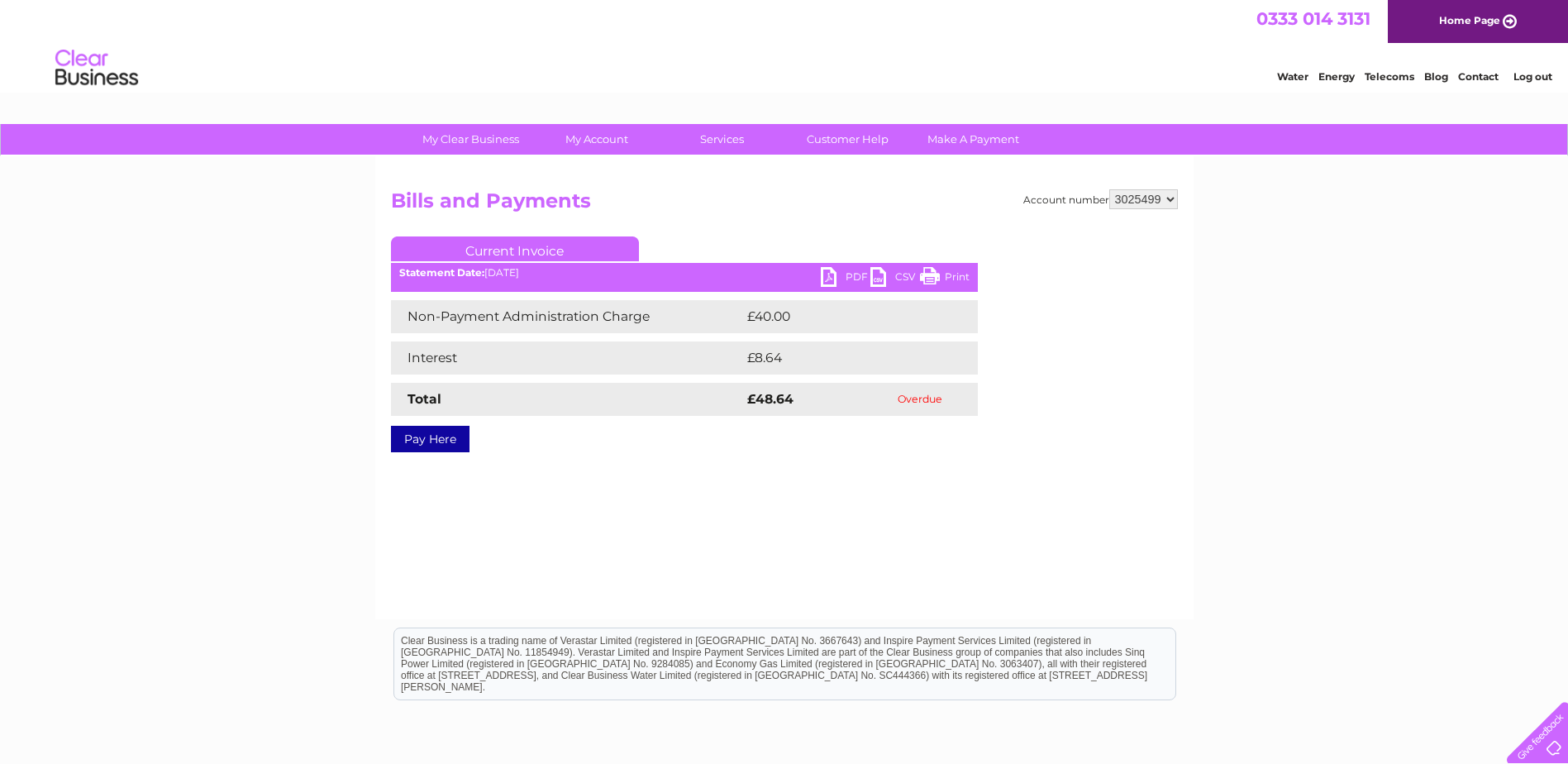
click at [1155, 192] on select "956223 1061076 1107747 3025470 3025472 3025474 3025478 3025480 3025481 3025484 …" at bounding box center [1144, 200] width 69 height 20
select select "3025474"
click at [1109, 190] on select "956223 1061076 1107747 3025470 3025472 3025474 3025478 3025480 3025481 3025484 …" at bounding box center [1144, 200] width 69 height 20
click at [823, 276] on link "PDF" at bounding box center [845, 279] width 50 height 24
click at [1152, 190] on select "956223 1061076 1107747 3025470 3025472 3025474 3025478 3025480 3025481 3025484 …" at bounding box center [1144, 200] width 69 height 20
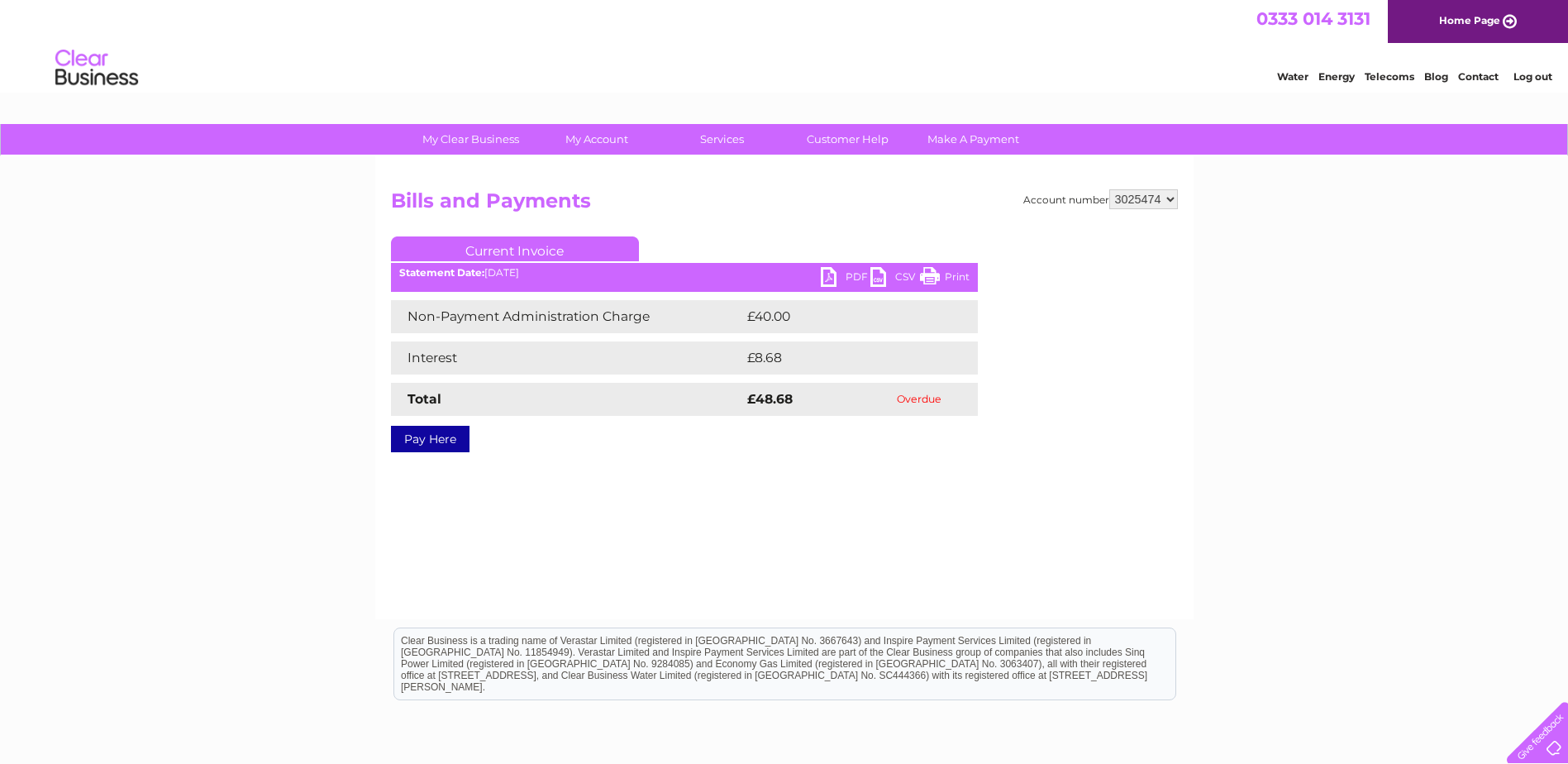
select select "3025472"
click at [1109, 190] on select "956223 1061076 1107747 3025470 3025472 3025474 3025478 3025480 3025481 3025484 …" at bounding box center [1144, 200] width 69 height 20
click at [839, 279] on link "PDF" at bounding box center [845, 279] width 50 height 24
click at [1146, 202] on select "956223 1061076 1107747 3025470 3025472 3025474 3025478 3025480 3025481 3025484 …" at bounding box center [1144, 200] width 69 height 20
select select "3025480"
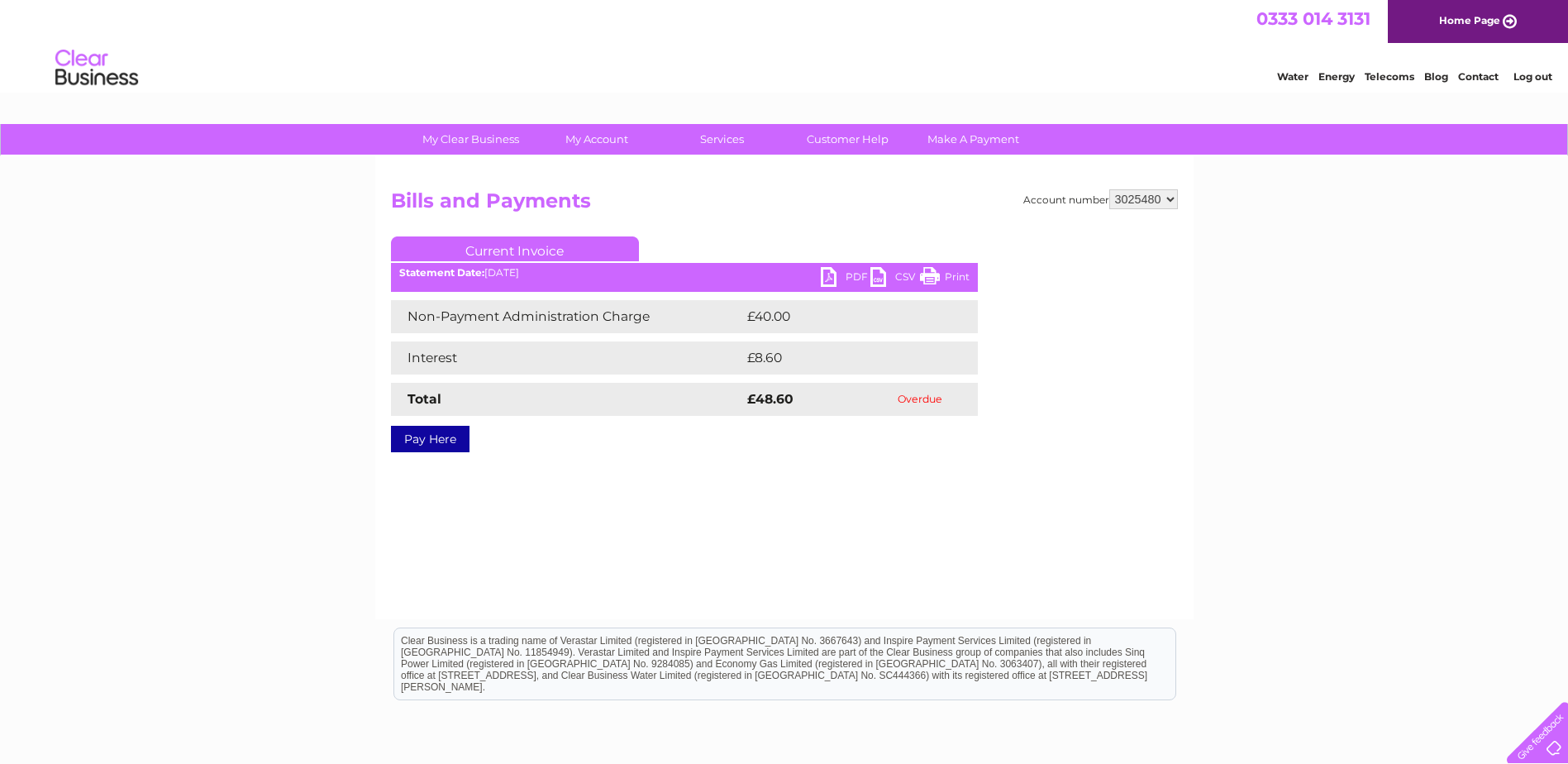
click at [1109, 190] on select "956223 1061076 1107747 3025470 3025472 3025474 3025478 3025480 3025481 3025484 …" at bounding box center [1144, 200] width 69 height 20
click at [830, 274] on link "PDF" at bounding box center [845, 279] width 50 height 24
click at [1154, 202] on select "956223 1061076 1107747 3025470 3025472 3025474 3025478 3025480 3025481 3025484 …" at bounding box center [1144, 200] width 69 height 20
select select "3025478"
click at [1109, 190] on select "956223 1061076 1107747 3025470 3025472 3025474 3025478 3025480 3025481 3025484 …" at bounding box center [1144, 200] width 69 height 20
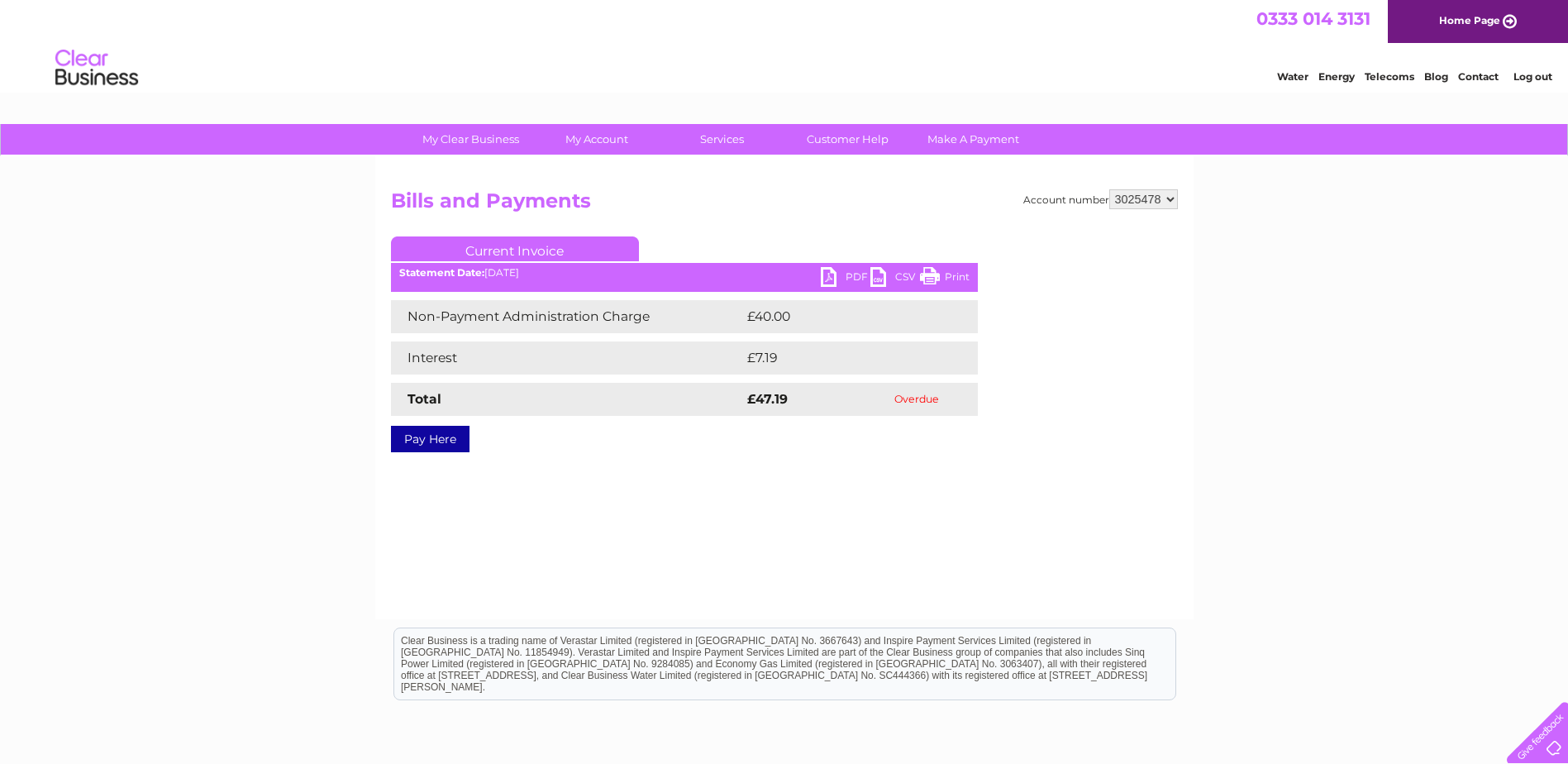
click at [858, 274] on link "PDF" at bounding box center [845, 279] width 50 height 24
click at [1159, 202] on select "956223 1061076 1107747 3025470 3025472 3025474 3025478 3025480 3025481 3025484 …" at bounding box center [1144, 200] width 69 height 20
select select "3025496"
click at [1109, 190] on select "956223 1061076 1107747 3025470 3025472 3025474 3025478 3025480 3025481 3025484 …" at bounding box center [1144, 200] width 69 height 20
click at [842, 279] on link "PDF" at bounding box center [845, 279] width 50 height 24
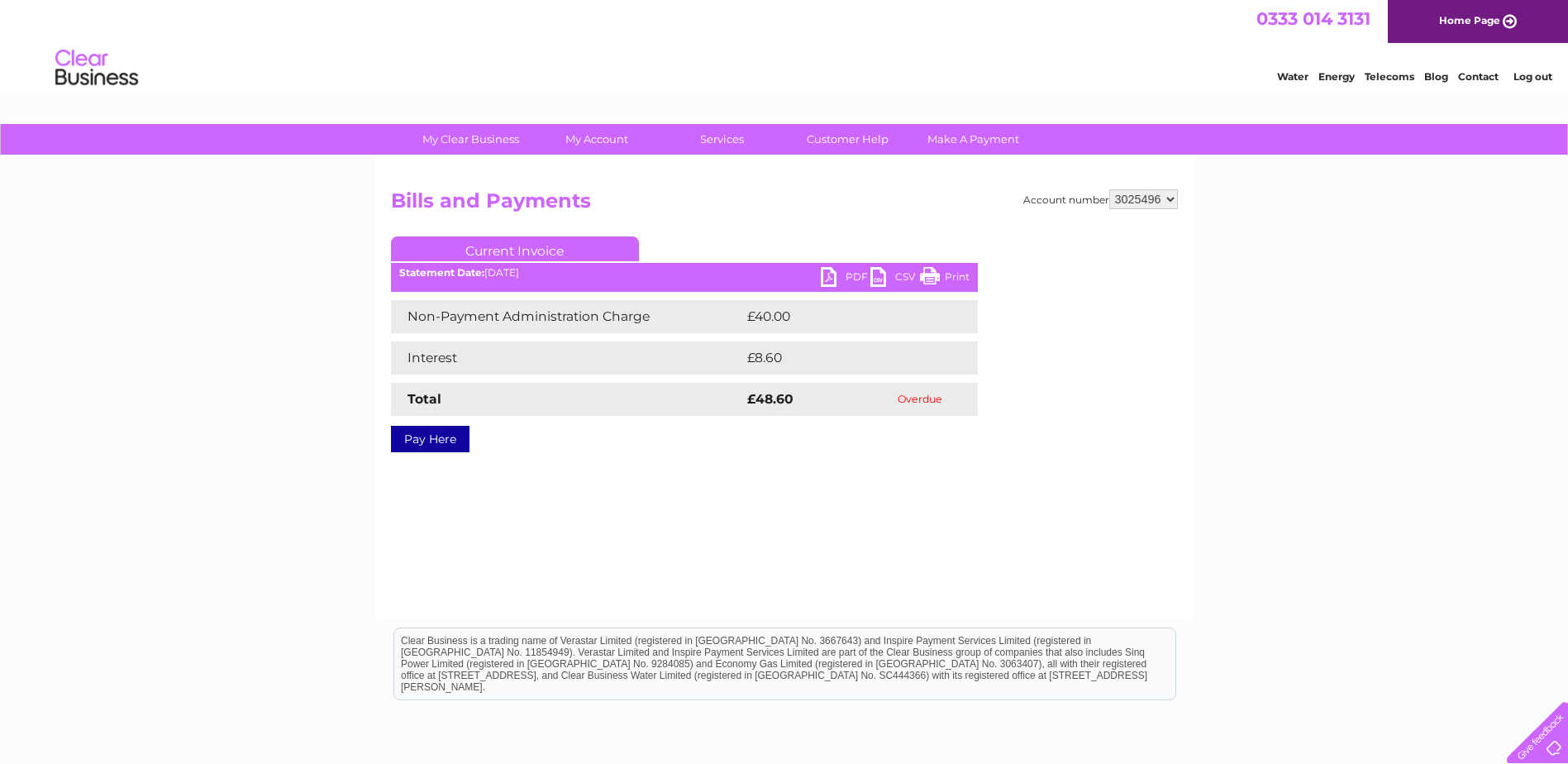
click at [1143, 202] on select "956223 1061076 1107747 3025470 3025472 3025474 3025478 3025480 3025481 3025484 …" at bounding box center [1144, 200] width 69 height 20
select select "3025484"
click at [1109, 190] on select "956223 1061076 1107747 3025470 3025472 3025474 3025478 3025480 3025481 3025484 …" at bounding box center [1144, 200] width 69 height 20
click at [830, 280] on link "PDF" at bounding box center [845, 279] width 50 height 24
click at [1155, 195] on select "956223 1061076 1107747 3025470 3025472 3025474 3025478 3025480 3025481 3025484 …" at bounding box center [1144, 200] width 69 height 20
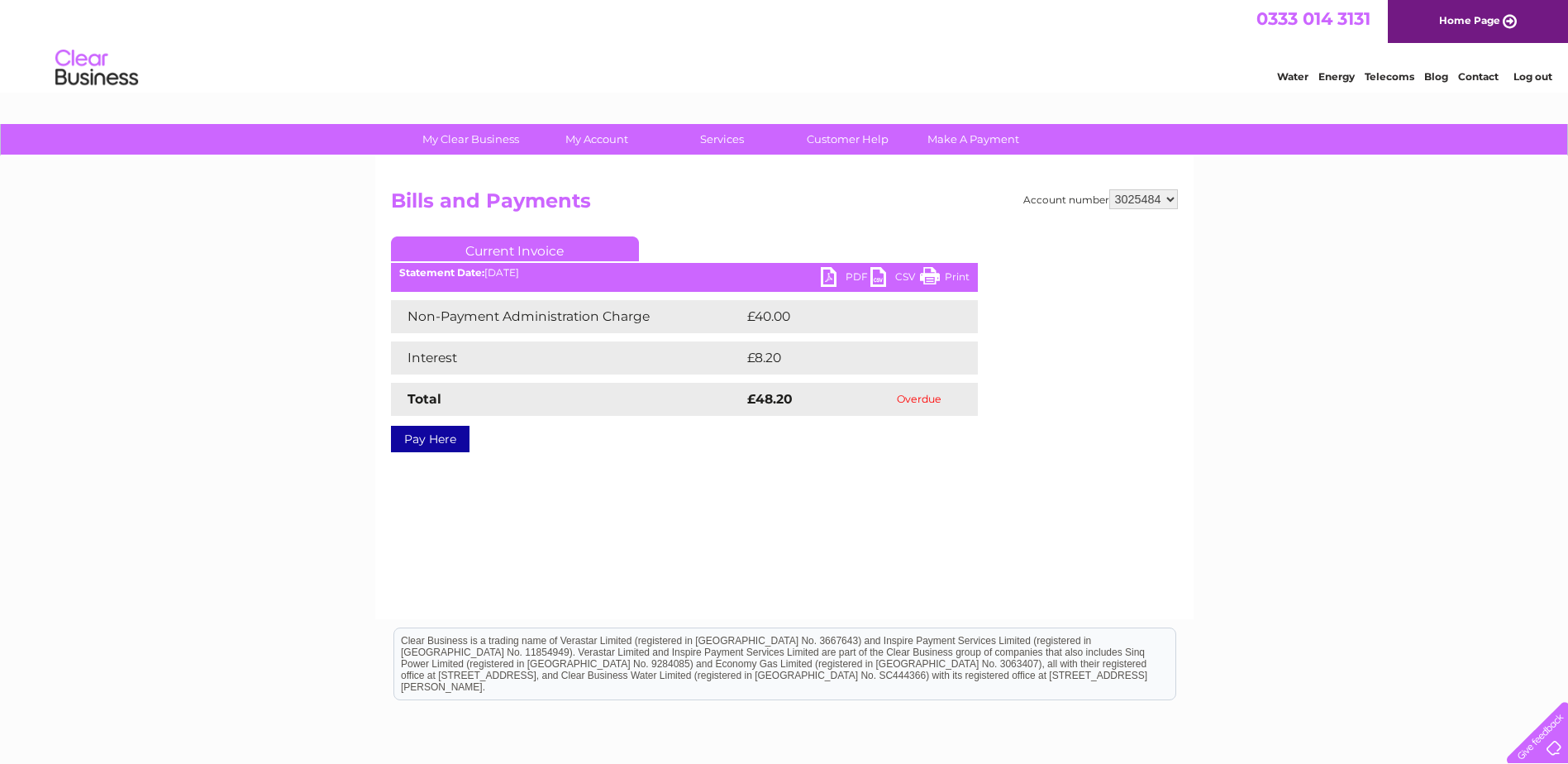
select select "3025489"
click at [1109, 190] on select "956223 1061076 1107747 3025470 3025472 3025474 3025478 3025480 3025481 3025484 …" at bounding box center [1144, 200] width 69 height 20
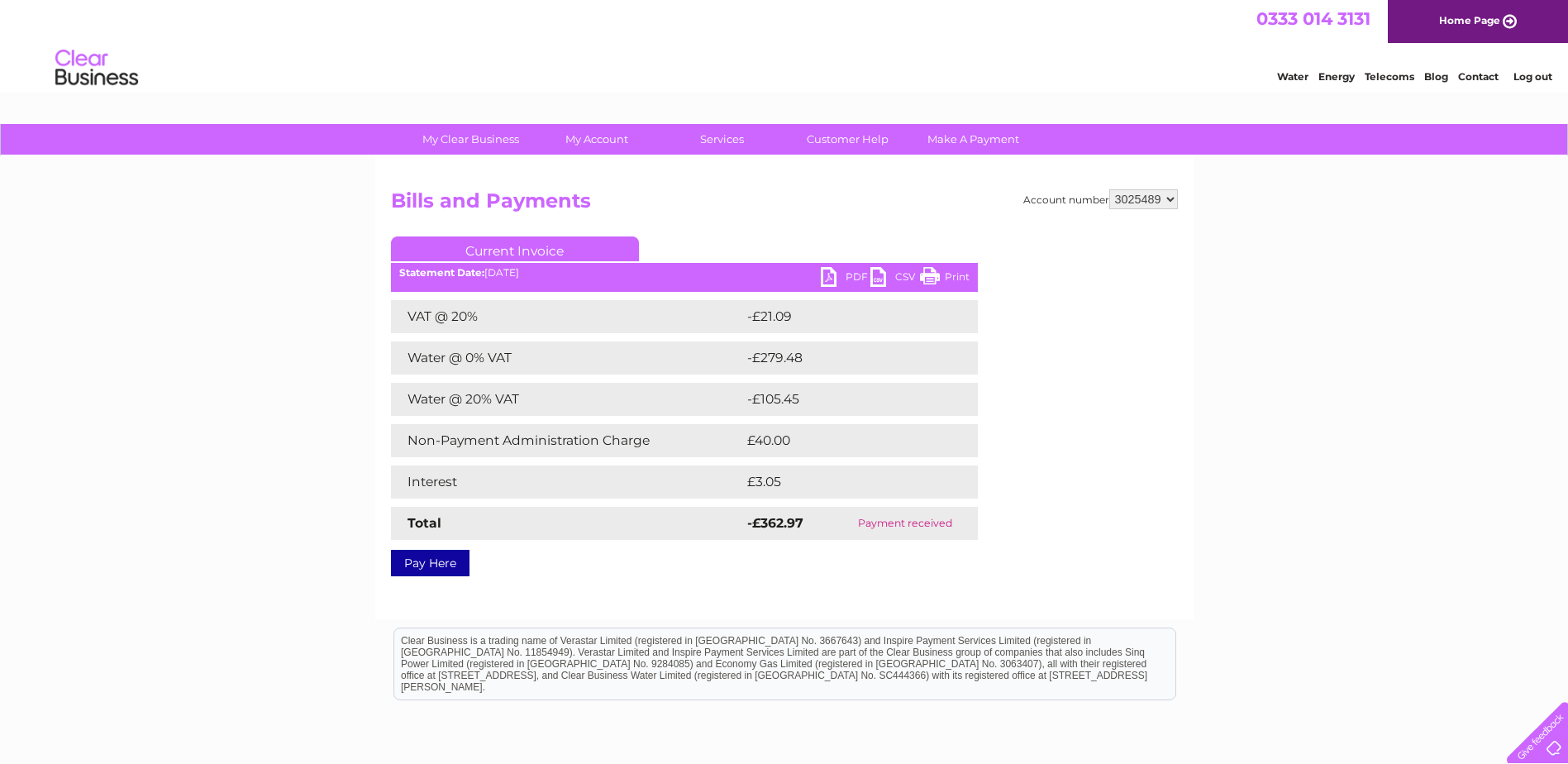
click at [842, 284] on link "PDF" at bounding box center [845, 279] width 50 height 24
